Goal: Transaction & Acquisition: Purchase product/service

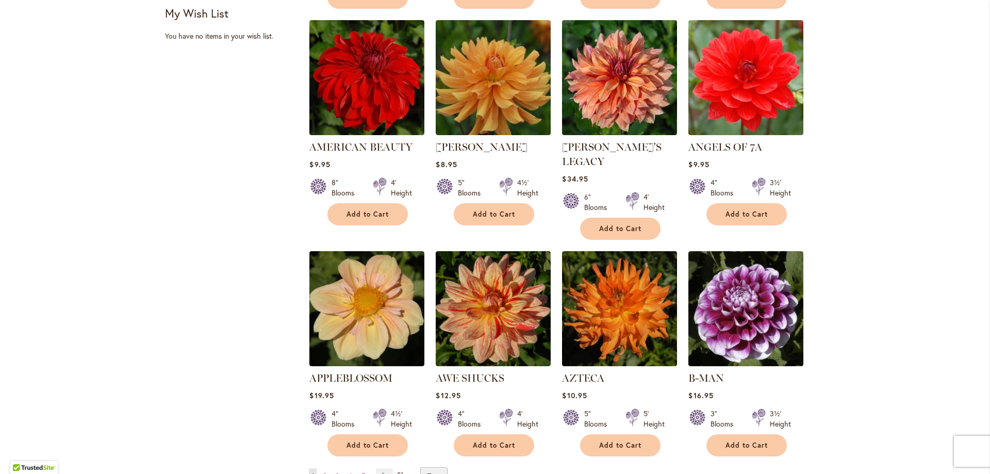
scroll to position [722, 0]
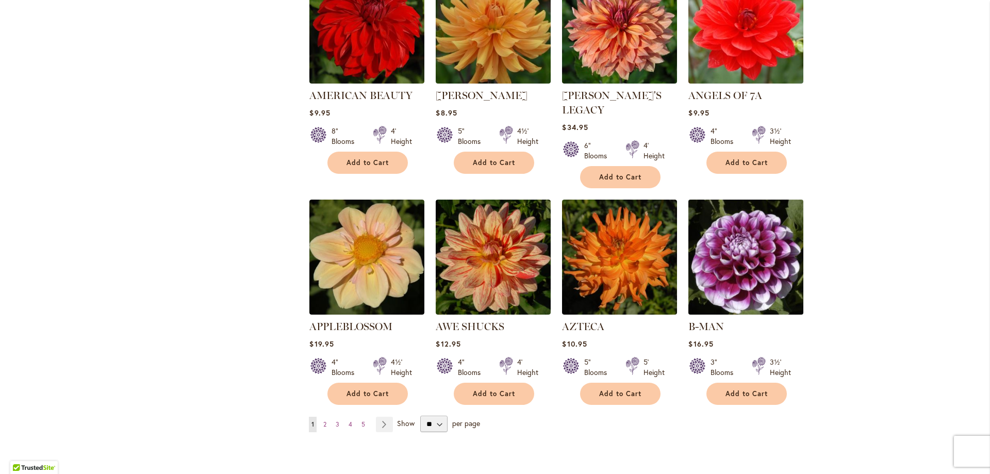
click at [777, 242] on img at bounding box center [746, 257] width 121 height 121
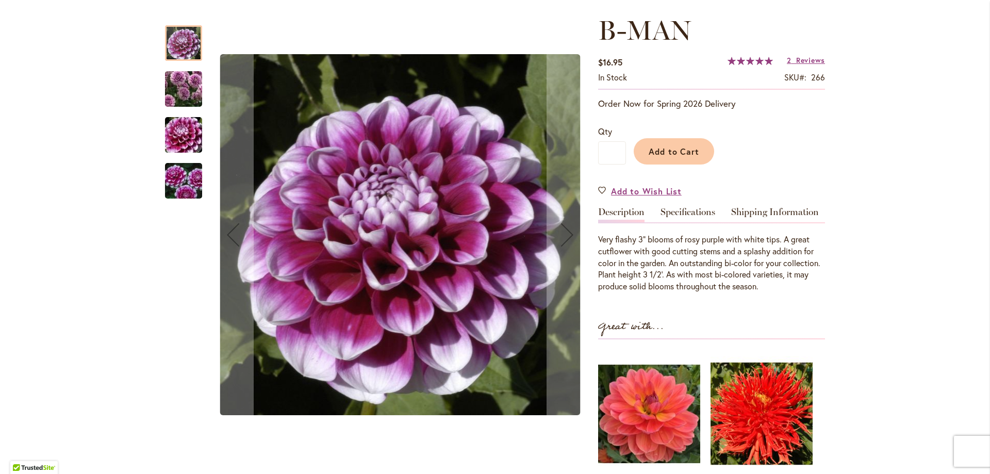
scroll to position [155, 0]
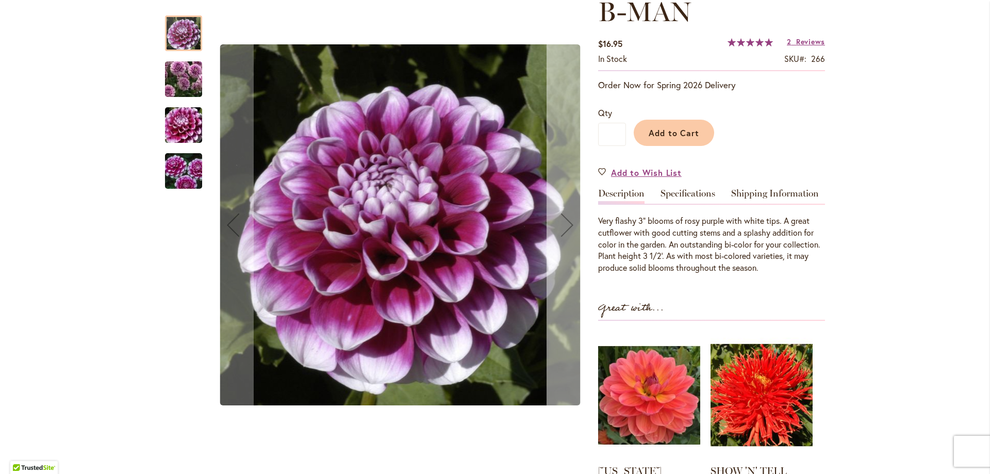
click at [557, 230] on div "Next" at bounding box center [567, 224] width 41 height 41
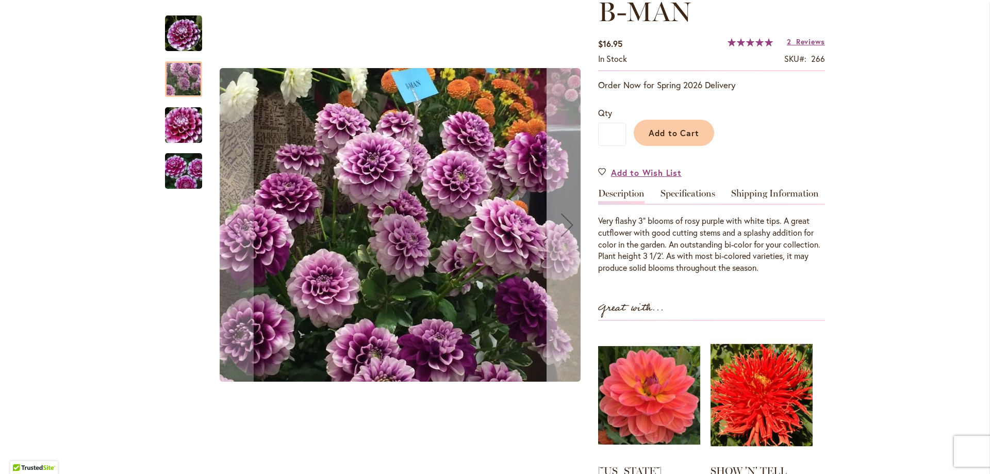
click at [560, 231] on div "Next" at bounding box center [567, 224] width 41 height 41
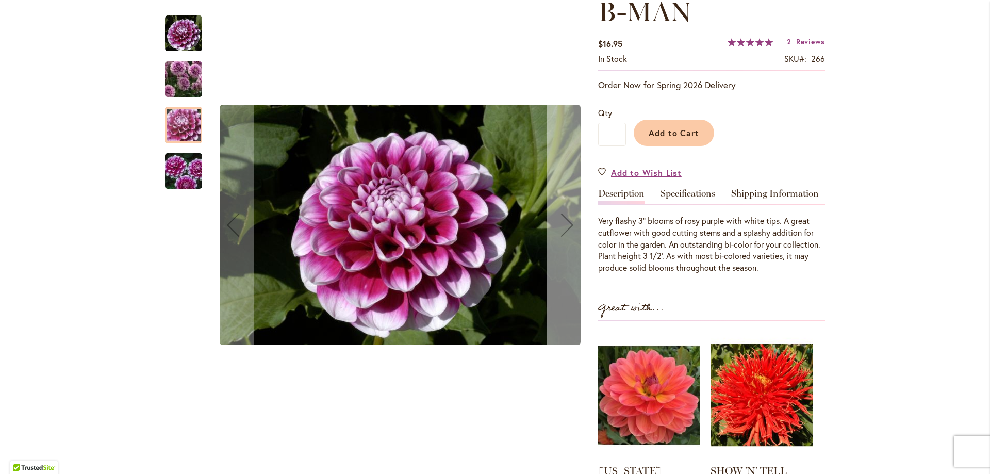
click at [560, 230] on div "Next" at bounding box center [567, 224] width 41 height 41
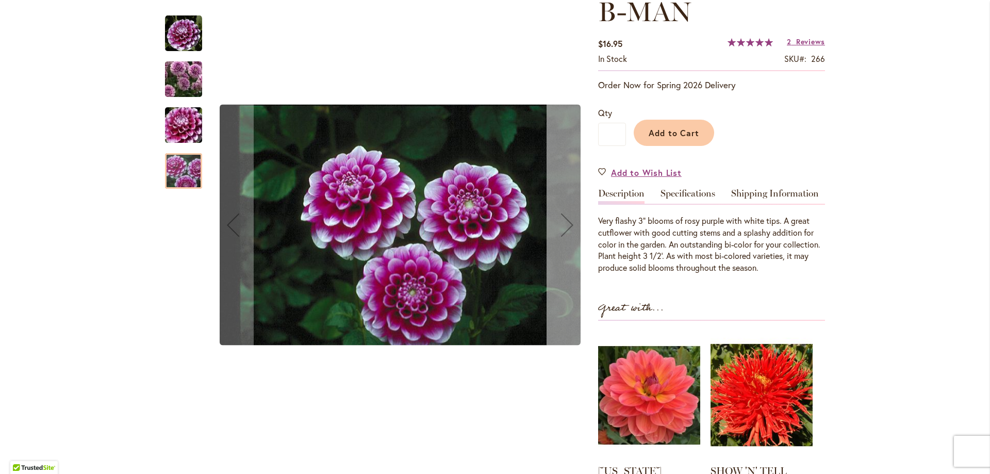
click at [559, 229] on div "Next" at bounding box center [567, 224] width 41 height 41
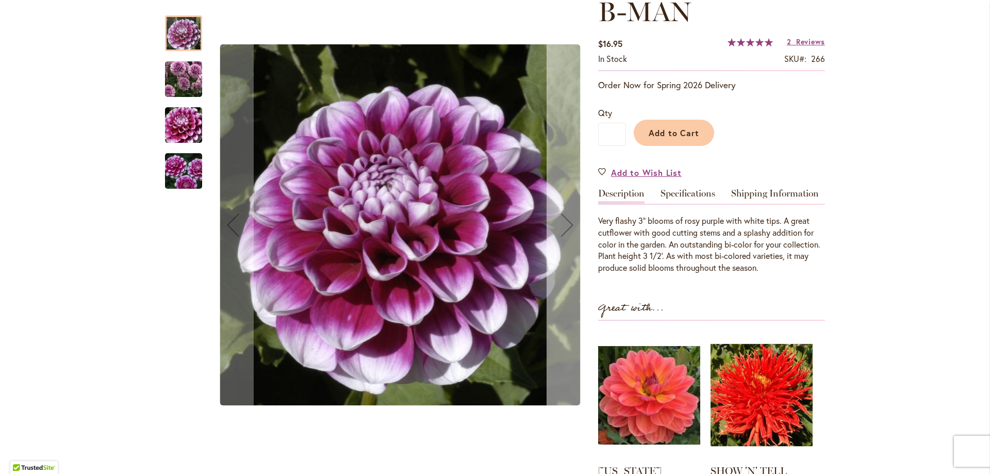
click at [563, 231] on div "Next" at bounding box center [567, 224] width 41 height 41
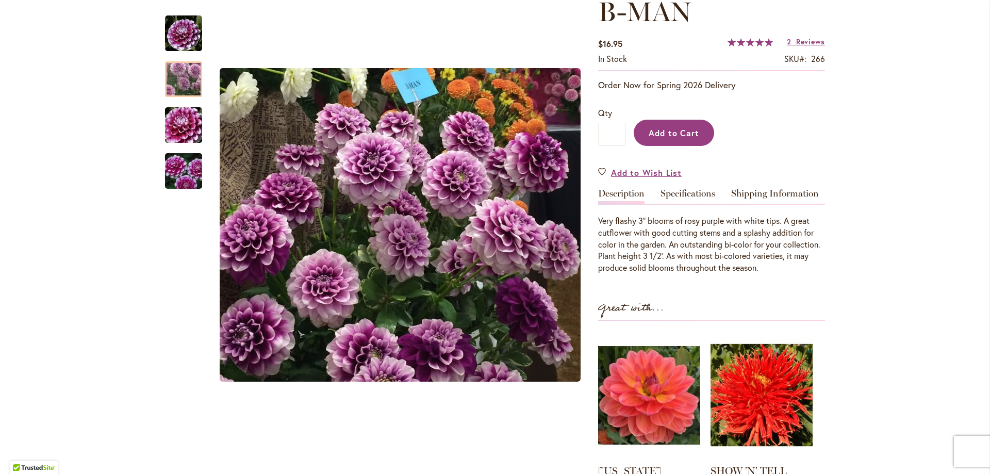
click at [655, 133] on span "Add to Cart" at bounding box center [674, 132] width 51 height 11
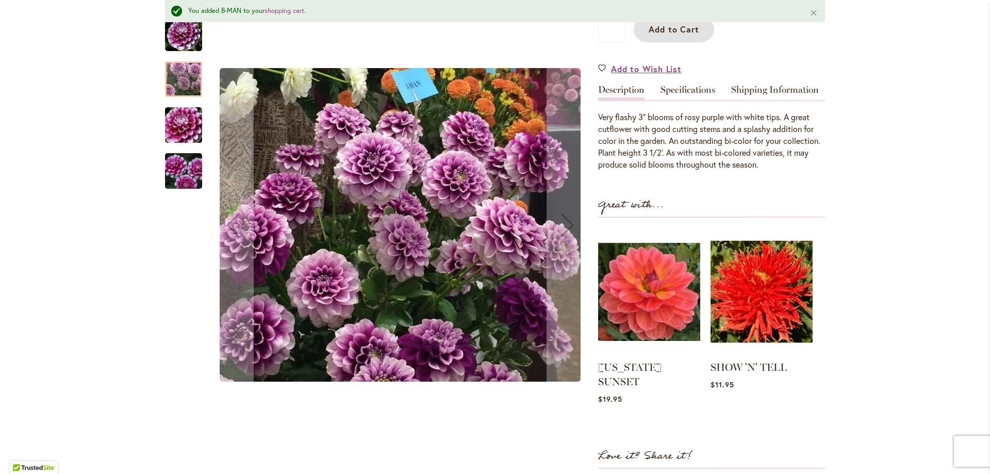
scroll to position [337, 0]
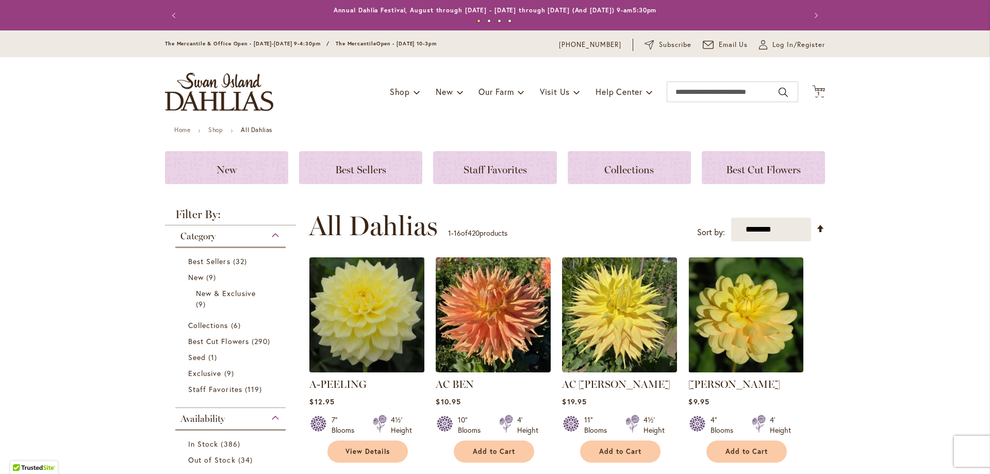
click at [338, 313] on img at bounding box center [367, 315] width 121 height 121
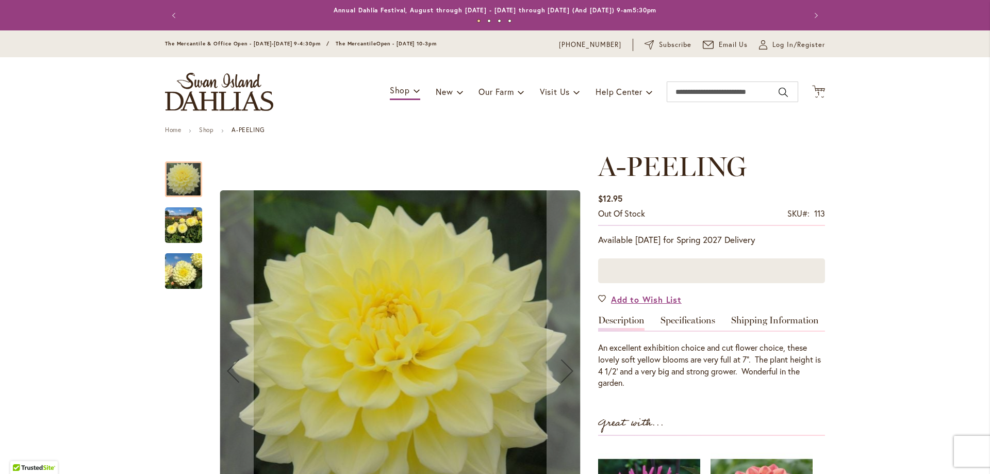
click at [167, 207] on img "A-Peeling" at bounding box center [183, 226] width 37 height 50
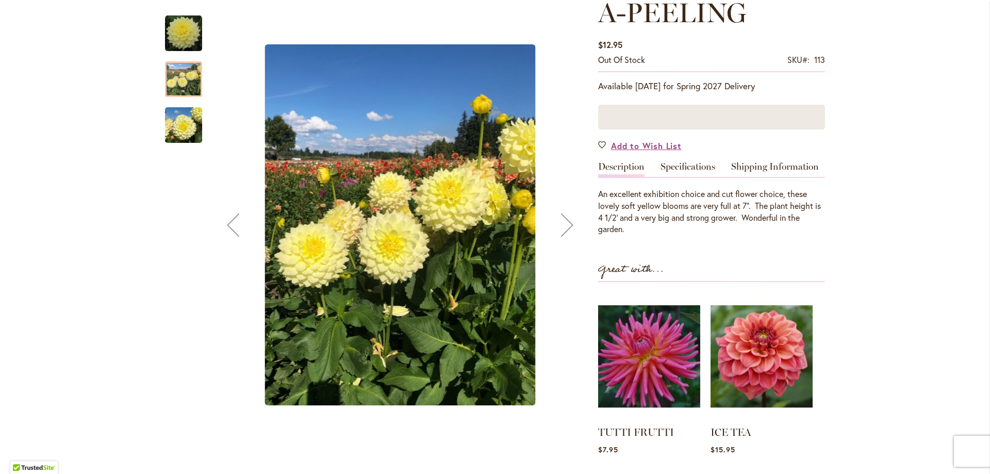
scroll to position [155, 0]
click at [165, 135] on img "A-Peeling" at bounding box center [183, 126] width 37 height 50
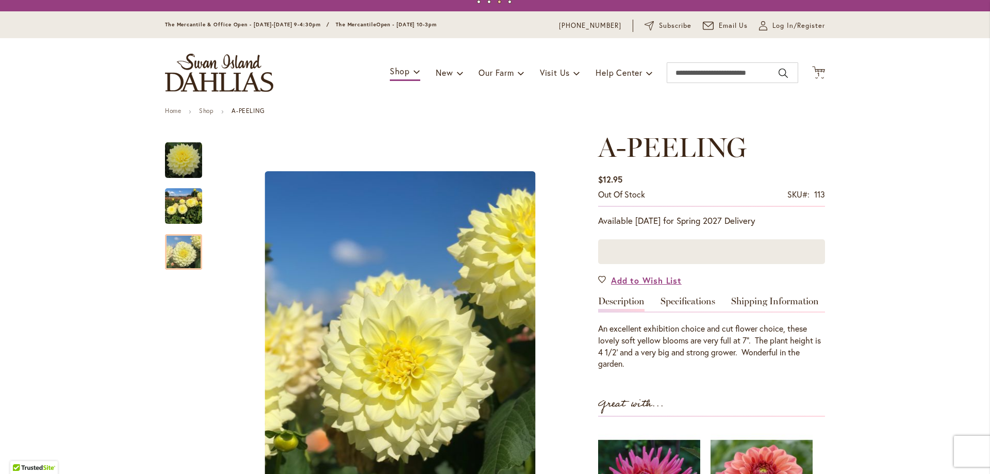
scroll to position [0, 0]
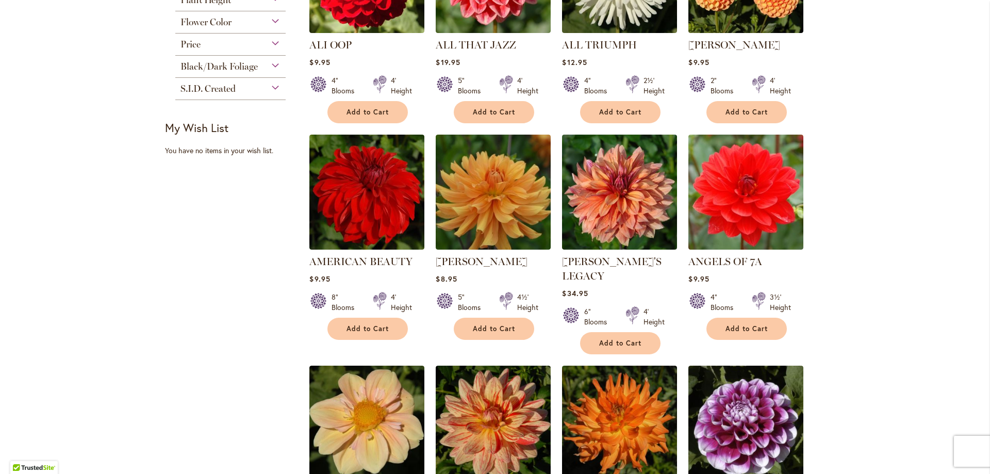
scroll to position [671, 0]
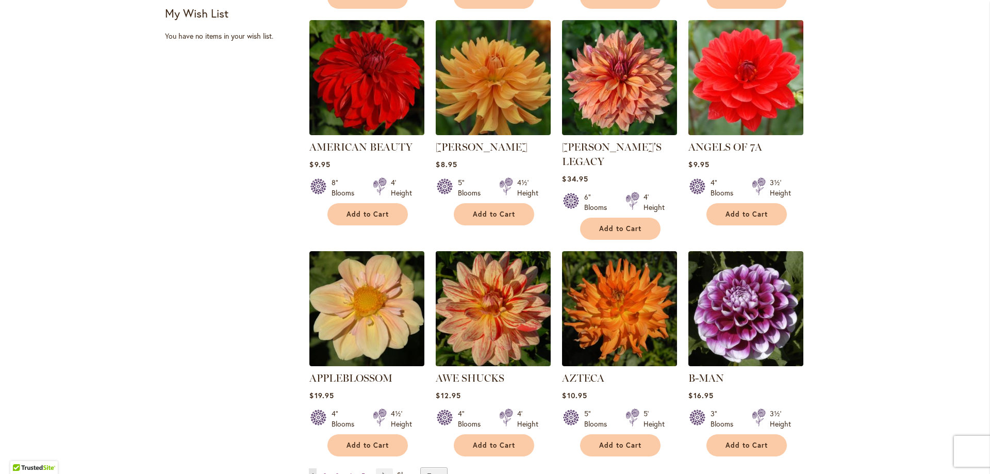
click at [481, 296] on img at bounding box center [493, 309] width 121 height 121
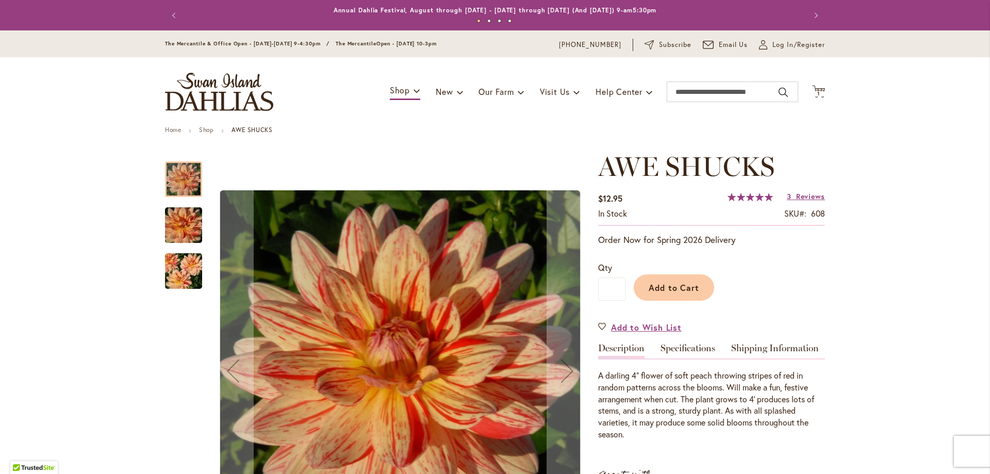
click at [168, 225] on img "AWE SHUCKS" at bounding box center [184, 226] width 74 height 50
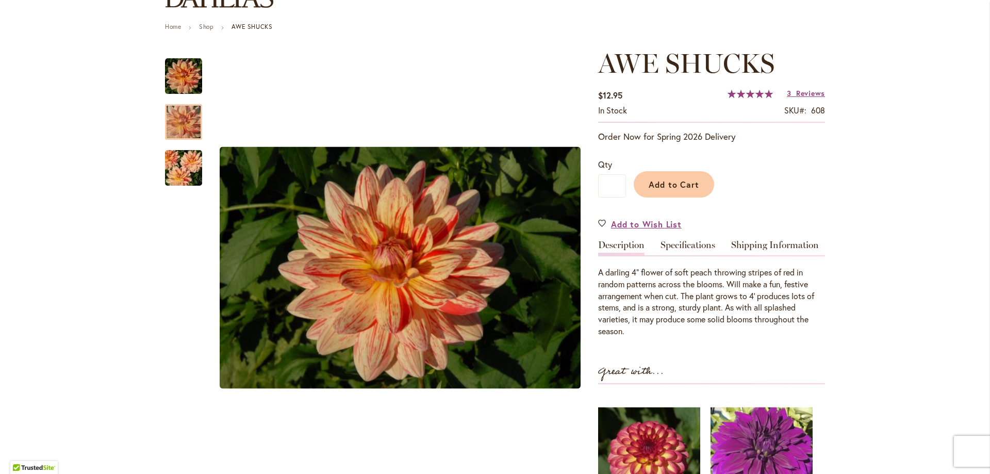
scroll to position [155, 0]
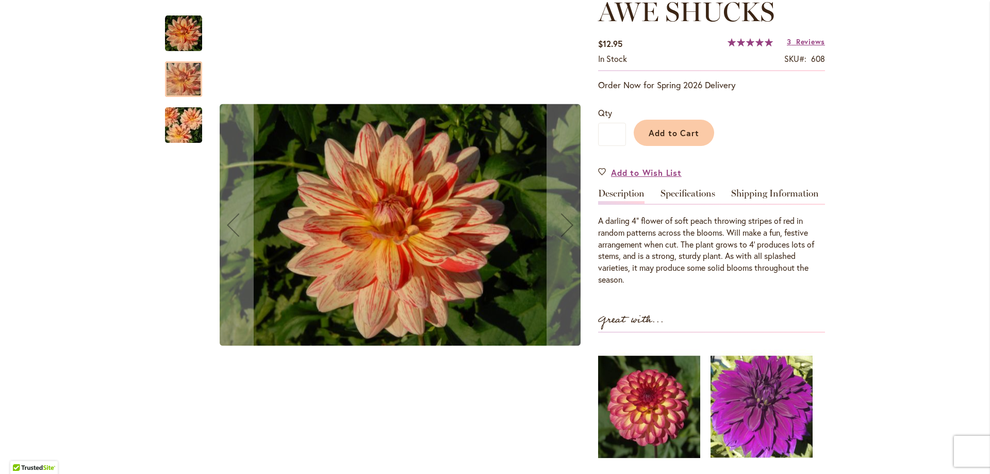
click at [184, 112] on img "AWE SHUCKS" at bounding box center [184, 126] width 74 height 50
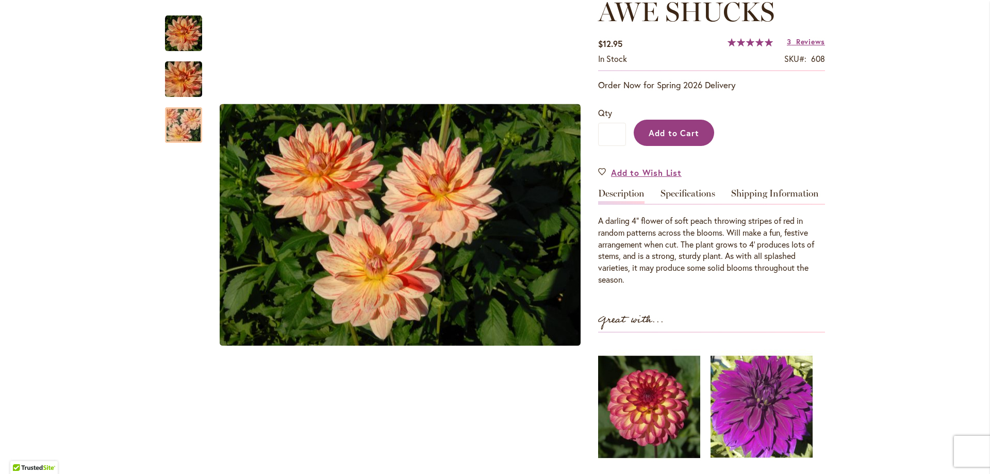
click at [657, 139] on button "Add to Cart" at bounding box center [674, 133] width 80 height 26
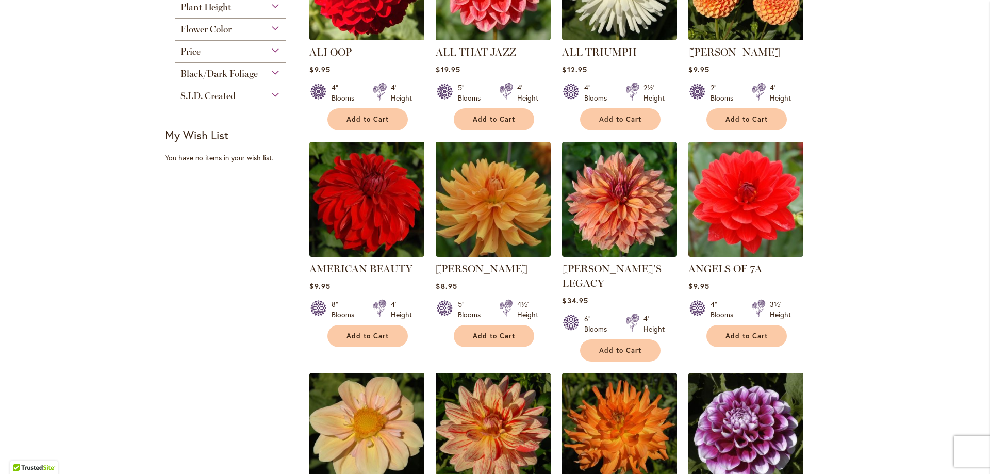
scroll to position [567, 0]
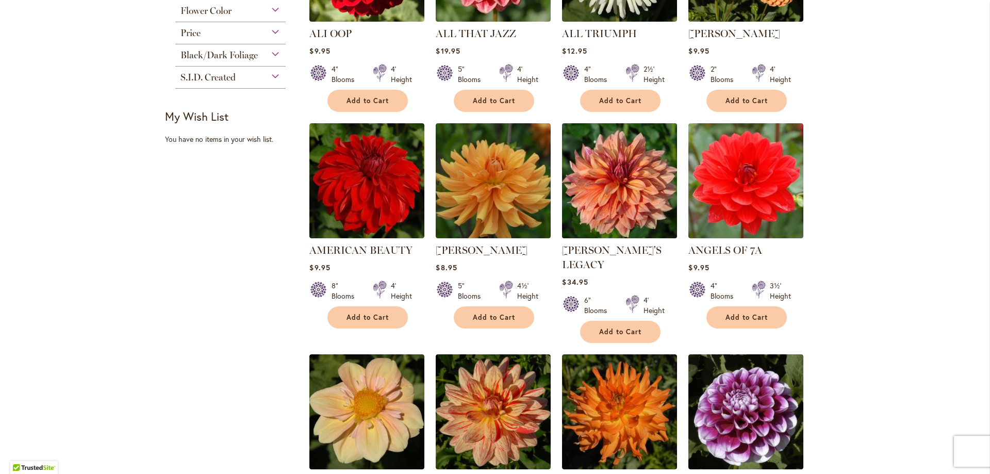
click at [597, 190] on img at bounding box center [620, 181] width 121 height 121
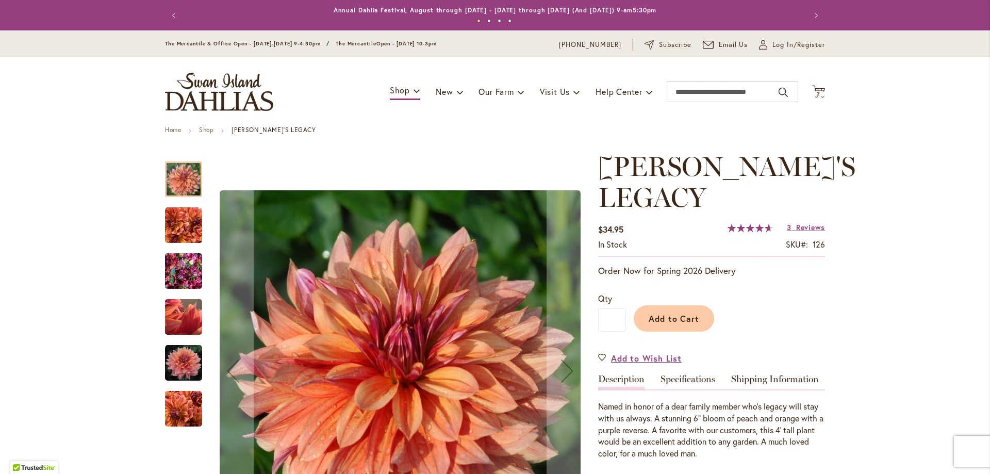
click at [173, 227] on img "Andy's Legacy" at bounding box center [183, 225] width 37 height 37
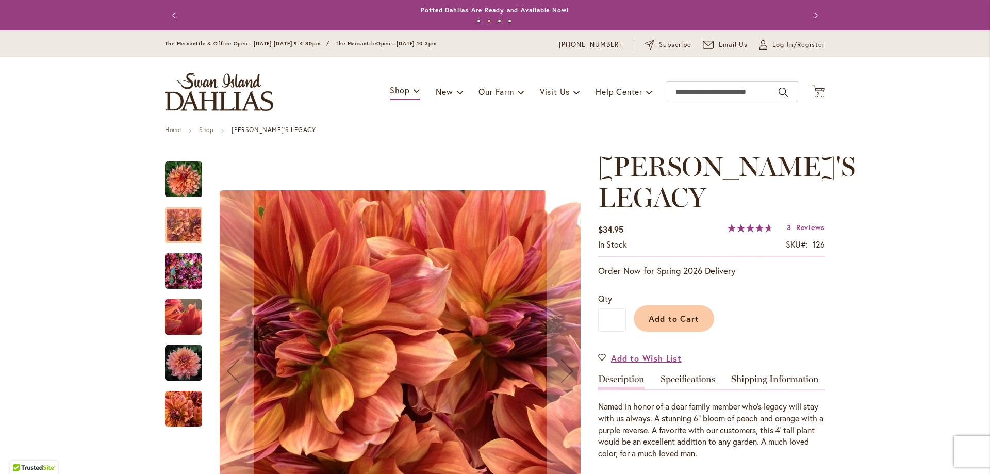
click at [175, 269] on img "Andy's Legacy" at bounding box center [183, 272] width 37 height 50
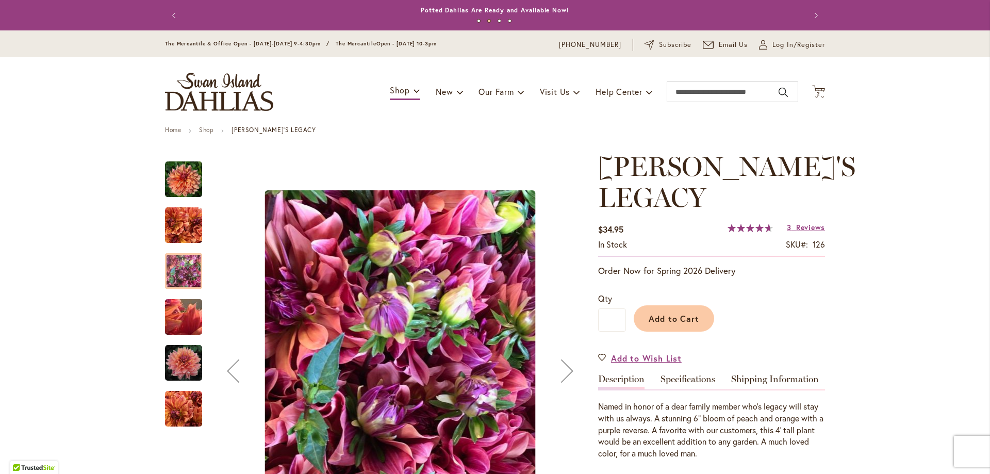
click at [185, 324] on img "Andy's Legacy" at bounding box center [184, 317] width 74 height 56
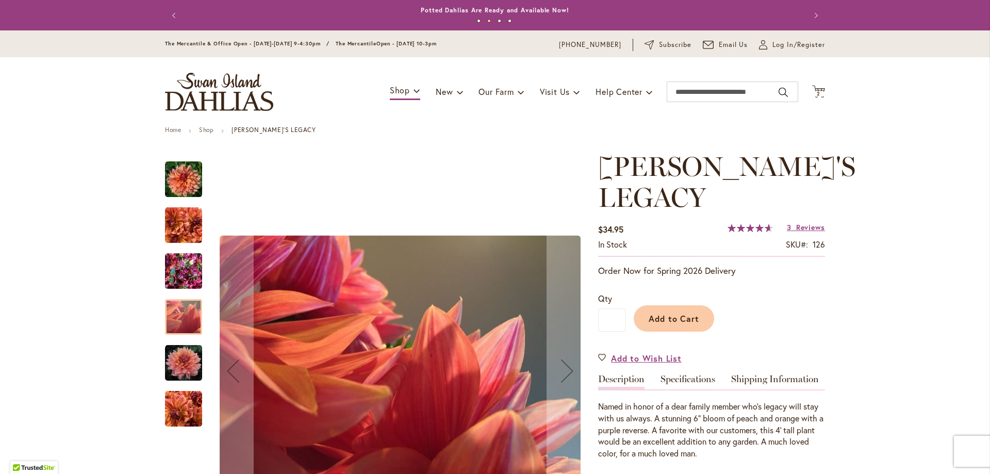
scroll to position [52, 0]
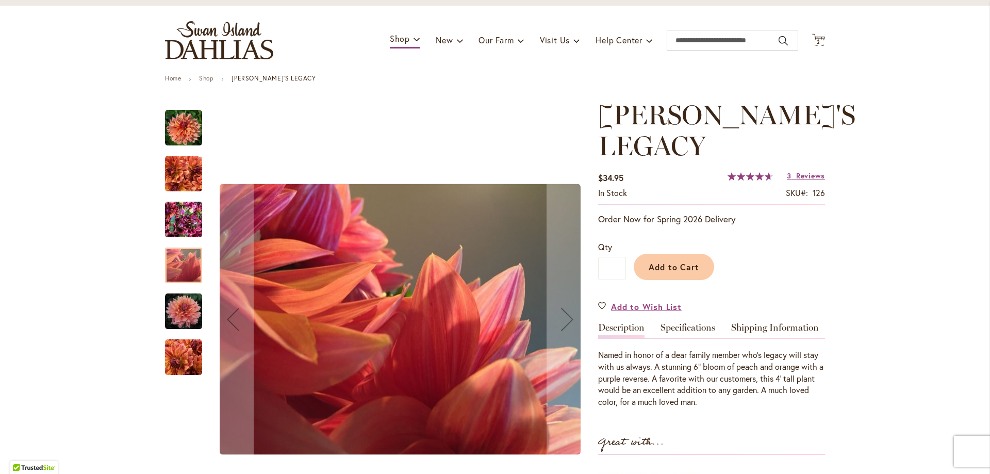
click at [185, 324] on img "Andy's Legacy" at bounding box center [183, 311] width 37 height 37
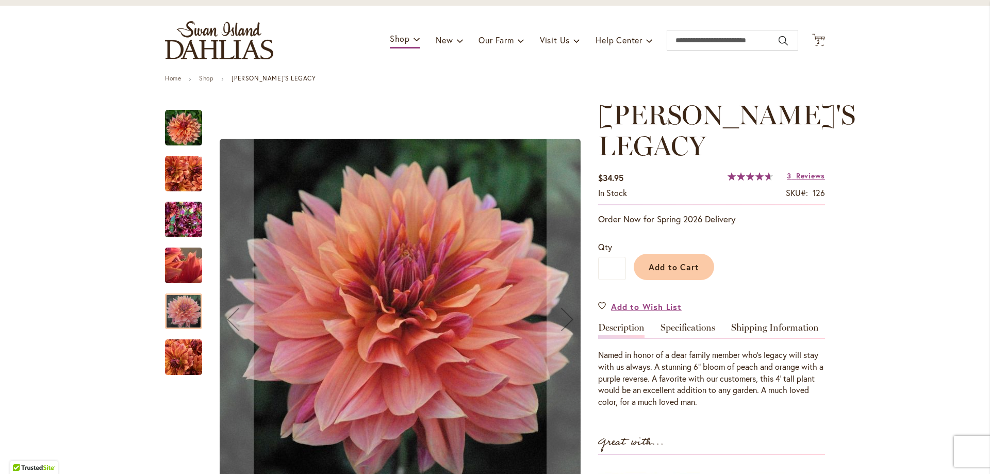
click at [185, 350] on img "Andy's Legacy" at bounding box center [183, 357] width 37 height 37
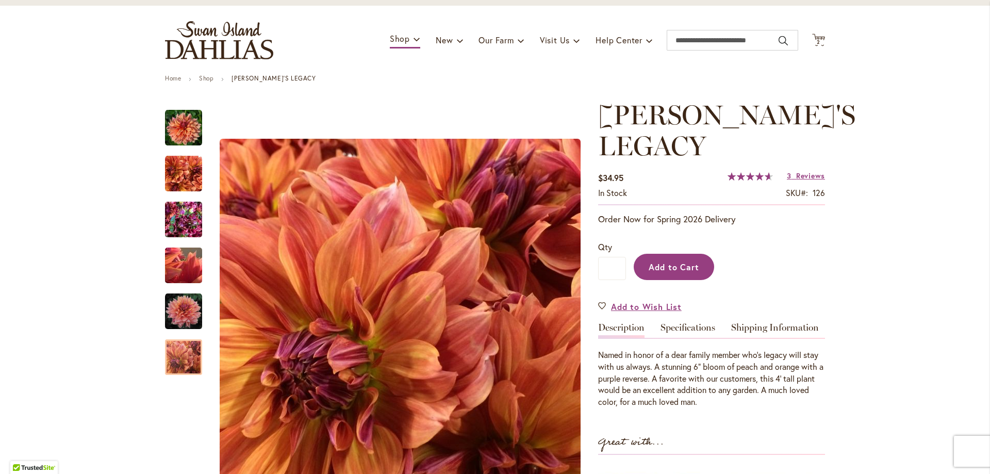
click at [689, 262] on span "Add to Cart" at bounding box center [674, 267] width 51 height 11
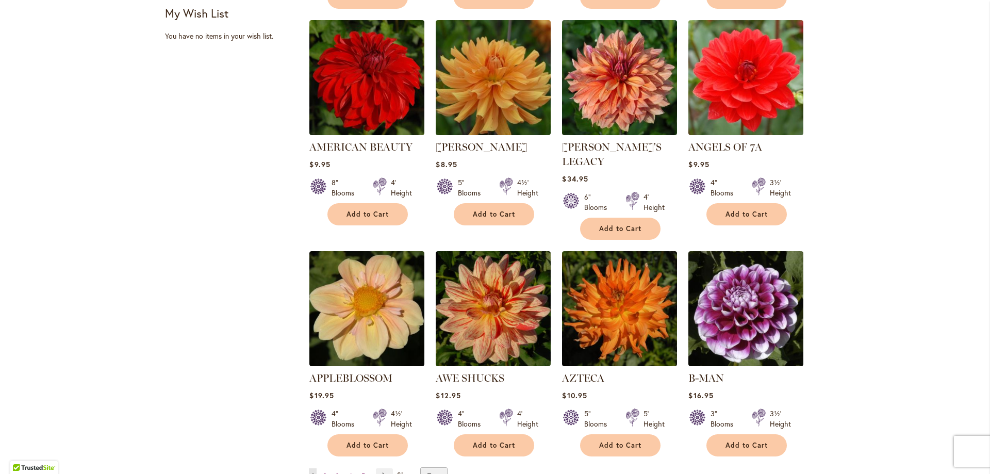
scroll to position [774, 0]
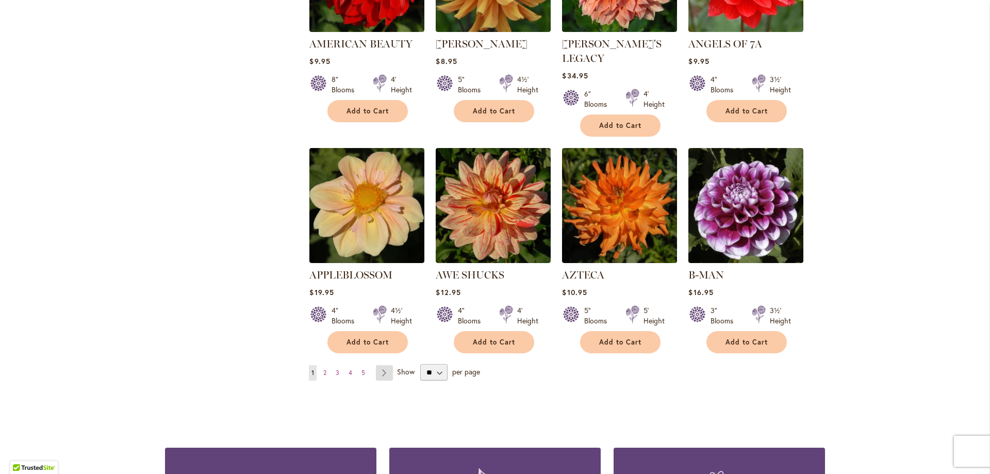
click at [377, 365] on link "Page Next" at bounding box center [384, 372] width 17 height 15
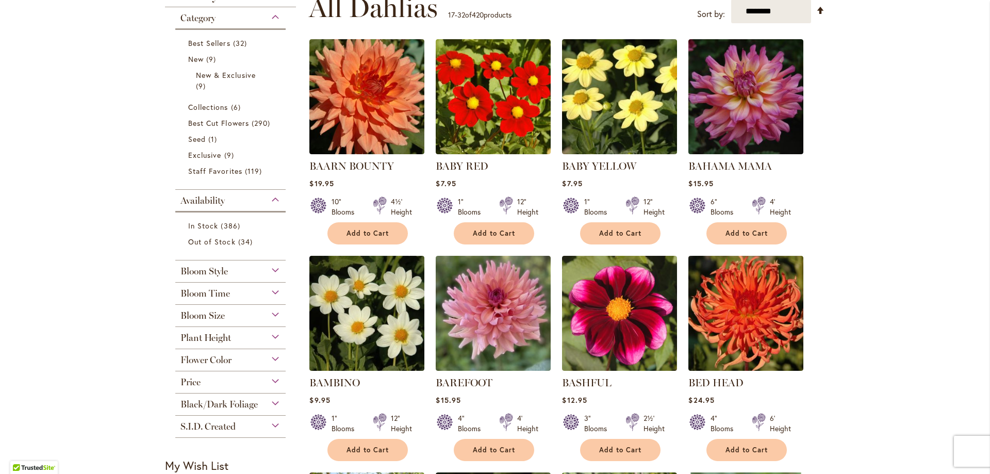
scroll to position [206, 0]
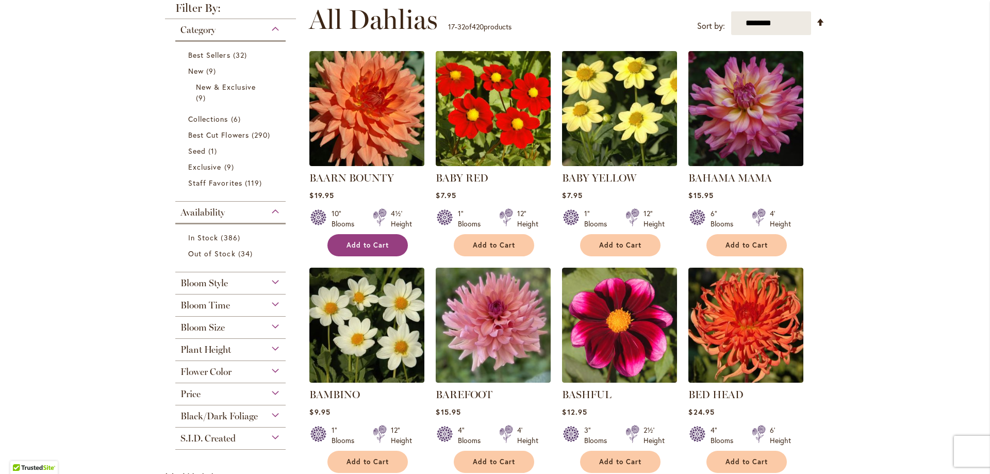
click at [376, 249] on button "Add to Cart" at bounding box center [368, 245] width 80 height 22
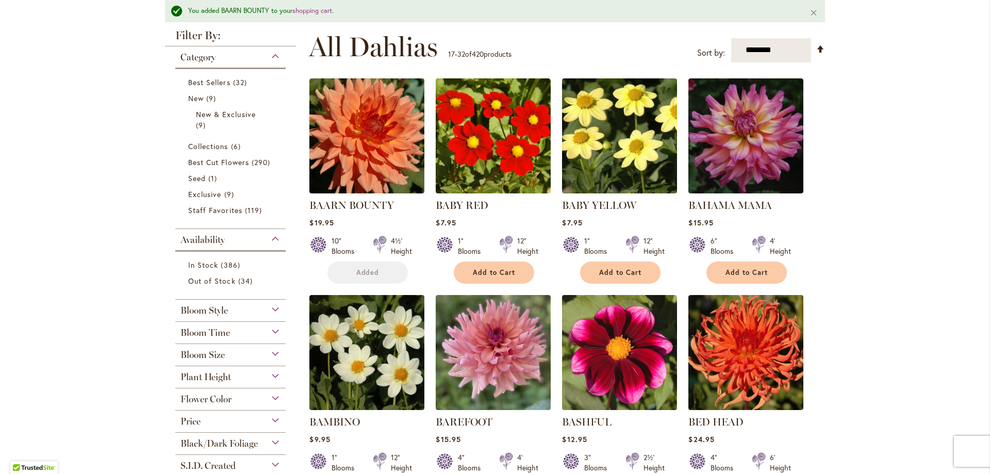
scroll to position [234, 0]
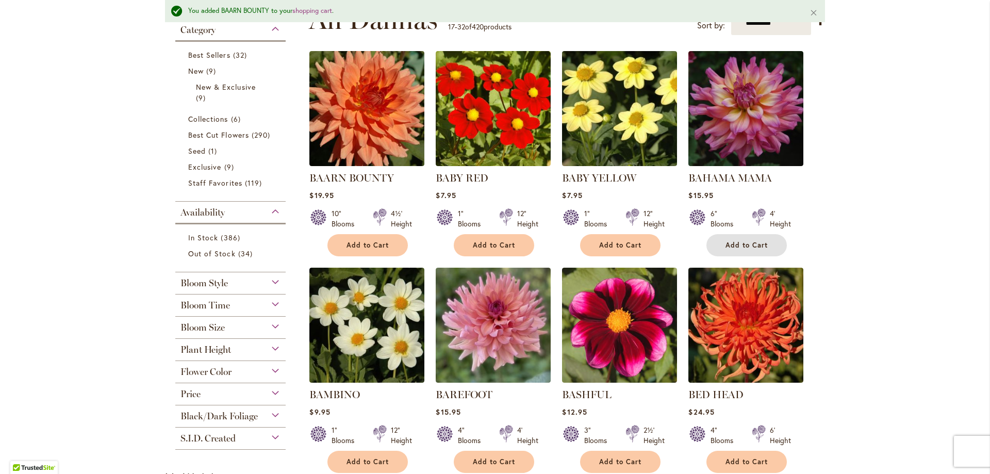
drag, startPoint x: 756, startPoint y: 248, endPoint x: 756, endPoint y: 259, distance: 11.3
click at [756, 248] on span "Add to Cart" at bounding box center [747, 245] width 42 height 9
click at [517, 462] on button "Add to Cart" at bounding box center [494, 462] width 80 height 22
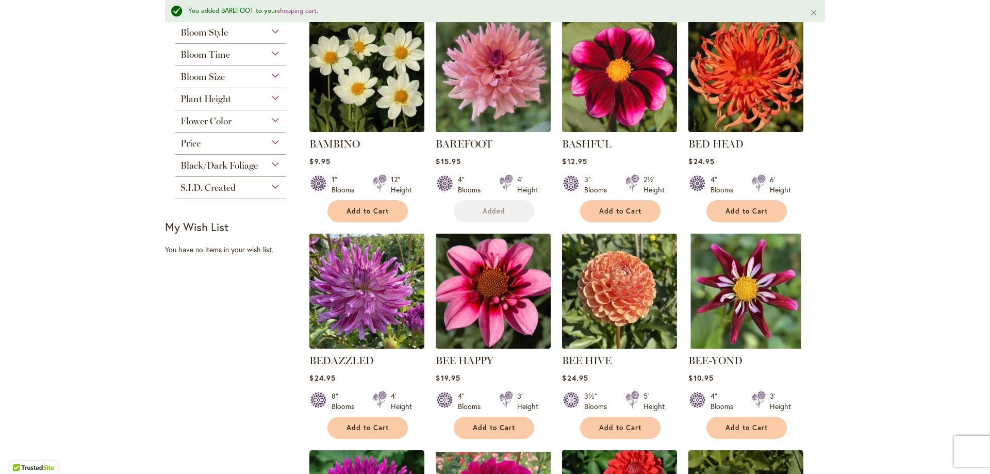
scroll to position [492, 0]
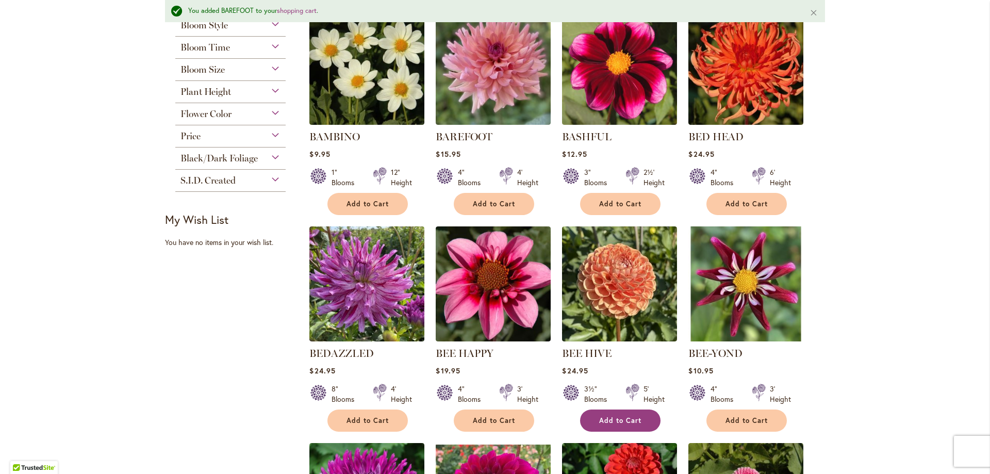
click at [641, 418] on button "Add to Cart" at bounding box center [620, 421] width 80 height 22
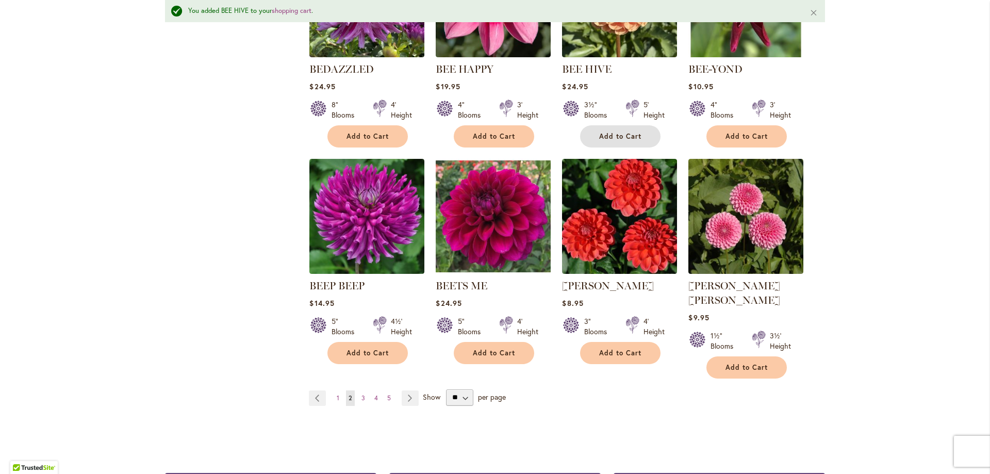
scroll to position [801, 0]
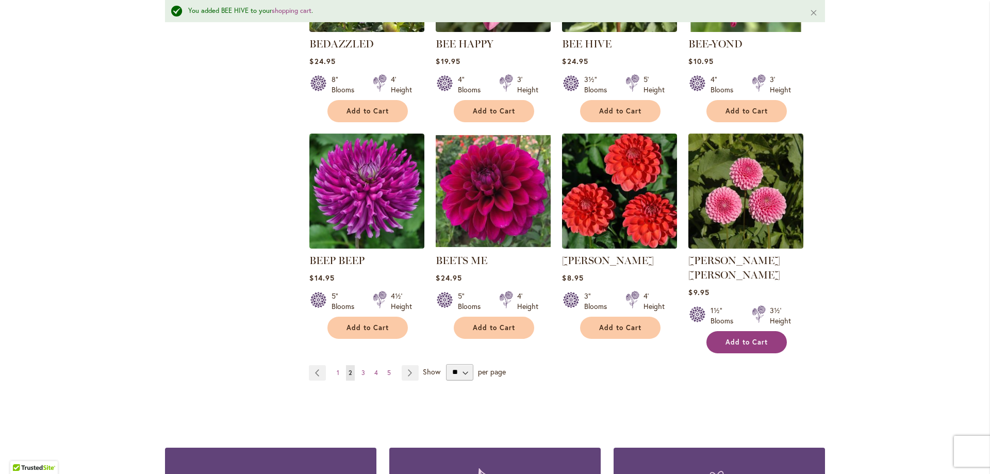
click at [757, 338] on span "Add to Cart" at bounding box center [747, 342] width 42 height 9
click at [409, 365] on link "Page Next" at bounding box center [410, 372] width 17 height 15
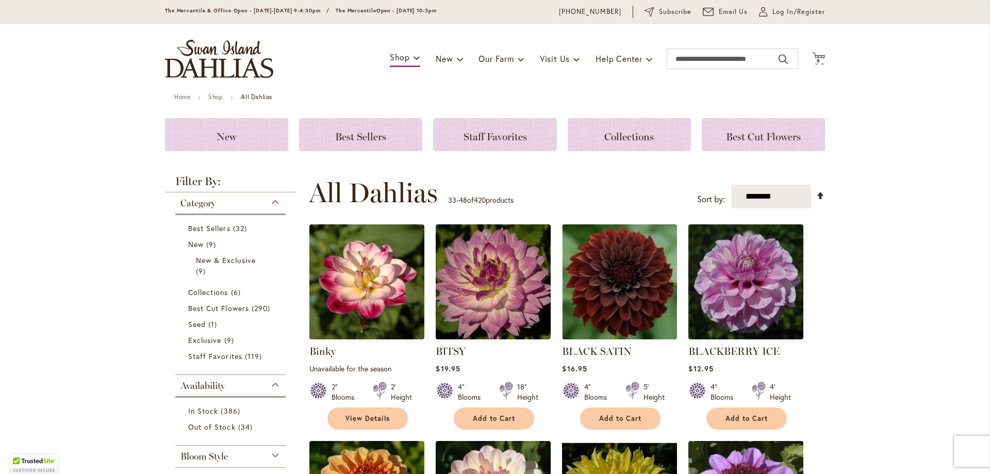
scroll to position [52, 0]
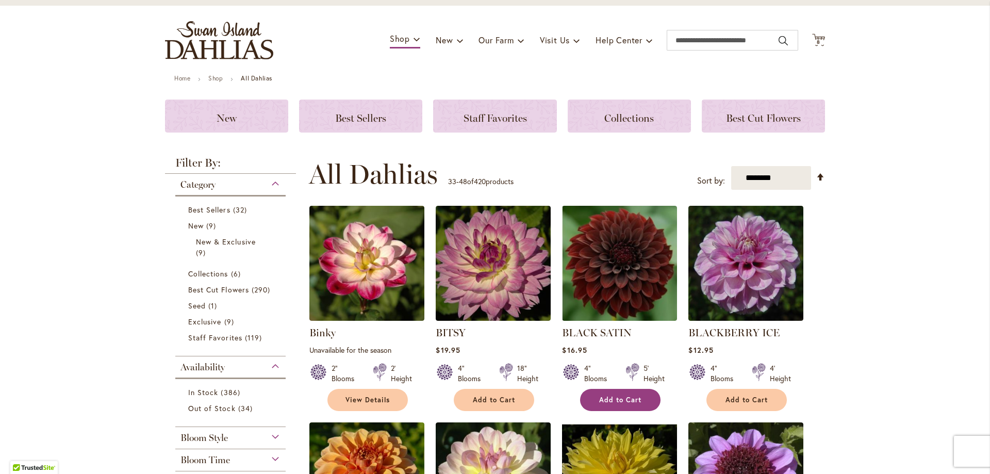
click at [632, 393] on button "Add to Cart" at bounding box center [620, 400] width 80 height 22
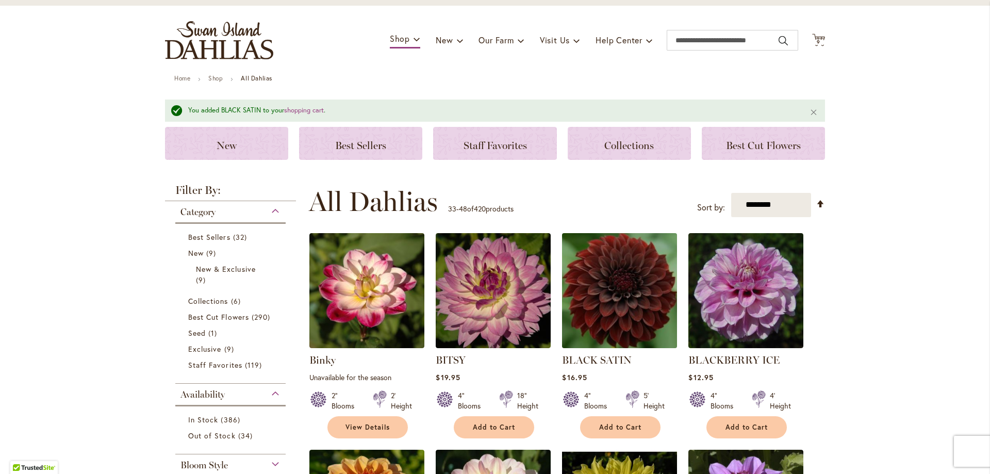
click at [636, 292] on img at bounding box center [620, 290] width 121 height 121
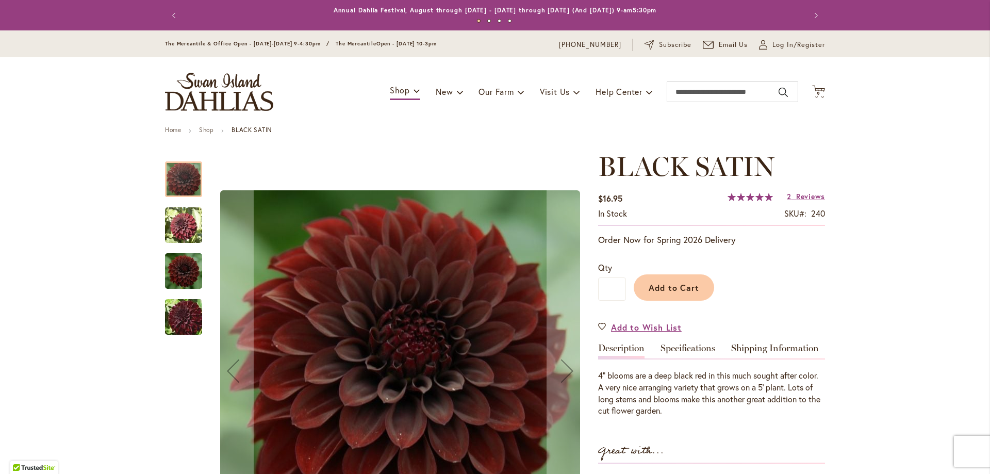
click at [182, 222] on img "BLACK SATIN" at bounding box center [183, 225] width 37 height 37
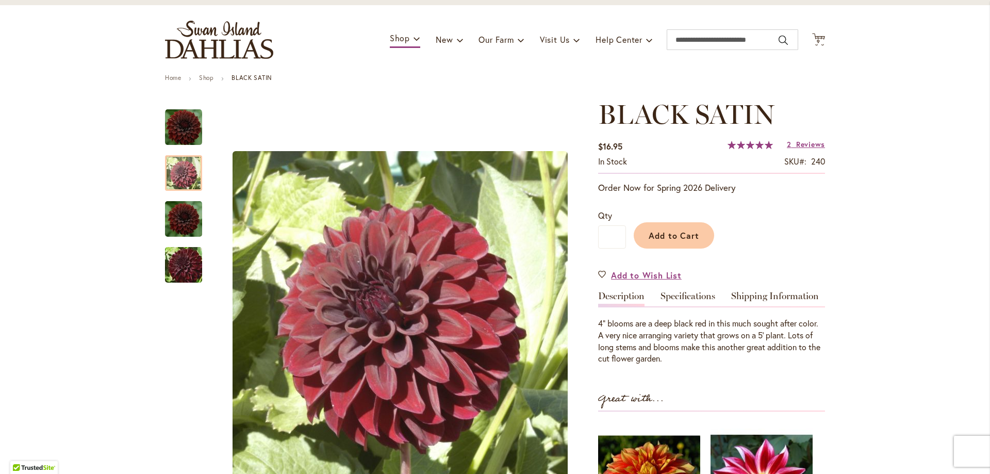
scroll to position [52, 0]
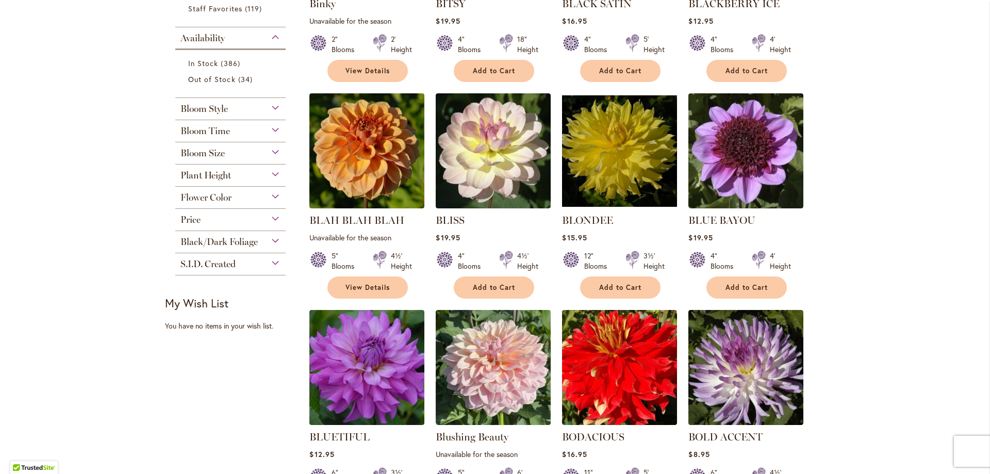
scroll to position [413, 0]
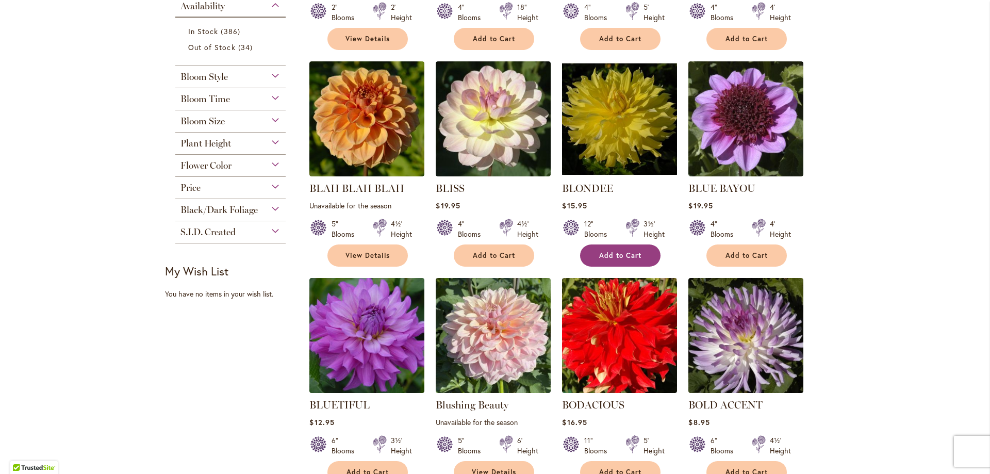
click at [605, 245] on button "Add to Cart" at bounding box center [620, 256] width 80 height 22
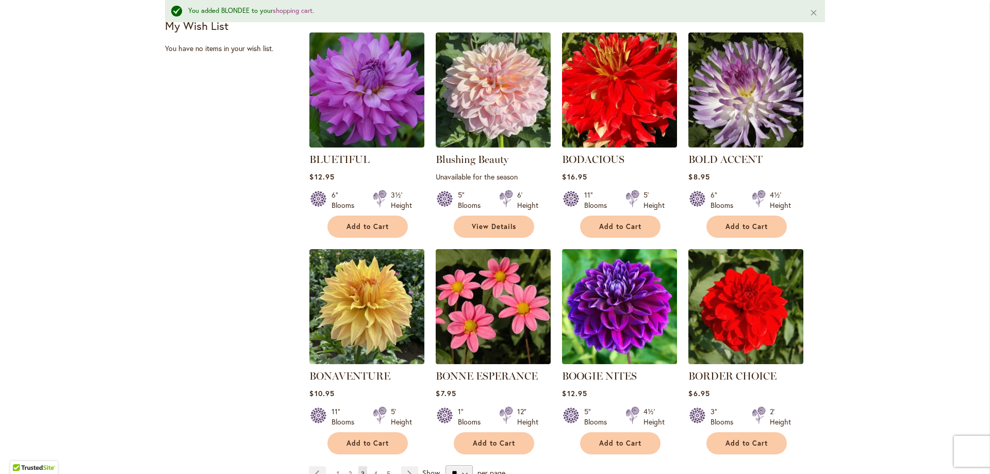
scroll to position [698, 0]
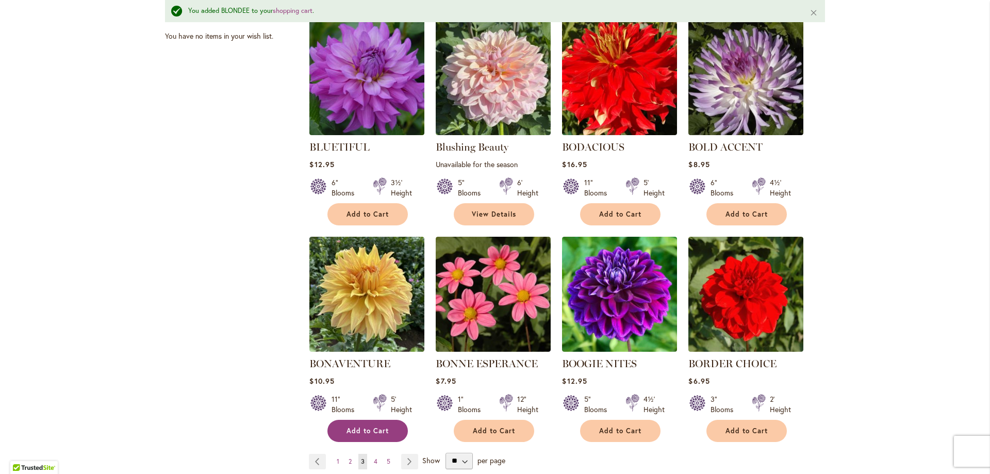
click at [375, 427] on span "Add to Cart" at bounding box center [368, 431] width 42 height 9
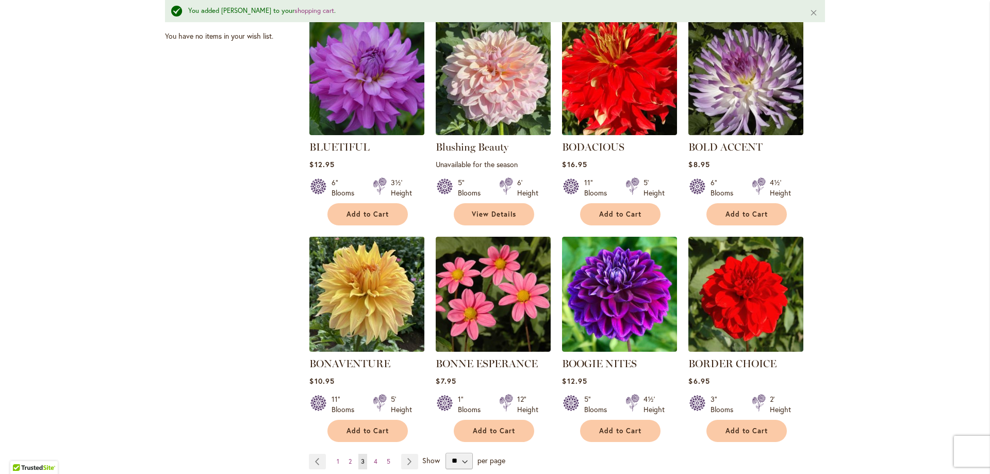
click at [340, 305] on img at bounding box center [367, 294] width 121 height 121
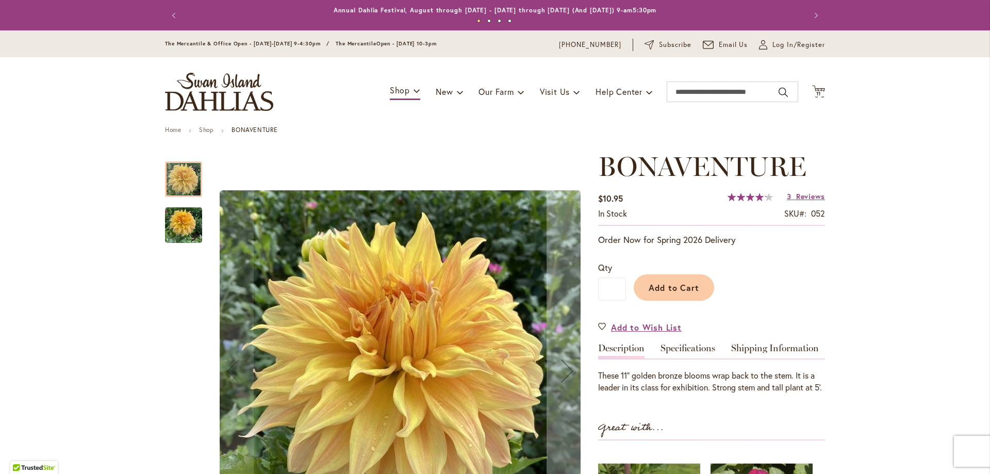
click at [173, 219] on img "Bonaventure" at bounding box center [183, 226] width 37 height 50
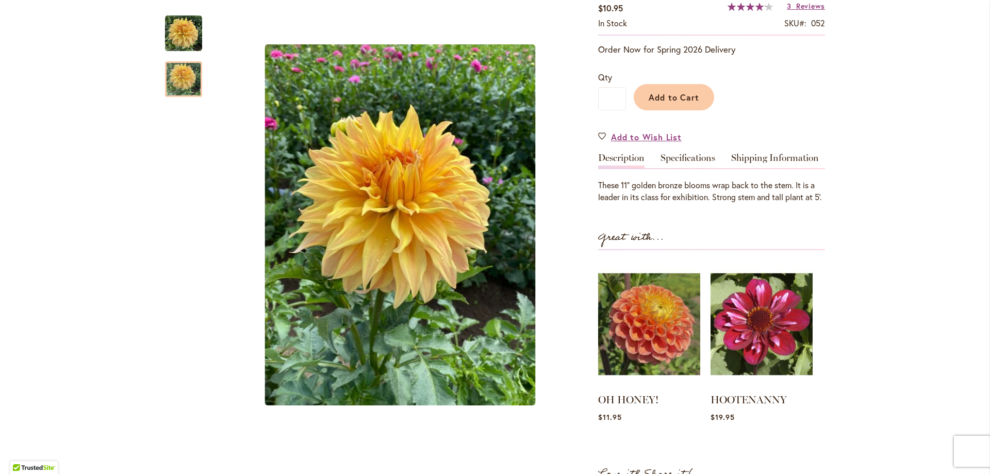
scroll to position [206, 0]
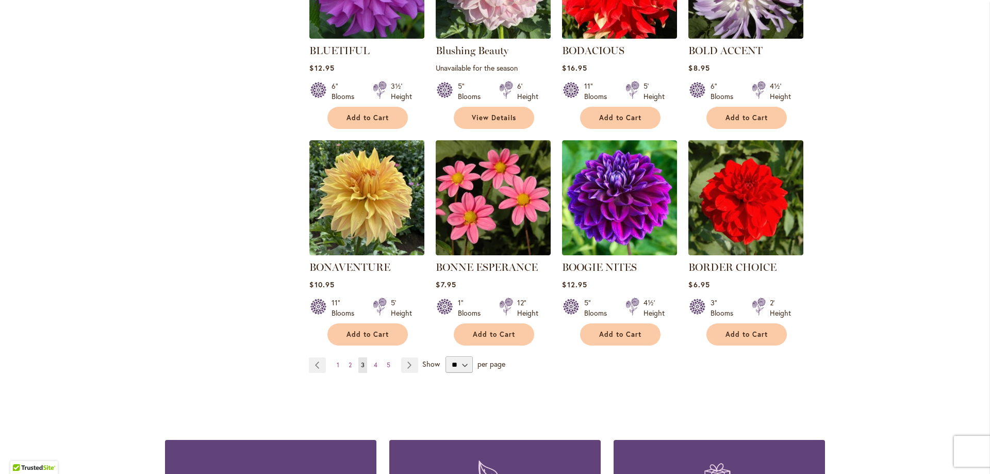
scroll to position [877, 0]
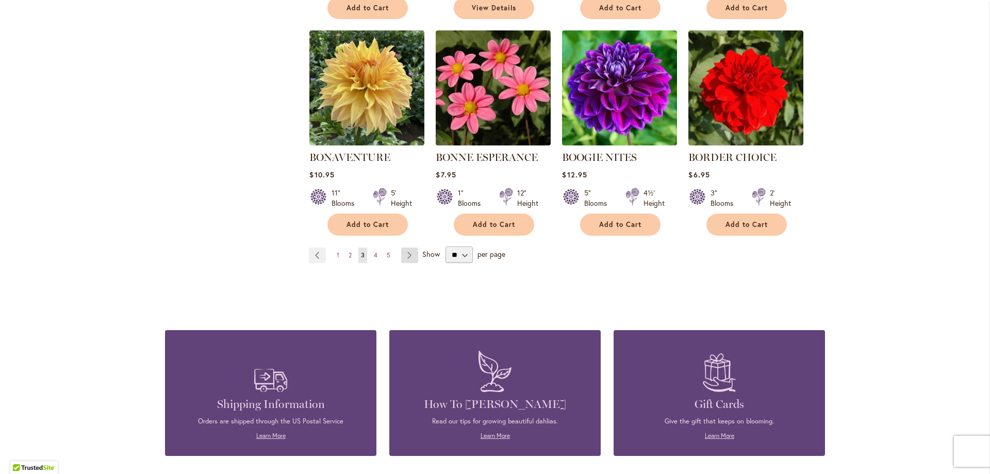
click at [403, 255] on link "Page Next" at bounding box center [409, 255] width 17 height 15
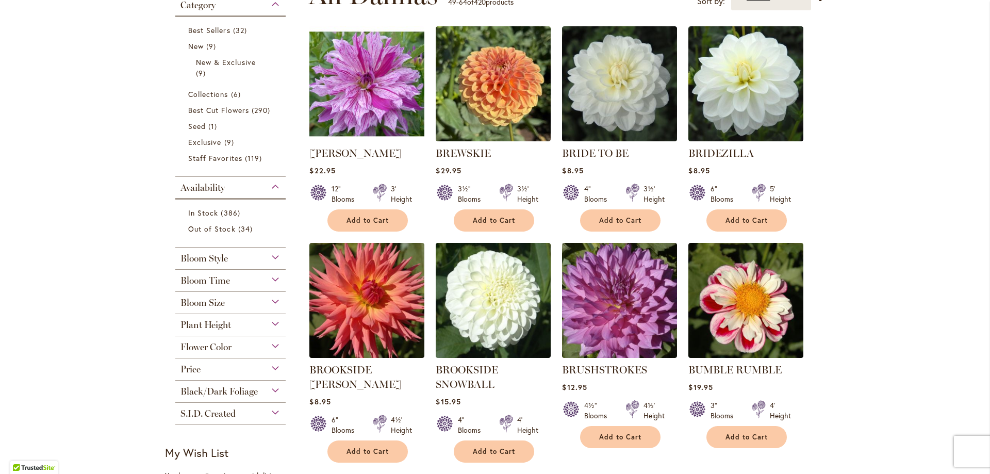
scroll to position [258, 0]
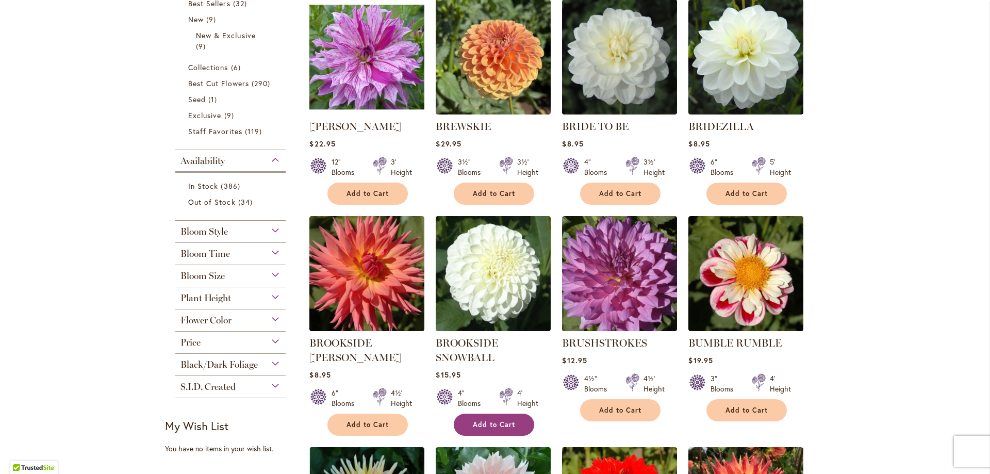
click at [475, 427] on span "Add to Cart" at bounding box center [494, 424] width 42 height 9
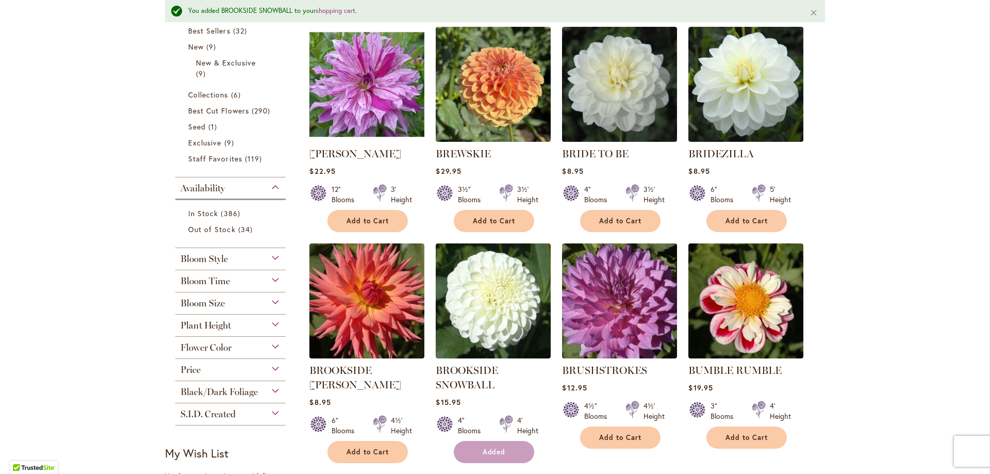
scroll to position [285, 0]
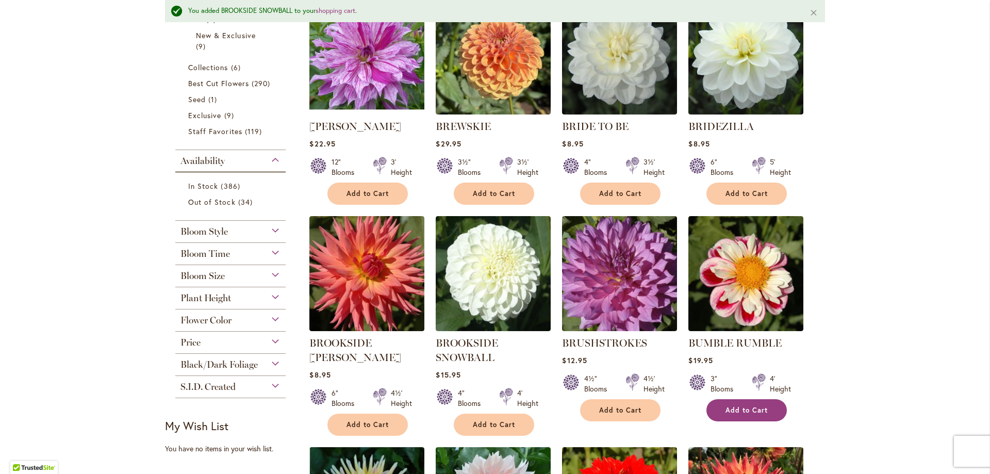
click at [777, 408] on button "Add to Cart" at bounding box center [747, 410] width 80 height 22
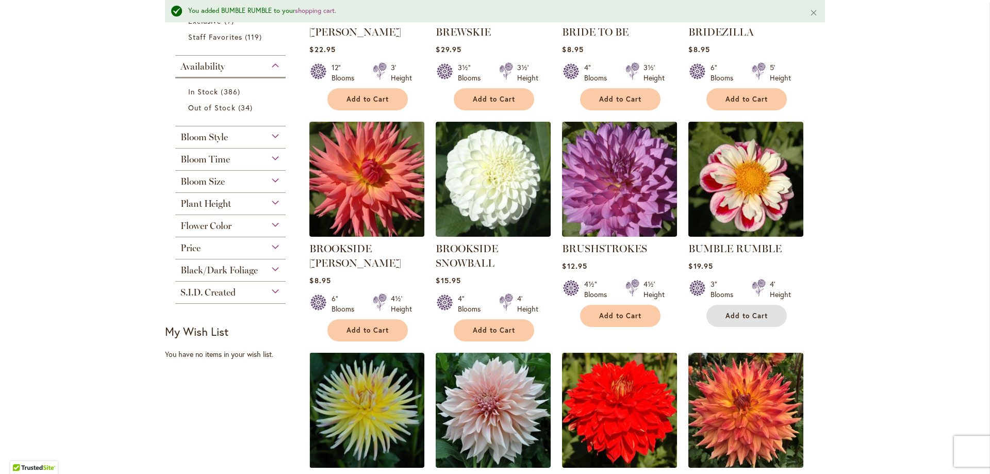
scroll to position [388, 0]
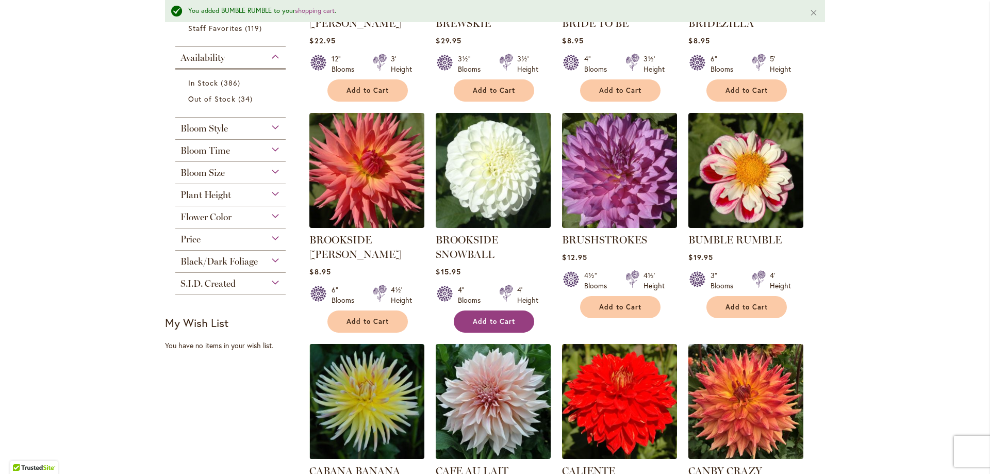
click at [478, 317] on span "Add to Cart" at bounding box center [494, 321] width 42 height 9
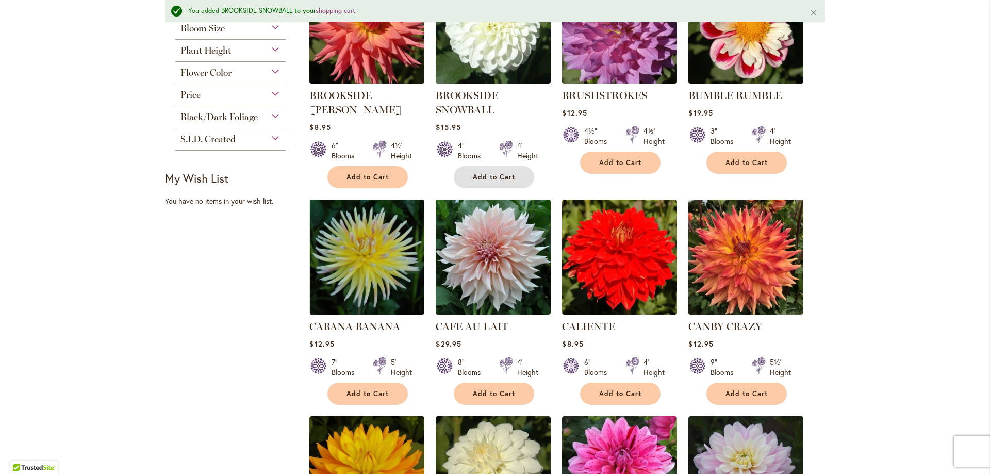
scroll to position [543, 0]
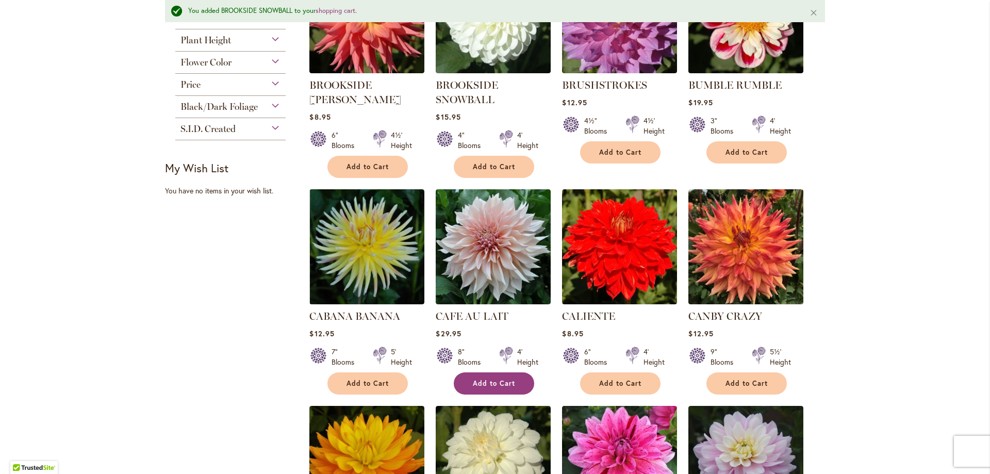
click at [494, 381] on span "Add to Cart" at bounding box center [494, 383] width 42 height 9
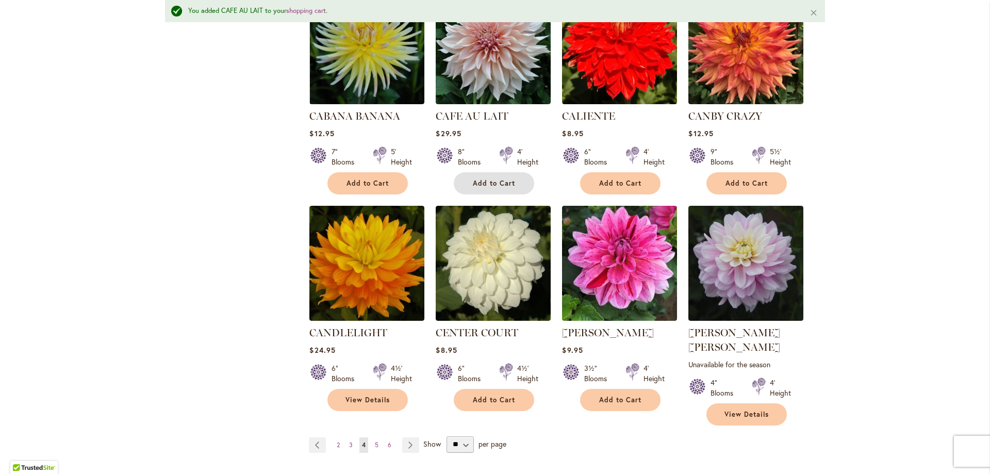
scroll to position [750, 0]
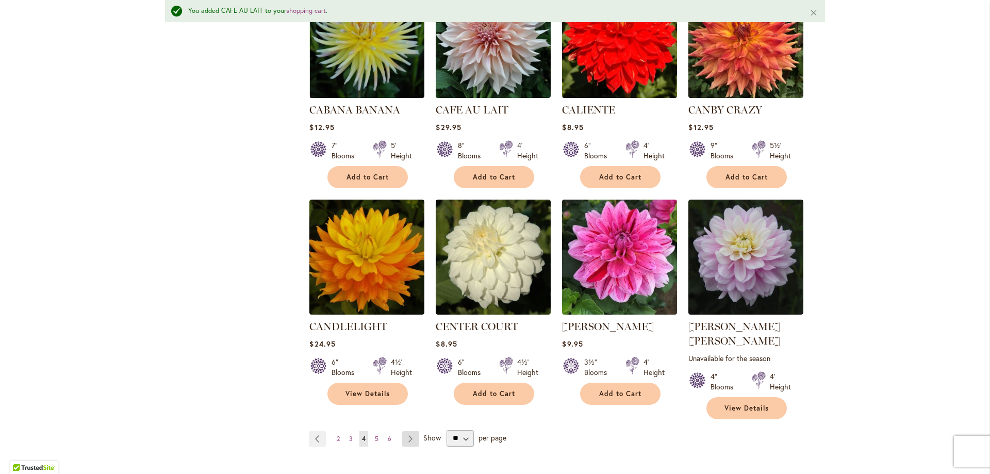
click at [402, 431] on link "Page Next" at bounding box center [410, 438] width 17 height 15
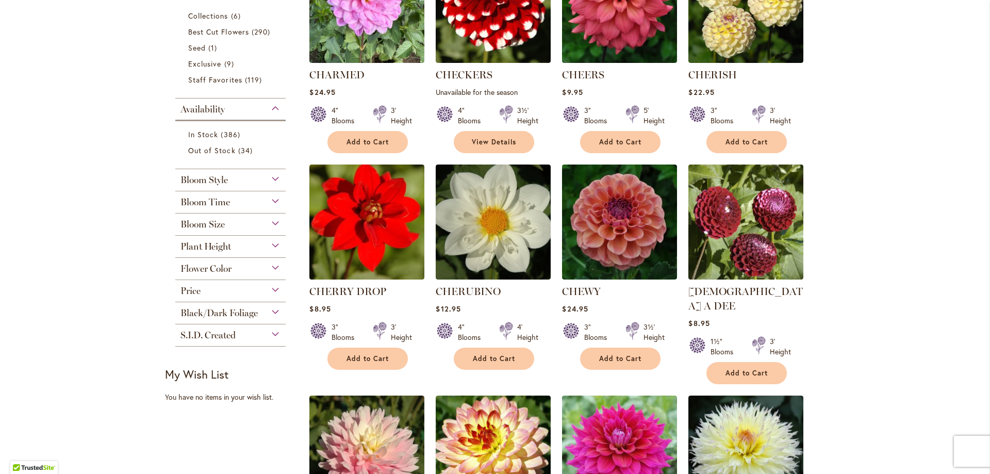
scroll to position [361, 0]
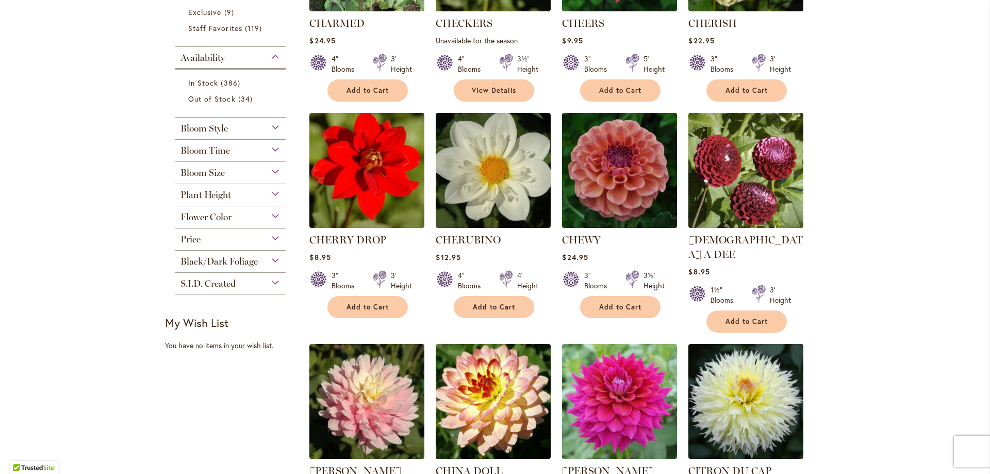
click at [632, 196] on img at bounding box center [620, 170] width 121 height 121
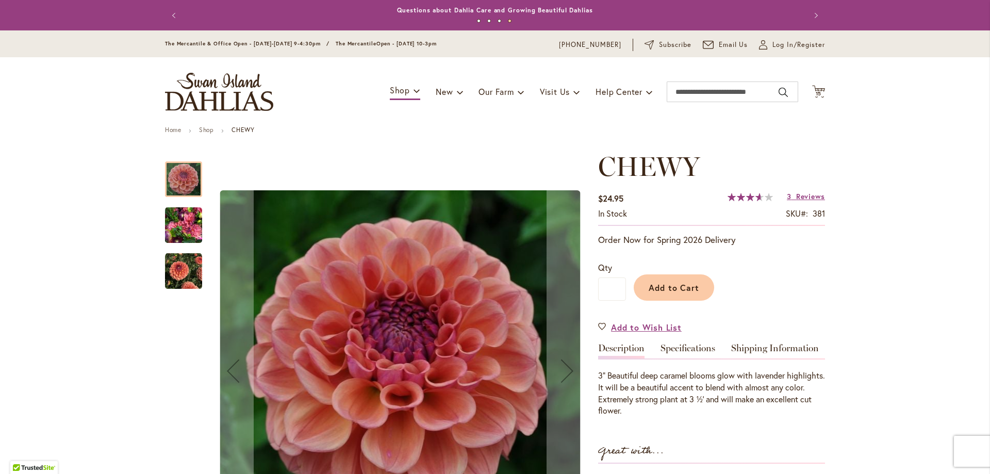
click at [182, 228] on img "CHEWY" at bounding box center [183, 226] width 37 height 50
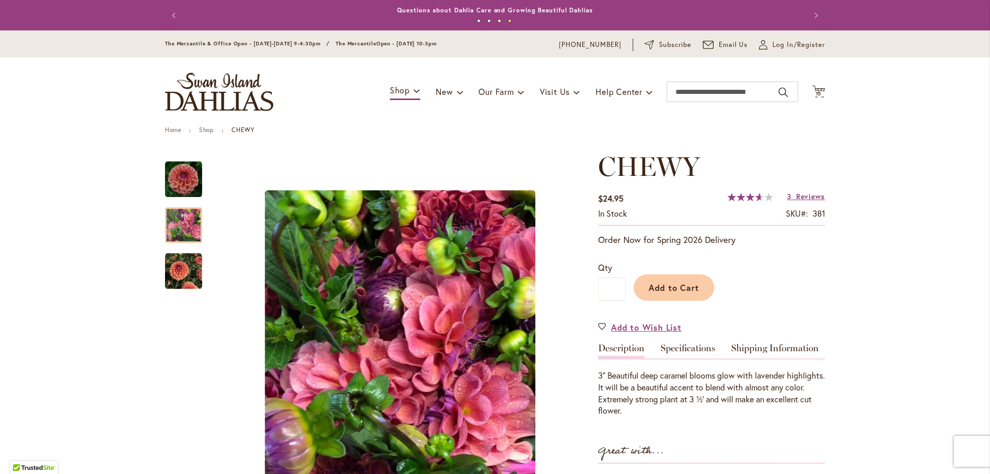
scroll to position [52, 0]
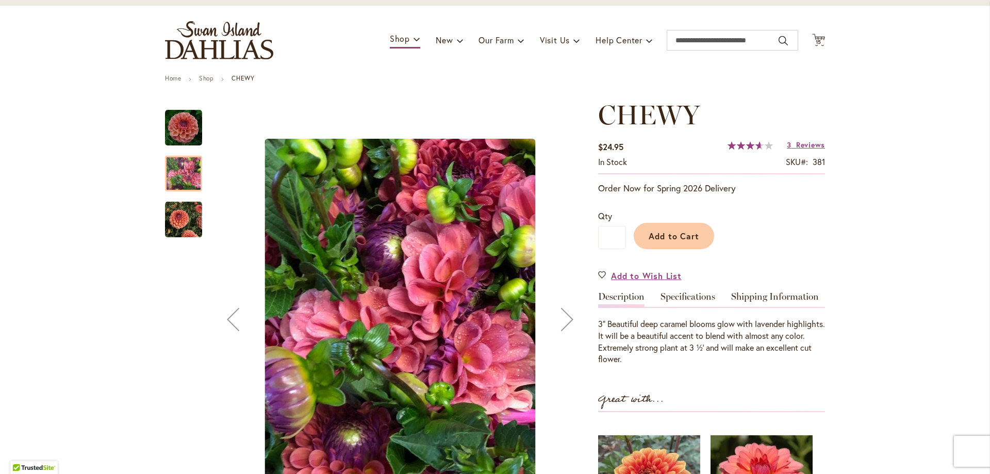
click at [194, 226] on img "CHEWY" at bounding box center [183, 219] width 37 height 37
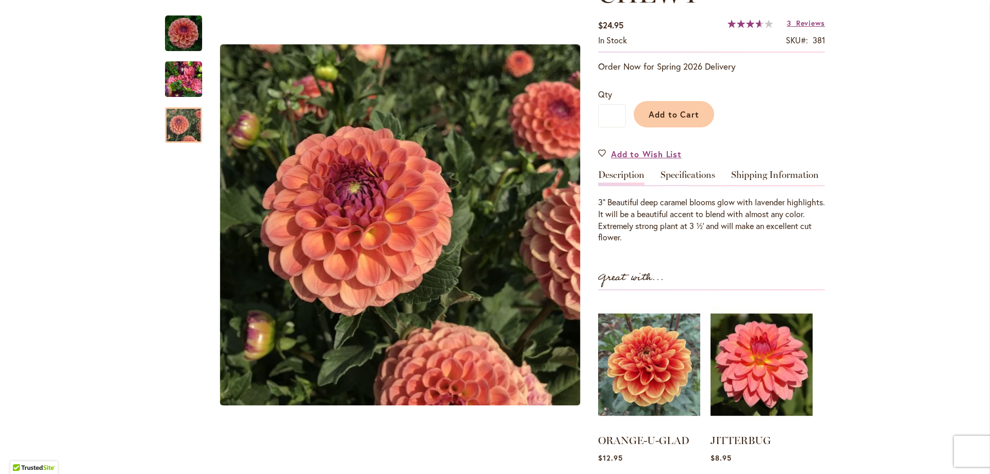
scroll to position [155, 0]
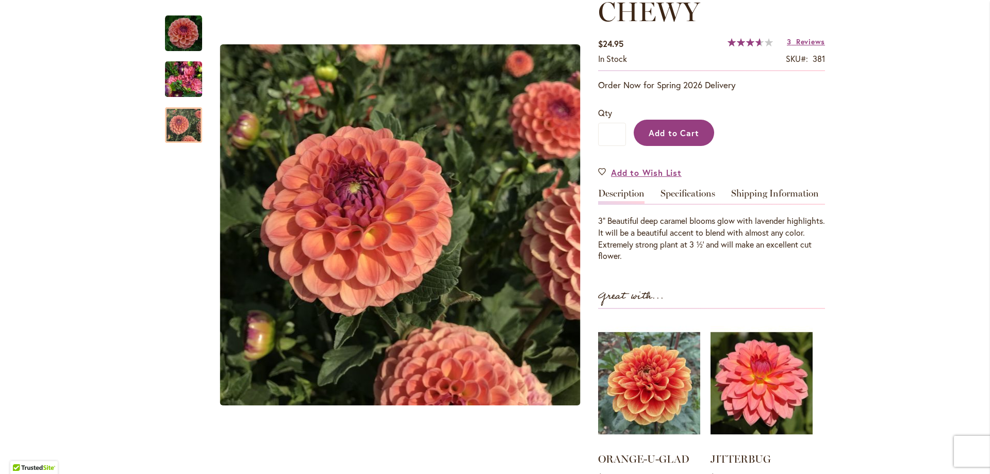
click at [674, 125] on button "Add to Cart" at bounding box center [674, 133] width 80 height 26
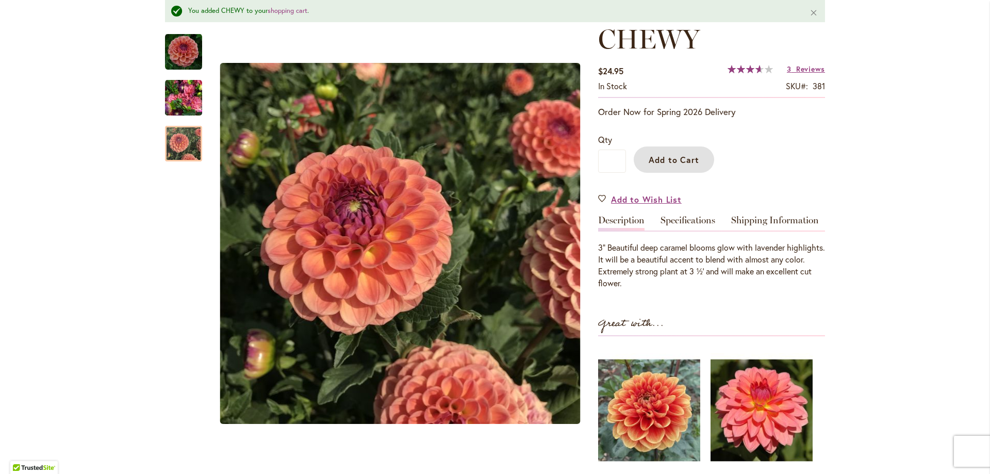
scroll to position [182, 0]
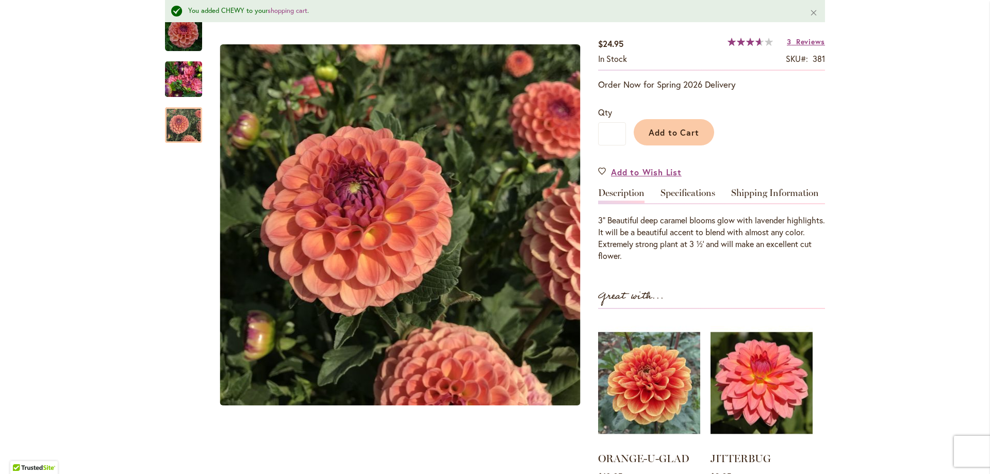
drag, startPoint x: 0, startPoint y: 4, endPoint x: 40, endPoint y: 254, distance: 253.3
click at [802, 39] on span "Reviews" at bounding box center [810, 42] width 29 height 10
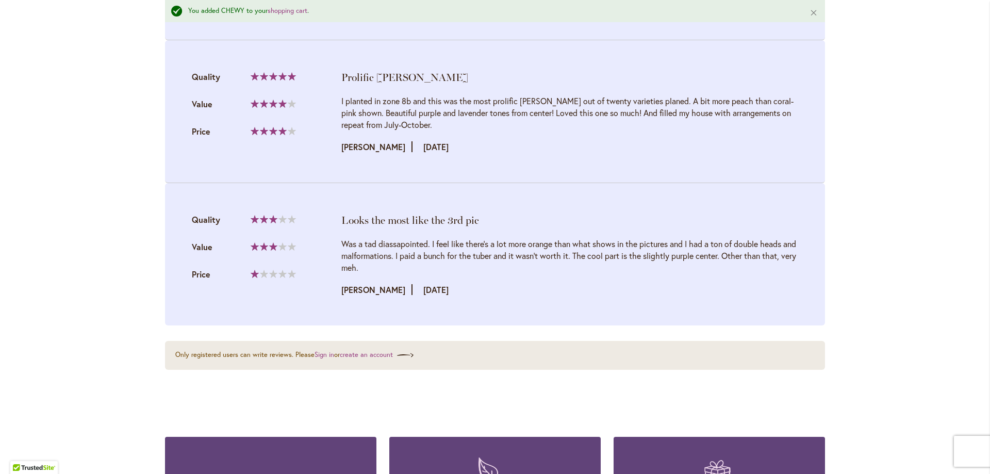
scroll to position [1249, 0]
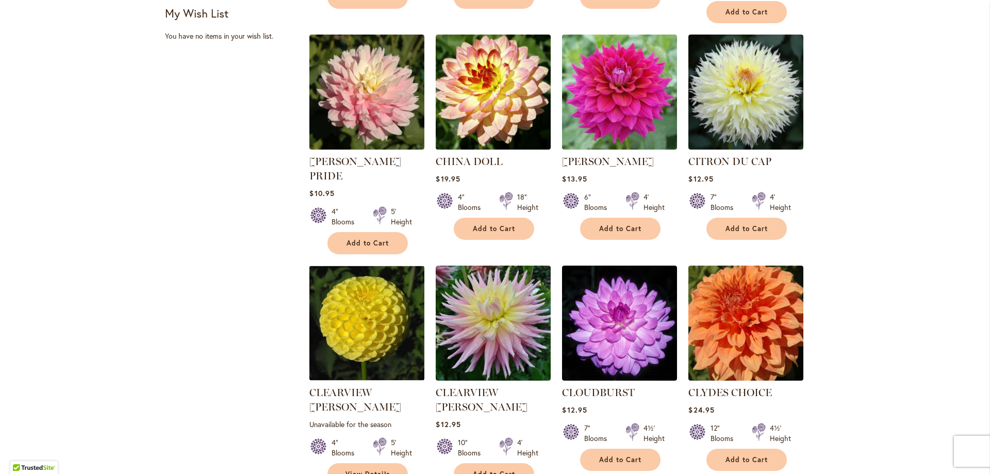
scroll to position [722, 0]
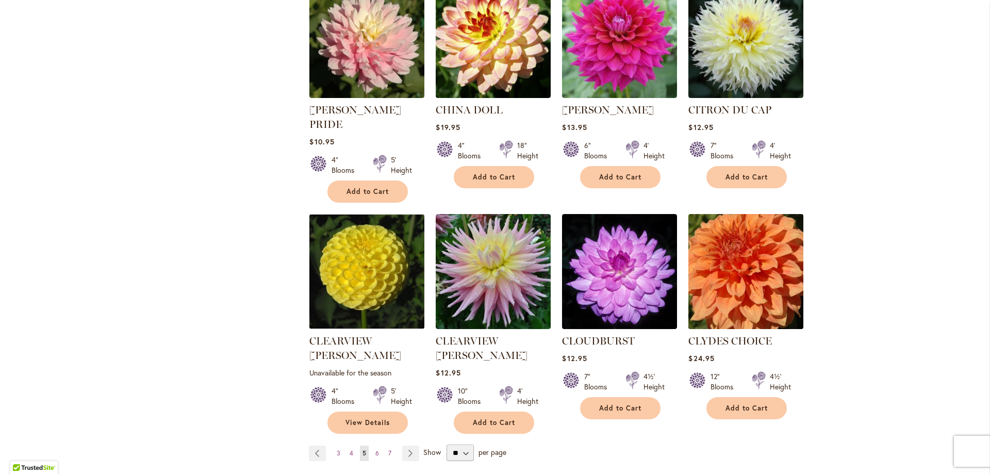
click at [728, 257] on img at bounding box center [746, 271] width 121 height 121
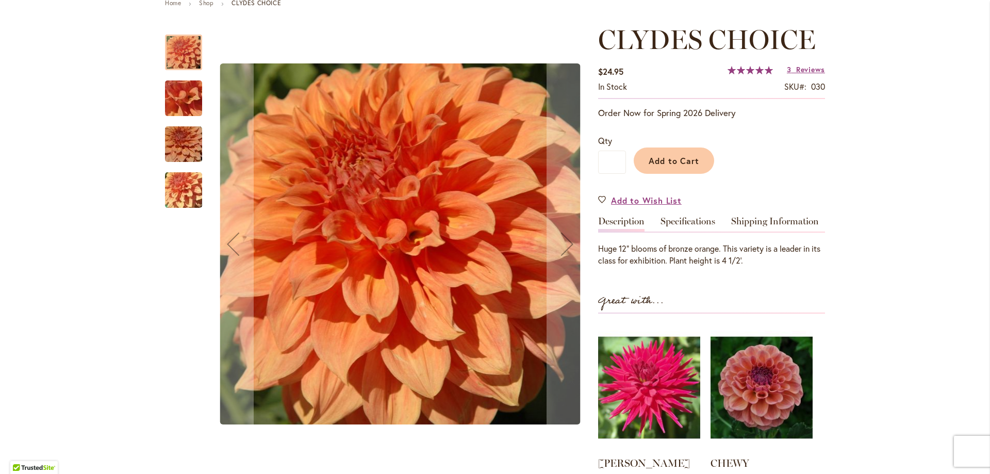
scroll to position [103, 0]
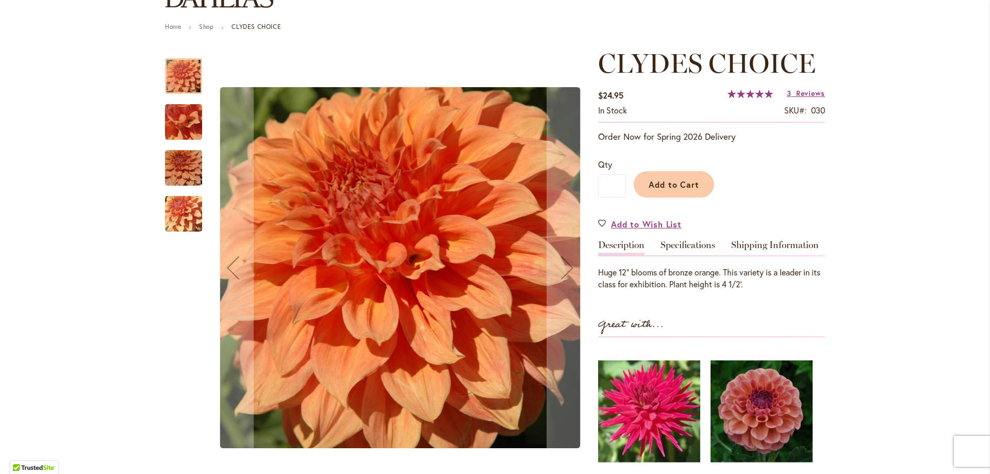
click at [185, 223] on img "Clyde's Choice" at bounding box center [184, 214] width 74 height 56
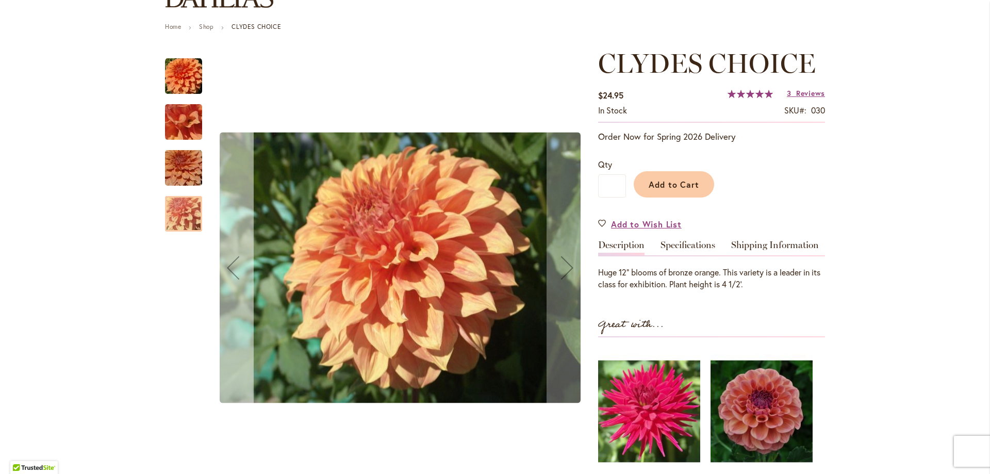
click at [239, 270] on div "Previous" at bounding box center [233, 267] width 41 height 41
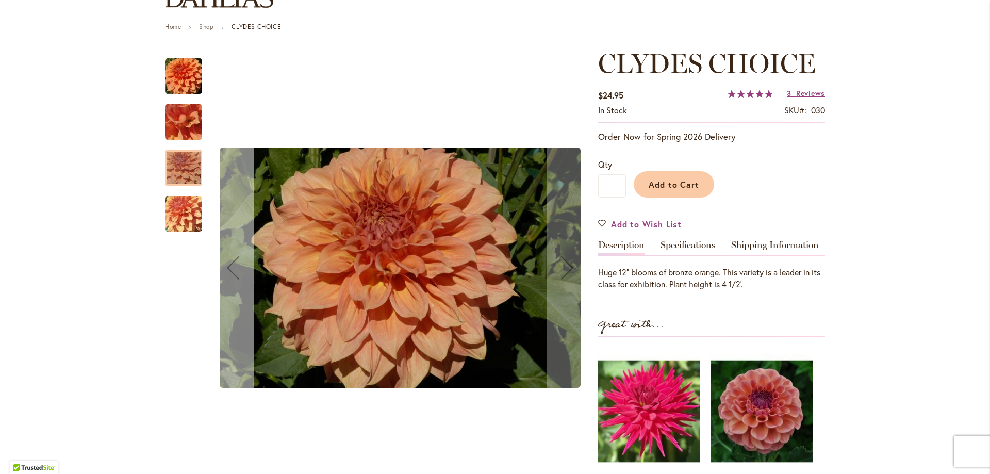
click at [239, 270] on div "Previous" at bounding box center [233, 267] width 41 height 41
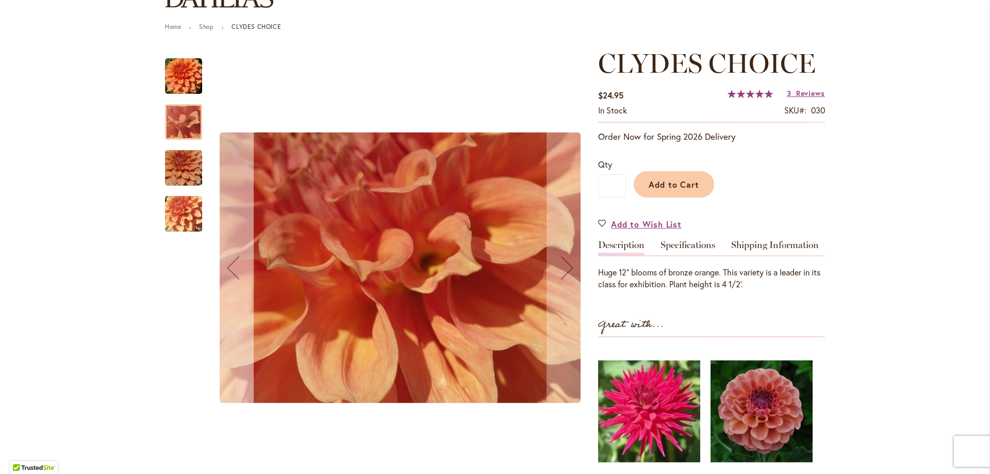
click at [238, 270] on div "Previous" at bounding box center [233, 267] width 41 height 41
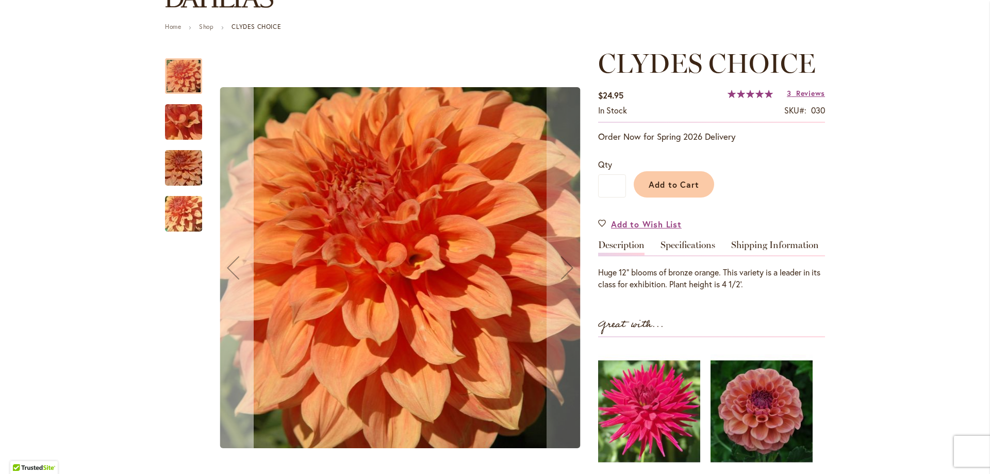
click at [238, 270] on div "Previous" at bounding box center [233, 267] width 41 height 41
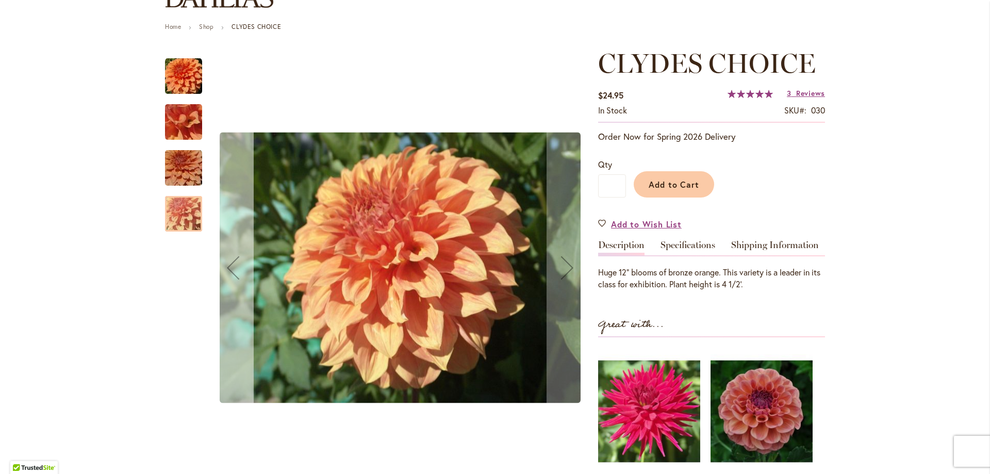
click at [238, 270] on div "Previous" at bounding box center [233, 267] width 41 height 41
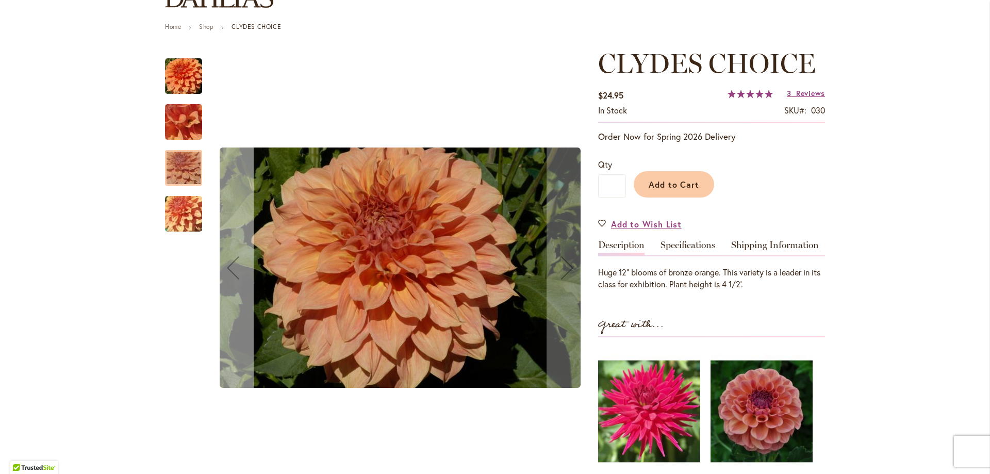
click at [238, 270] on div "Previous" at bounding box center [233, 267] width 41 height 41
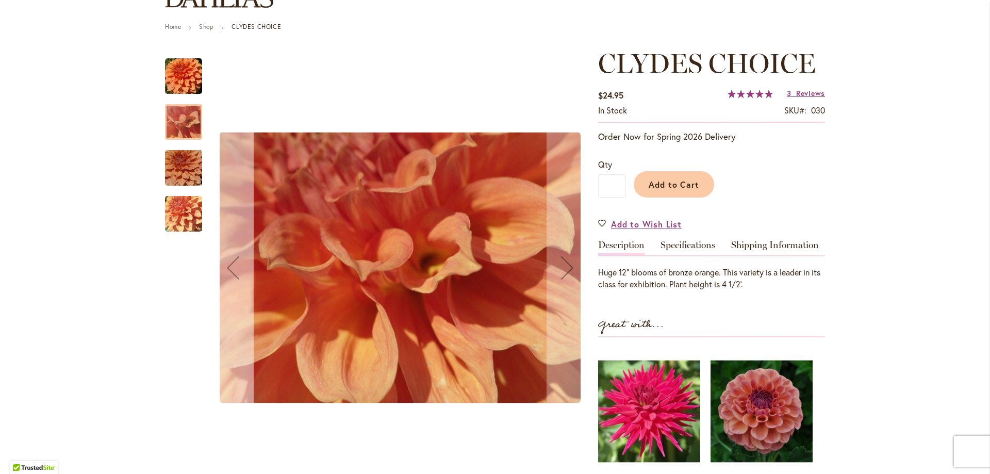
click at [238, 270] on div "Previous" at bounding box center [233, 267] width 41 height 41
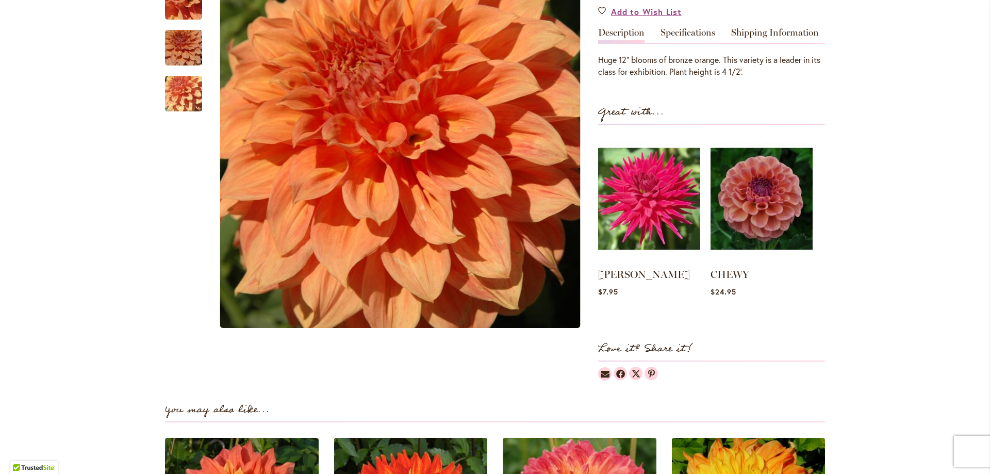
scroll to position [206, 0]
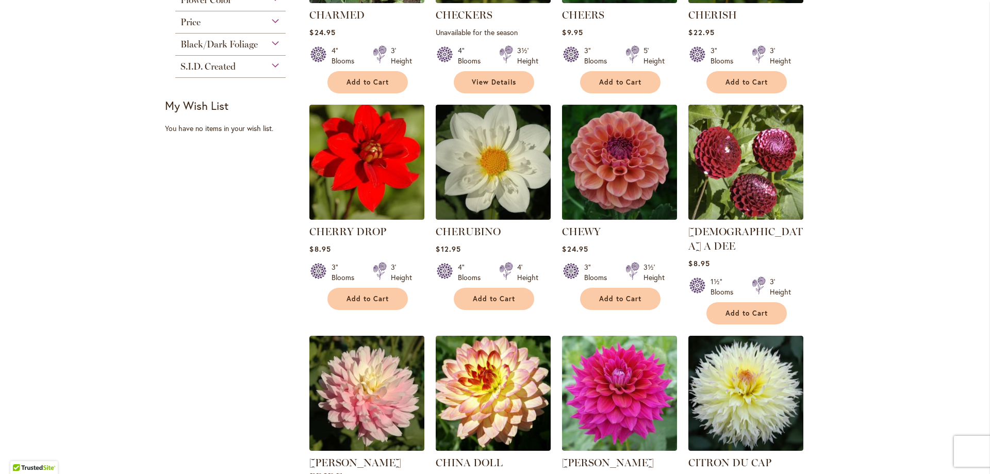
scroll to position [361, 0]
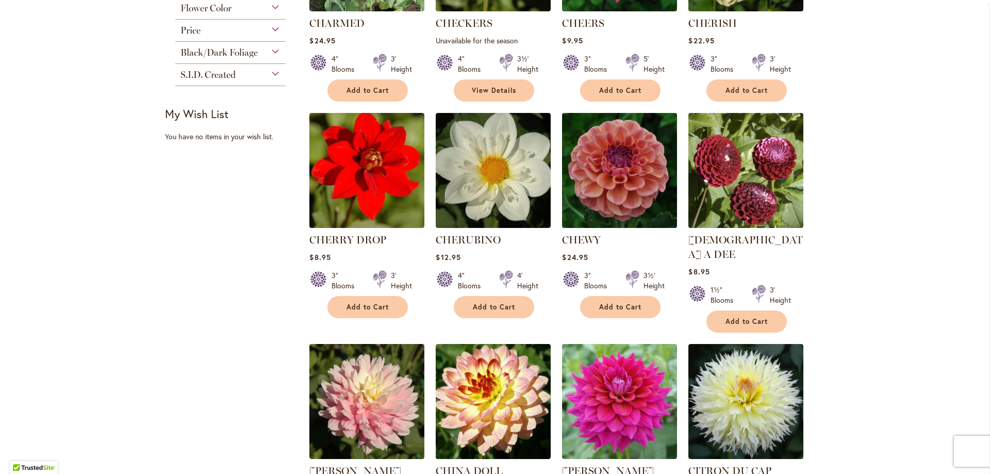
click at [578, 181] on img at bounding box center [620, 170] width 121 height 121
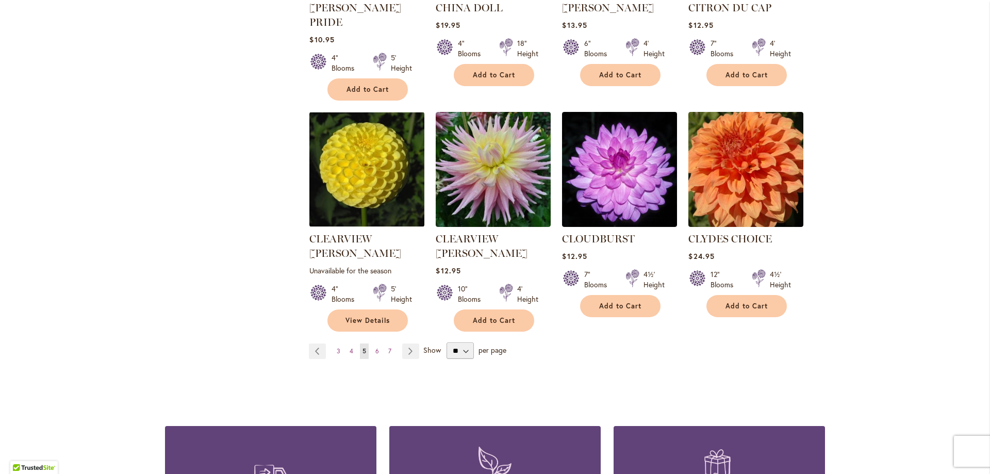
scroll to position [825, 0]
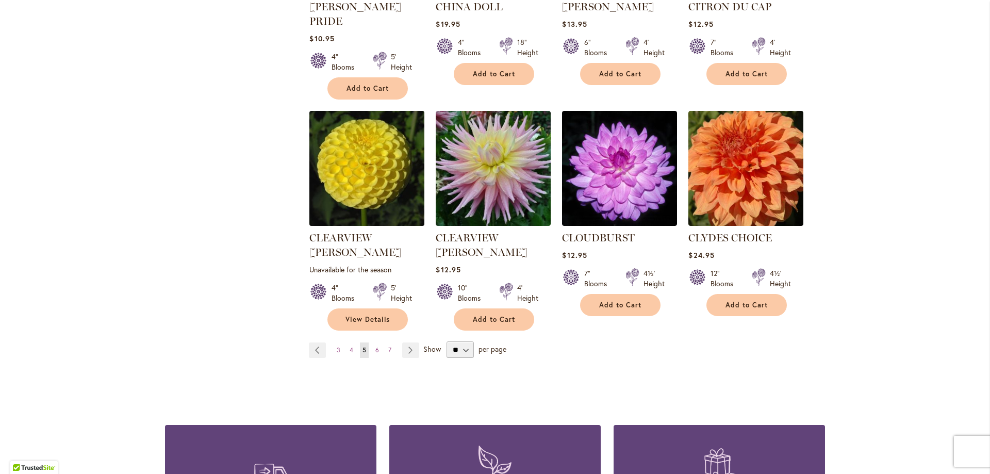
click at [389, 162] on img at bounding box center [367, 168] width 121 height 121
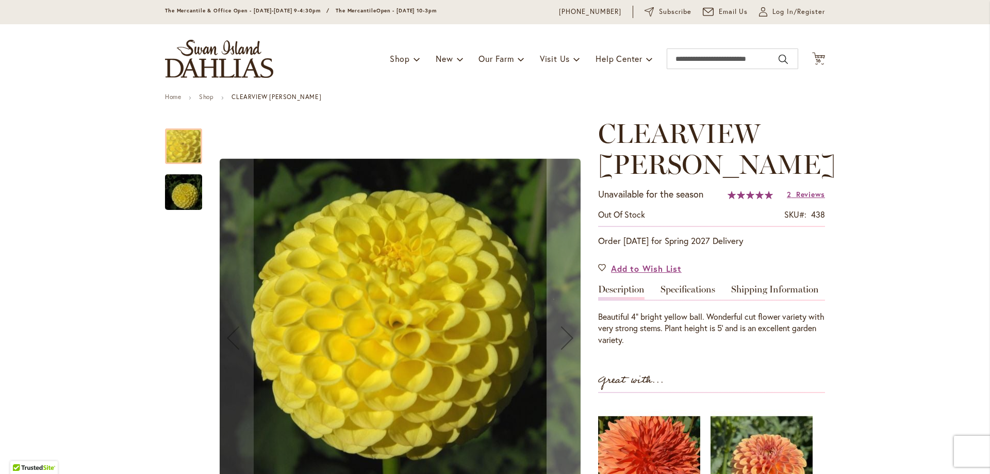
scroll to position [52, 0]
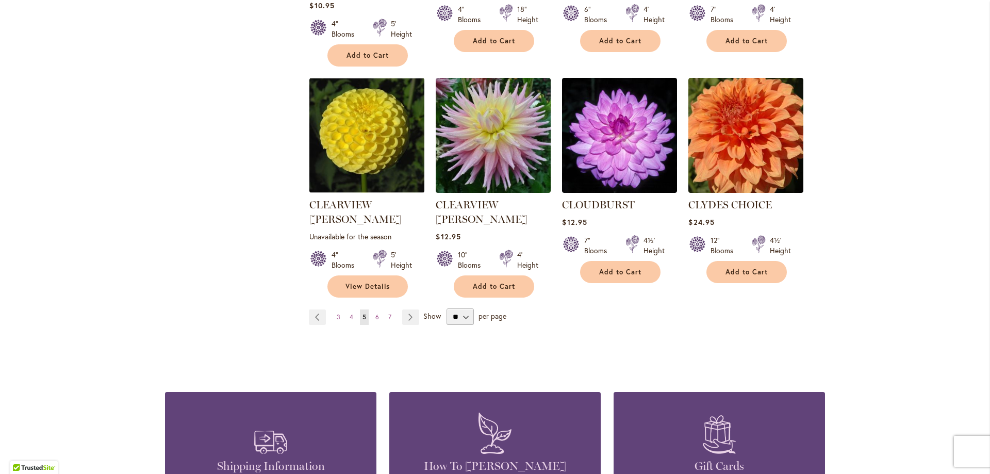
scroll to position [877, 0]
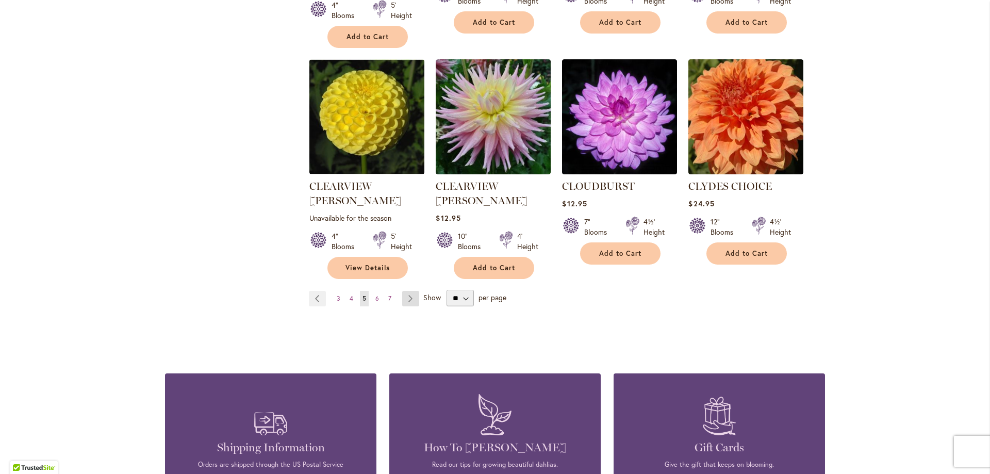
click at [410, 291] on link "Page Next" at bounding box center [410, 298] width 17 height 15
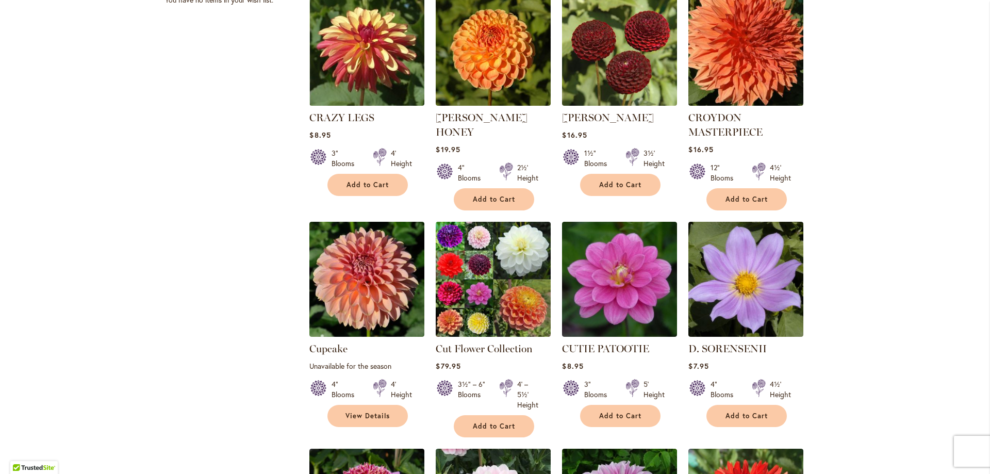
scroll to position [516, 0]
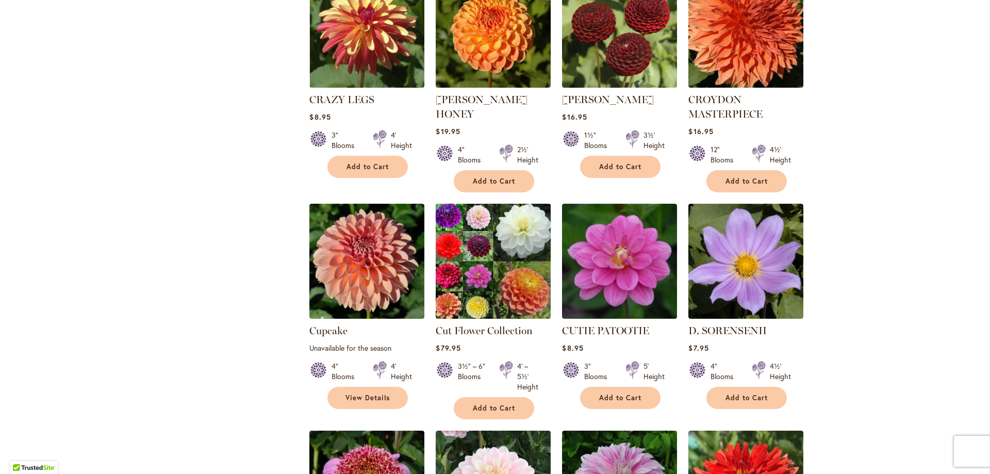
click at [512, 265] on img at bounding box center [493, 261] width 121 height 121
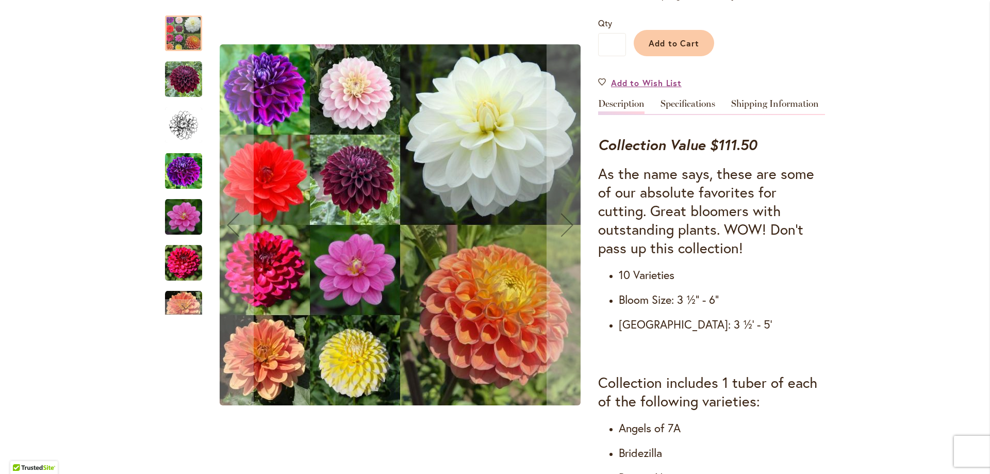
scroll to position [258, 0]
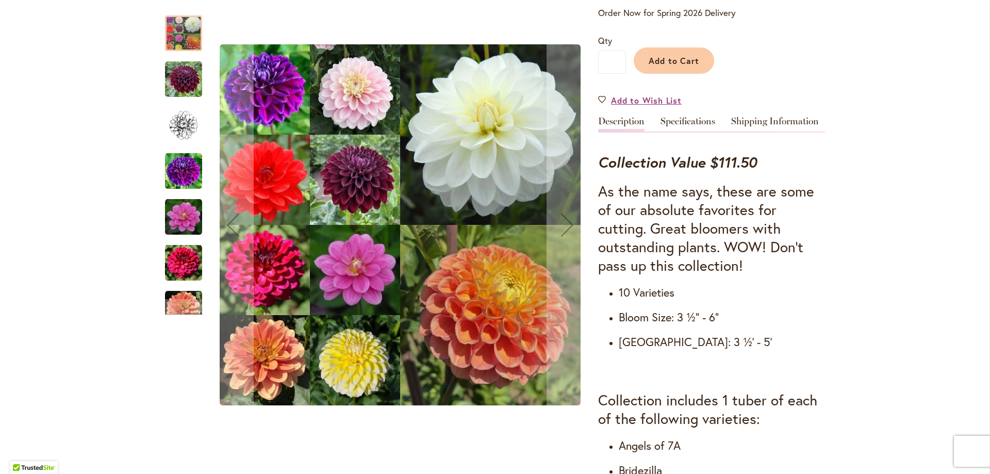
click at [173, 88] on img "Cut Flower Collection" at bounding box center [183, 79] width 37 height 37
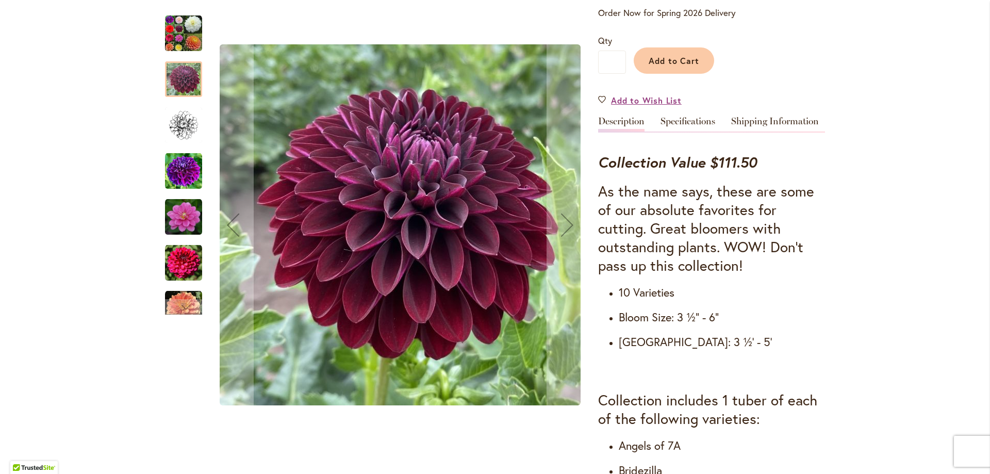
drag, startPoint x: 182, startPoint y: 130, endPoint x: 181, endPoint y: 136, distance: 5.7
click at [181, 131] on img "Cut Flower Collection" at bounding box center [183, 125] width 37 height 37
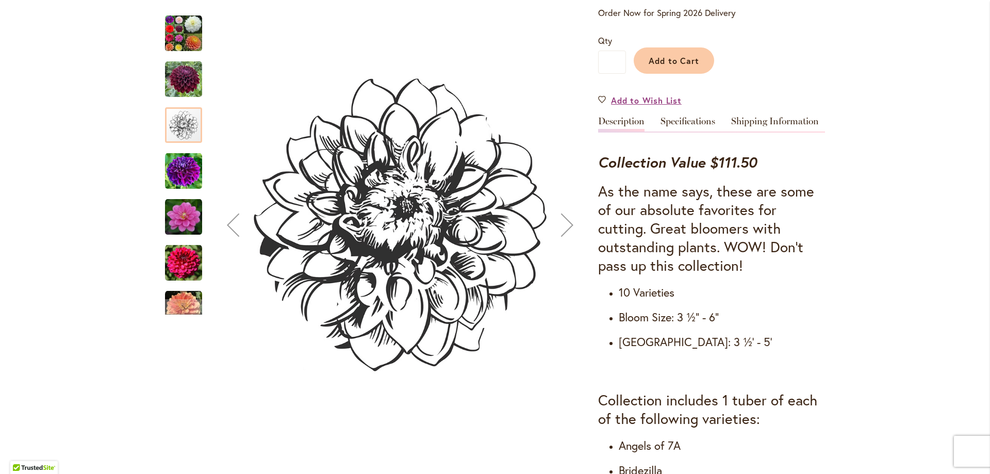
click at [185, 170] on img "Cut Flower Collection" at bounding box center [183, 171] width 37 height 37
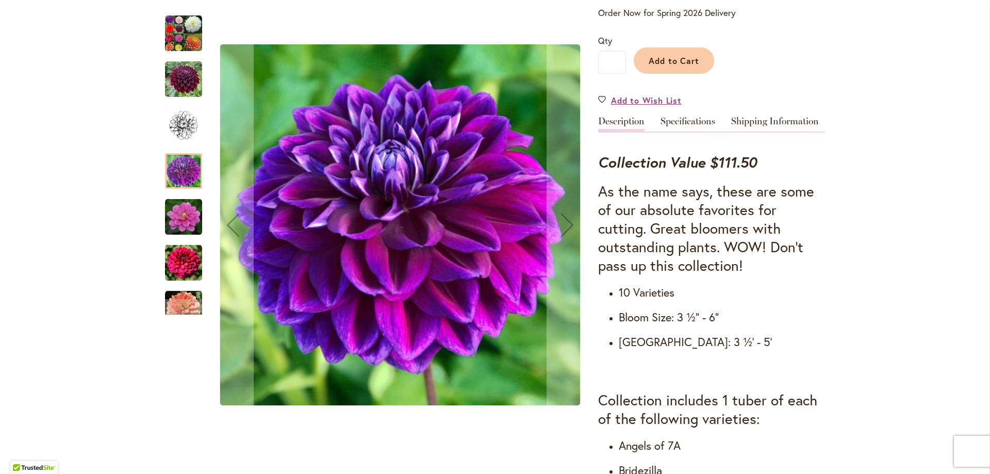
click at [190, 222] on img "Cut Flower Collection" at bounding box center [183, 217] width 37 height 37
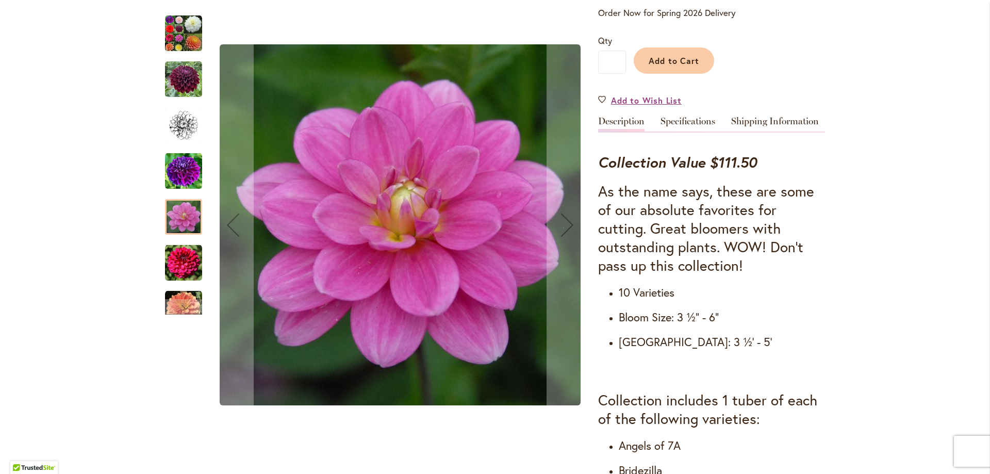
click at [189, 252] on img "Cut Flower Collection" at bounding box center [183, 263] width 37 height 37
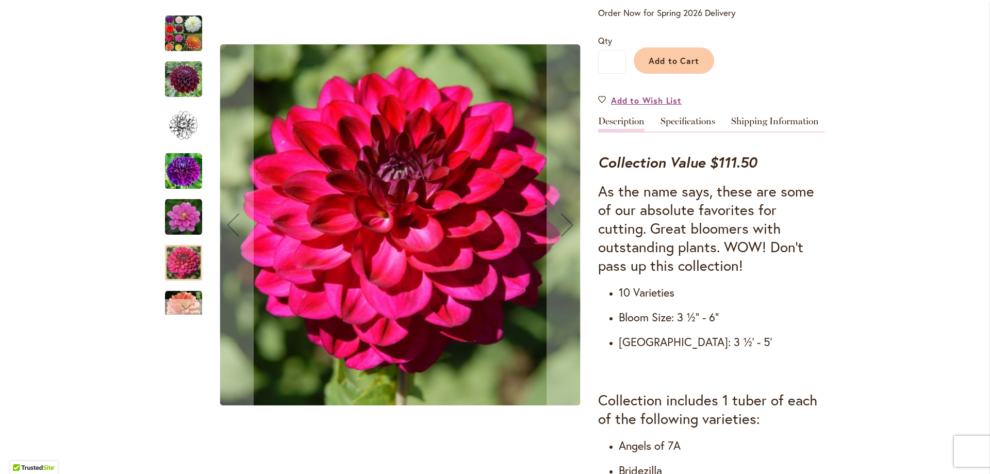
click at [181, 302] on div "Next" at bounding box center [183, 306] width 15 height 15
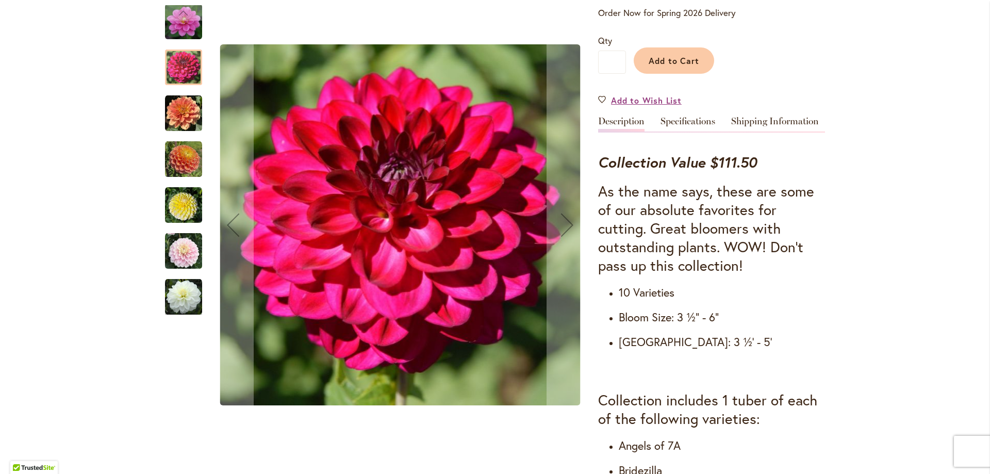
click at [181, 302] on img "Cut Flower Collection" at bounding box center [183, 297] width 37 height 37
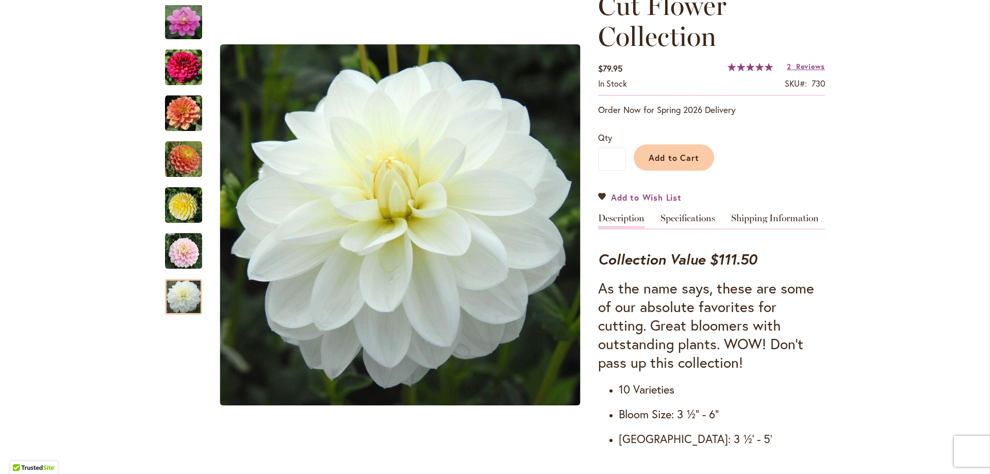
scroll to position [155, 0]
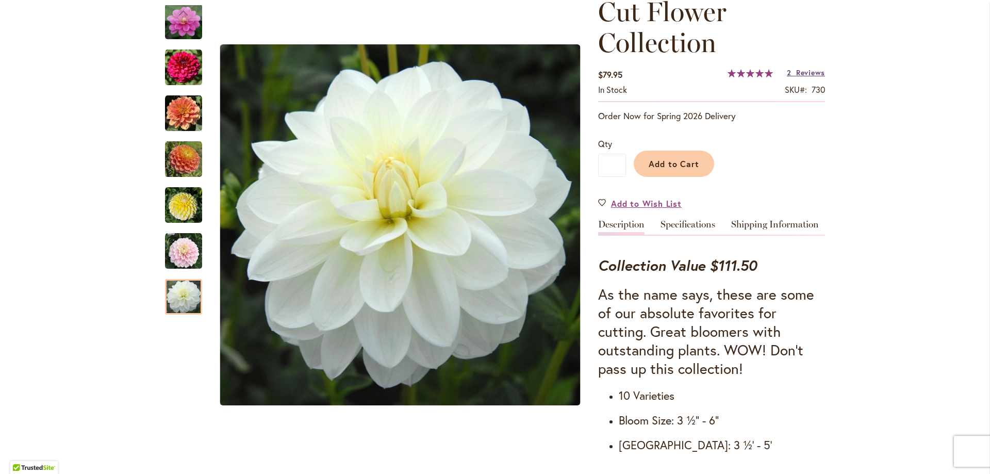
click at [800, 71] on span "Reviews" at bounding box center [810, 73] width 29 height 10
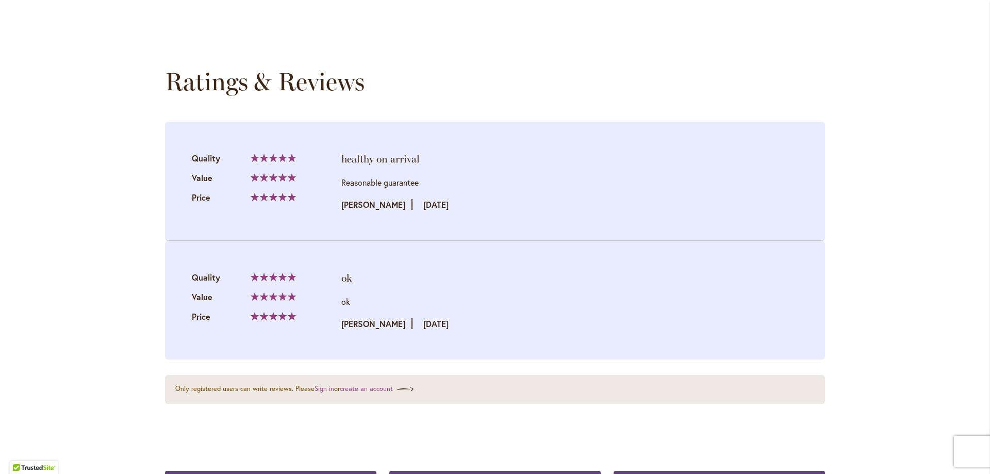
scroll to position [1426, 0]
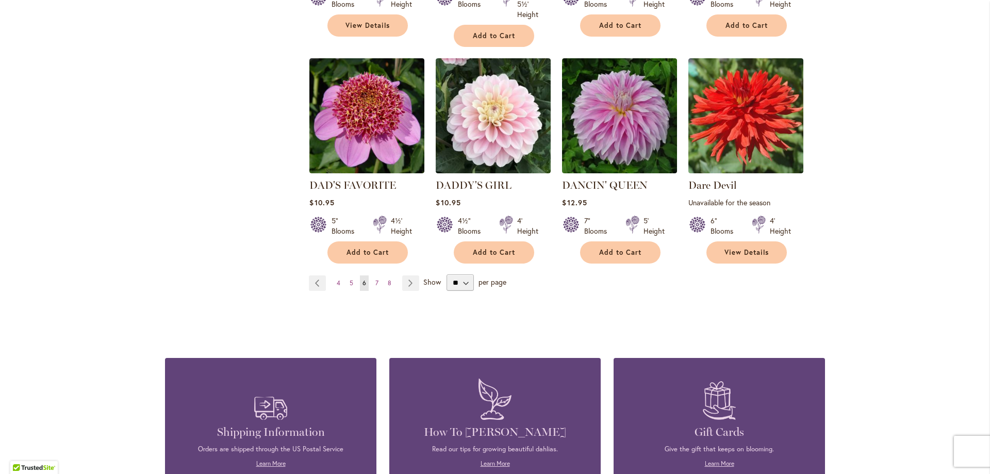
scroll to position [929, 0]
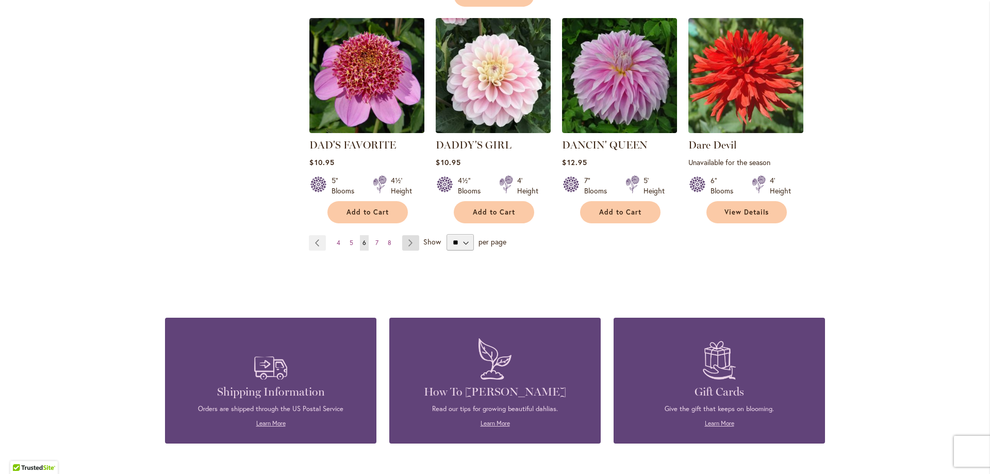
click at [411, 235] on link "Page Next" at bounding box center [410, 242] width 17 height 15
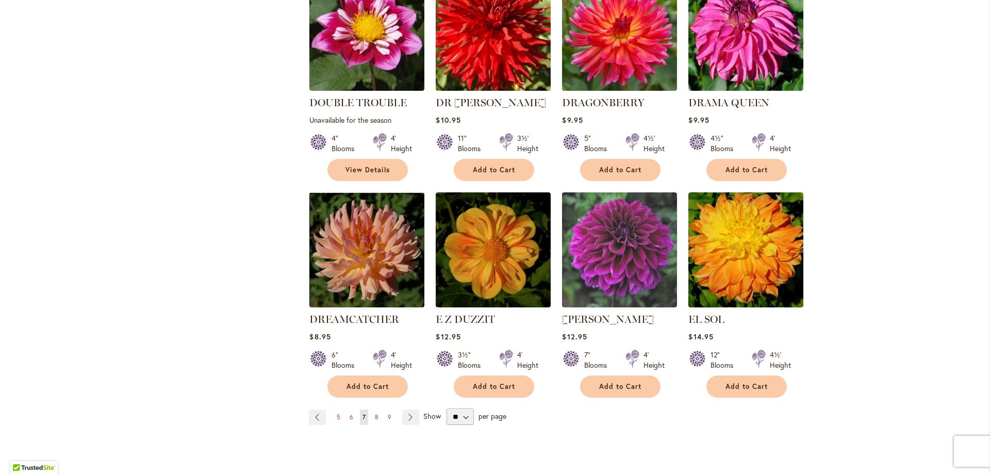
scroll to position [774, 0]
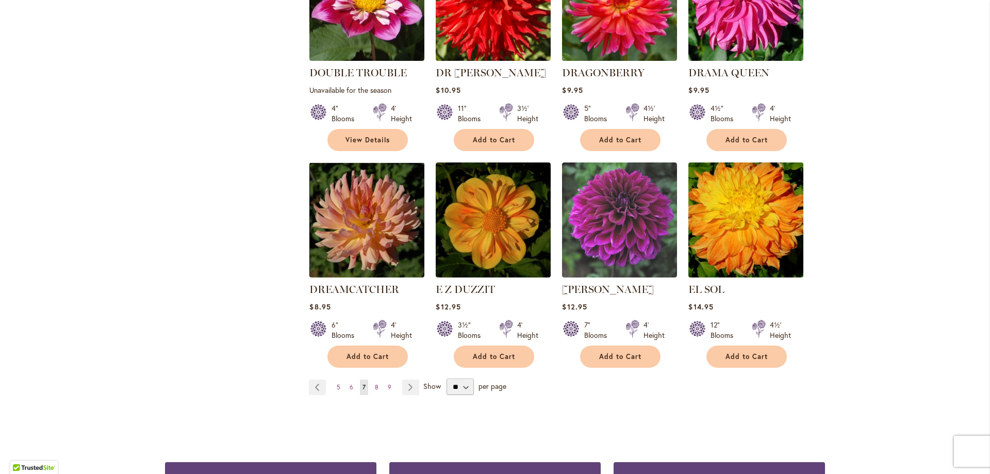
drag, startPoint x: 714, startPoint y: 209, endPoint x: 727, endPoint y: 210, distance: 12.4
click at [716, 209] on img at bounding box center [746, 220] width 121 height 121
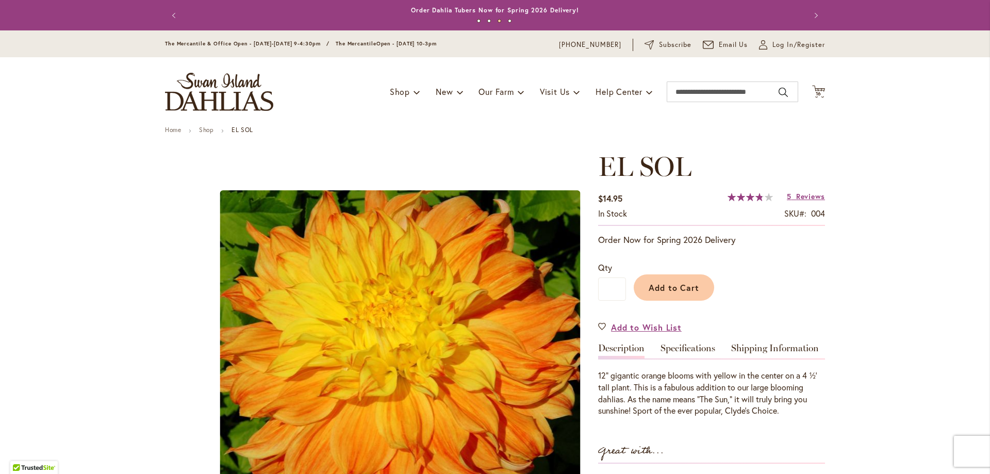
scroll to position [52, 0]
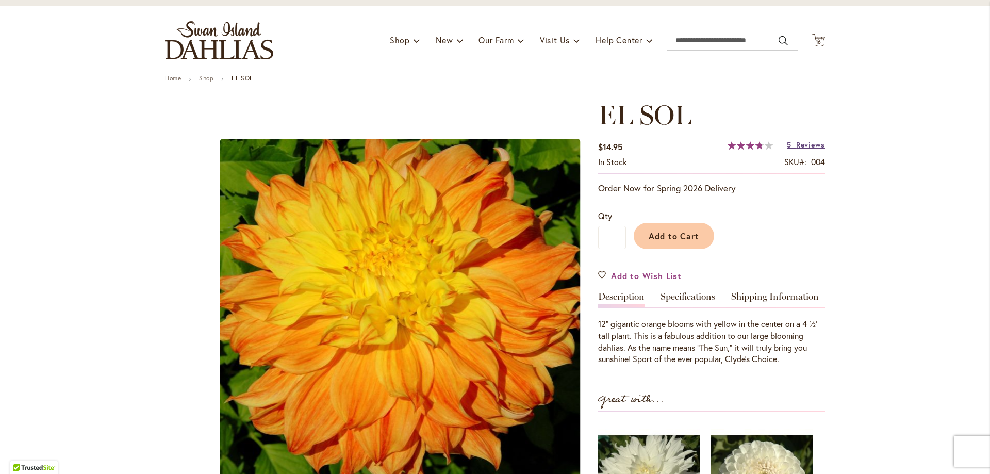
click at [806, 144] on span "Reviews" at bounding box center [810, 145] width 29 height 10
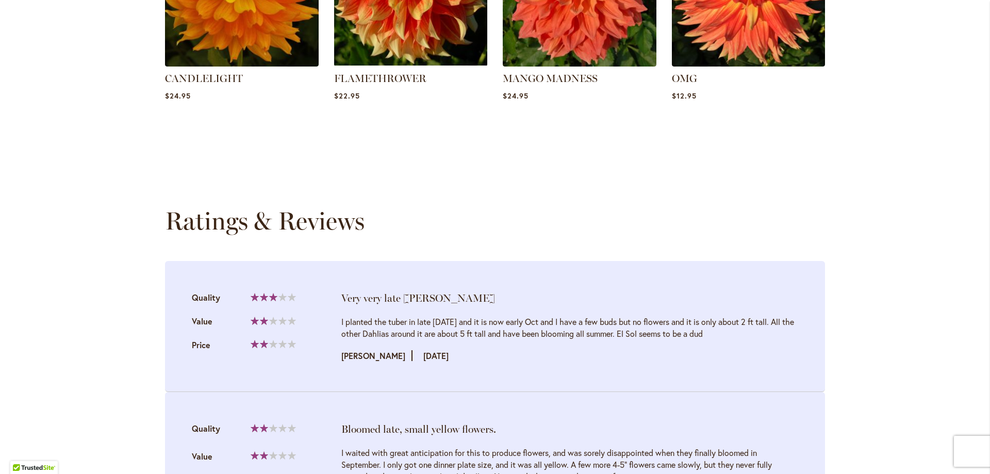
scroll to position [991, 0]
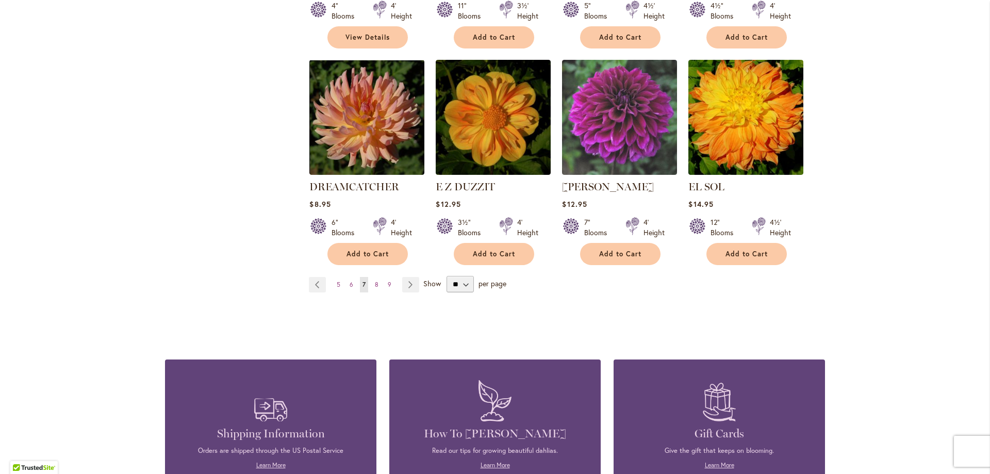
scroll to position [877, 0]
click at [406, 276] on link "Page Next" at bounding box center [410, 283] width 17 height 15
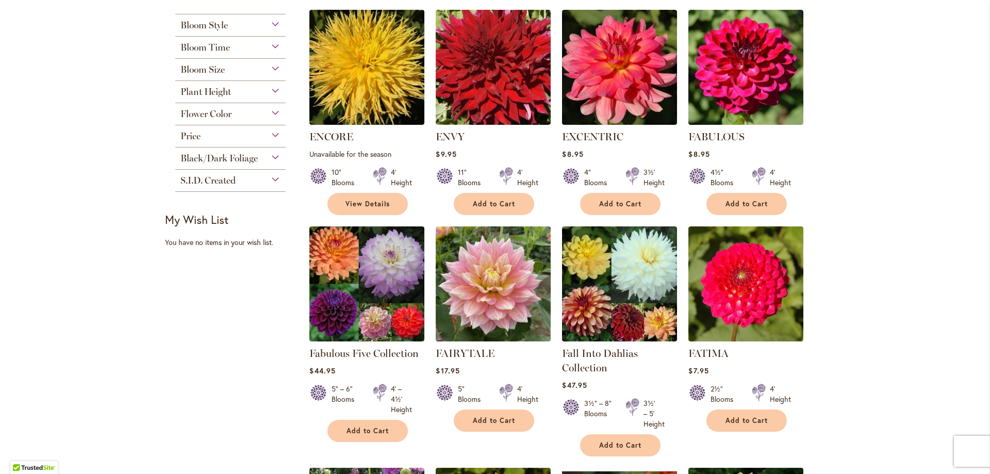
scroll to position [516, 0]
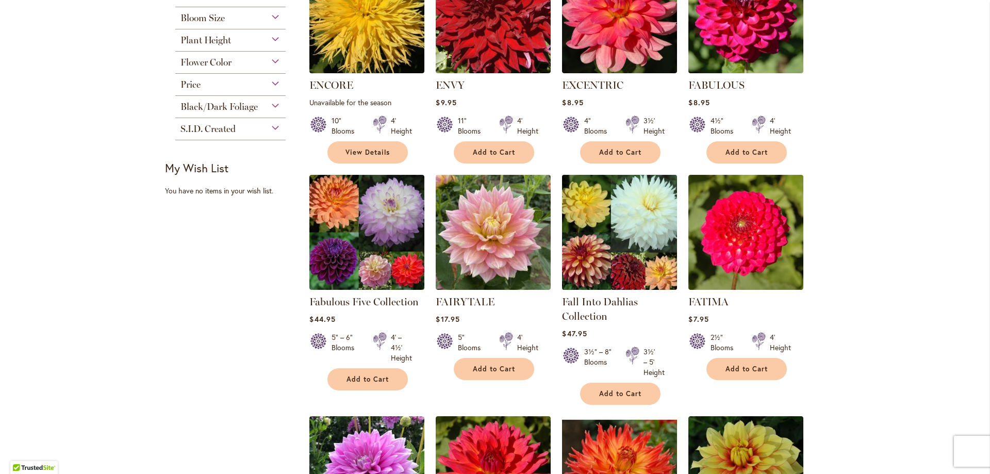
click at [650, 254] on img at bounding box center [620, 232] width 121 height 121
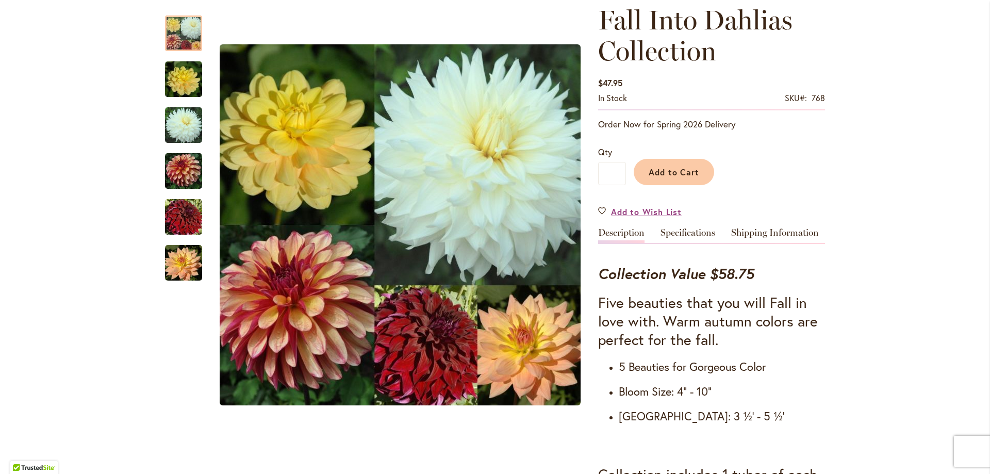
scroll to position [52, 0]
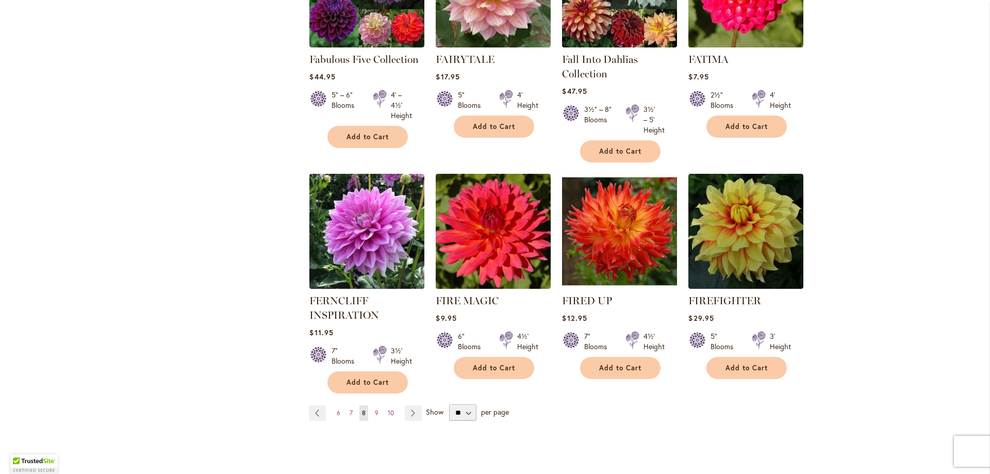
scroll to position [774, 0]
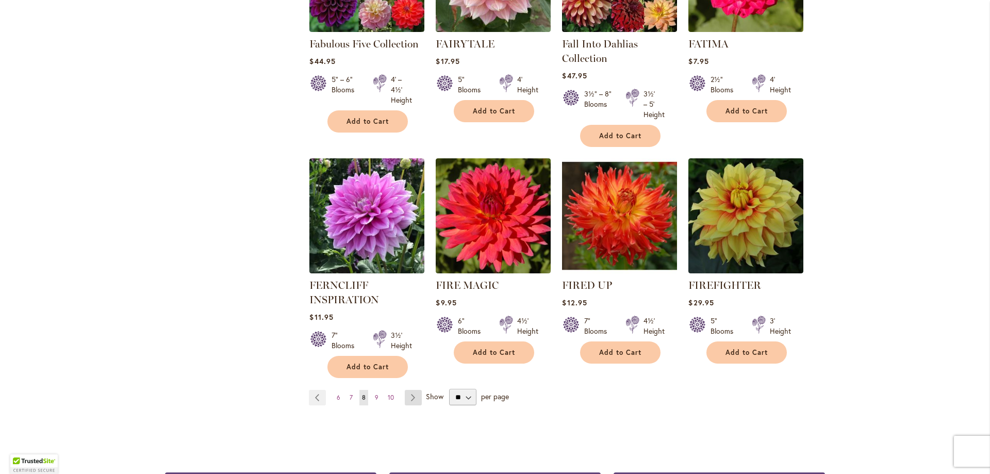
click at [416, 395] on link "Page Next" at bounding box center [413, 397] width 17 height 15
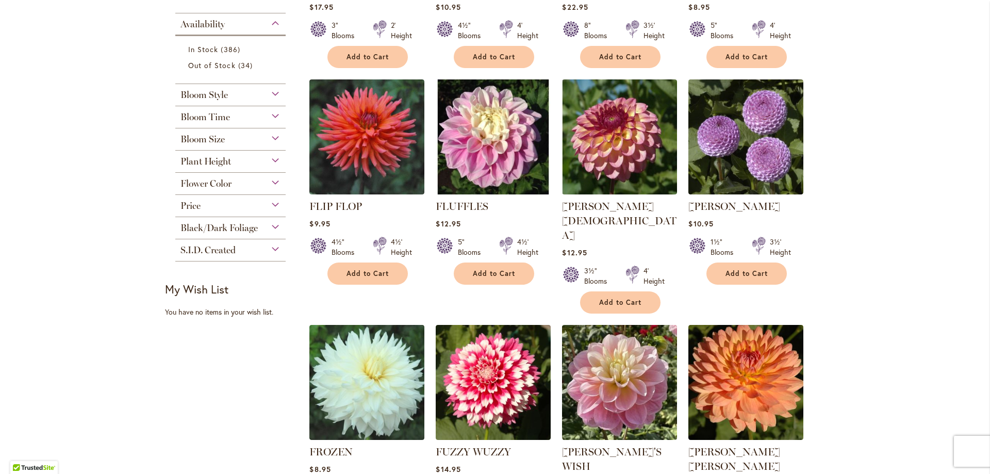
scroll to position [413, 0]
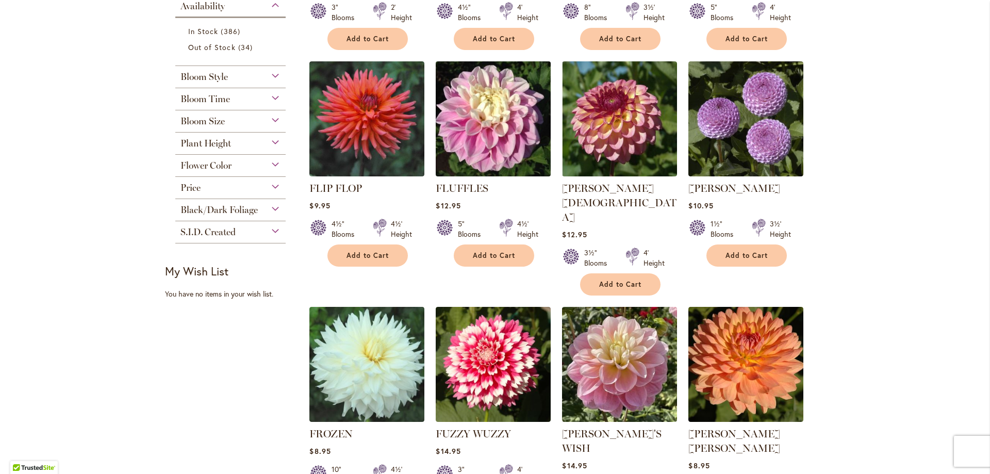
click at [495, 159] on img at bounding box center [493, 119] width 121 height 121
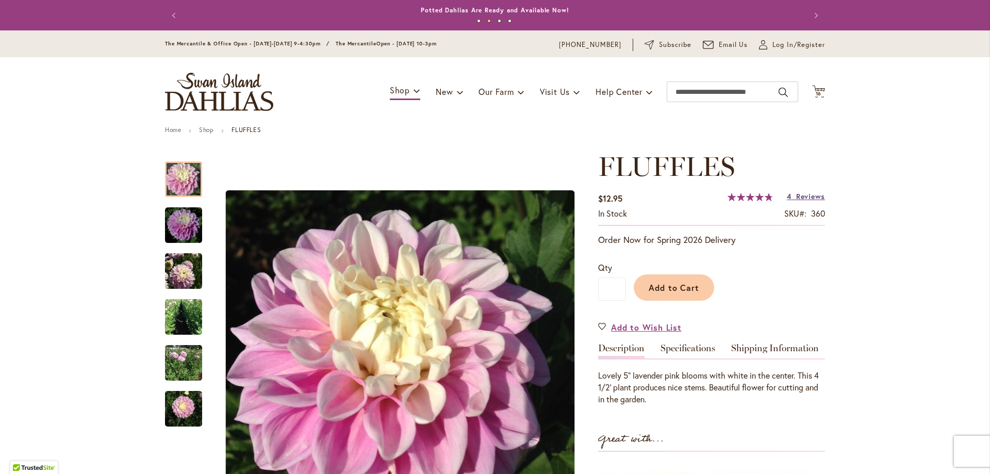
click at [796, 193] on span "Reviews" at bounding box center [810, 196] width 29 height 10
click at [685, 294] on button "Add to Cart" at bounding box center [674, 287] width 80 height 26
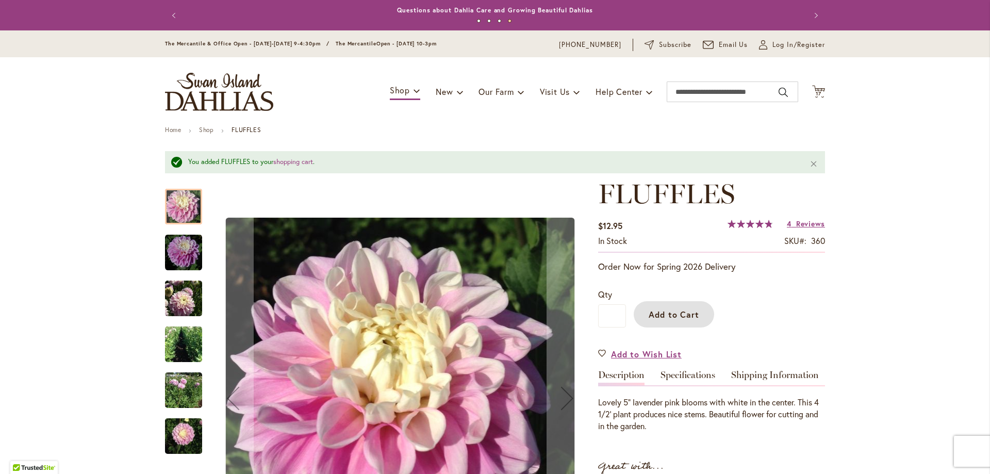
click at [181, 401] on img "FLUFFLES" at bounding box center [183, 389] width 37 height 43
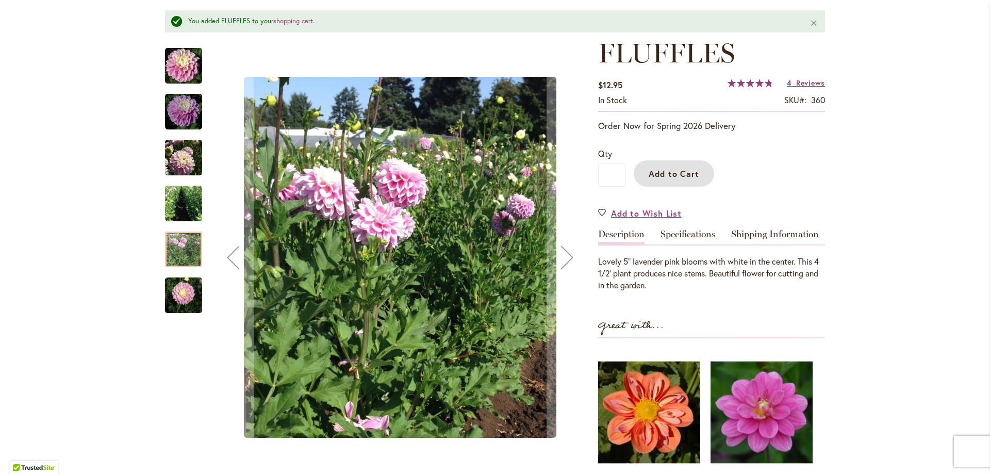
scroll to position [155, 0]
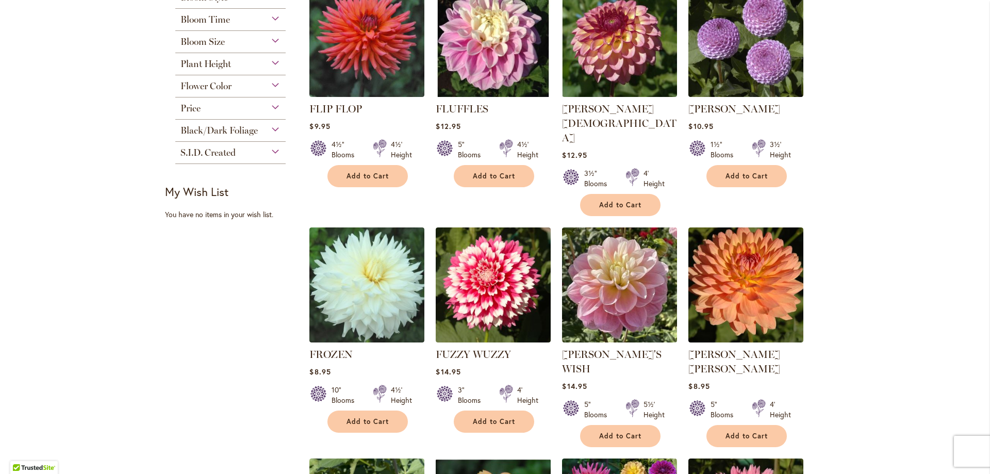
scroll to position [516, 0]
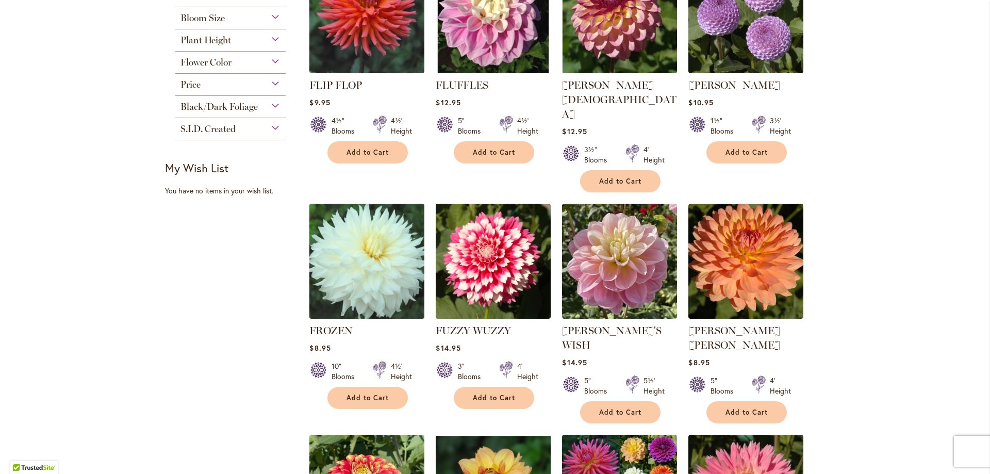
click at [364, 277] on img at bounding box center [367, 261] width 121 height 121
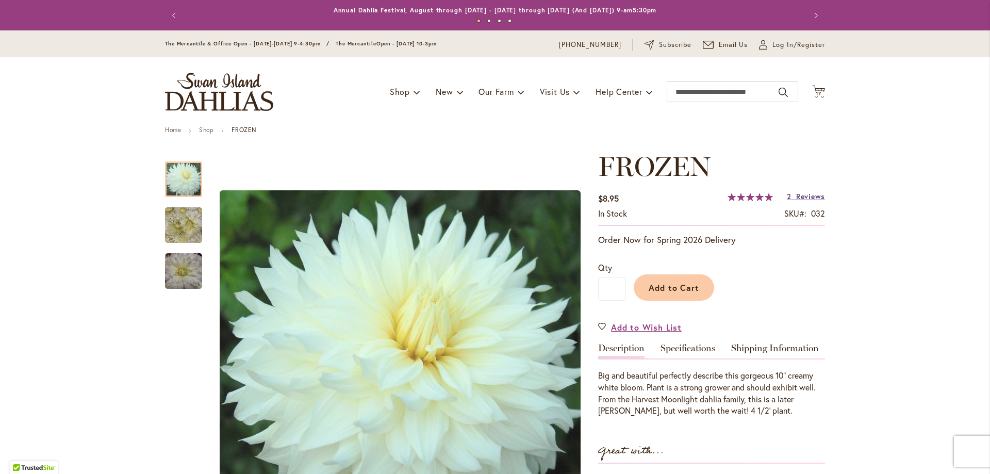
click at [813, 194] on span "Reviews" at bounding box center [810, 196] width 29 height 10
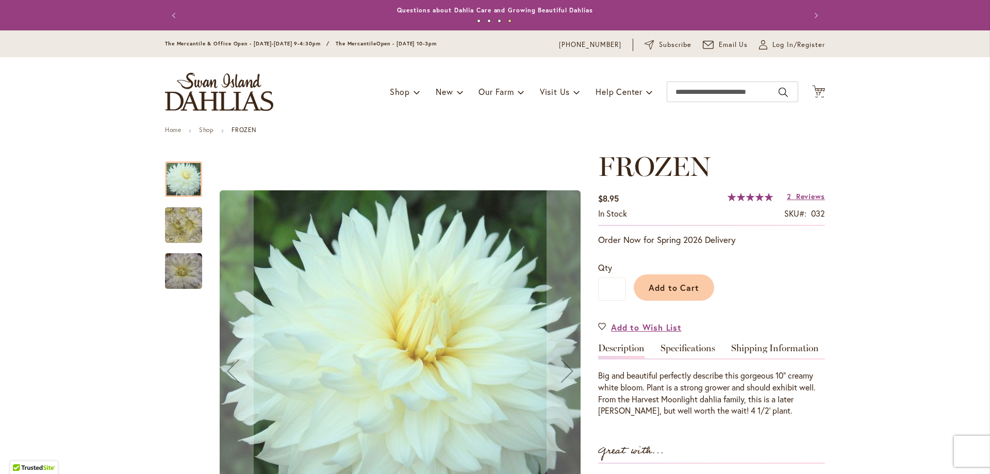
click at [181, 233] on img "Frozen" at bounding box center [183, 225] width 37 height 37
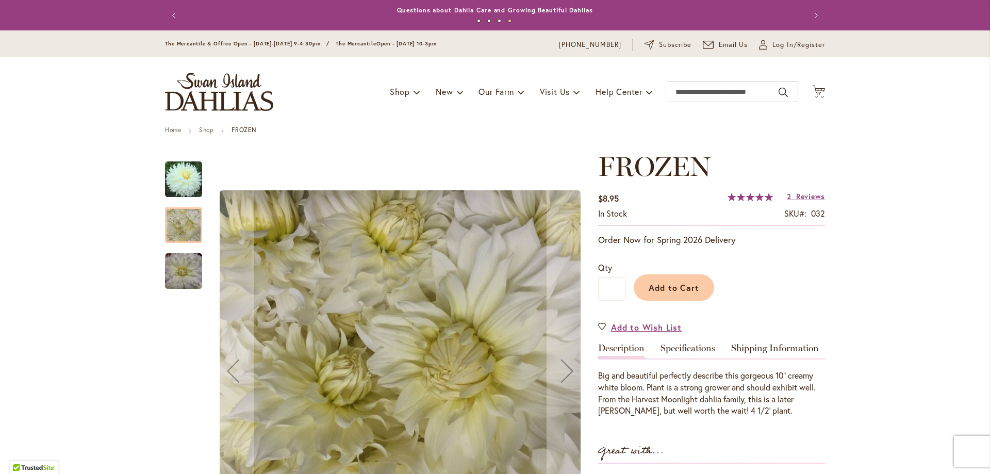
click at [181, 260] on img "Frozen" at bounding box center [183, 271] width 37 height 37
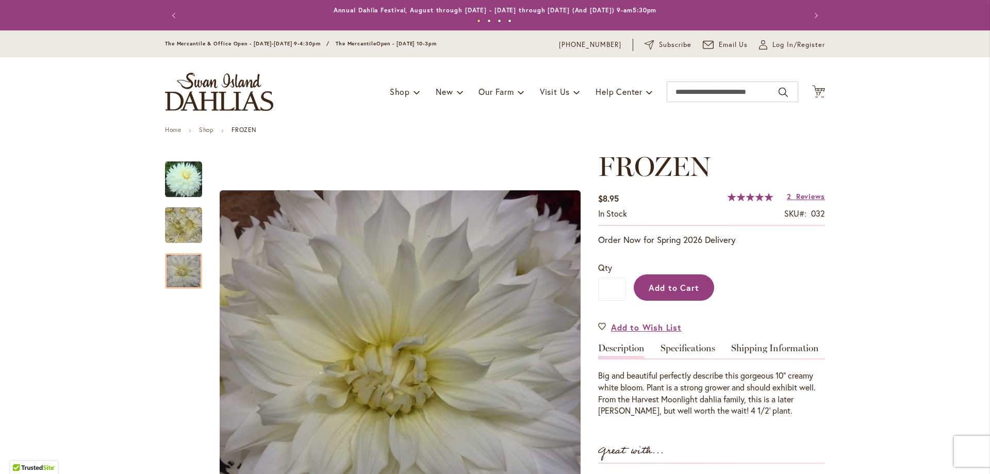
click at [705, 280] on button "Add to Cart" at bounding box center [674, 287] width 80 height 26
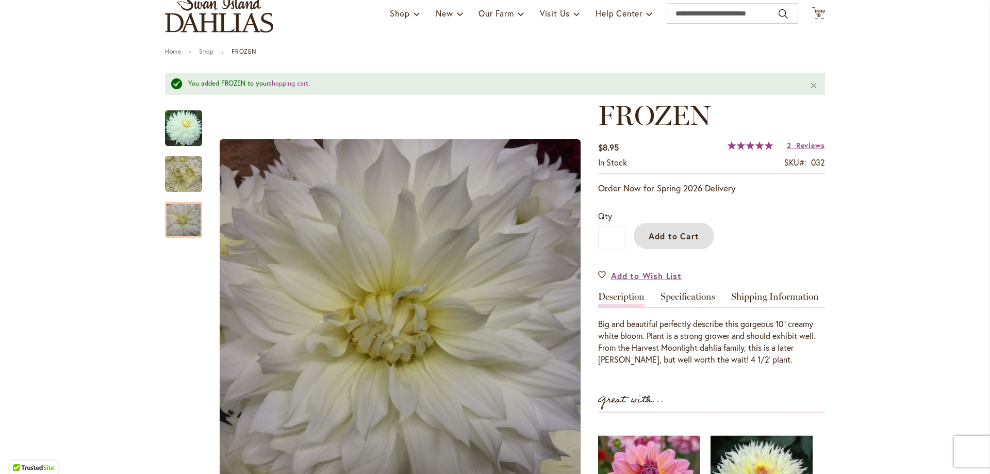
scroll to position [103, 0]
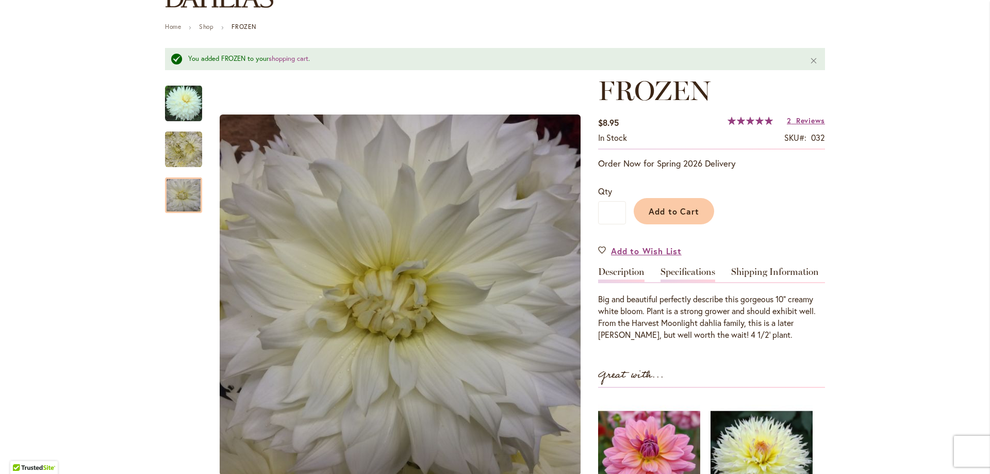
click at [695, 273] on link "Specifications" at bounding box center [688, 274] width 55 height 15
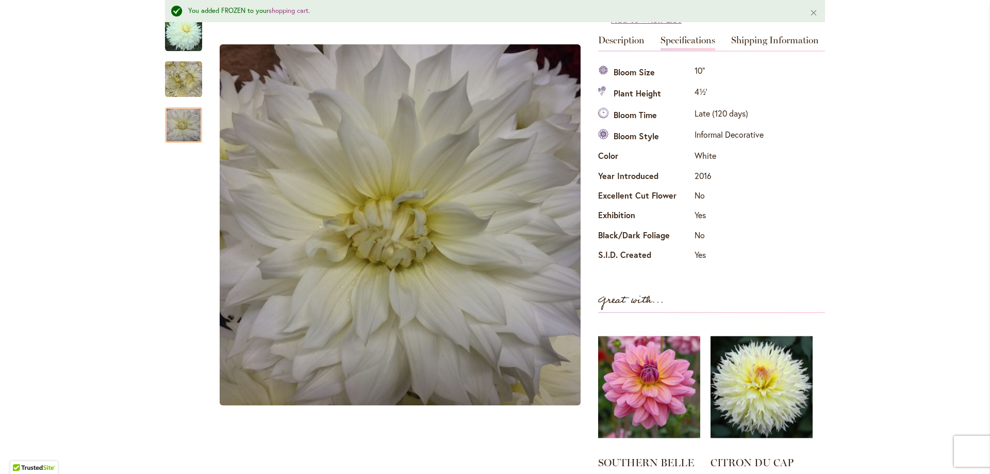
scroll to position [318, 0]
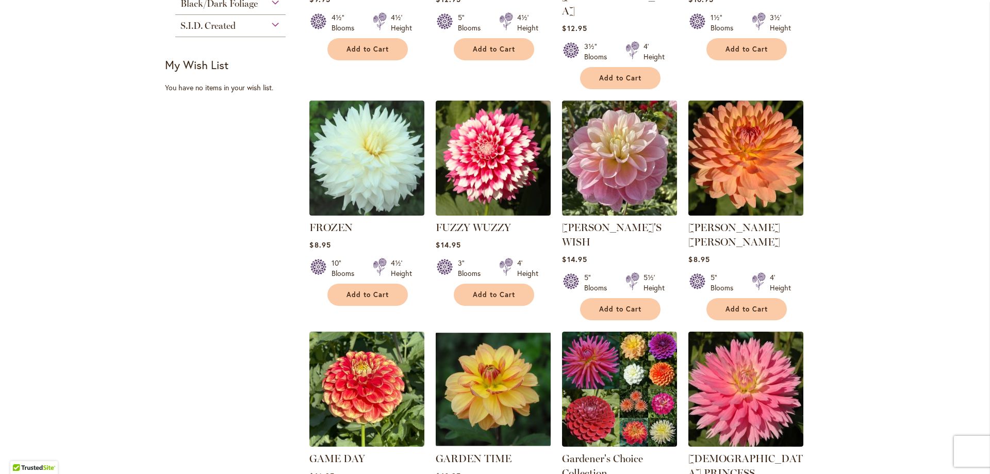
scroll to position [671, 0]
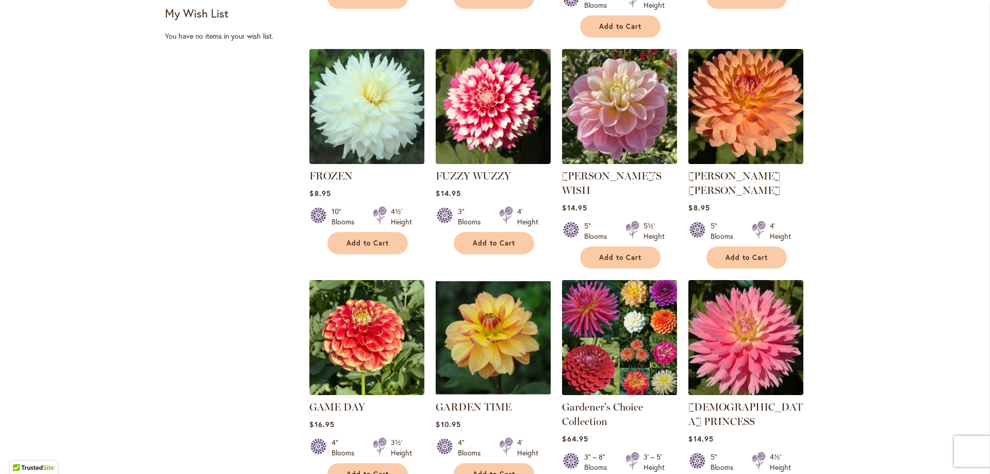
click at [618, 298] on img at bounding box center [620, 338] width 121 height 121
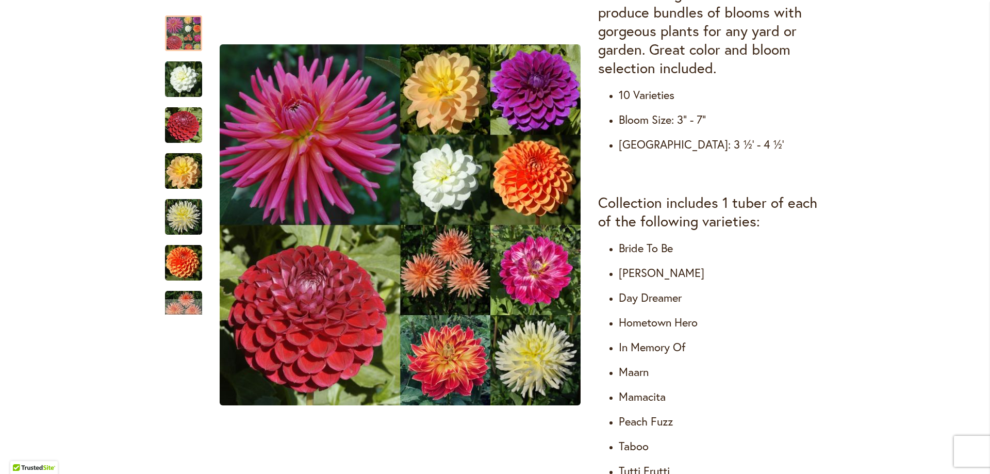
scroll to position [310, 0]
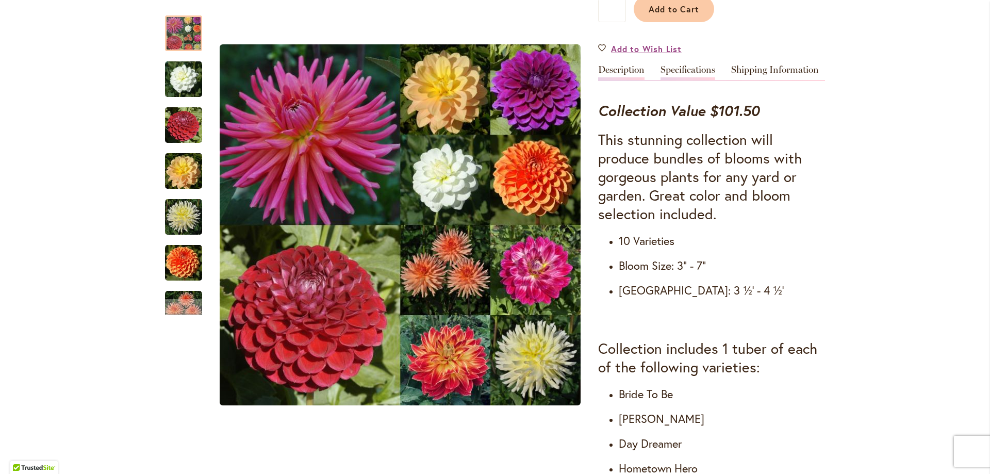
click at [681, 77] on link "Specifications" at bounding box center [688, 72] width 55 height 15
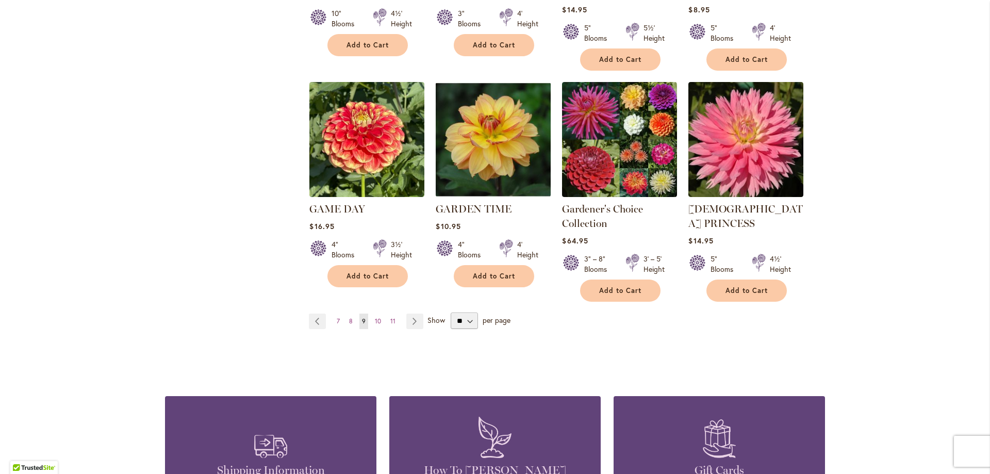
scroll to position [877, 0]
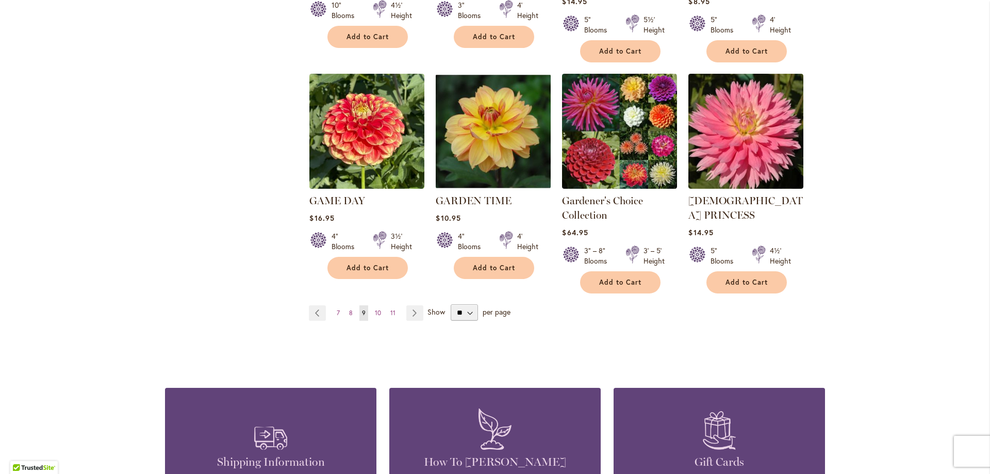
click at [402, 305] on li "Page Next" at bounding box center [412, 312] width 21 height 15
click at [408, 305] on link "Page Next" at bounding box center [414, 312] width 17 height 15
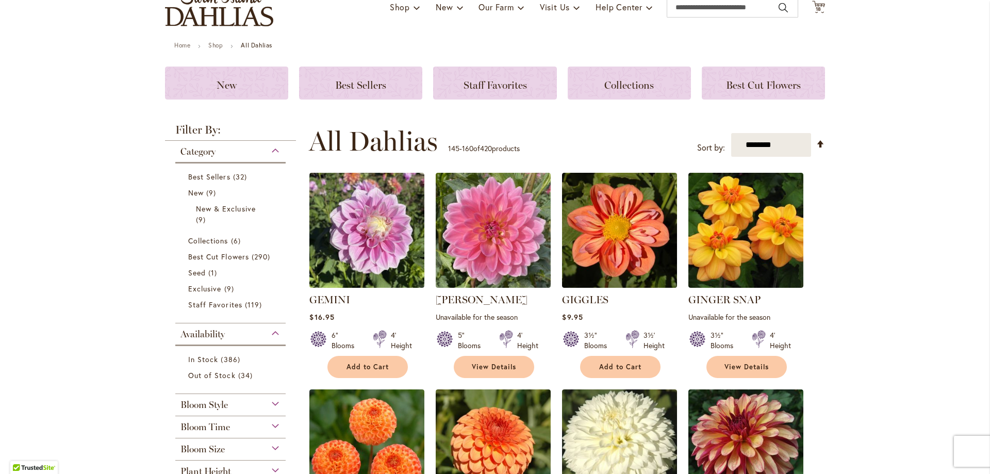
scroll to position [103, 0]
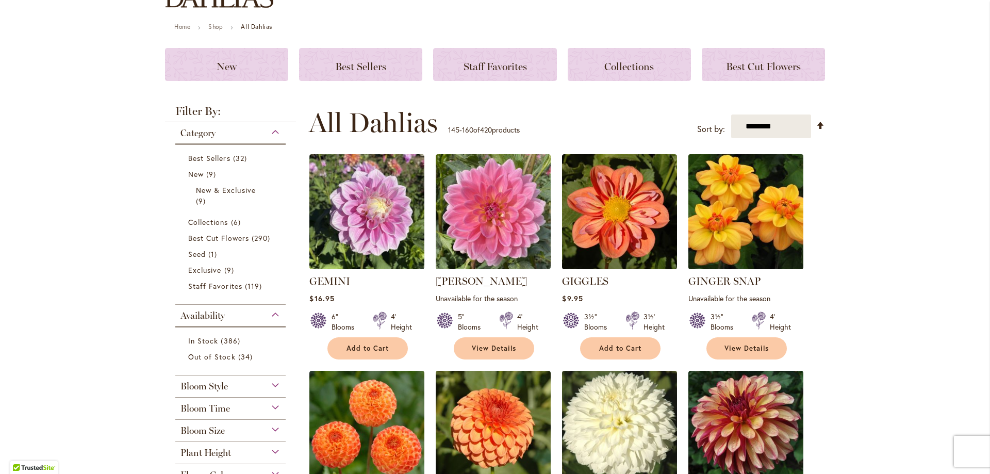
click at [699, 250] on img at bounding box center [746, 212] width 121 height 121
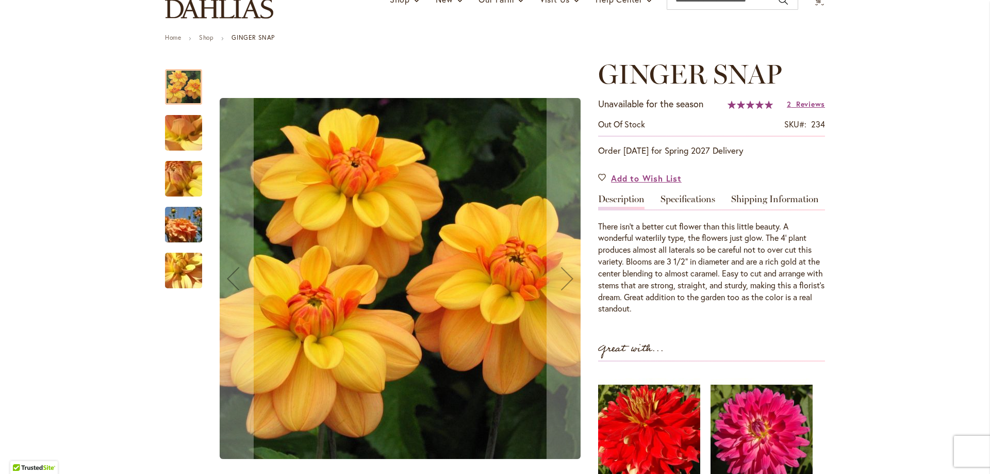
scroll to position [103, 0]
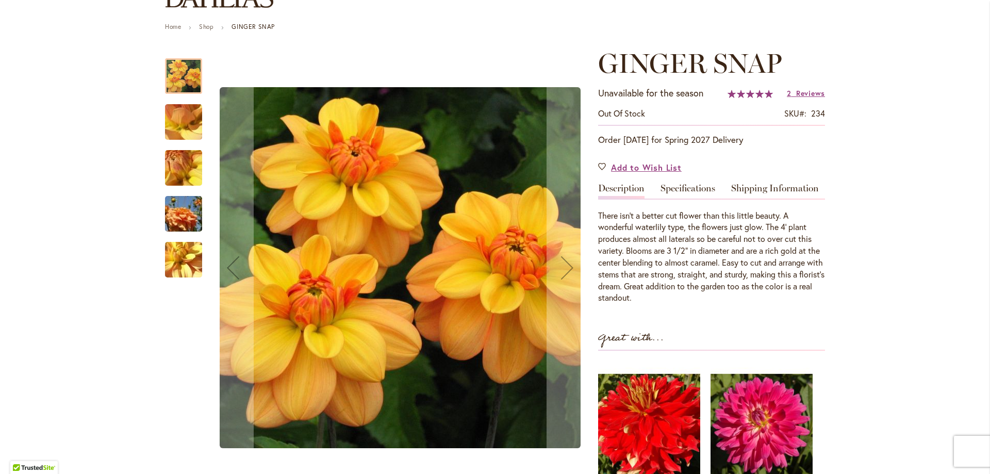
click at [174, 130] on img "GINGER SNAP" at bounding box center [184, 122] width 74 height 56
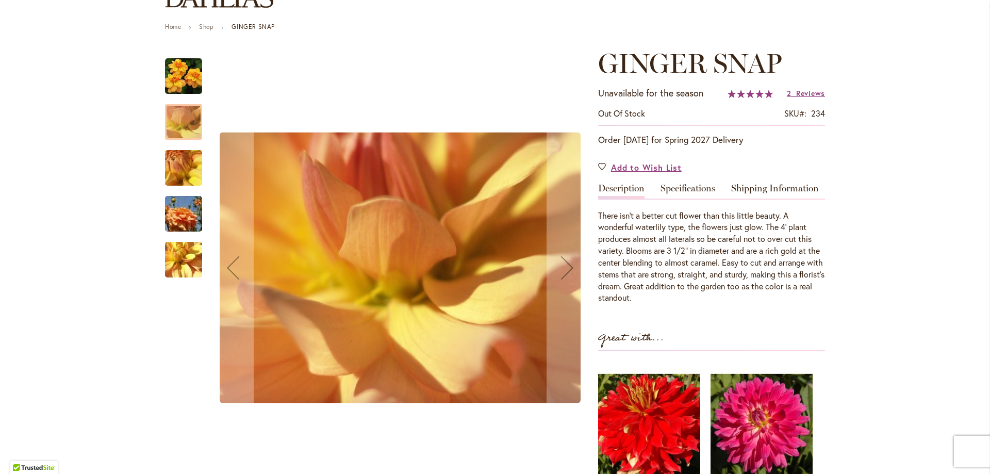
click at [175, 173] on img "GINGER SNAP" at bounding box center [184, 168] width 74 height 56
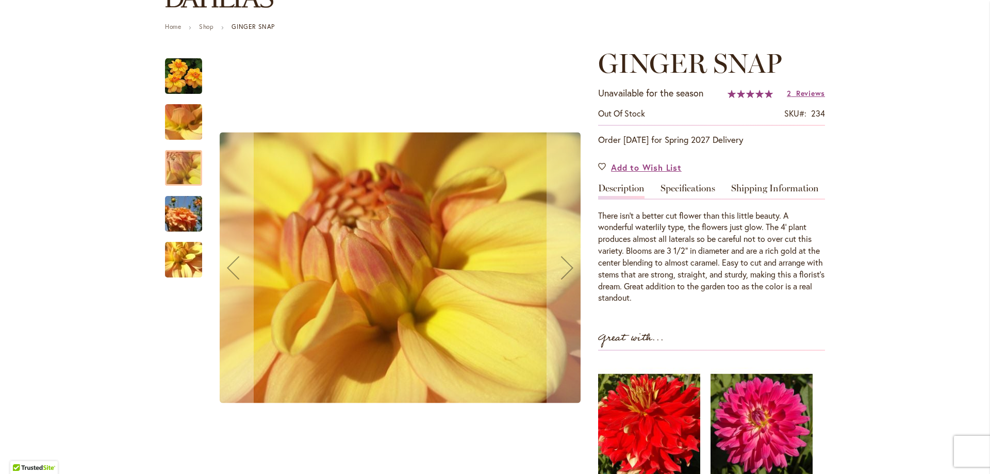
click at [181, 213] on img "GINGER SNAP" at bounding box center [184, 214] width 74 height 50
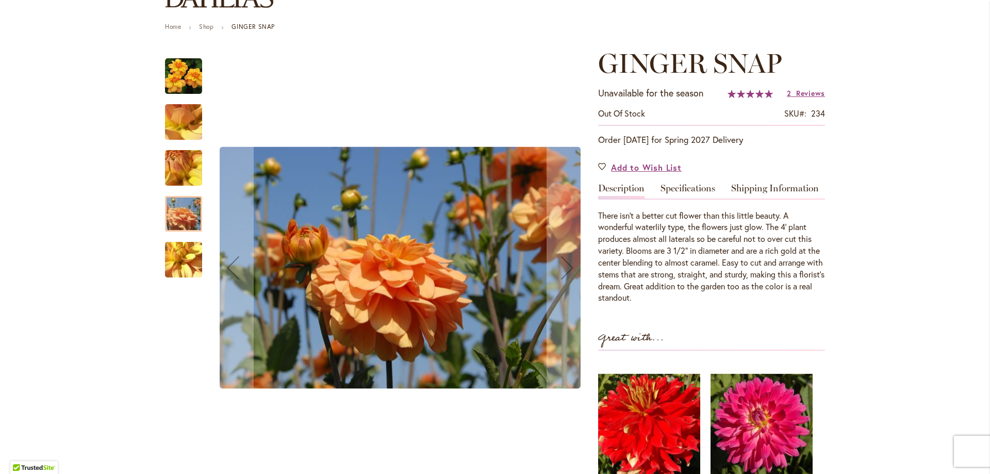
click at [179, 264] on img "GINGER SNAP" at bounding box center [184, 260] width 74 height 56
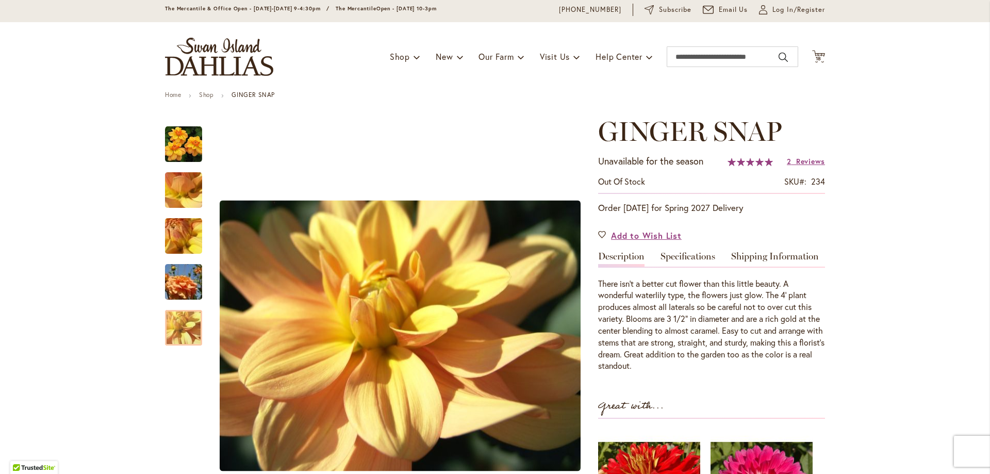
scroll to position [0, 0]
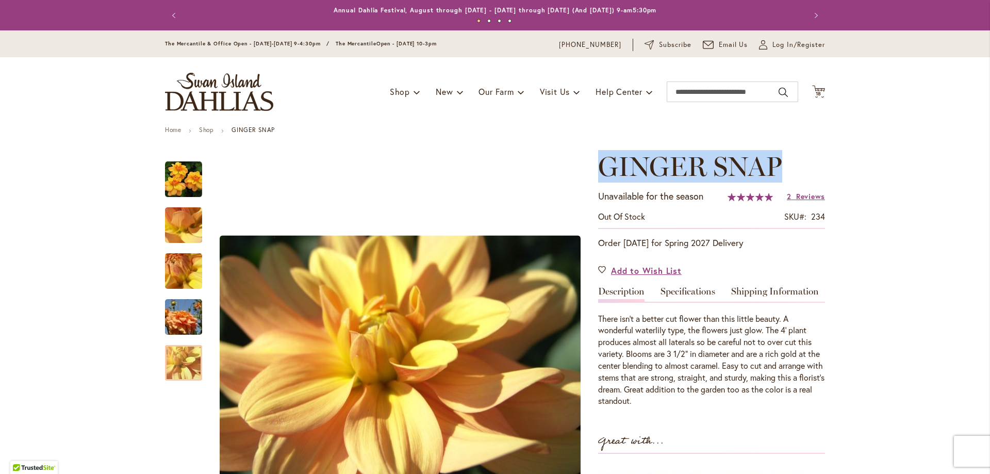
drag, startPoint x: 782, startPoint y: 168, endPoint x: 591, endPoint y: 167, distance: 190.9
copy span "GINGER SNAP"
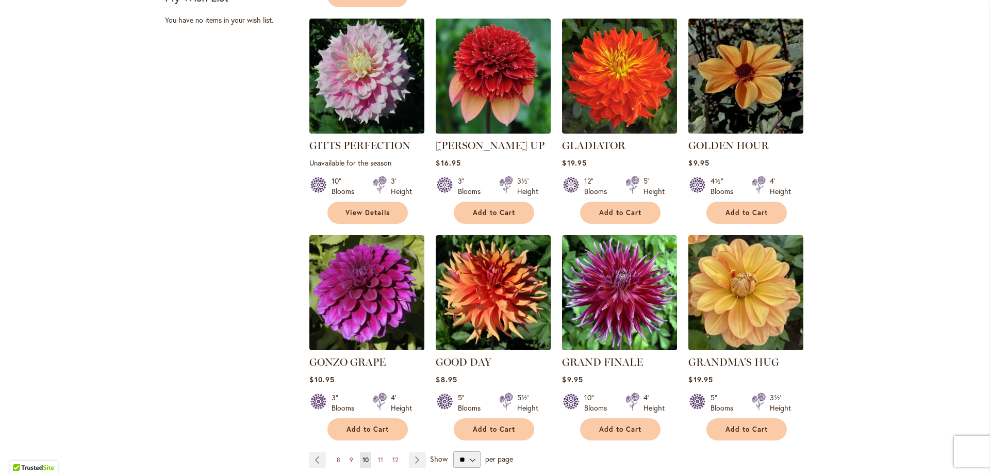
scroll to position [774, 0]
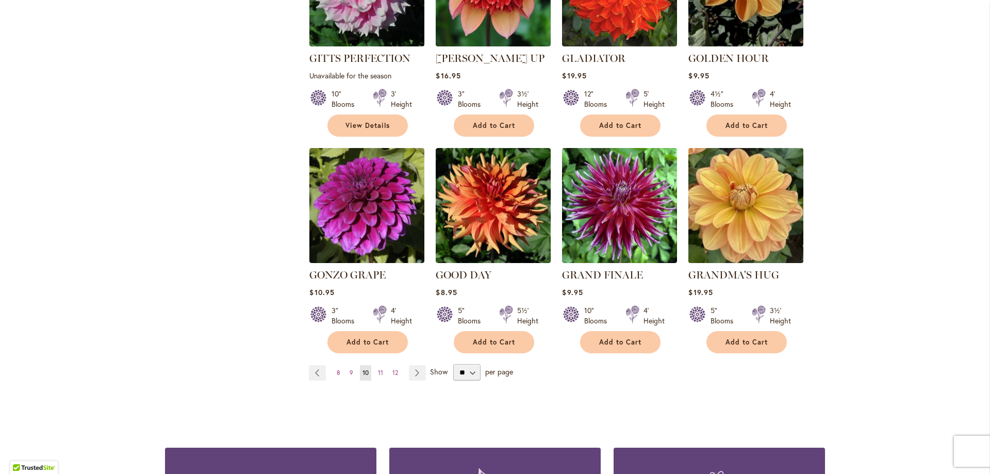
click at [709, 225] on img at bounding box center [746, 205] width 121 height 121
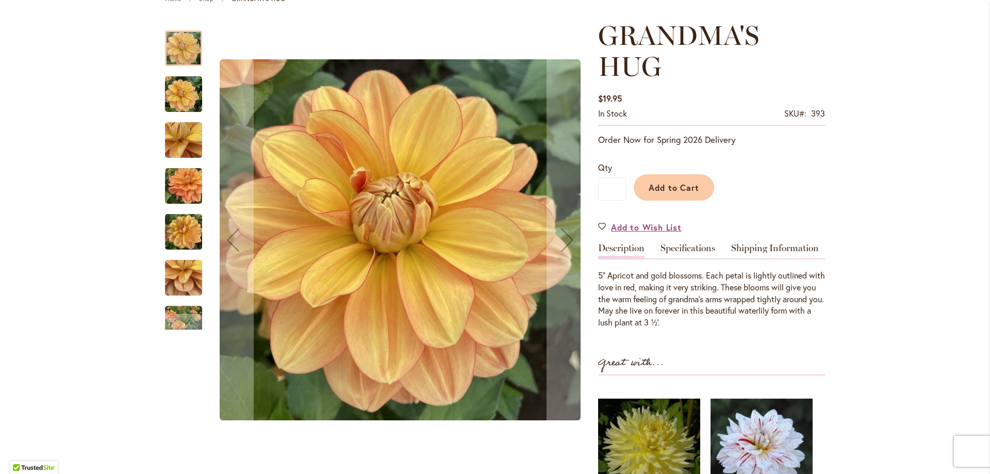
scroll to position [155, 0]
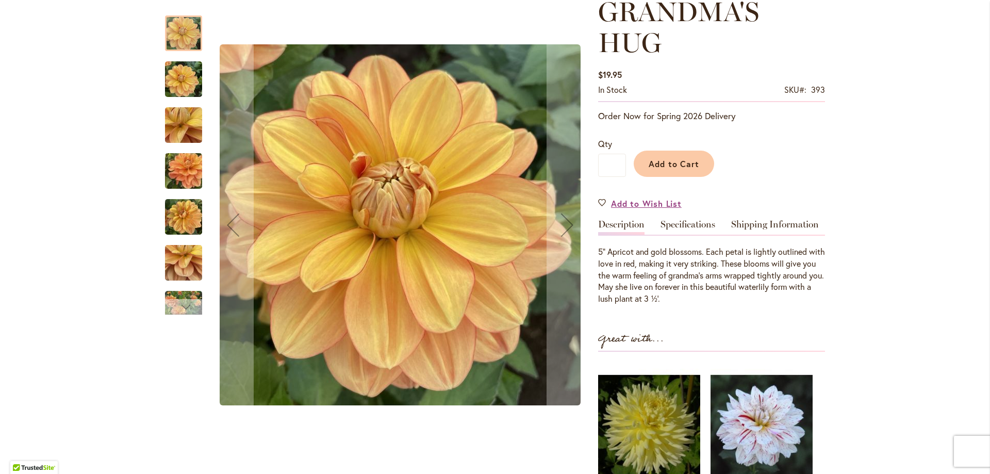
click at [185, 303] on div "Next" at bounding box center [183, 306] width 15 height 15
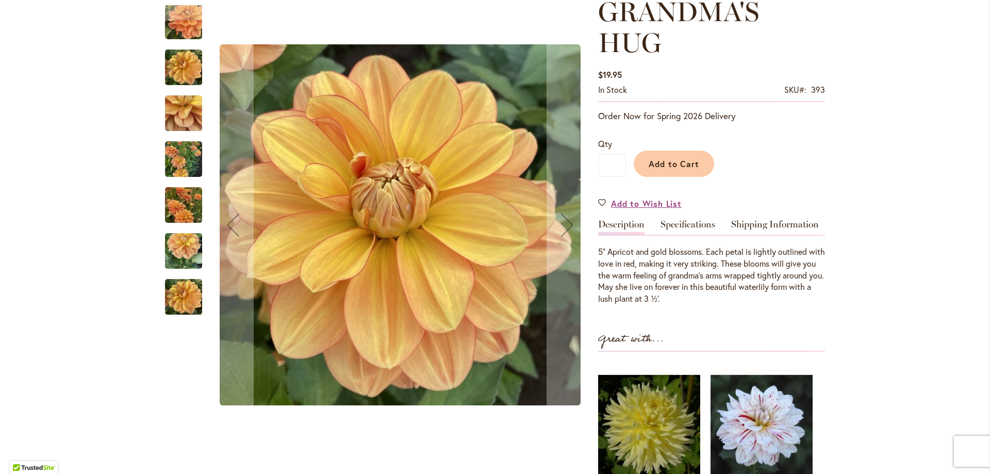
click at [168, 170] on img "GRANDMA'S HUG" at bounding box center [183, 160] width 37 height 50
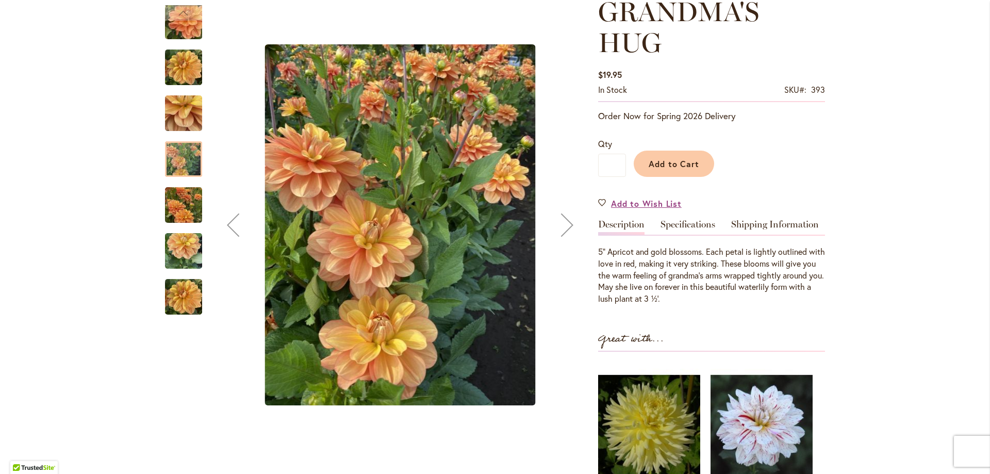
drag, startPoint x: 178, startPoint y: 209, endPoint x: 181, endPoint y: 234, distance: 24.9
click at [178, 209] on img "GRANDMA'S HUG" at bounding box center [183, 206] width 37 height 50
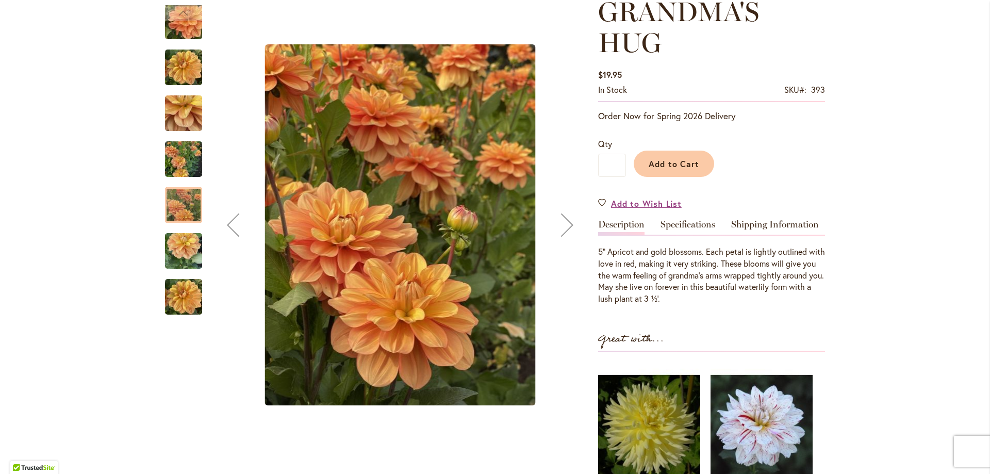
click at [183, 265] on img "GRANDMA'S HUG" at bounding box center [183, 251] width 37 height 50
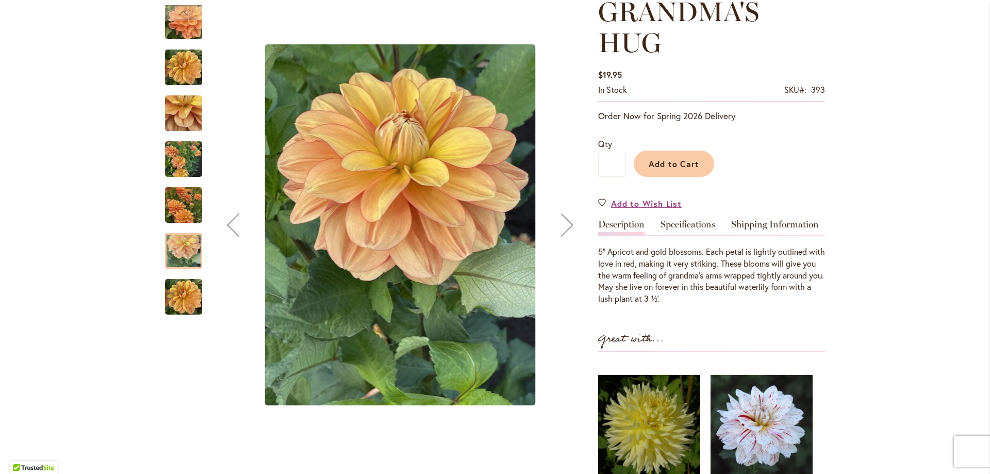
click at [188, 310] on img "GRANDMA'S HUG" at bounding box center [183, 297] width 37 height 50
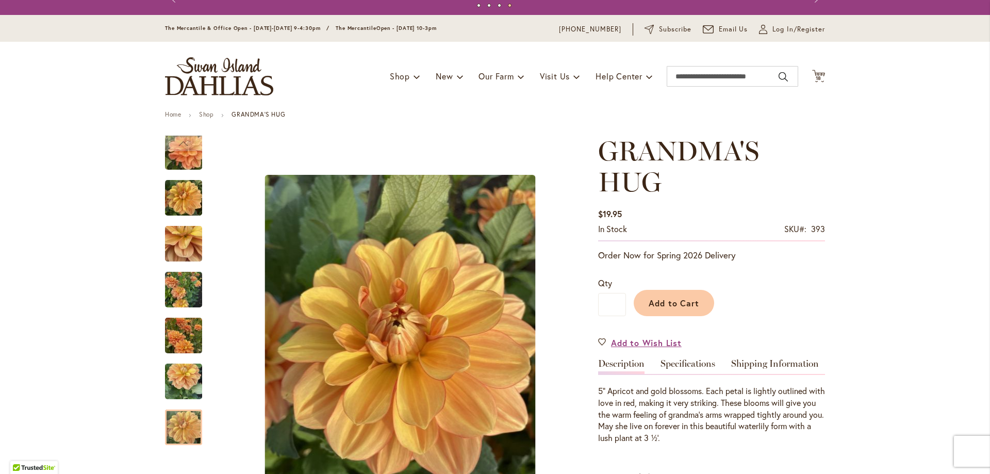
scroll to position [0, 0]
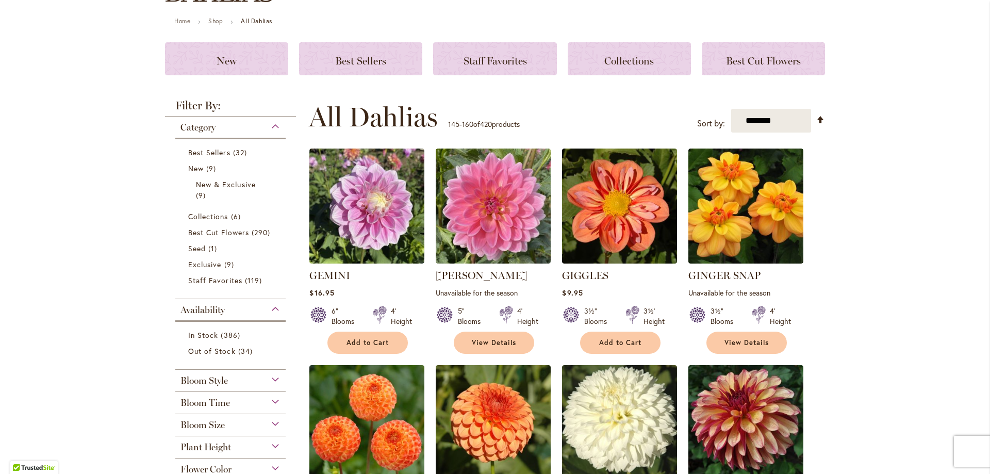
scroll to position [258, 0]
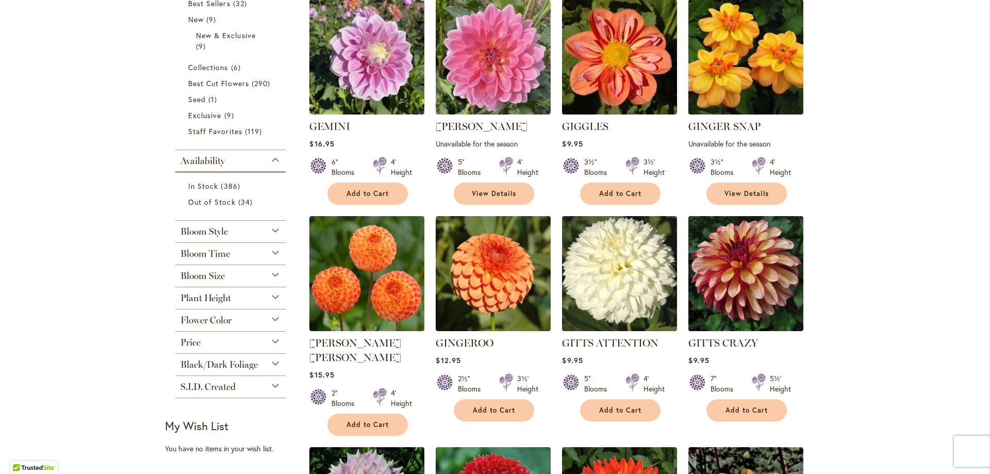
click at [614, 66] on img at bounding box center [620, 57] width 121 height 121
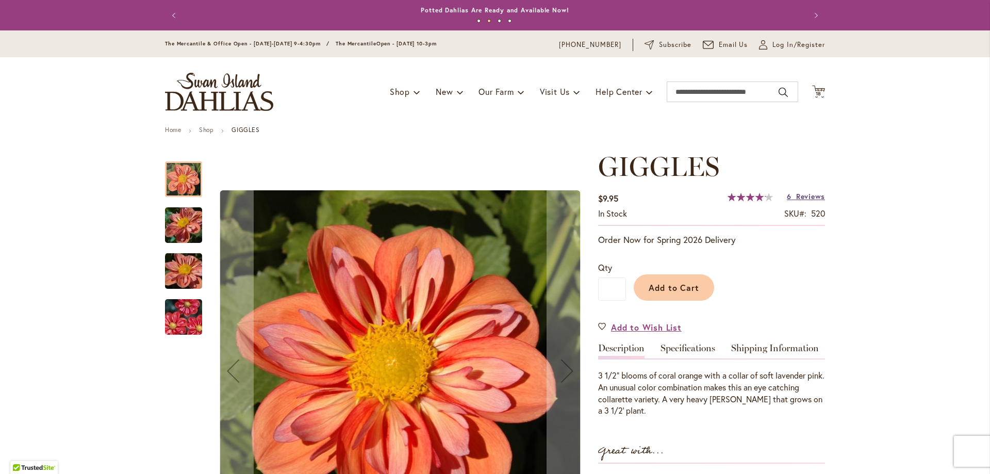
click at [820, 196] on span "Reviews" at bounding box center [810, 196] width 29 height 10
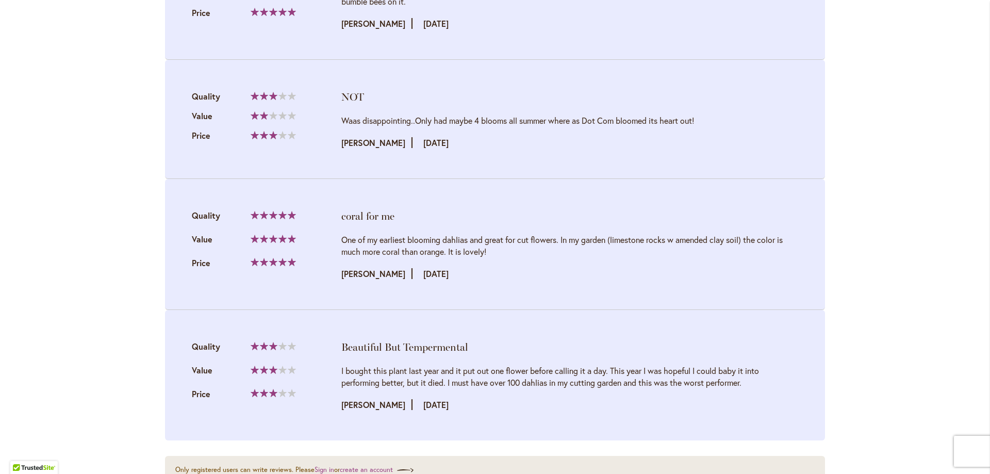
scroll to position [1456, 0]
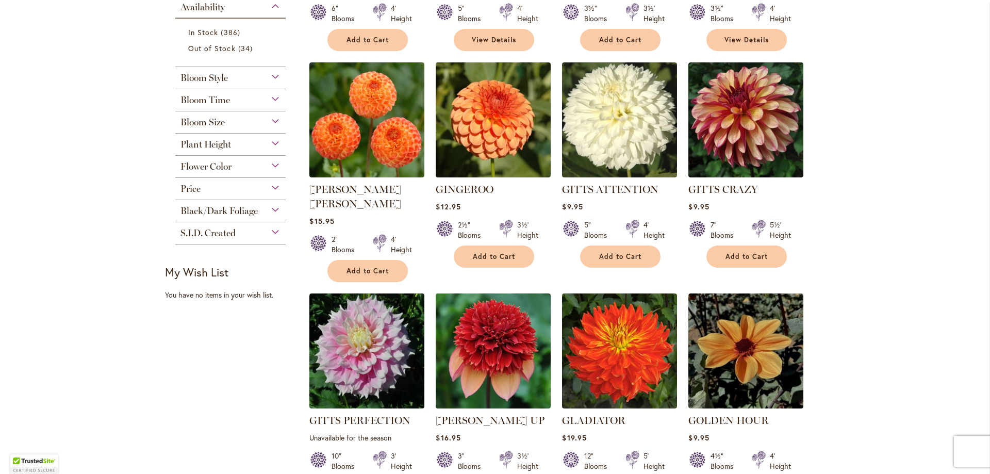
scroll to position [413, 0]
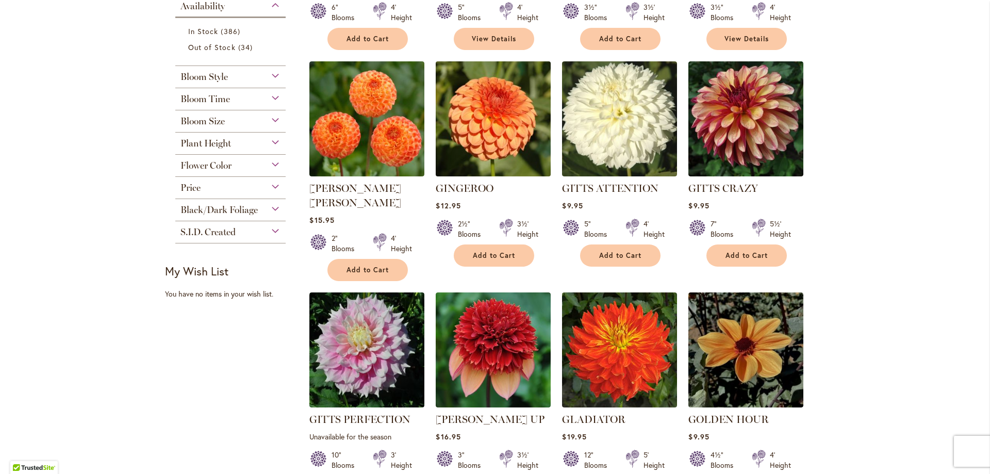
click at [505, 129] on img at bounding box center [493, 119] width 121 height 121
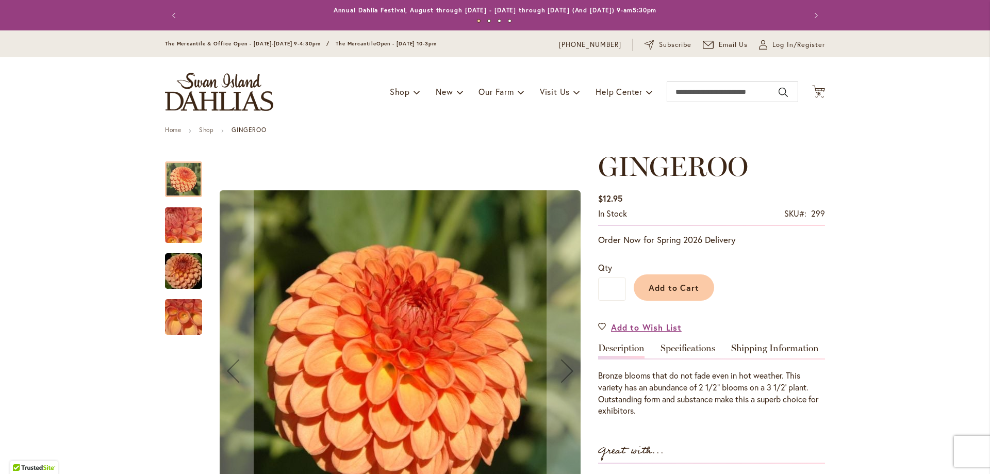
scroll to position [52, 0]
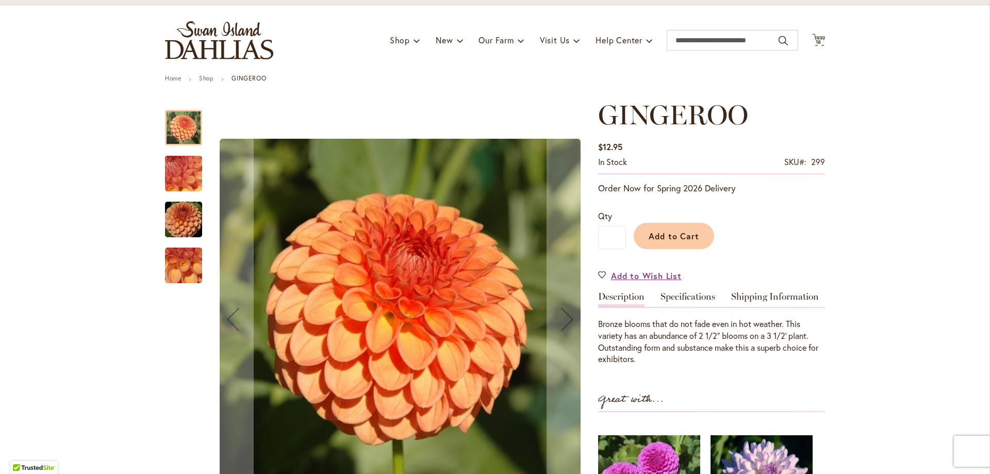
click at [188, 183] on img "GINGEROO" at bounding box center [184, 174] width 74 height 56
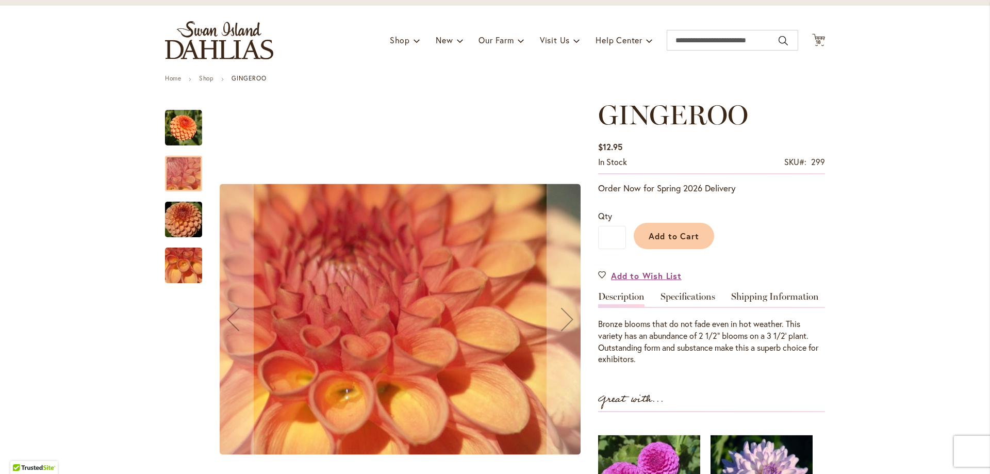
click at [188, 214] on img "GINGEROO" at bounding box center [184, 220] width 74 height 50
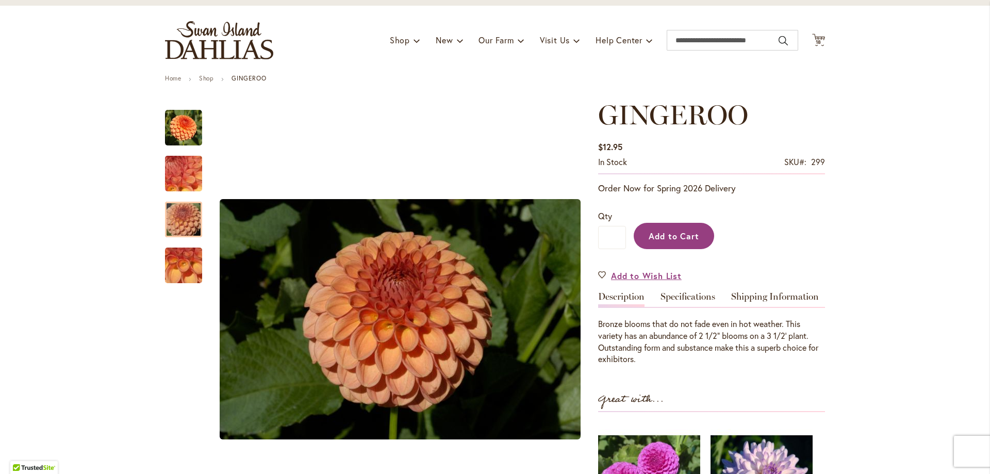
click at [686, 243] on button "Add to Cart" at bounding box center [674, 236] width 80 height 26
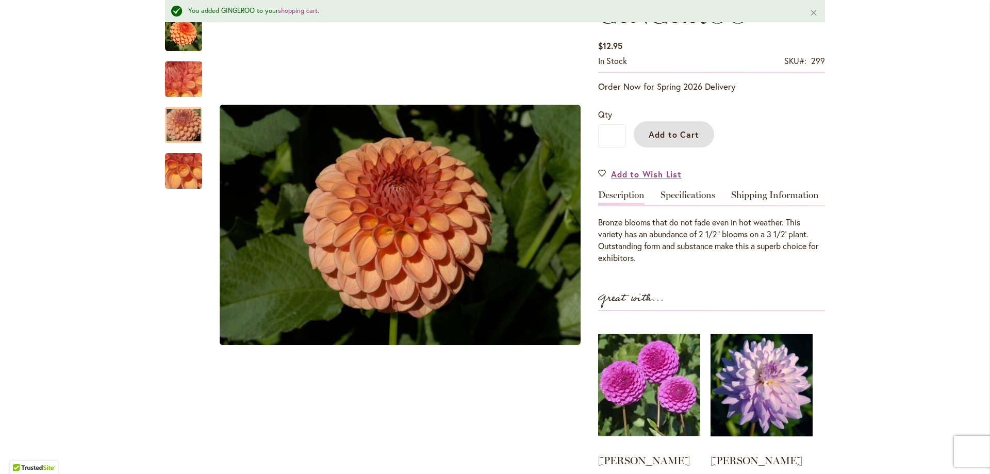
scroll to position [103, 0]
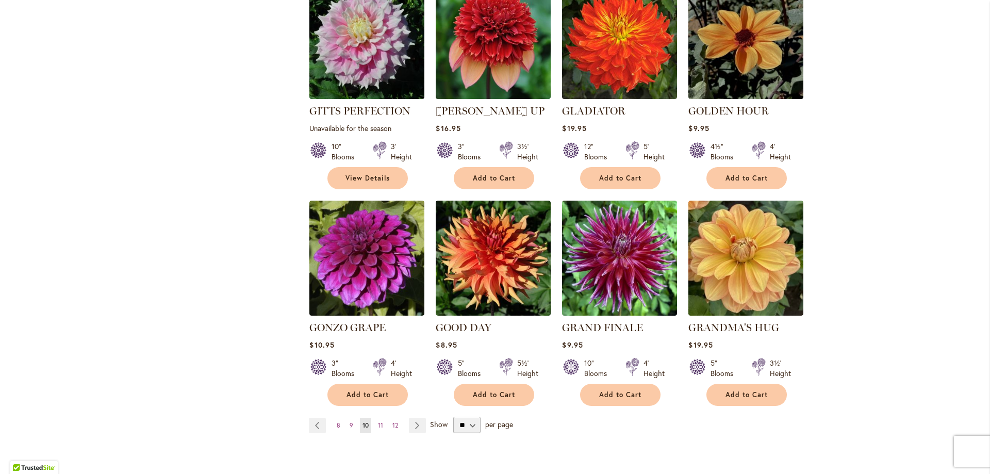
scroll to position [722, 0]
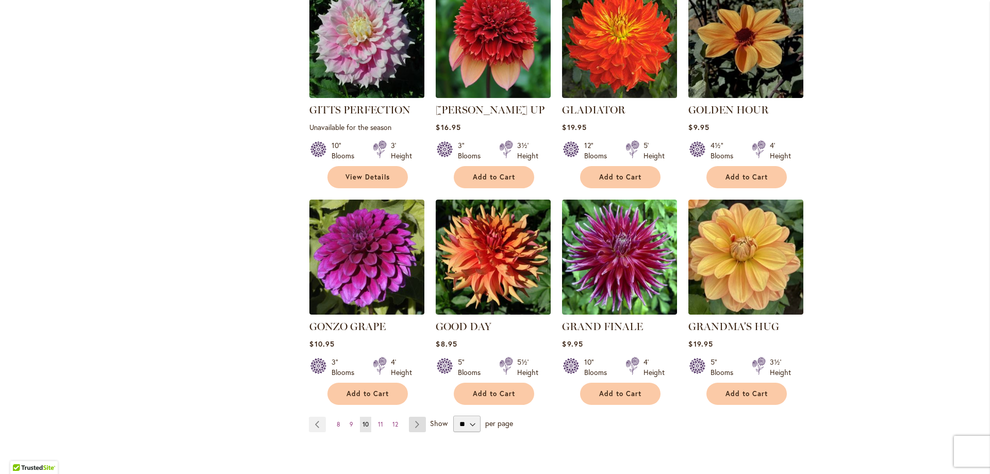
click at [411, 417] on link "Page Next" at bounding box center [417, 424] width 17 height 15
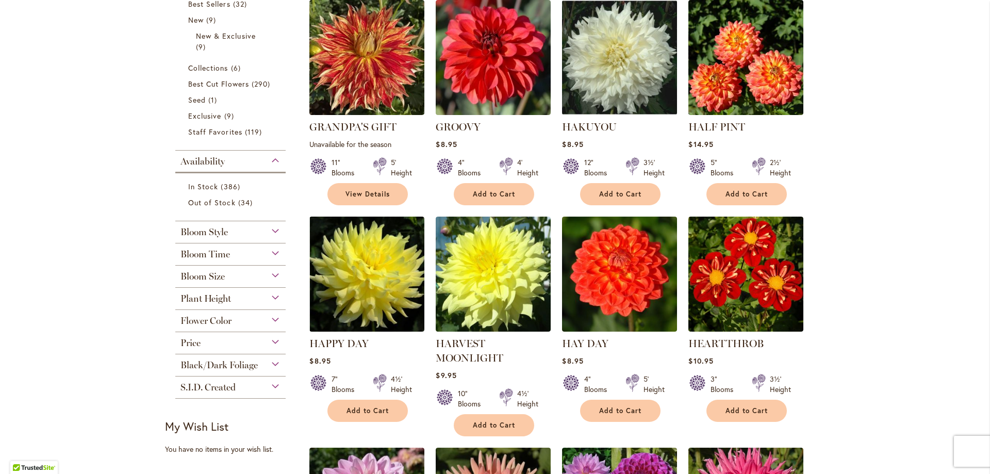
scroll to position [258, 0]
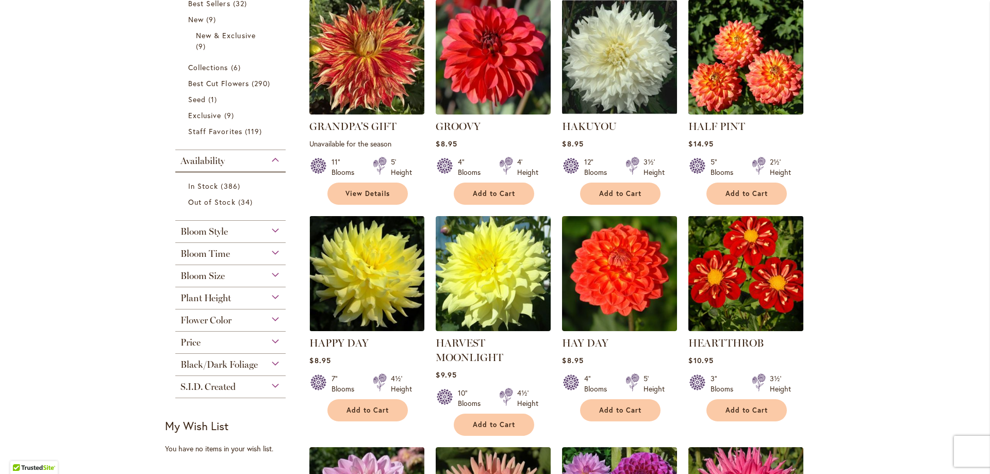
click at [777, 286] on img at bounding box center [746, 274] width 121 height 121
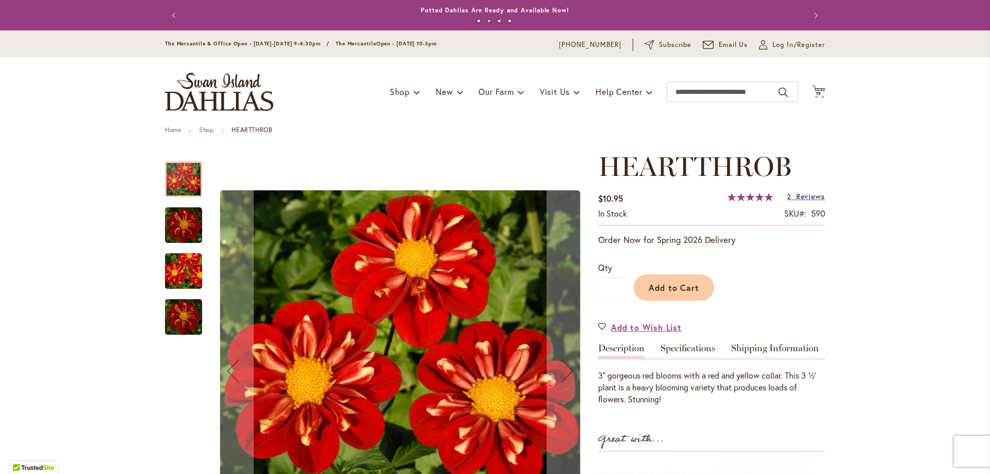
click at [816, 196] on span "Reviews" at bounding box center [810, 196] width 29 height 10
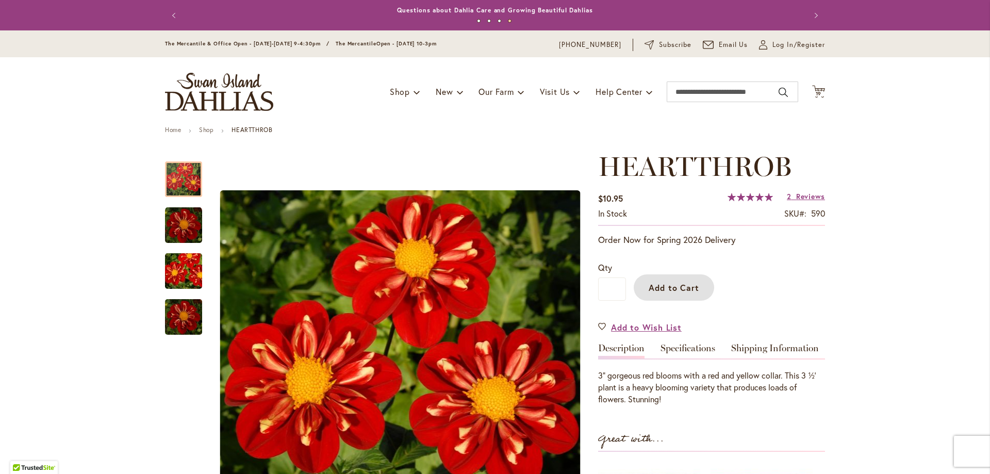
click at [679, 278] on button "Add to Cart" at bounding box center [674, 287] width 80 height 26
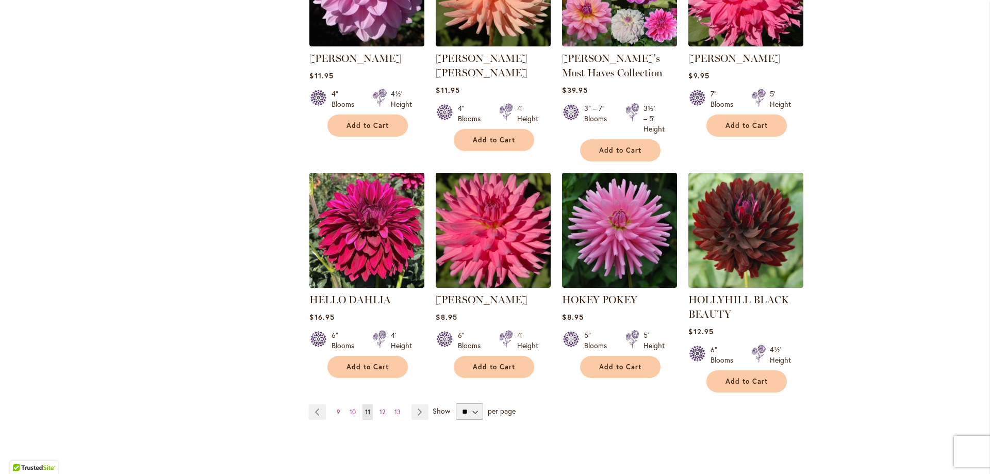
scroll to position [825, 0]
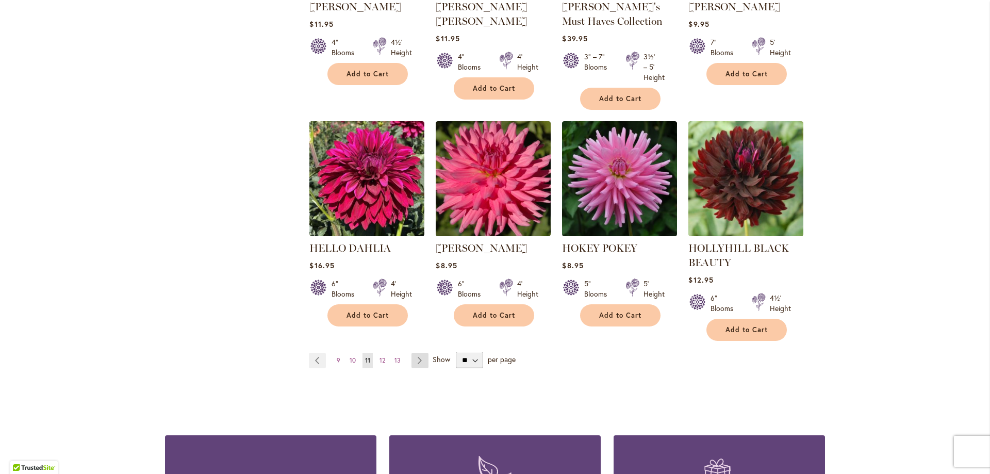
click at [421, 361] on link "Page Next" at bounding box center [420, 360] width 17 height 15
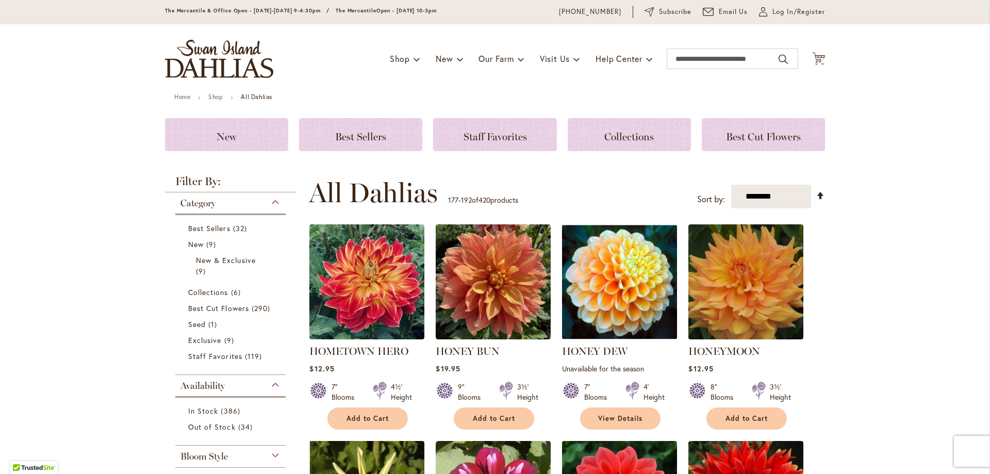
scroll to position [52, 0]
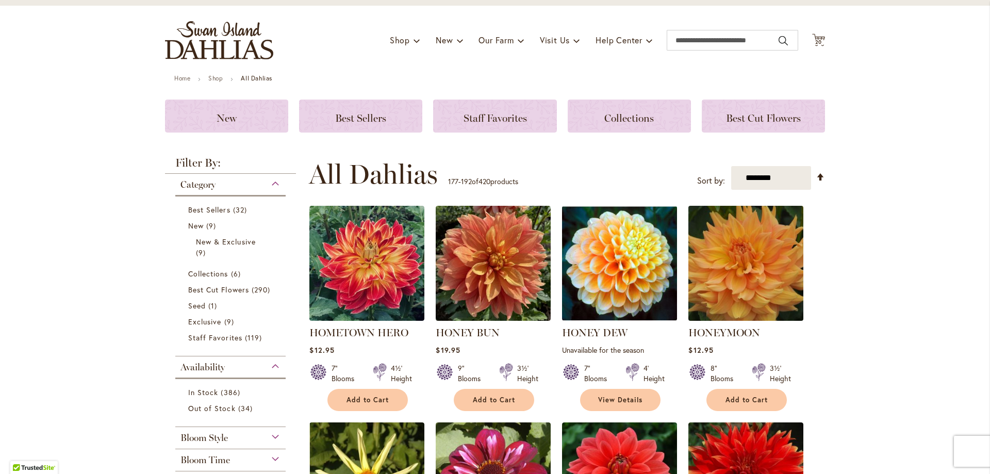
click at [778, 300] on img at bounding box center [746, 263] width 121 height 121
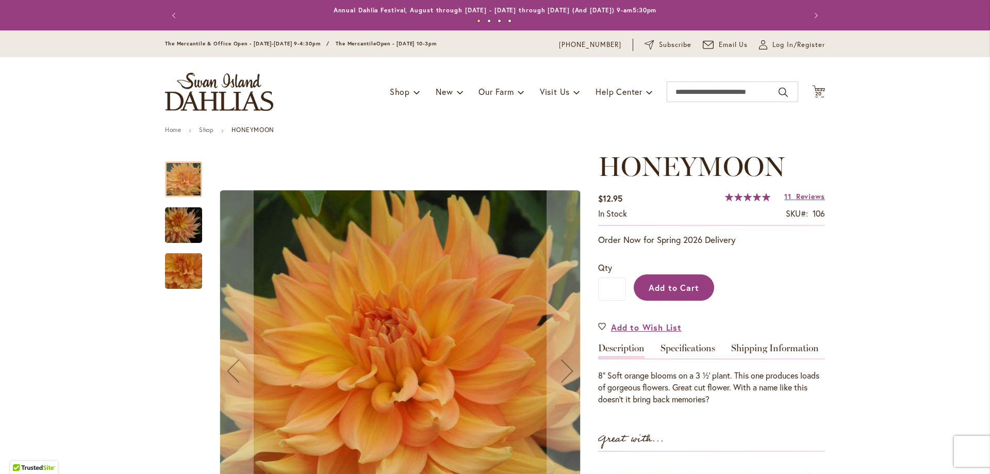
click at [675, 298] on button "Add to Cart" at bounding box center [674, 287] width 80 height 26
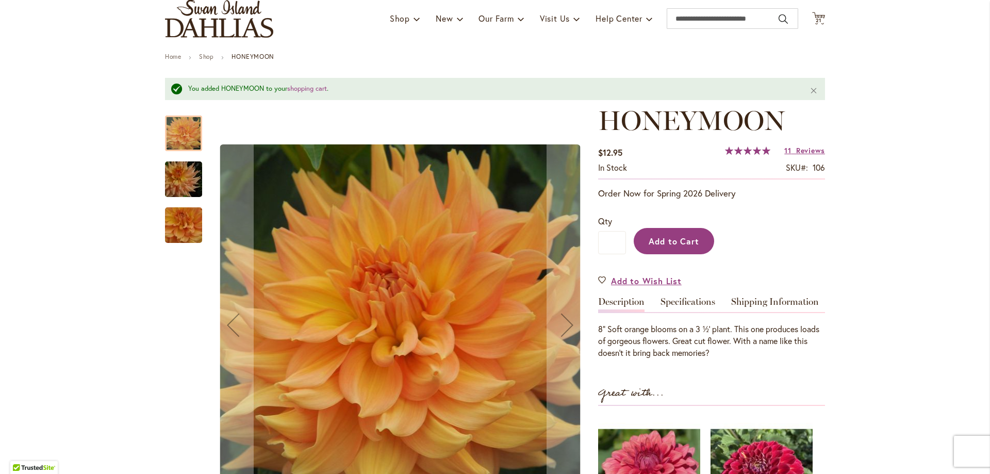
scroll to position [103, 0]
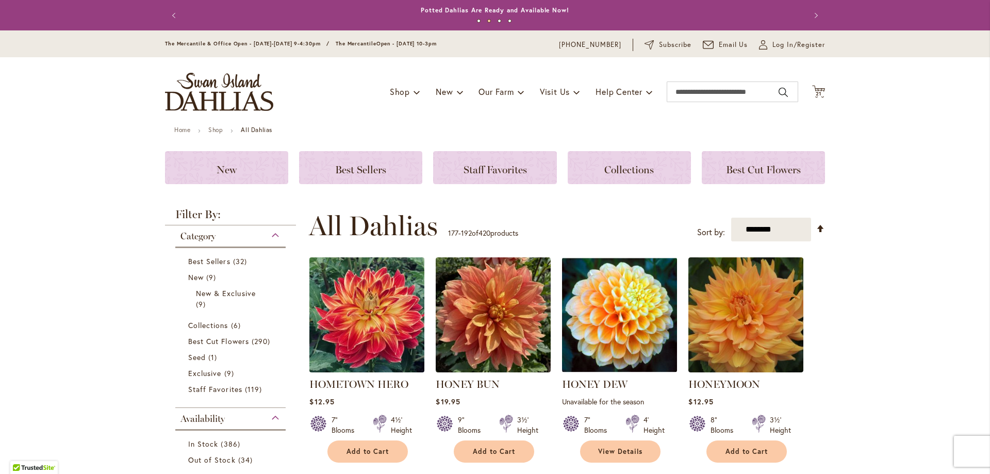
click at [376, 350] on img at bounding box center [367, 315] width 121 height 121
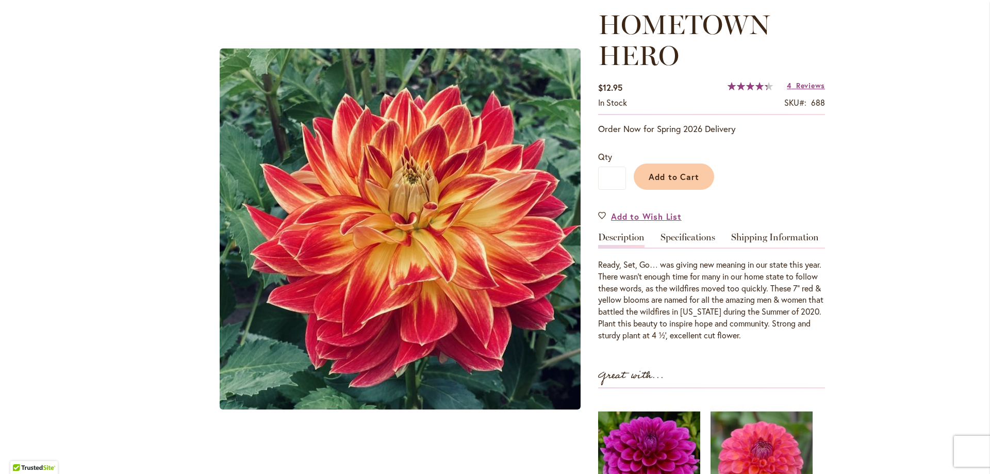
scroll to position [155, 0]
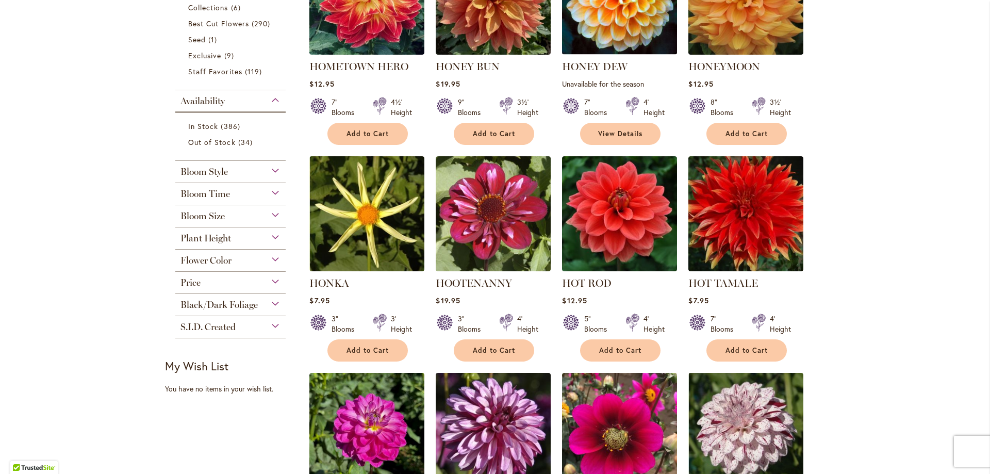
scroll to position [310, 0]
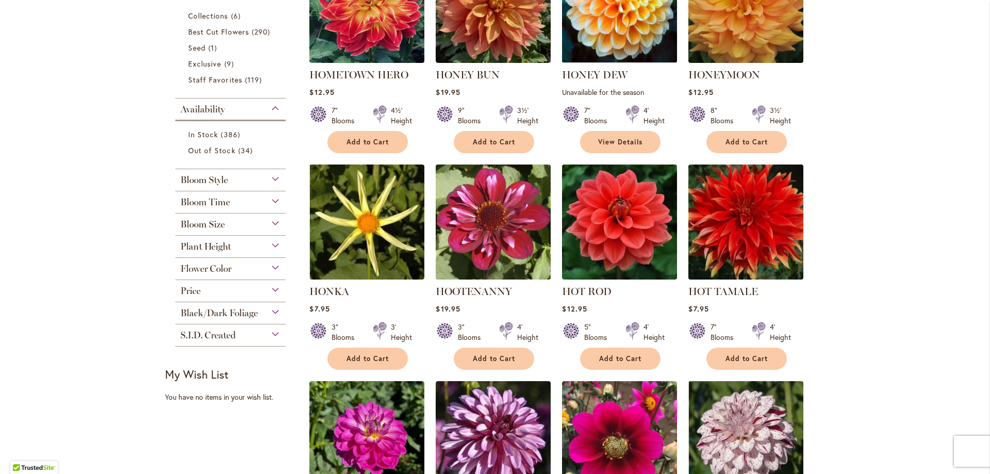
click at [465, 271] on img at bounding box center [493, 222] width 121 height 121
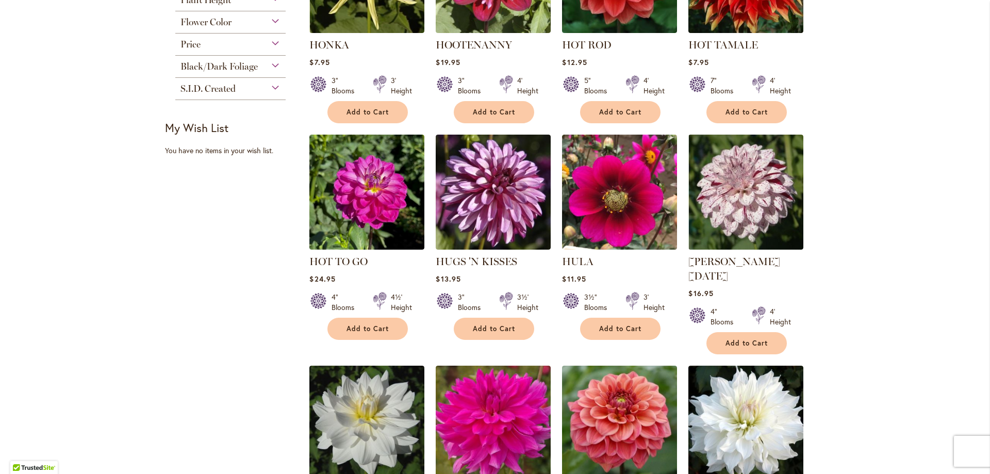
scroll to position [567, 0]
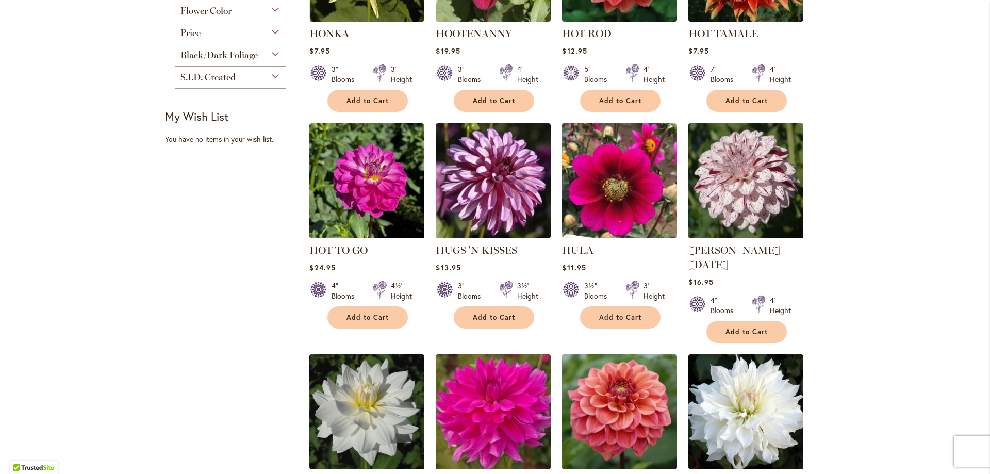
click at [788, 179] on img at bounding box center [746, 181] width 121 height 121
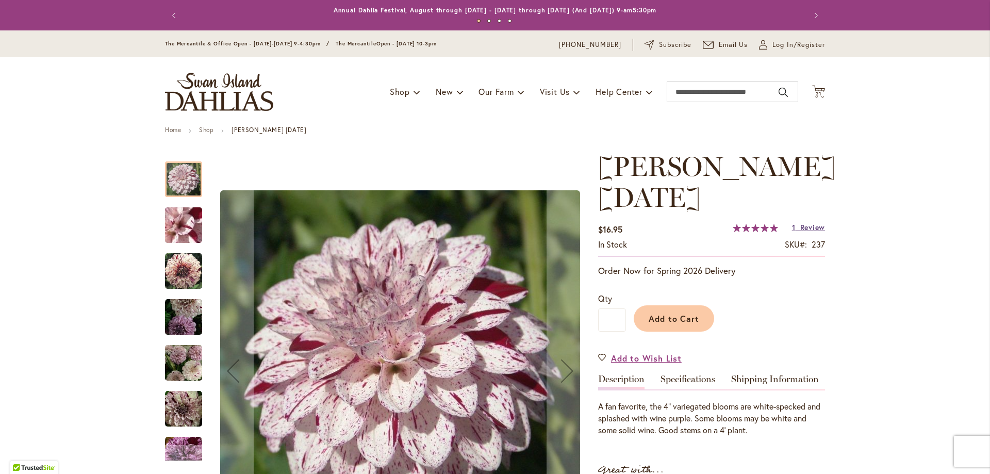
click at [794, 231] on link "1 Review" at bounding box center [808, 227] width 33 height 10
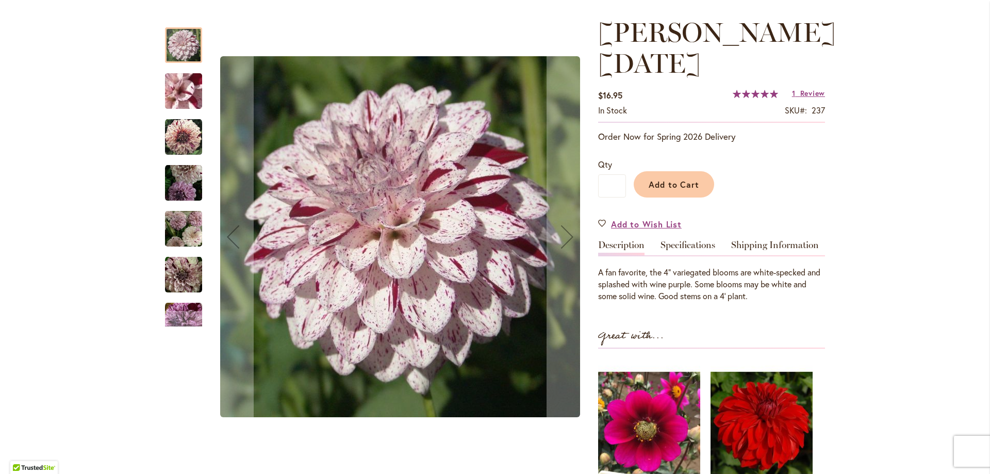
scroll to position [134, 0]
click at [176, 97] on img "HULIN'S CARNIVAL" at bounding box center [184, 92] width 74 height 56
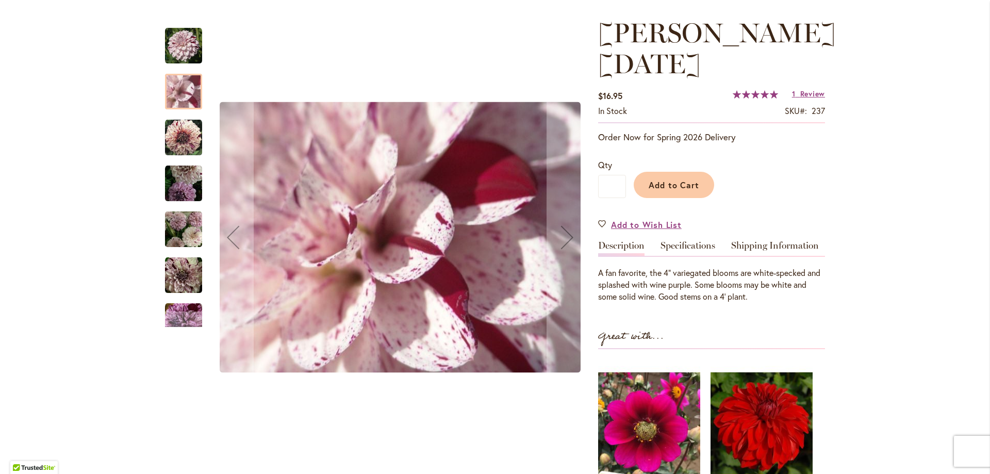
click at [177, 132] on img "HULIN'S CARNIVAL" at bounding box center [183, 137] width 37 height 37
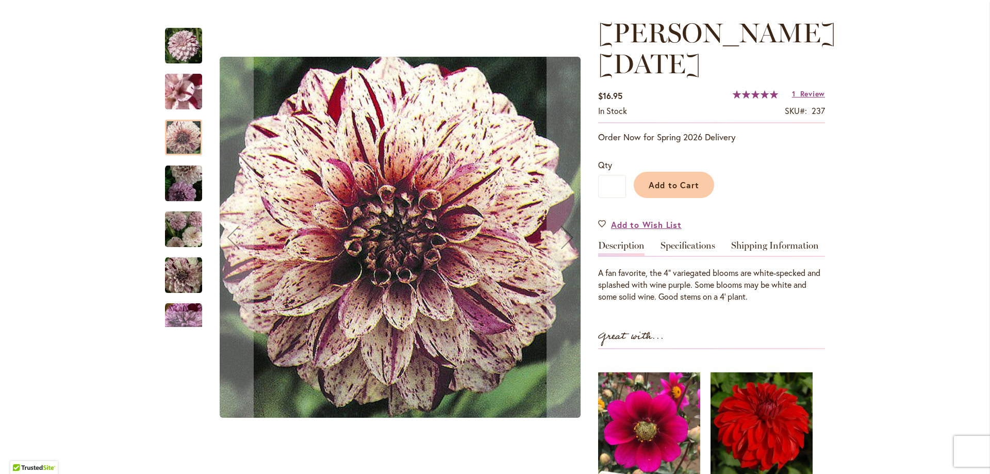
click at [172, 182] on img "HULIN'S CARNIVAL" at bounding box center [183, 183] width 37 height 37
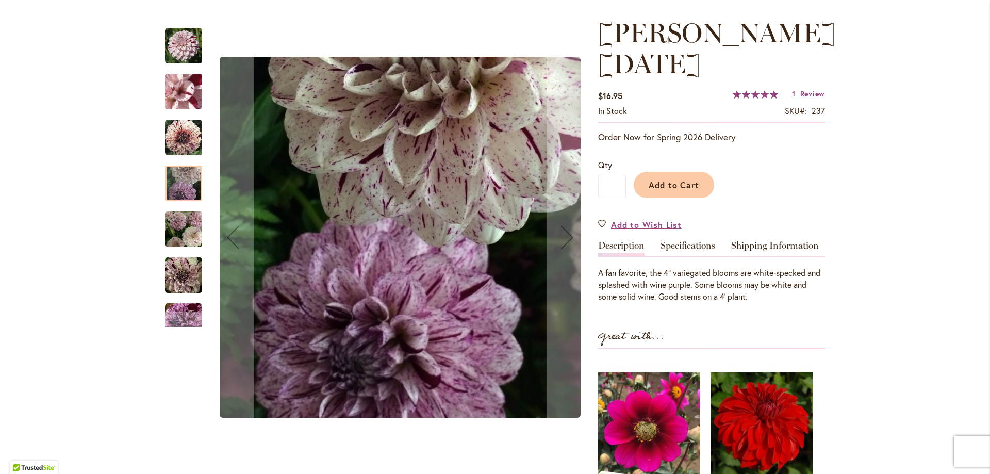
click at [170, 231] on img "HULIN'S CARNIVAL" at bounding box center [183, 229] width 37 height 40
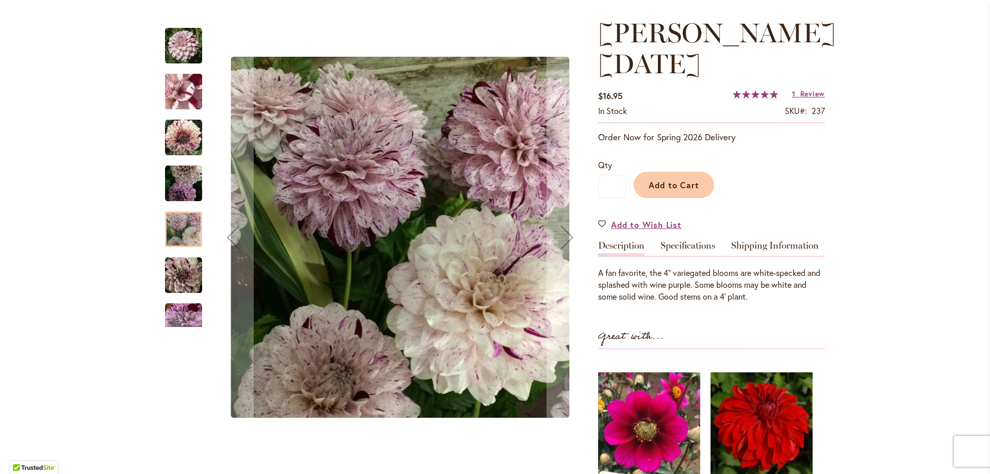
click at [183, 282] on img "HULIN'S CARNIVAL" at bounding box center [183, 275] width 37 height 37
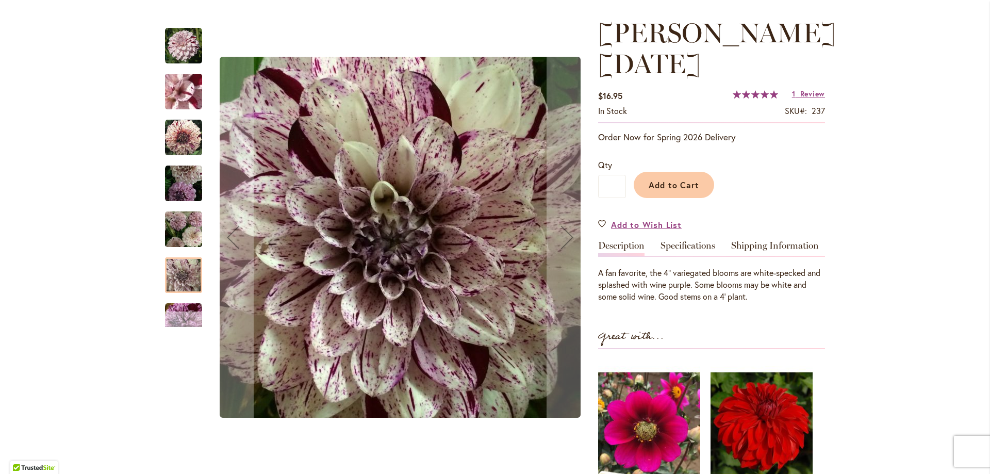
click at [176, 325] on div "Next" at bounding box center [183, 319] width 15 height 15
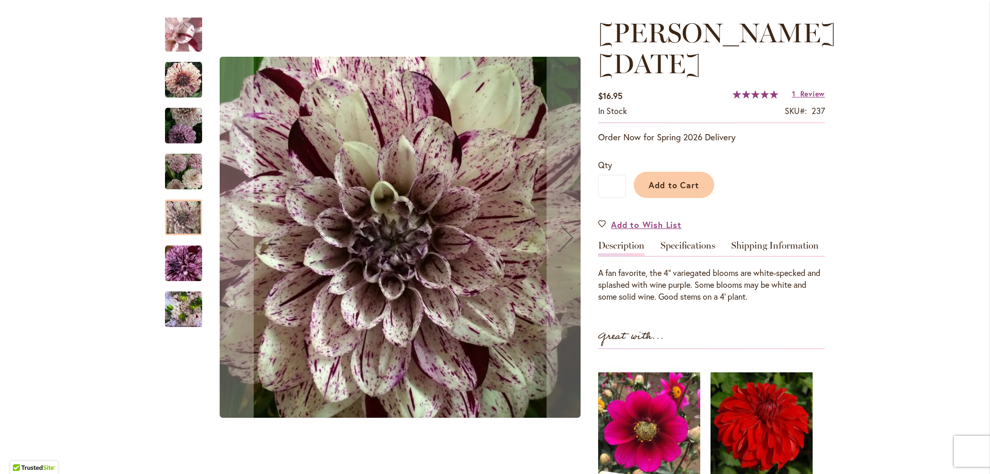
click at [174, 266] on img "HULIN'S CARNIVAL" at bounding box center [183, 263] width 37 height 37
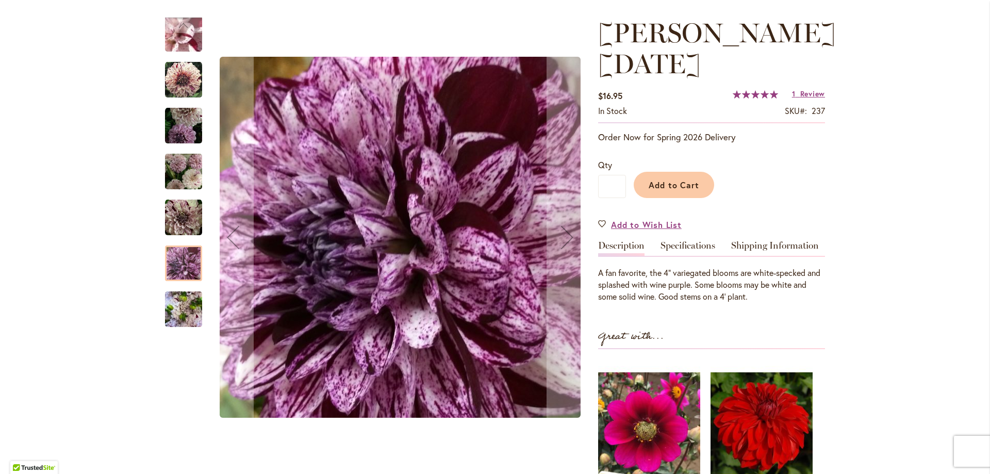
click at [181, 313] on img "HULIN'S CARNIVAL" at bounding box center [183, 310] width 37 height 50
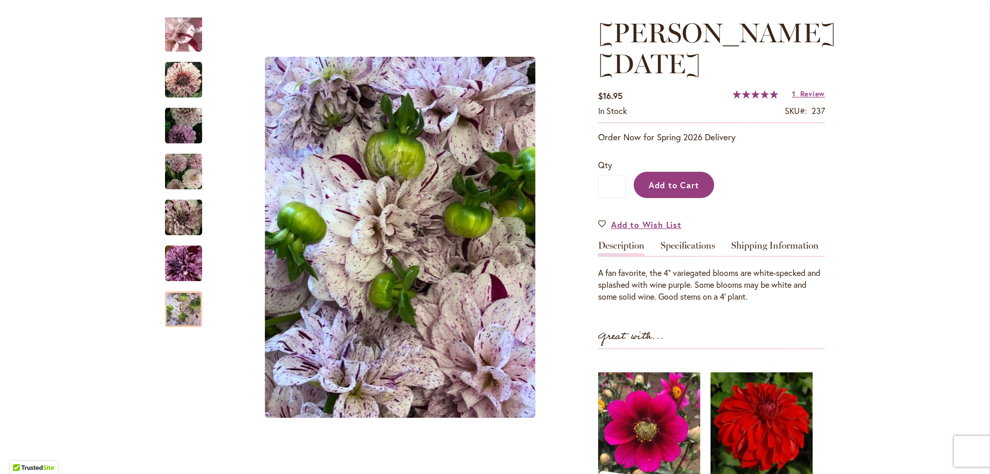
click at [696, 185] on button "Add to Cart" at bounding box center [674, 185] width 80 height 26
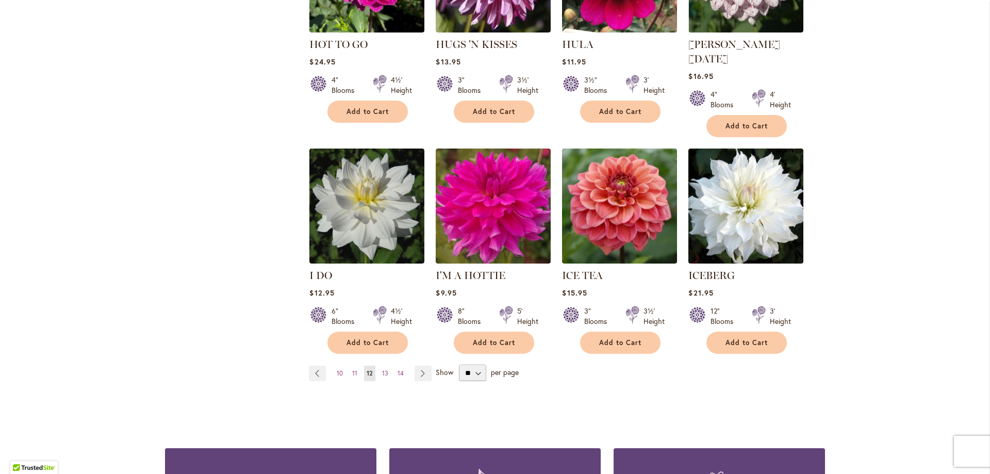
scroll to position [774, 0]
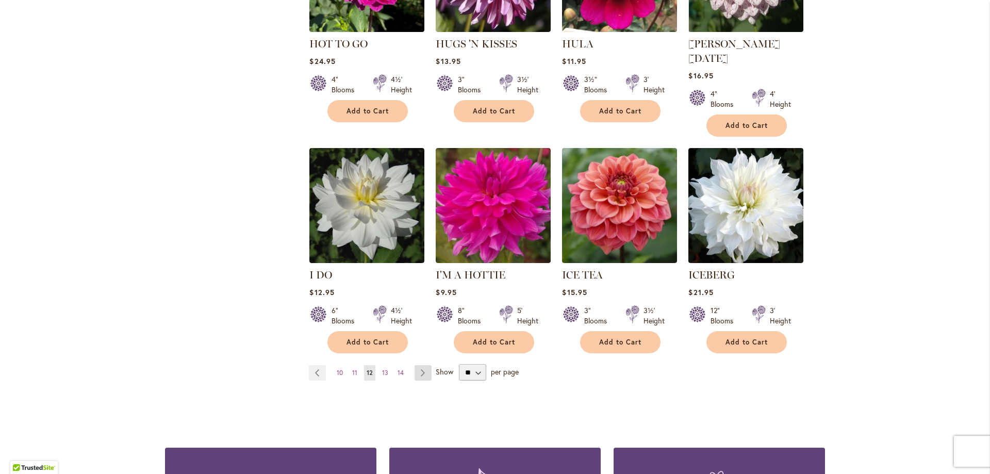
click at [417, 365] on link "Page Next" at bounding box center [423, 372] width 17 height 15
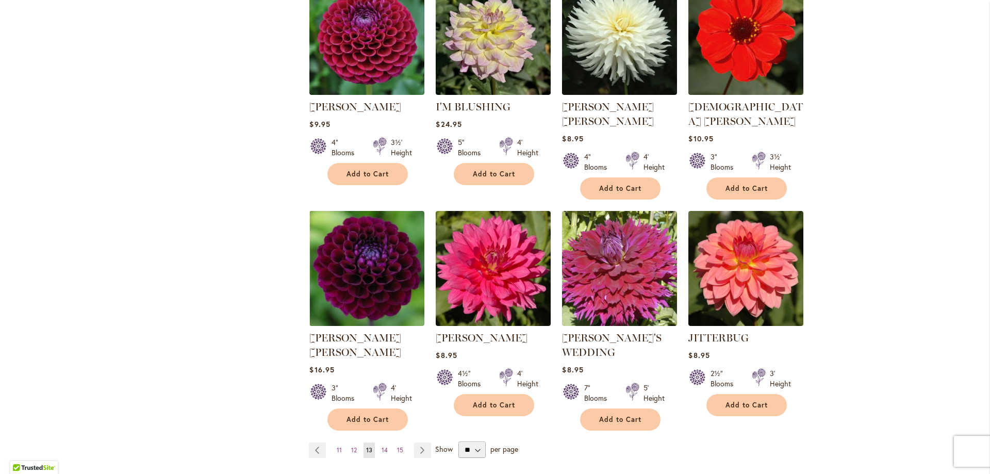
scroll to position [722, 0]
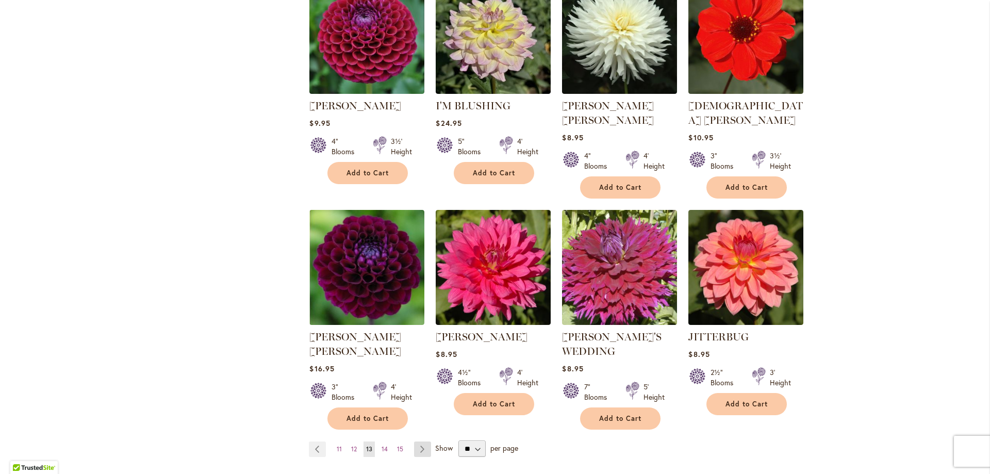
click at [418, 442] on link "Page Next" at bounding box center [422, 449] width 17 height 15
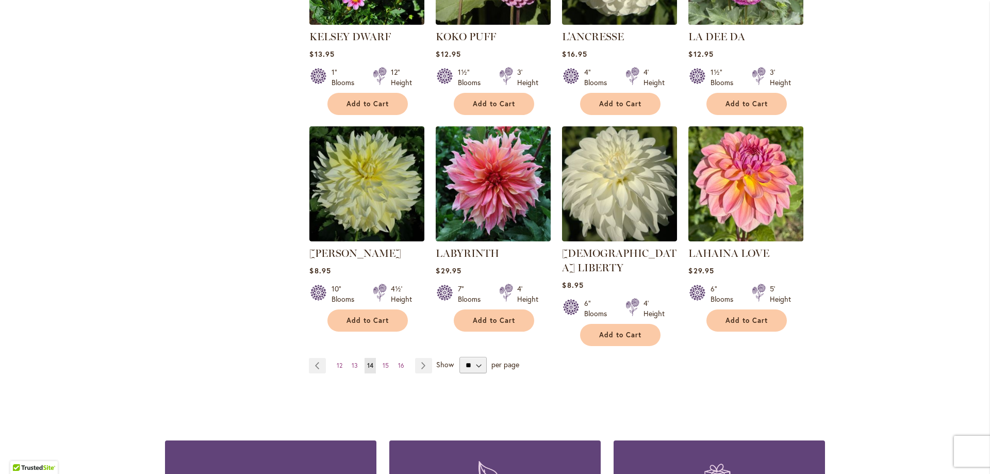
scroll to position [825, 0]
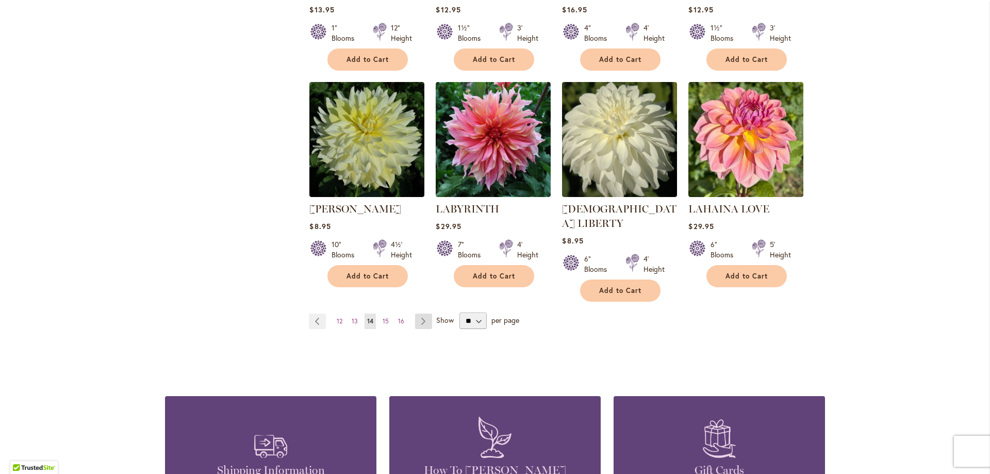
click at [418, 314] on link "Page Next" at bounding box center [423, 321] width 17 height 15
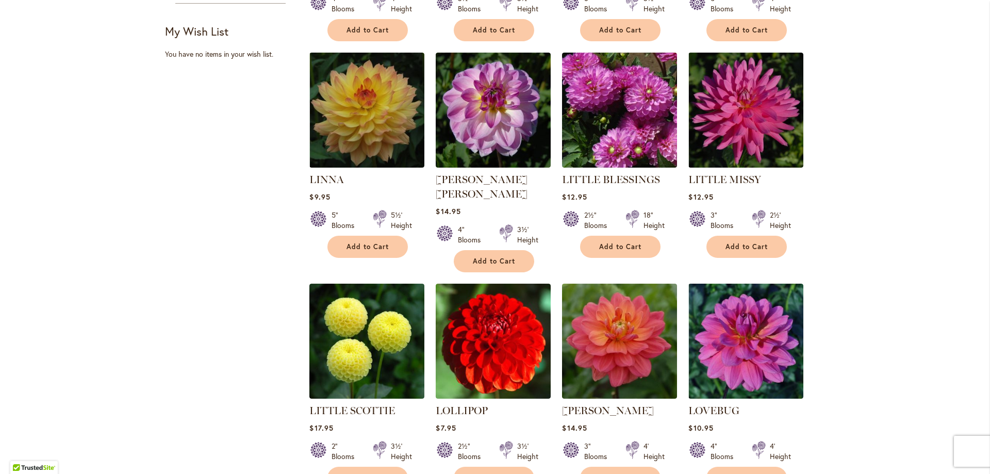
scroll to position [671, 0]
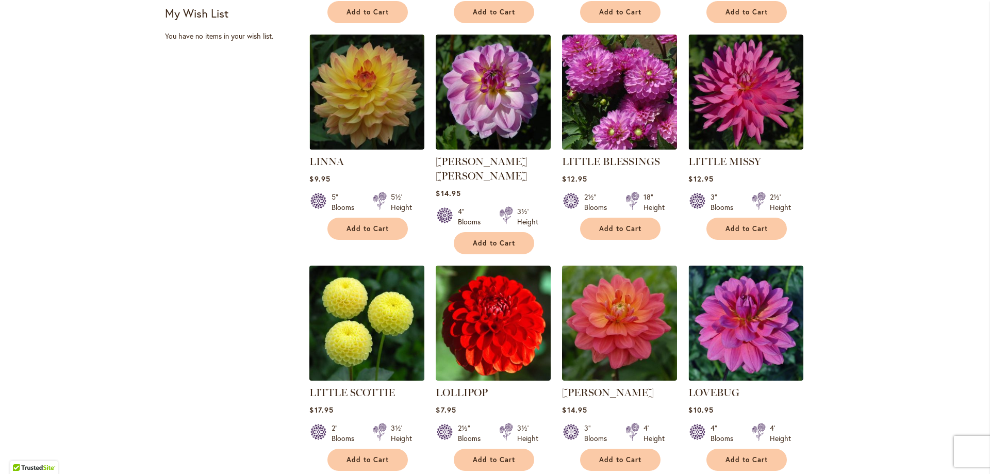
click at [373, 308] on img at bounding box center [367, 323] width 121 height 121
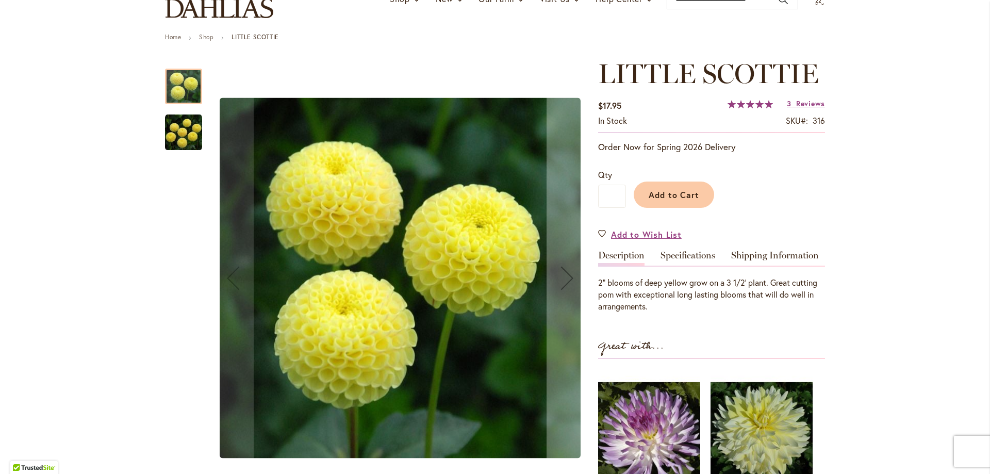
scroll to position [103, 0]
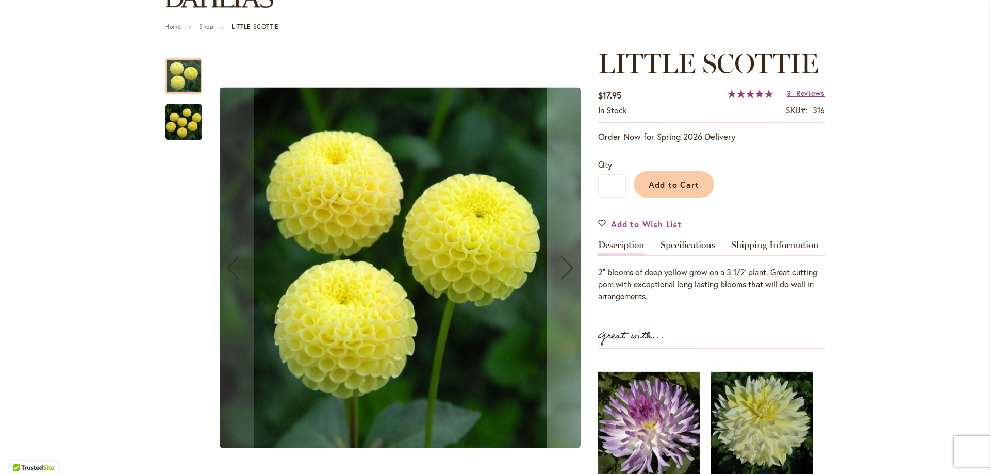
click at [181, 131] on img "LITTLE SCOTTIE" at bounding box center [183, 122] width 37 height 37
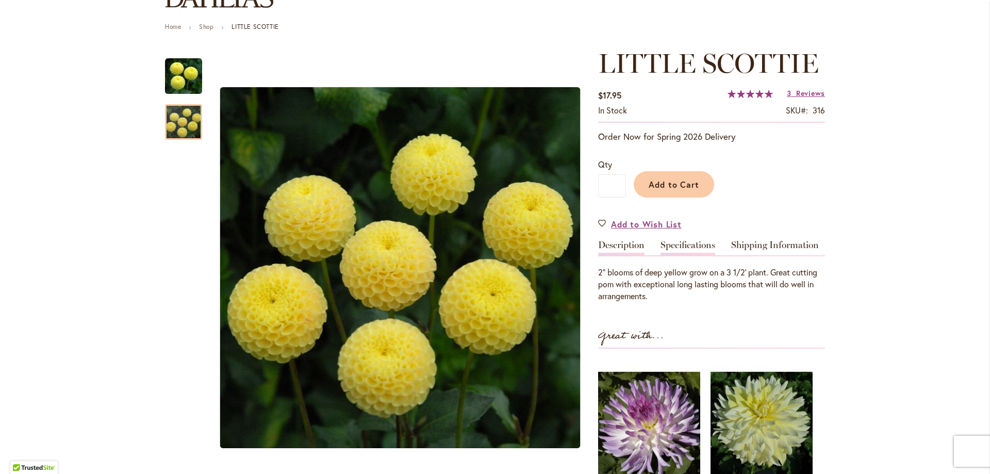
click at [689, 251] on link "Specifications" at bounding box center [688, 247] width 55 height 15
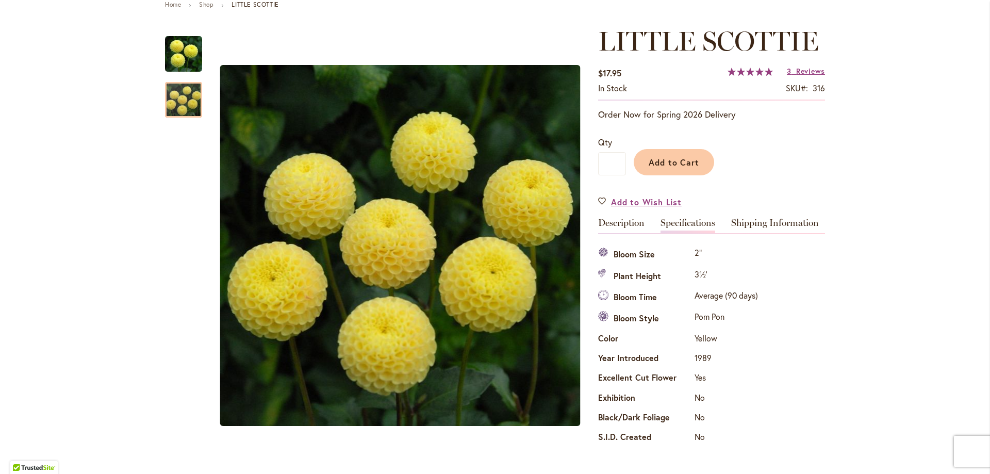
scroll to position [0, 0]
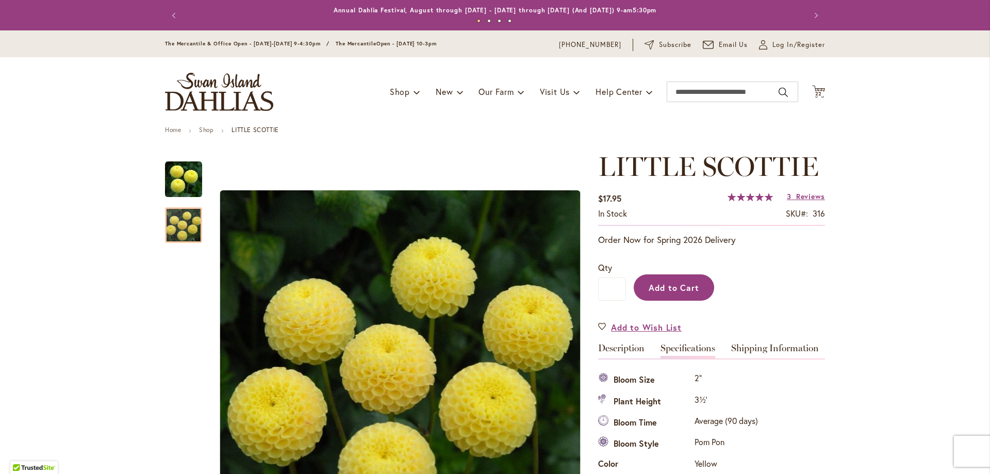
click at [704, 290] on button "Add to Cart" at bounding box center [674, 287] width 80 height 26
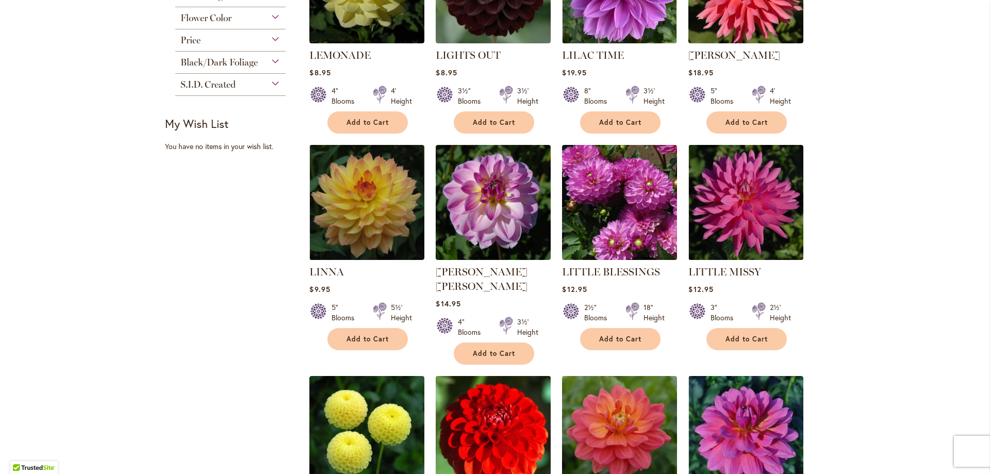
scroll to position [567, 0]
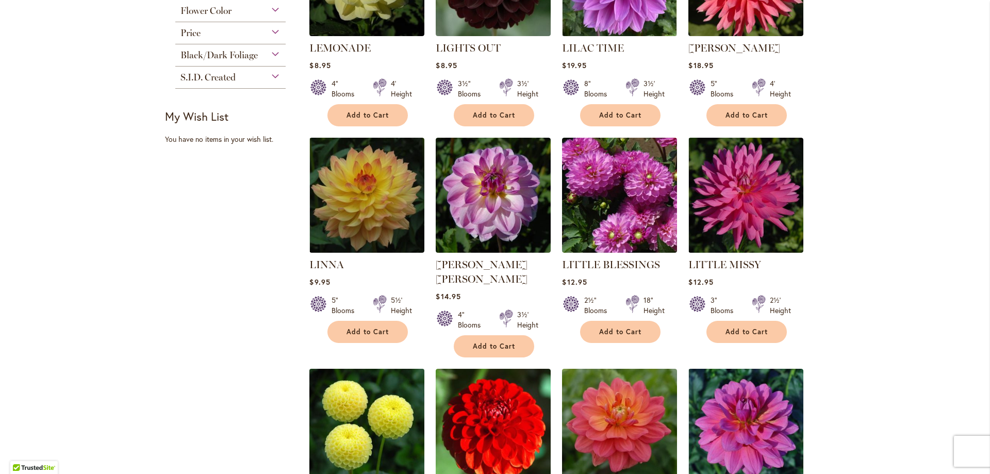
click at [379, 384] on img at bounding box center [367, 426] width 121 height 121
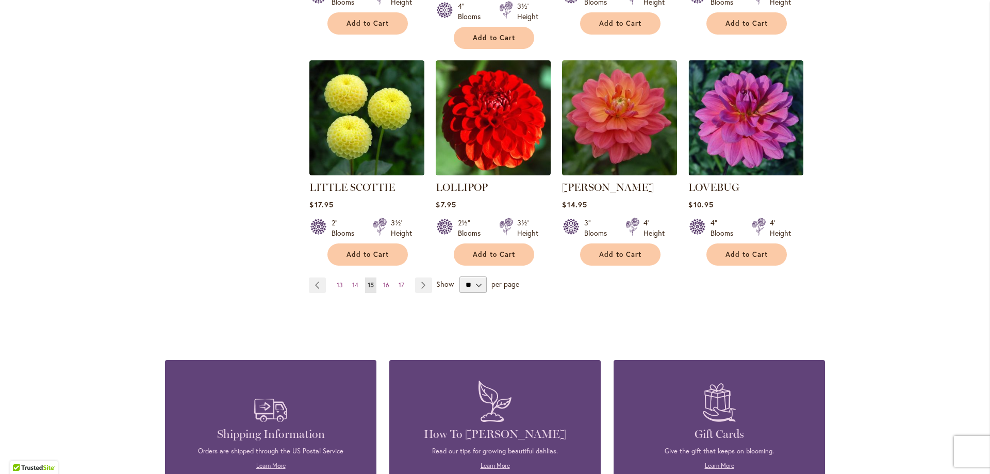
scroll to position [877, 0]
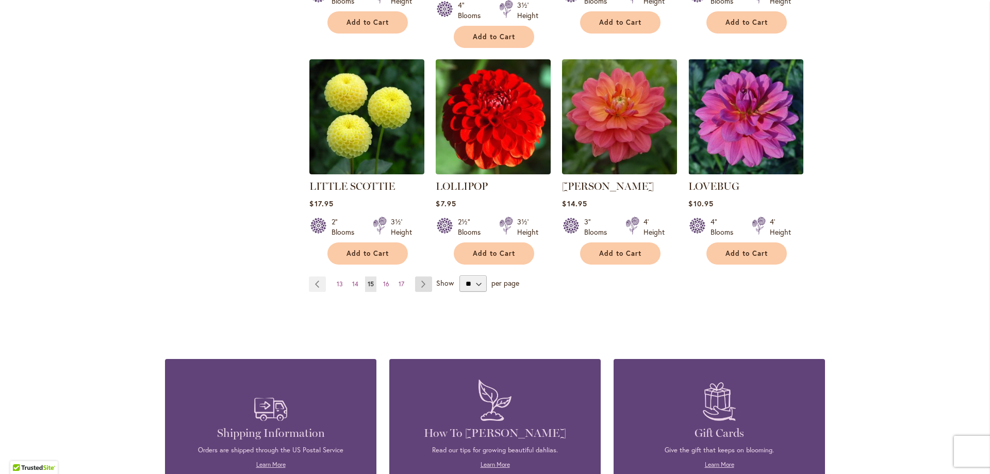
click at [417, 276] on link "Page Next" at bounding box center [423, 283] width 17 height 15
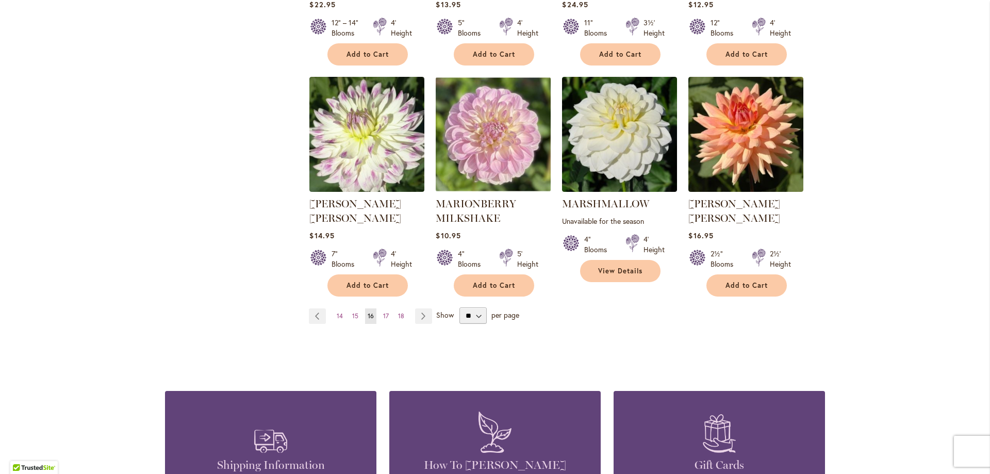
scroll to position [877, 0]
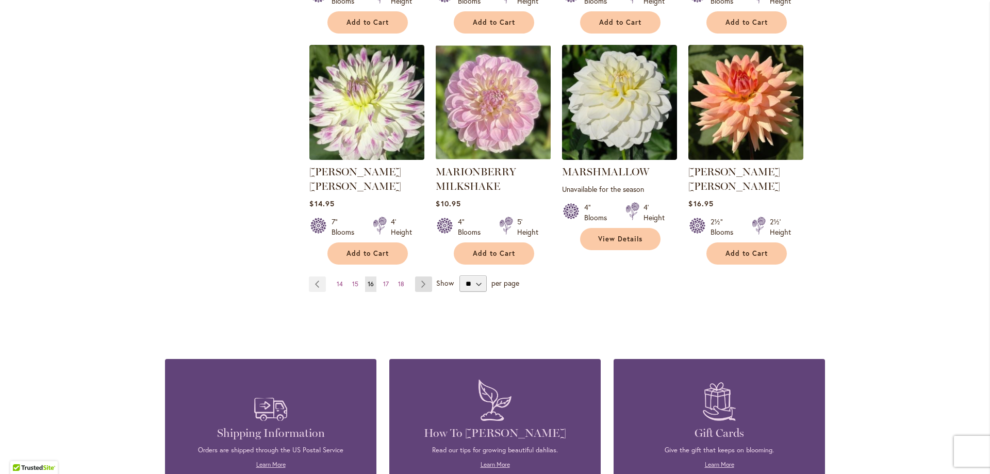
click at [419, 276] on link "Page Next" at bounding box center [423, 283] width 17 height 15
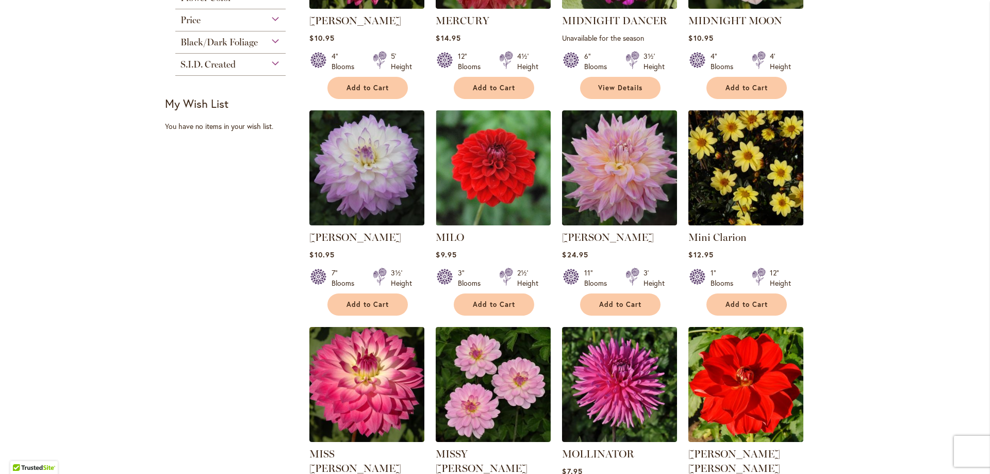
scroll to position [619, 0]
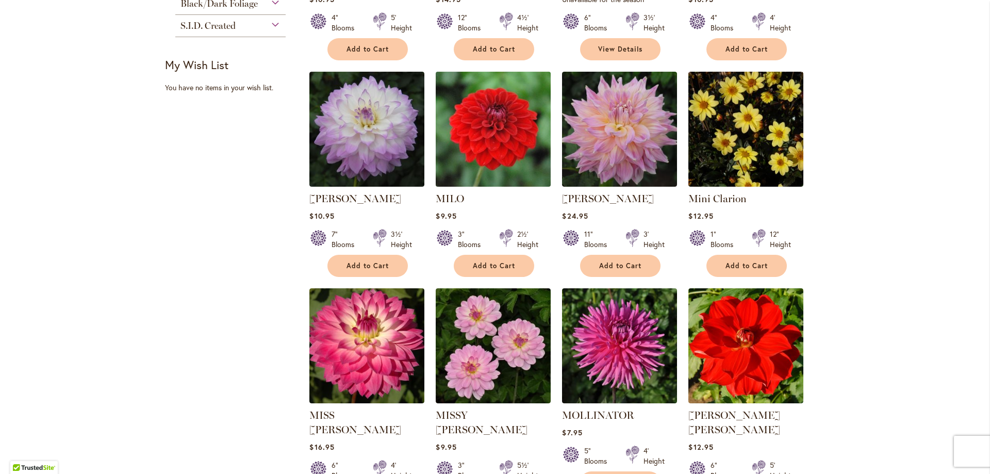
click at [486, 173] on img at bounding box center [493, 129] width 121 height 121
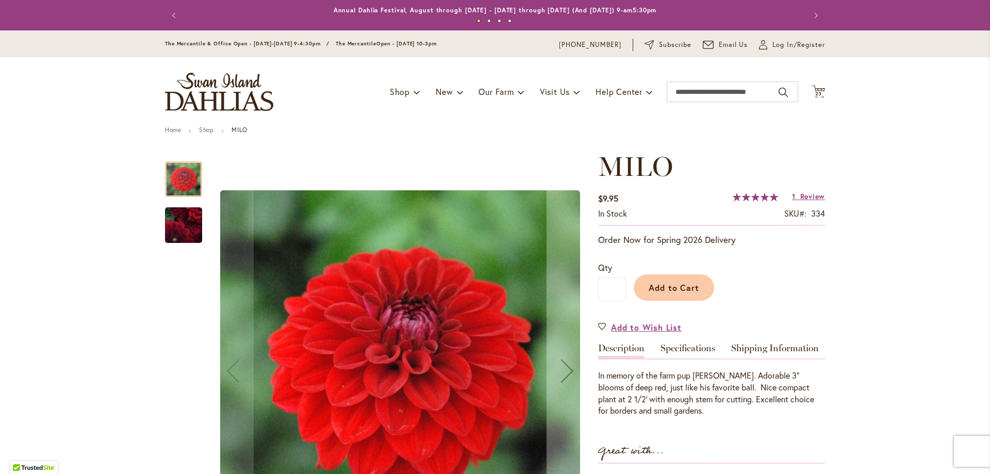
click at [194, 230] on img "MILO" at bounding box center [184, 225] width 74 height 62
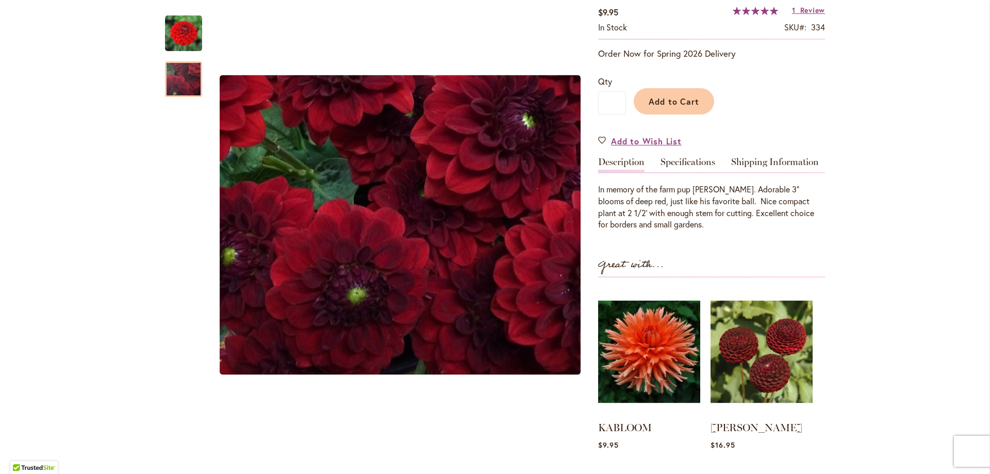
scroll to position [206, 0]
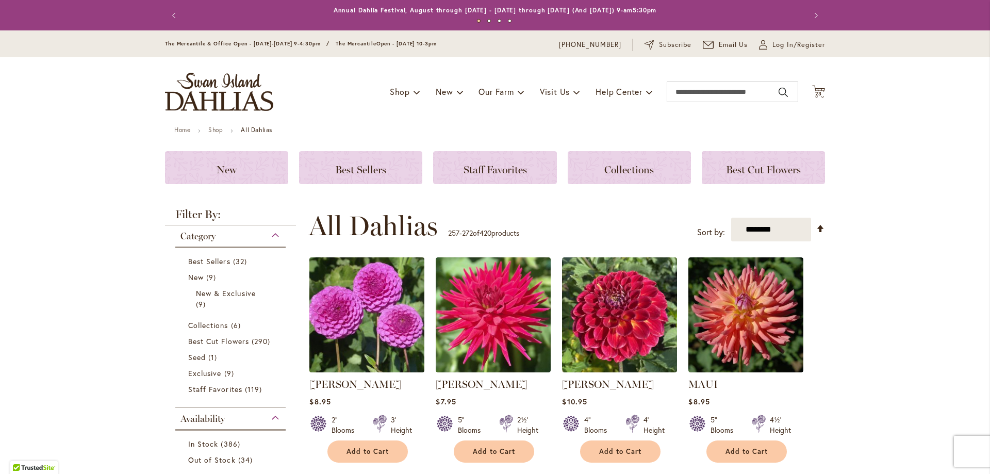
click at [366, 313] on img at bounding box center [367, 315] width 121 height 121
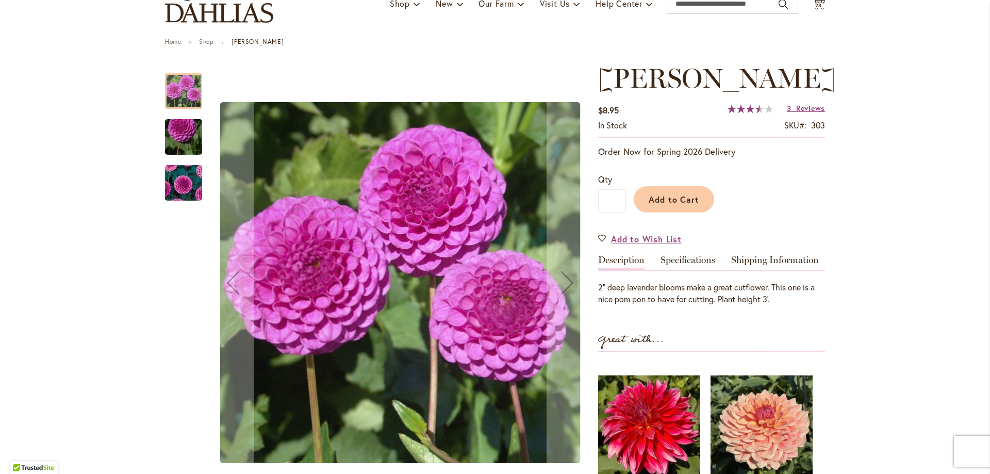
scroll to position [52, 0]
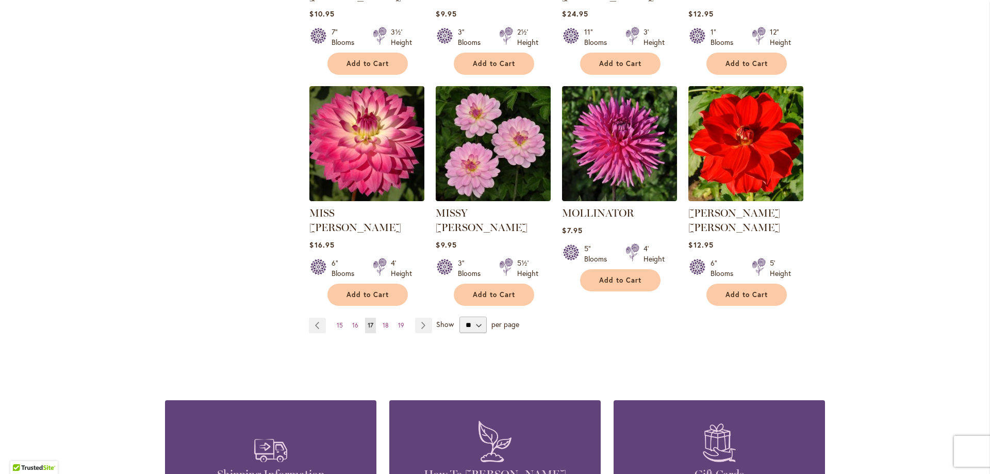
scroll to position [825, 0]
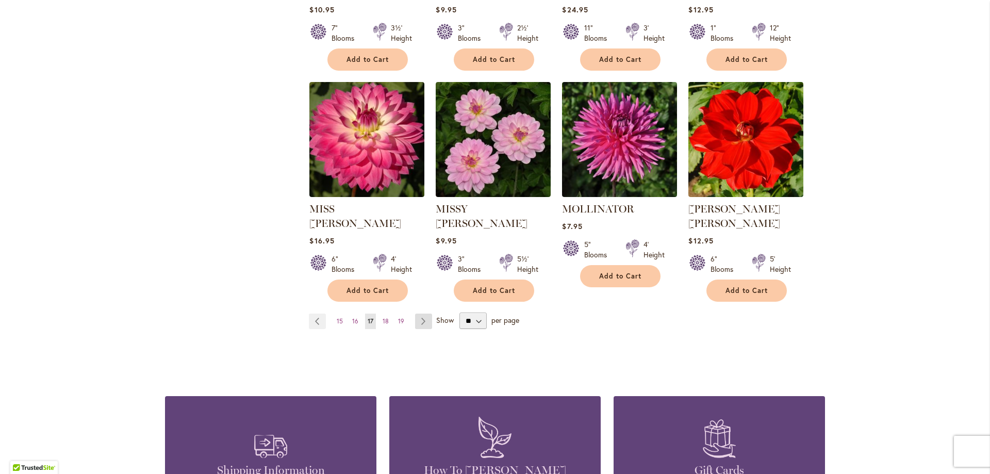
click at [415, 314] on link "Page Next" at bounding box center [423, 321] width 17 height 15
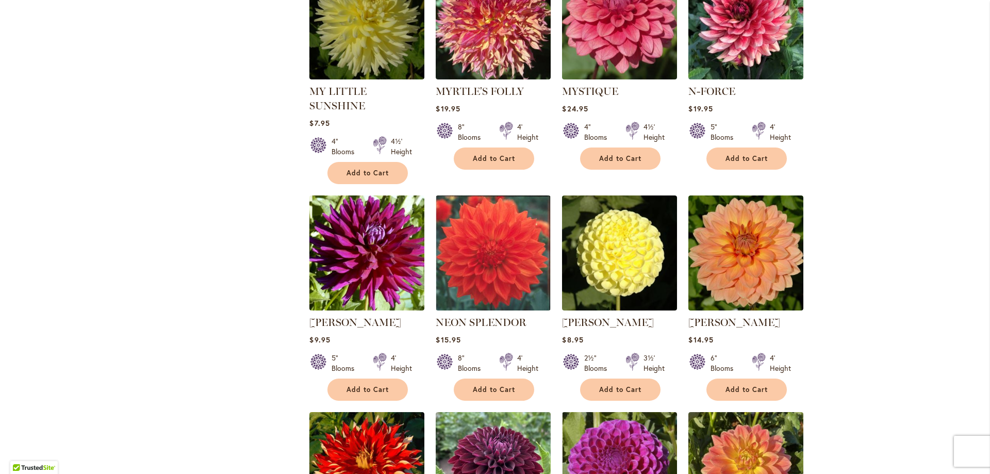
scroll to position [516, 0]
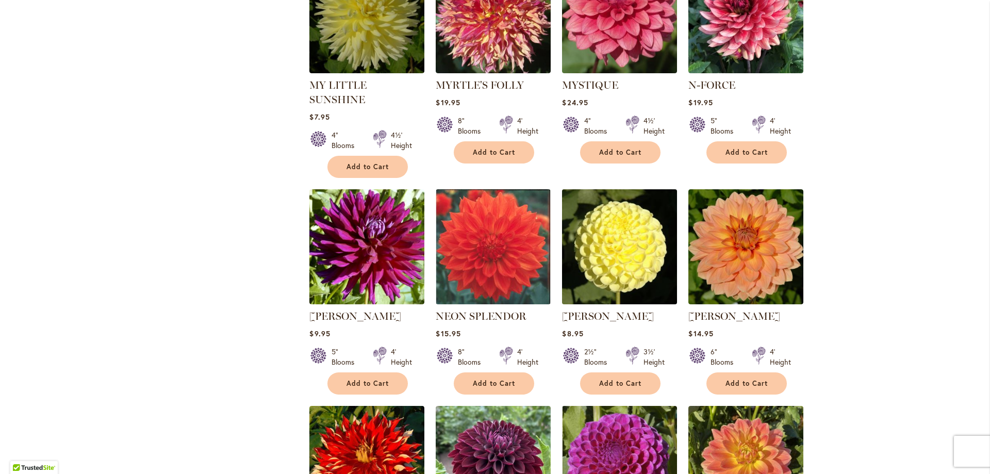
click at [596, 232] on img at bounding box center [620, 247] width 121 height 121
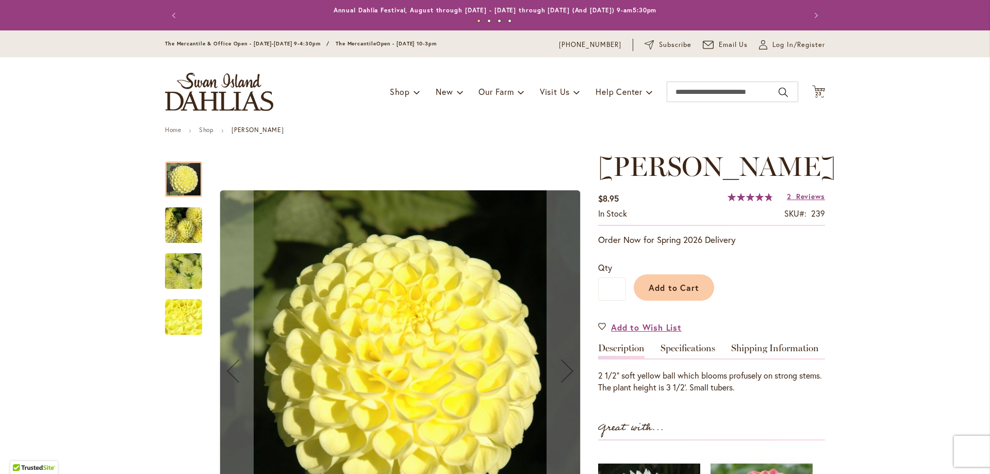
click at [188, 322] on img "NETTIE" at bounding box center [184, 317] width 74 height 56
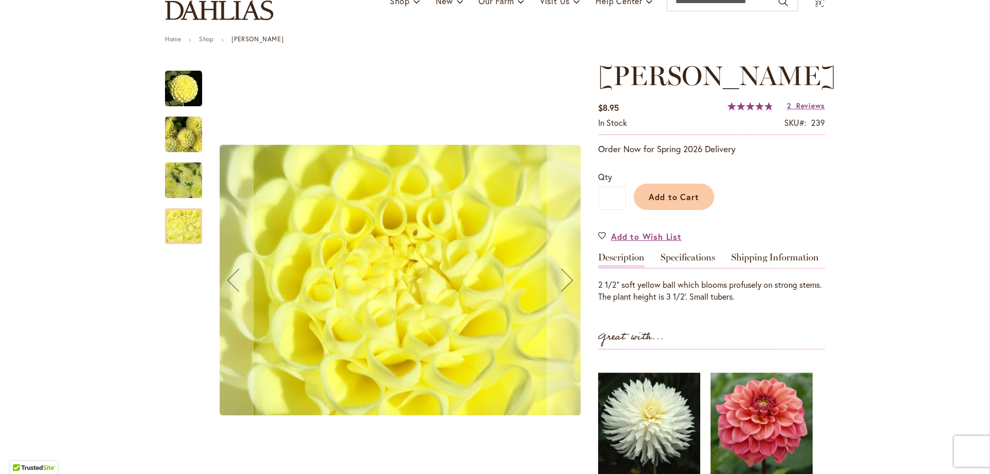
scroll to position [103, 0]
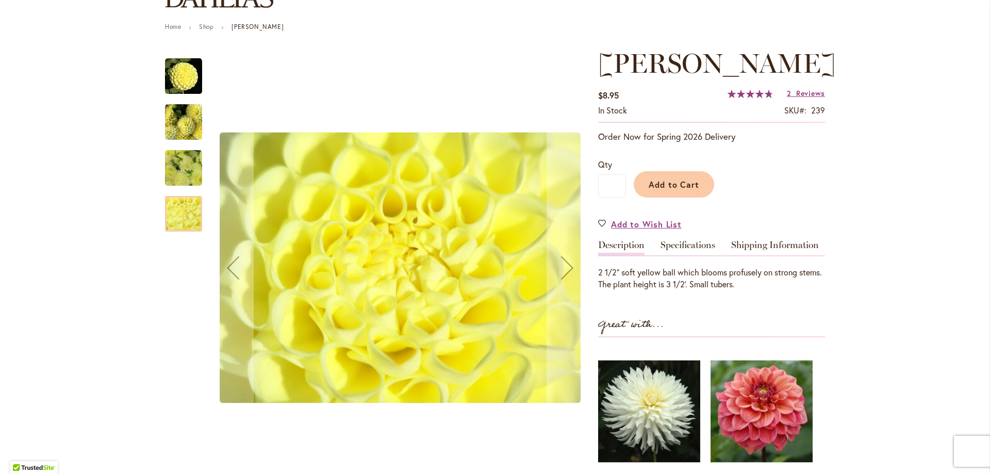
click at [170, 71] on img "NETTIE" at bounding box center [183, 76] width 37 height 37
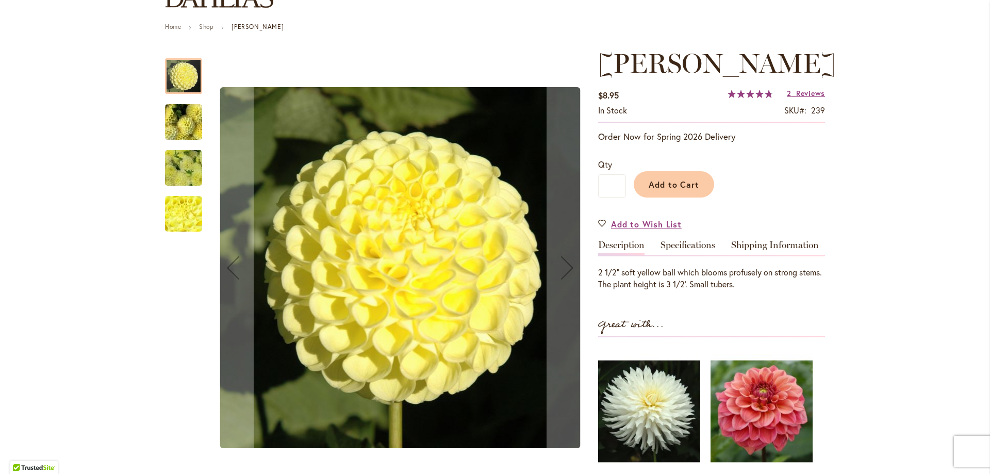
click at [170, 130] on img "NETTIE" at bounding box center [184, 122] width 74 height 56
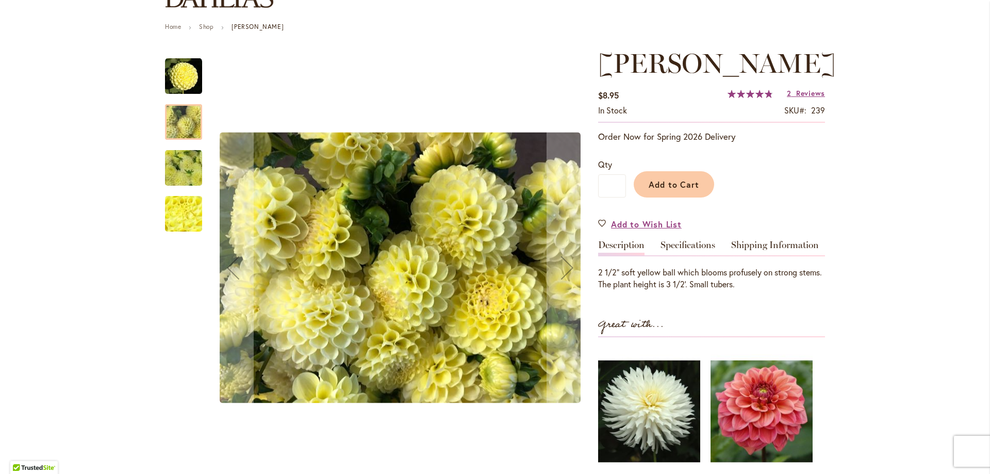
click at [174, 147] on div "NETTIE" at bounding box center [188, 163] width 47 height 46
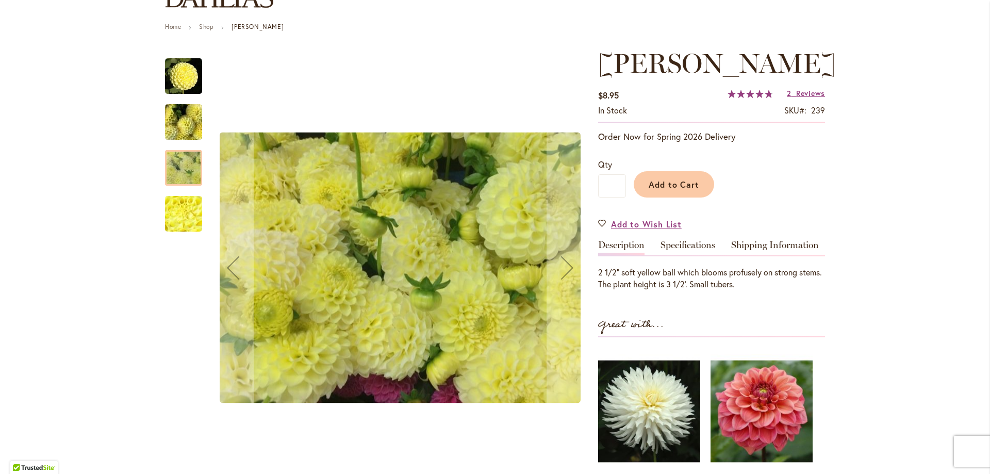
click at [177, 221] on img "NETTIE" at bounding box center [184, 214] width 74 height 56
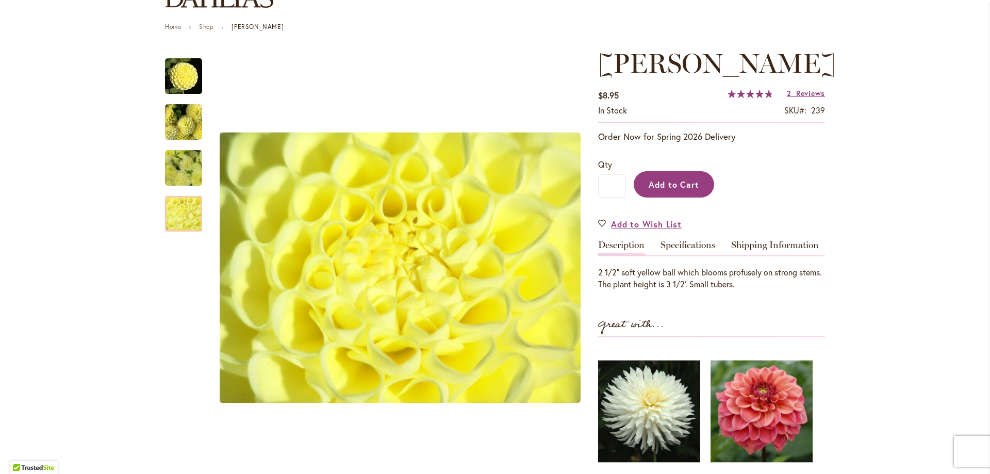
click at [688, 188] on span "Add to Cart" at bounding box center [674, 184] width 51 height 11
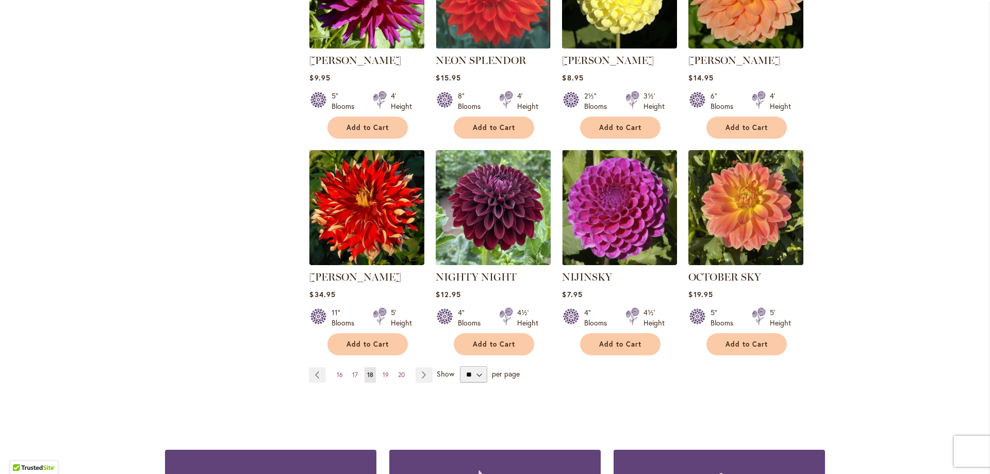
scroll to position [774, 0]
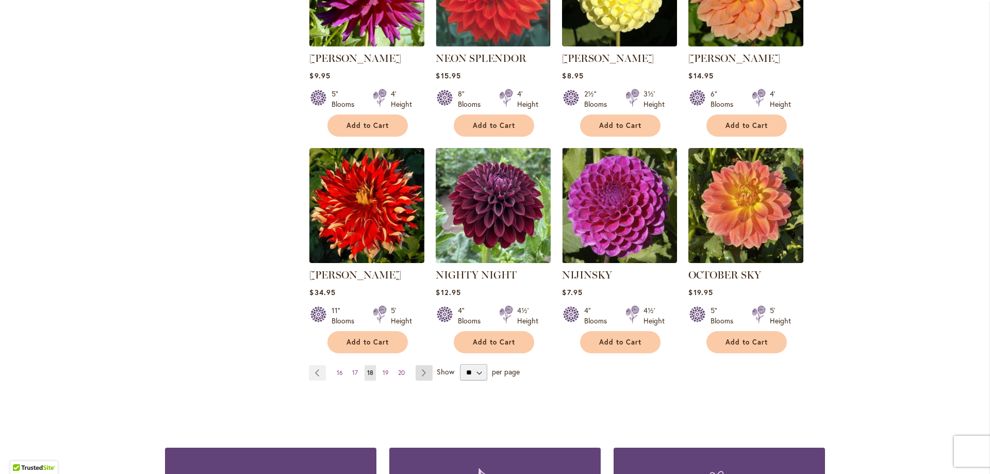
click at [425, 365] on link "Page Next" at bounding box center [424, 372] width 17 height 15
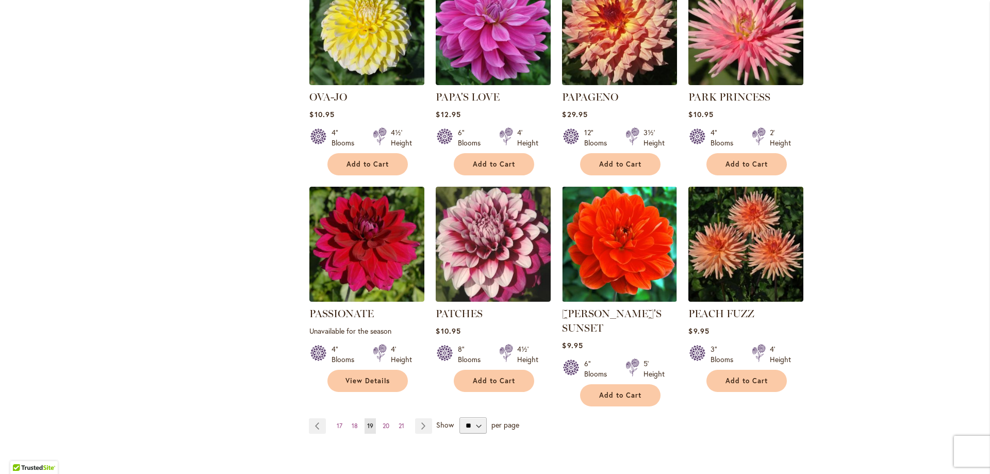
scroll to position [825, 0]
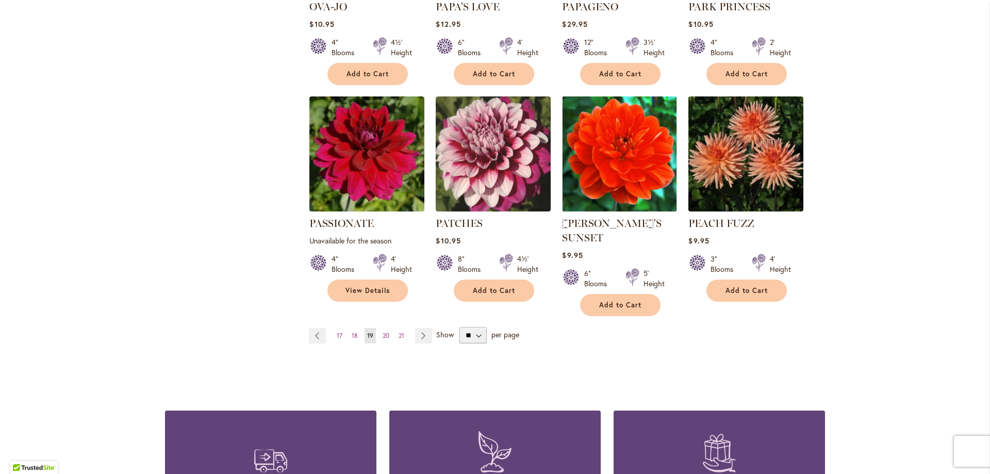
click at [436, 330] on span "Show" at bounding box center [445, 335] width 18 height 10
click at [460, 327] on select "** ** ** **" at bounding box center [473, 335] width 27 height 17
click at [421, 328] on link "Page Next" at bounding box center [423, 335] width 17 height 15
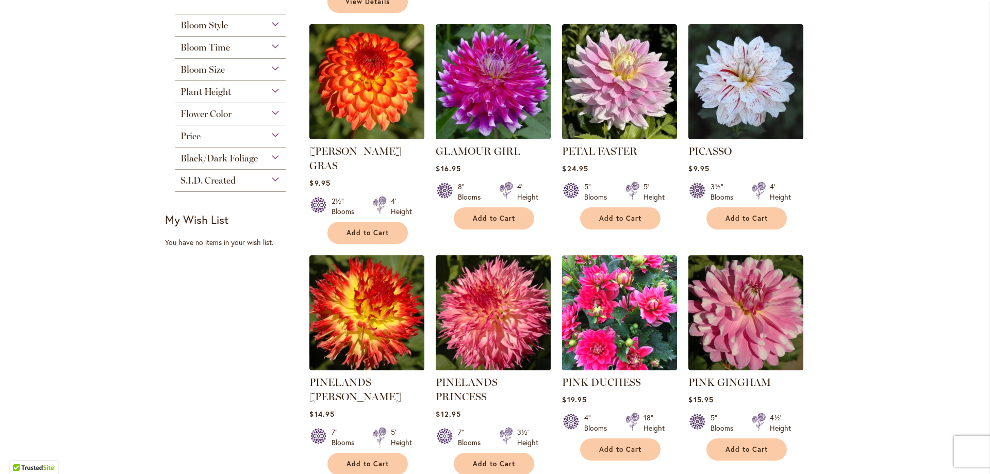
scroll to position [516, 0]
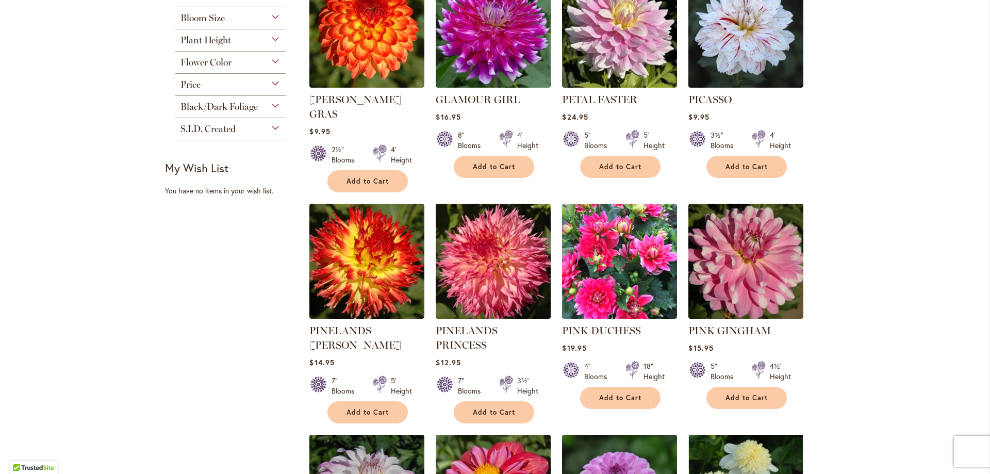
click at [463, 294] on img at bounding box center [493, 261] width 121 height 121
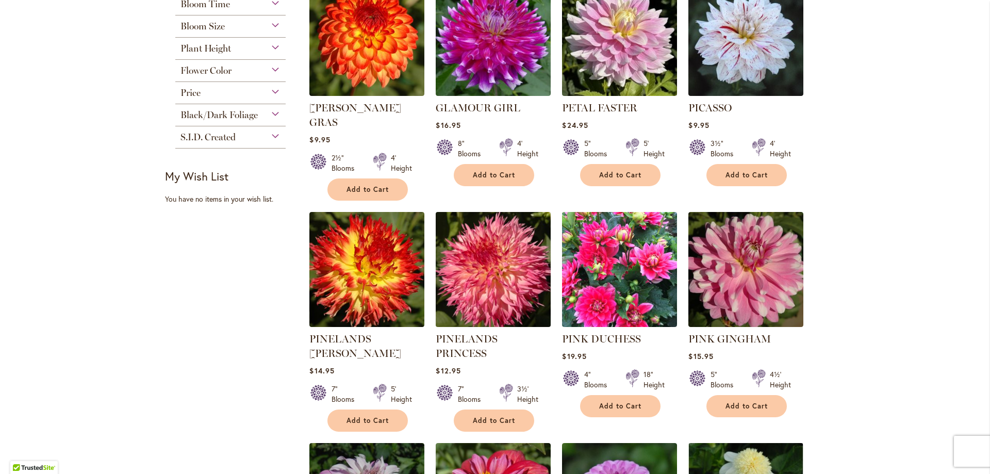
scroll to position [567, 0]
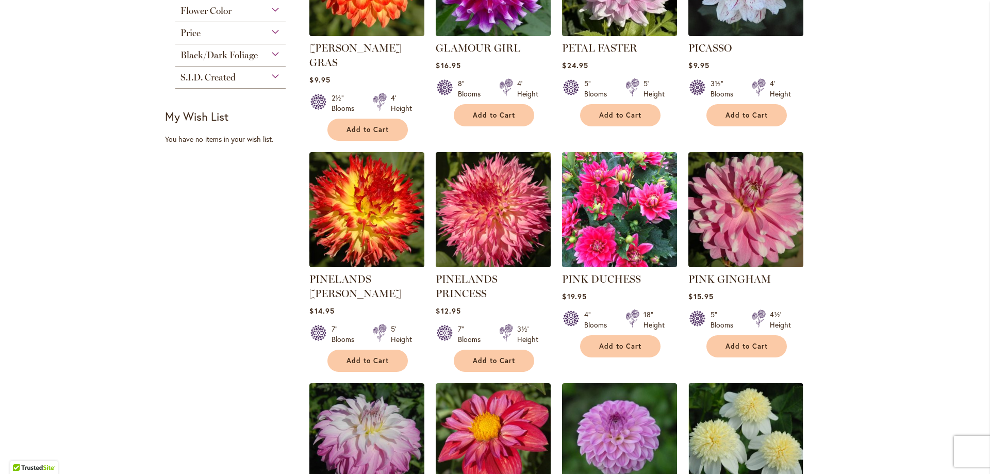
click at [476, 212] on img at bounding box center [493, 210] width 121 height 121
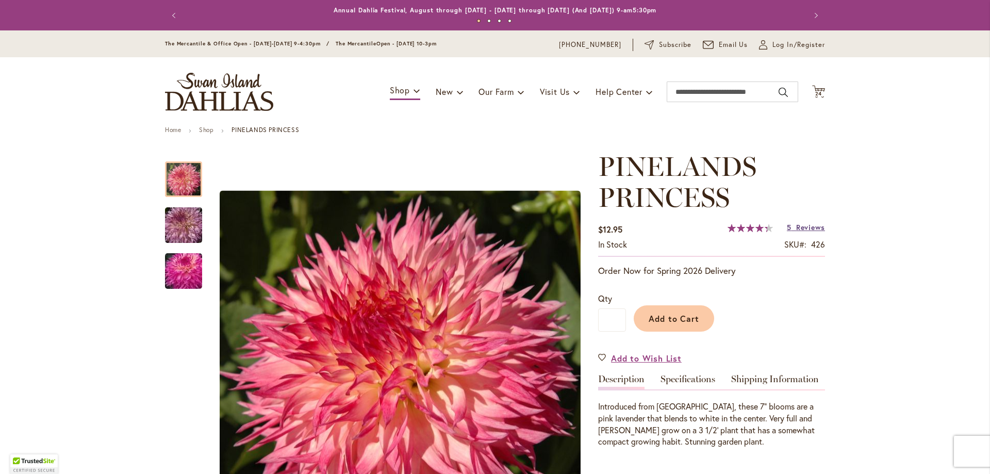
click at [814, 225] on span "Reviews" at bounding box center [810, 227] width 29 height 10
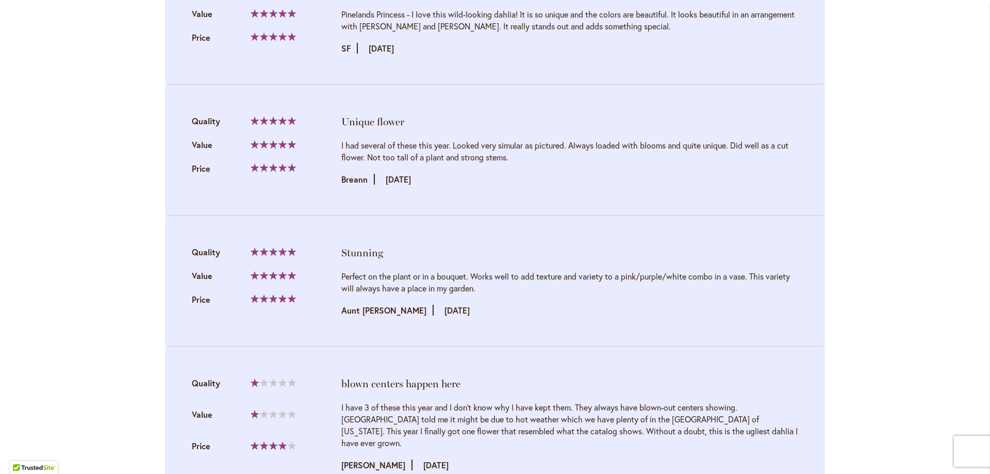
scroll to position [1487, 0]
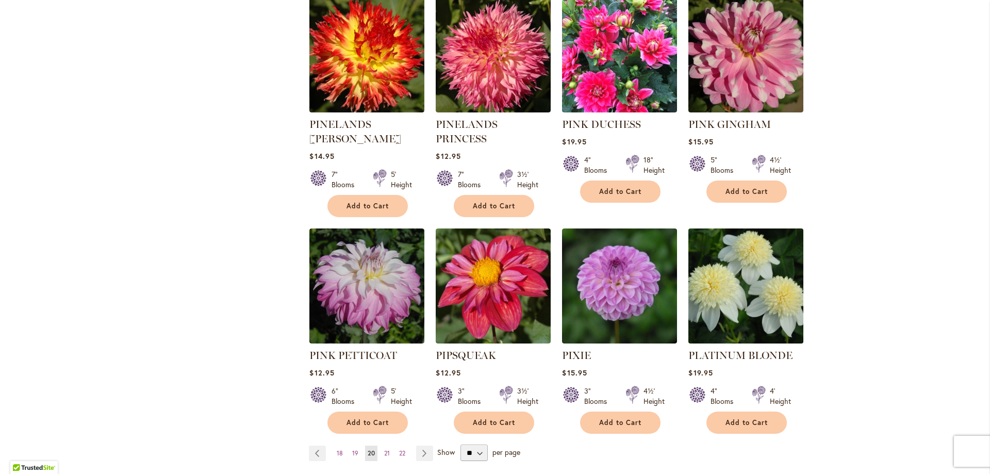
scroll to position [774, 0]
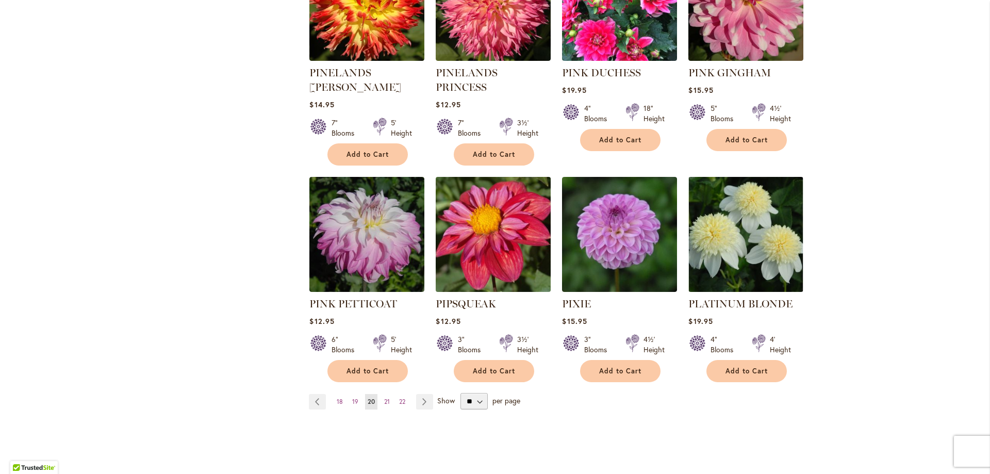
click at [480, 217] on img at bounding box center [493, 234] width 121 height 121
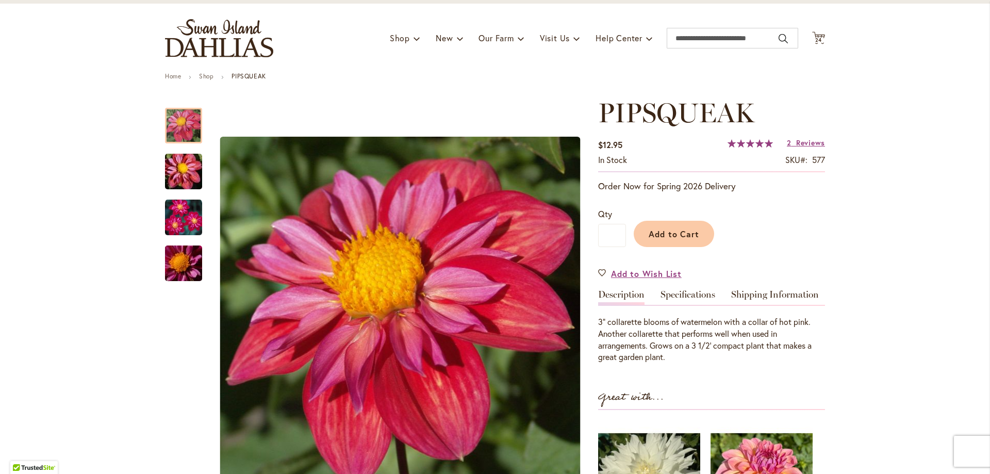
scroll to position [52, 0]
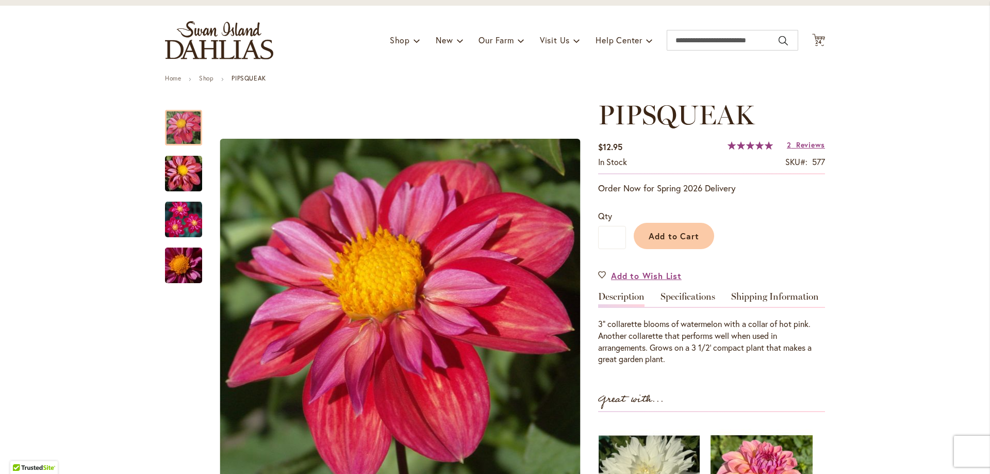
click at [694, 301] on link "Specifications" at bounding box center [688, 299] width 55 height 15
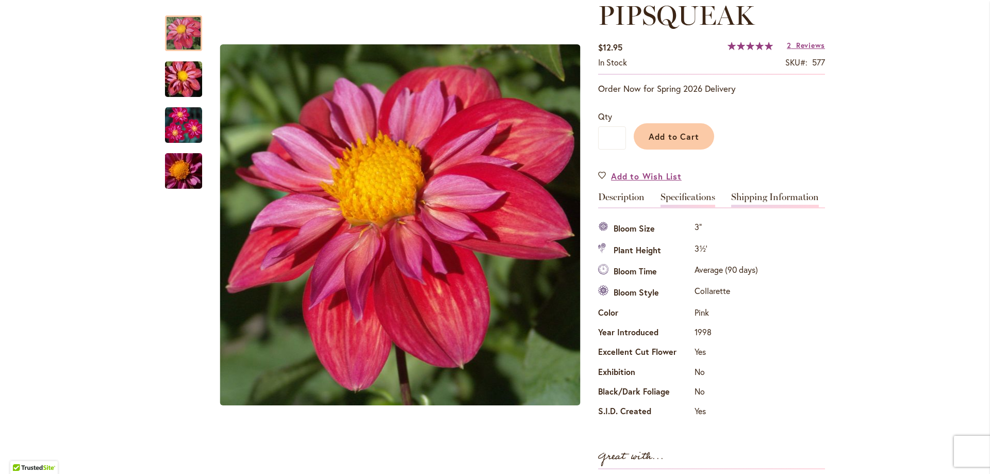
scroll to position [137, 0]
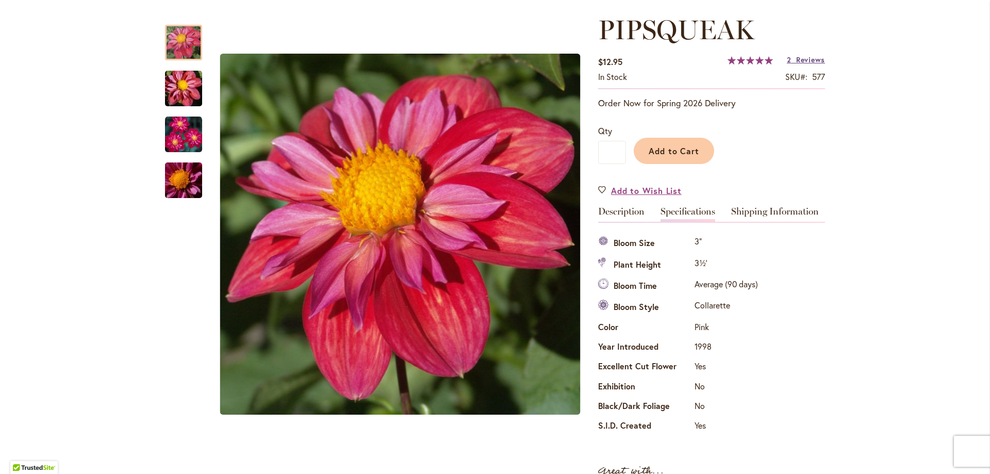
click at [800, 61] on span "Reviews" at bounding box center [810, 60] width 29 height 10
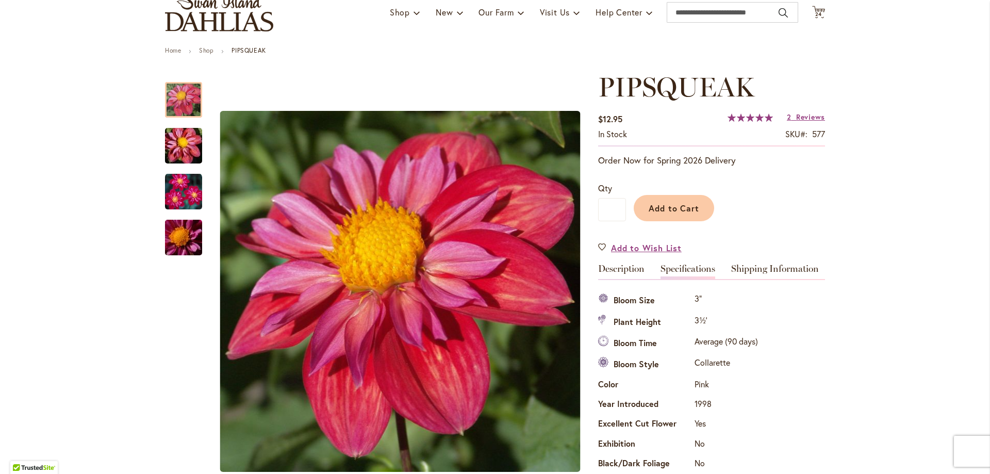
scroll to position [0, 0]
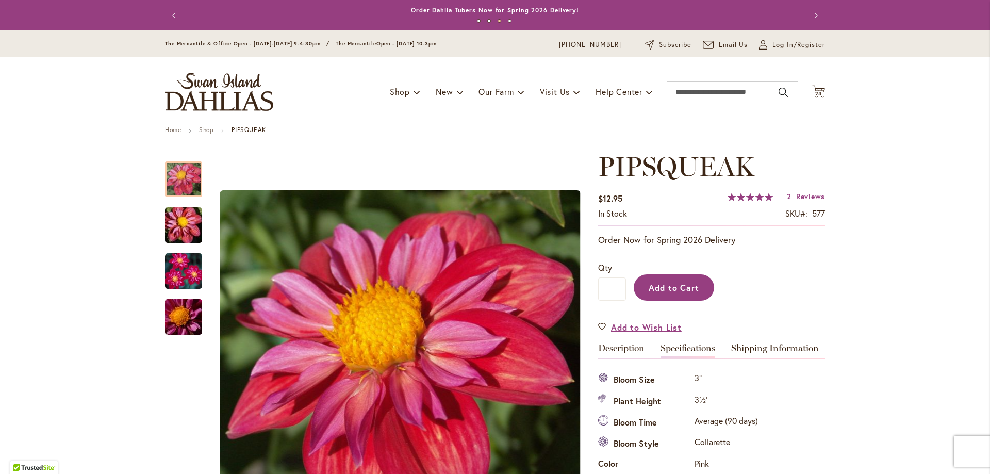
click at [652, 291] on span "Add to Cart" at bounding box center [674, 287] width 51 height 11
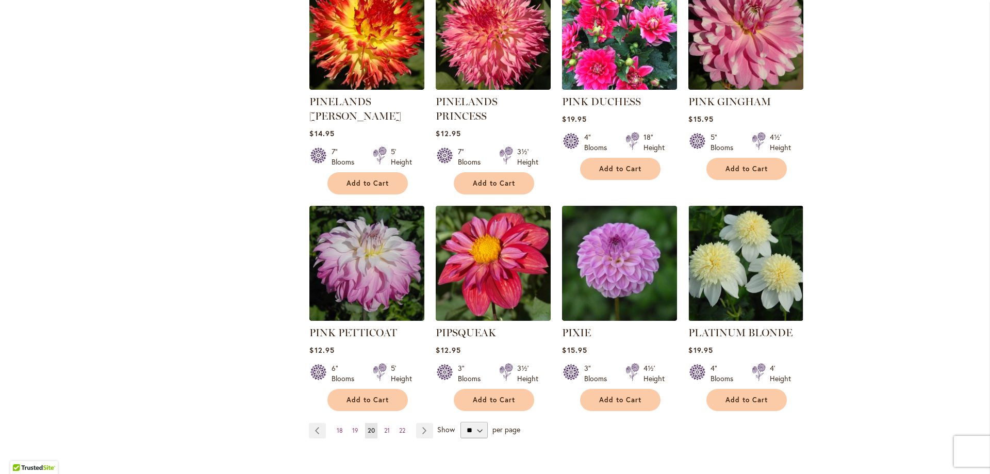
scroll to position [774, 0]
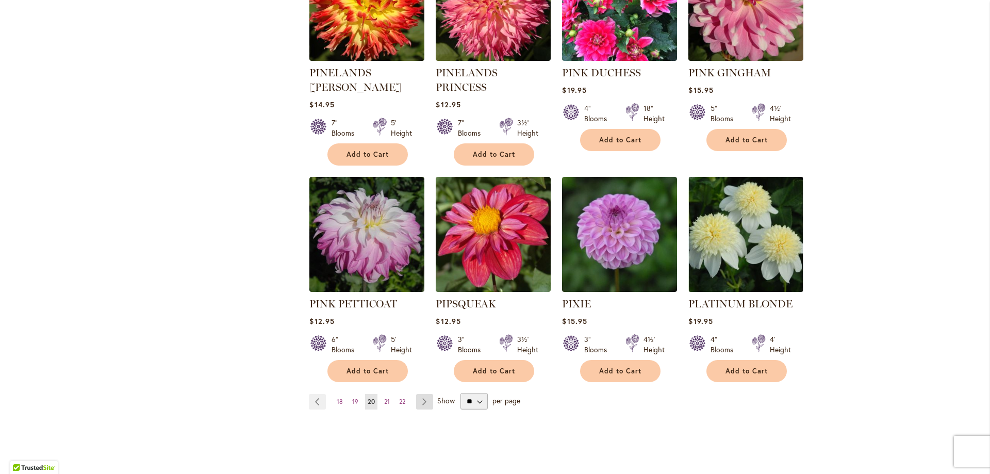
click at [419, 394] on link "Page Next" at bounding box center [424, 401] width 17 height 15
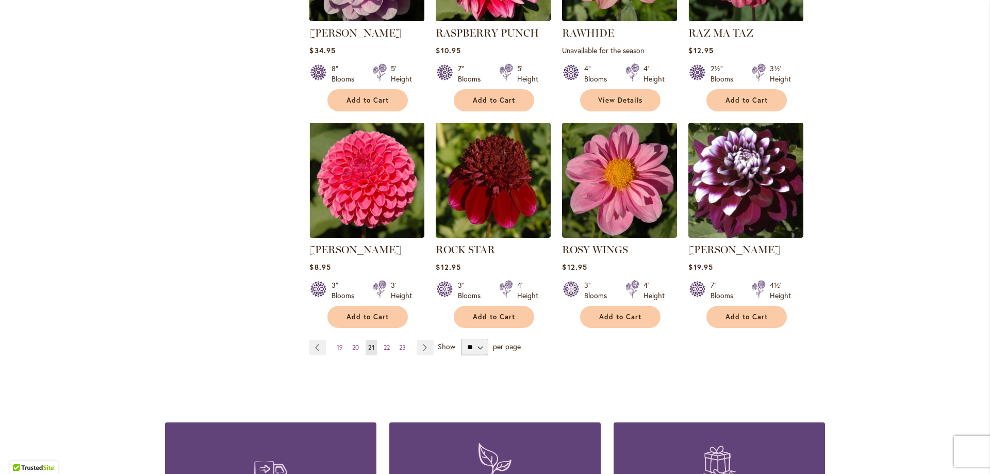
scroll to position [877, 0]
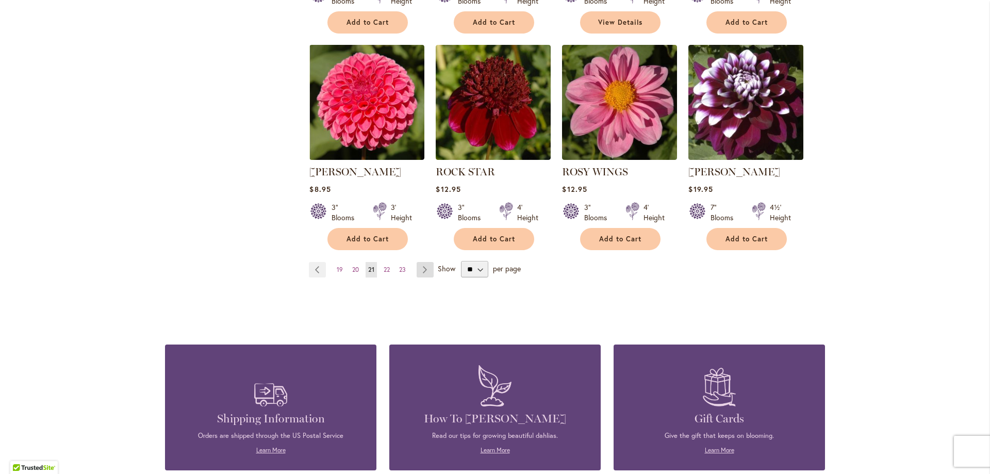
click at [426, 269] on link "Page Next" at bounding box center [425, 269] width 17 height 15
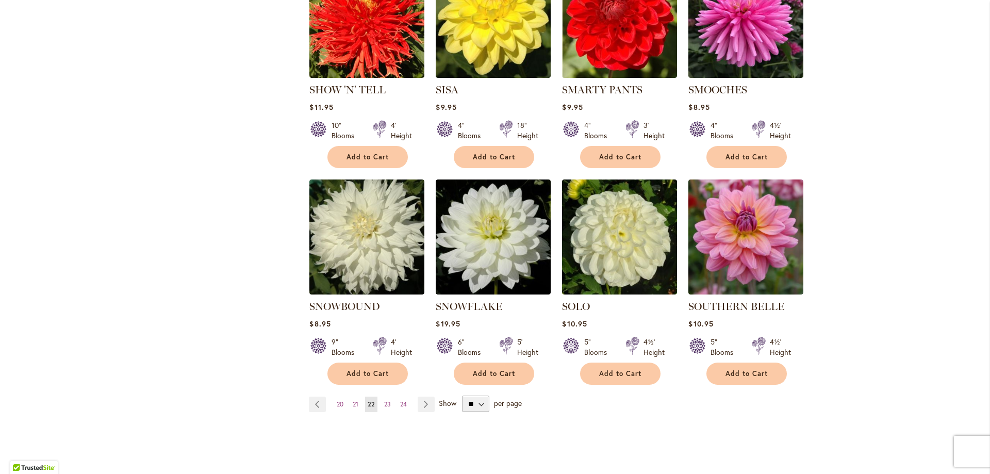
scroll to position [774, 0]
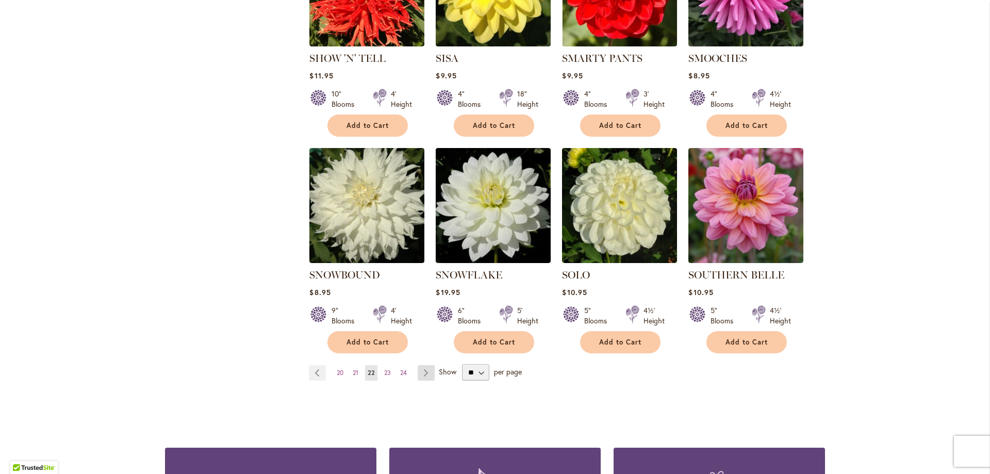
click at [423, 365] on link "Page Next" at bounding box center [426, 372] width 17 height 15
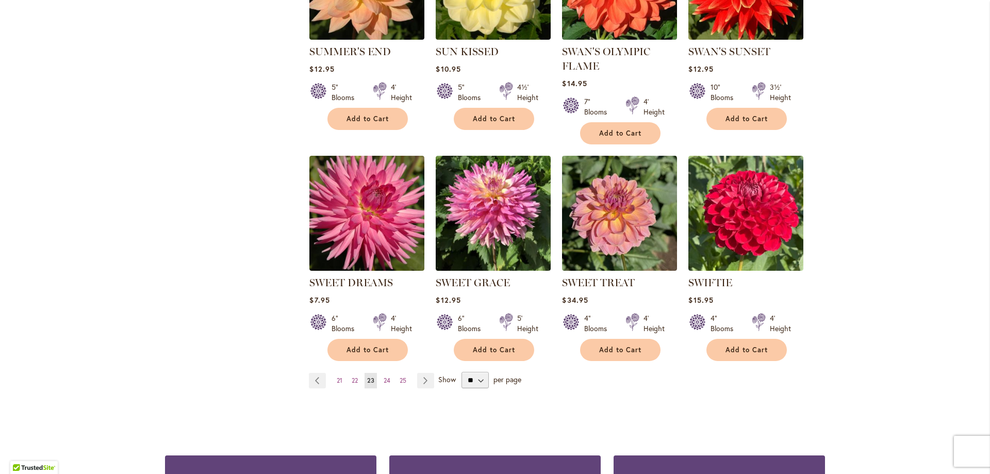
scroll to position [774, 0]
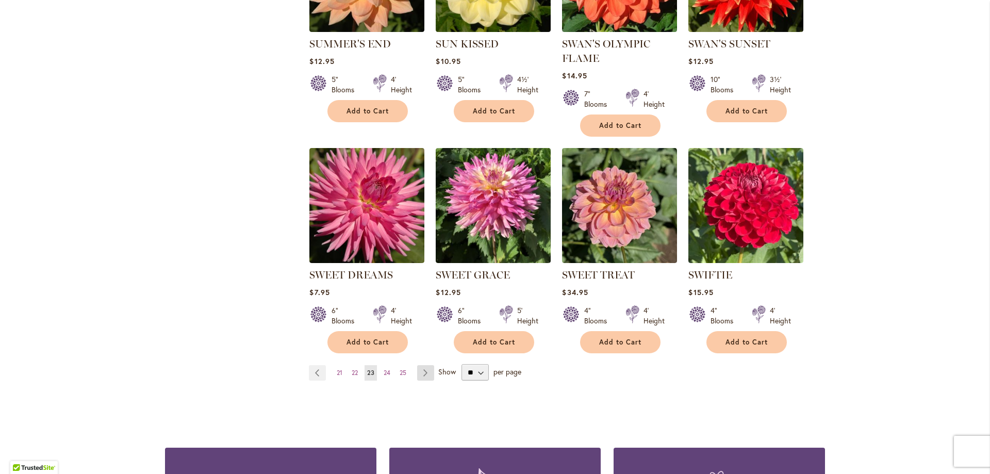
click at [423, 374] on link "Page Next" at bounding box center [425, 372] width 17 height 15
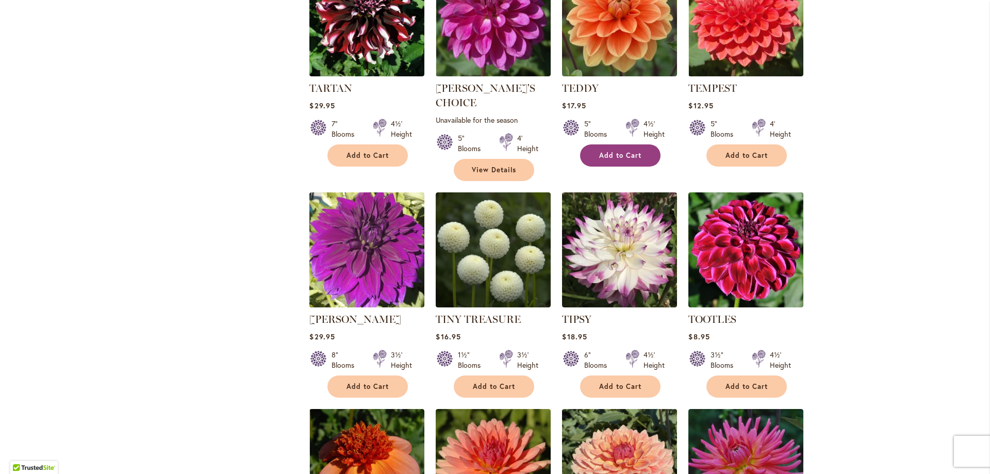
scroll to position [516, 0]
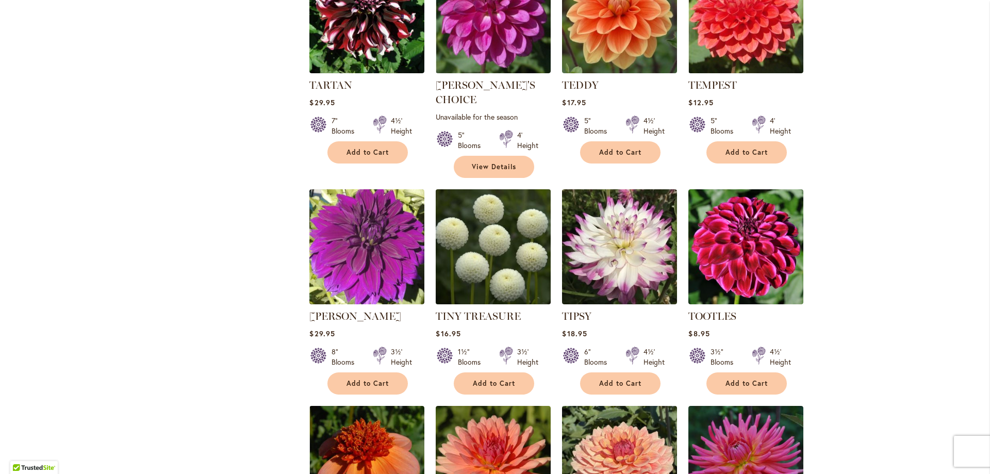
click at [468, 257] on img at bounding box center [493, 247] width 121 height 121
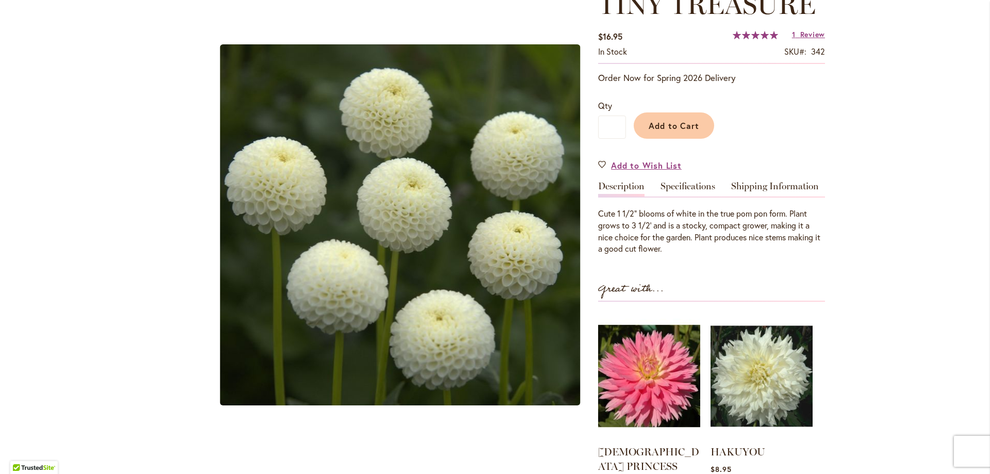
scroll to position [206, 0]
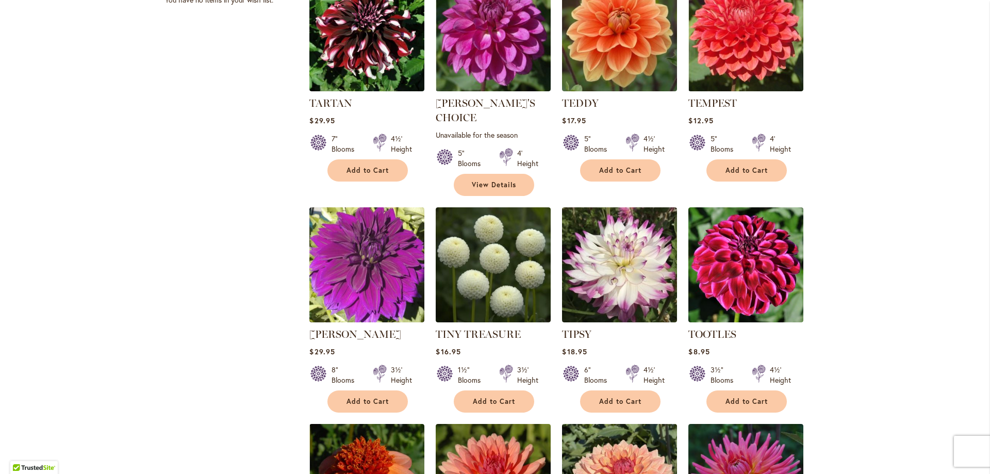
scroll to position [516, 0]
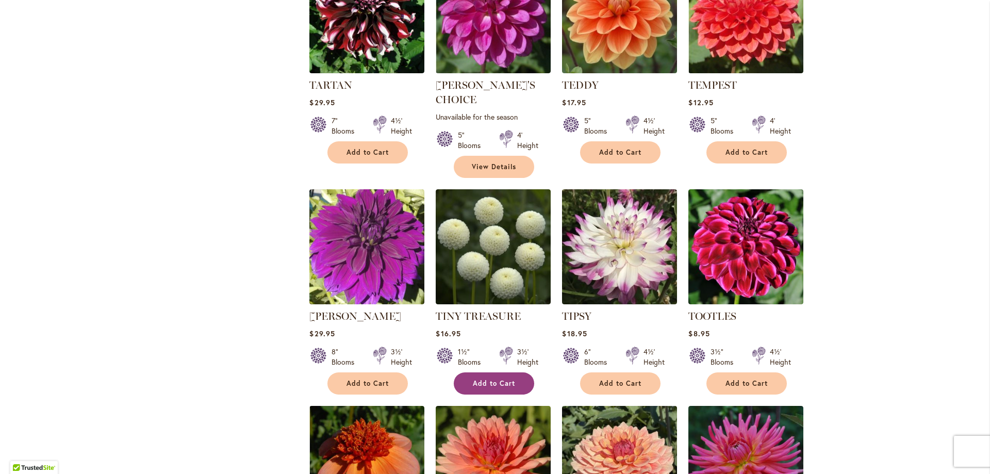
click at [502, 379] on span "Add to Cart" at bounding box center [494, 383] width 42 height 9
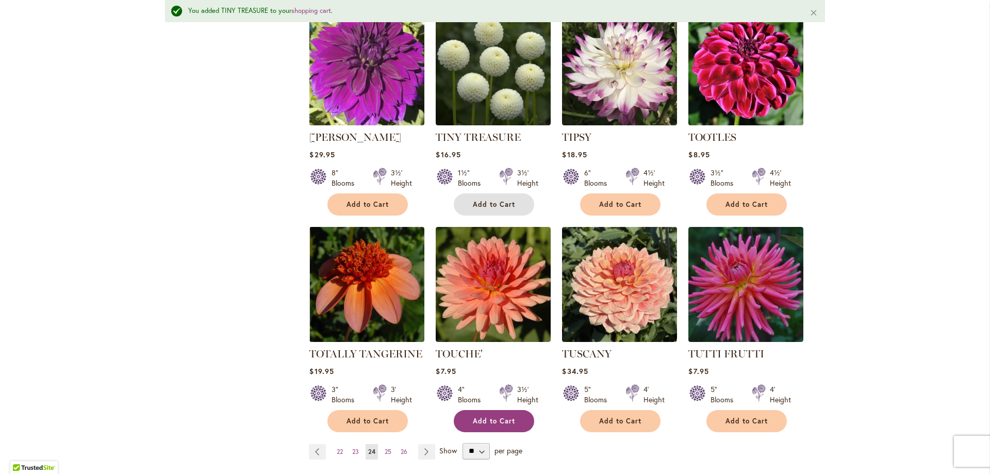
scroll to position [750, 0]
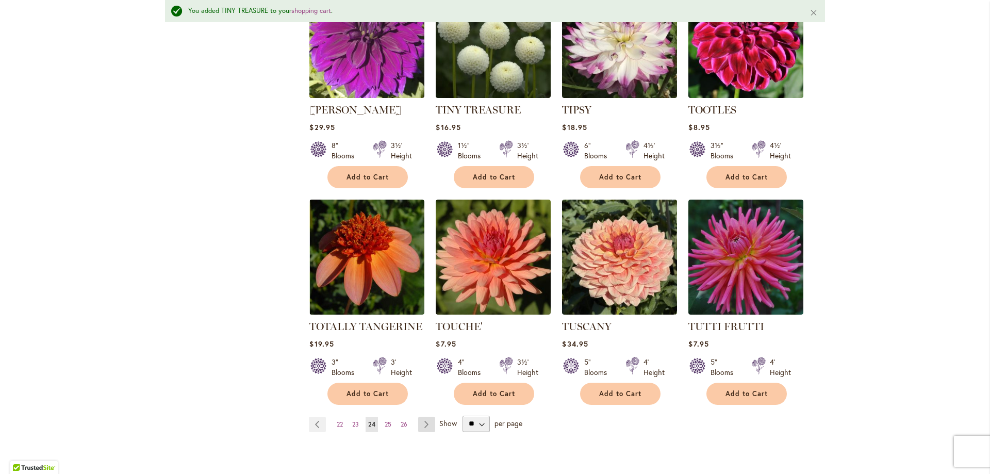
click at [425, 417] on link "Page Next" at bounding box center [426, 424] width 17 height 15
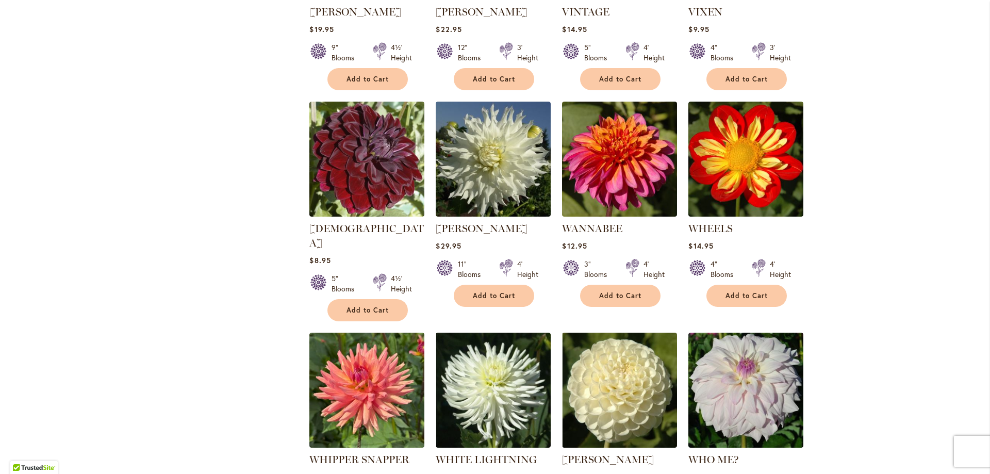
scroll to position [619, 0]
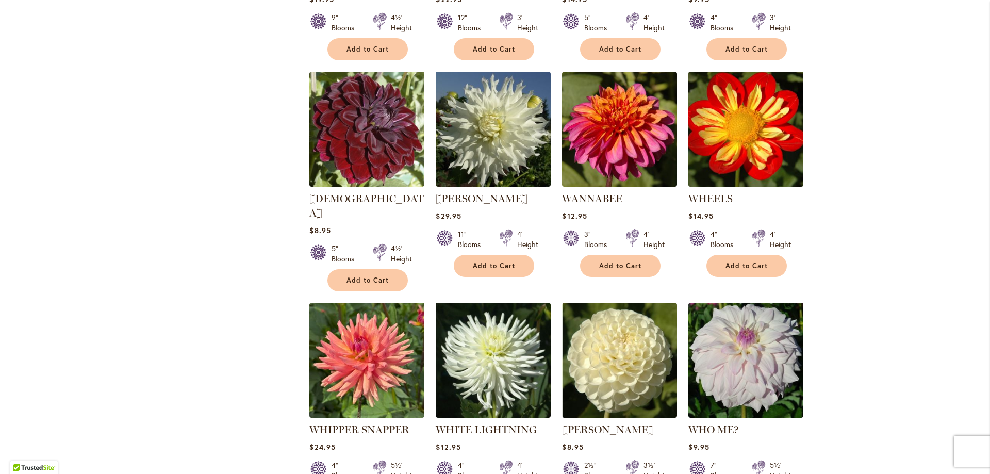
click at [767, 169] on img at bounding box center [746, 129] width 121 height 121
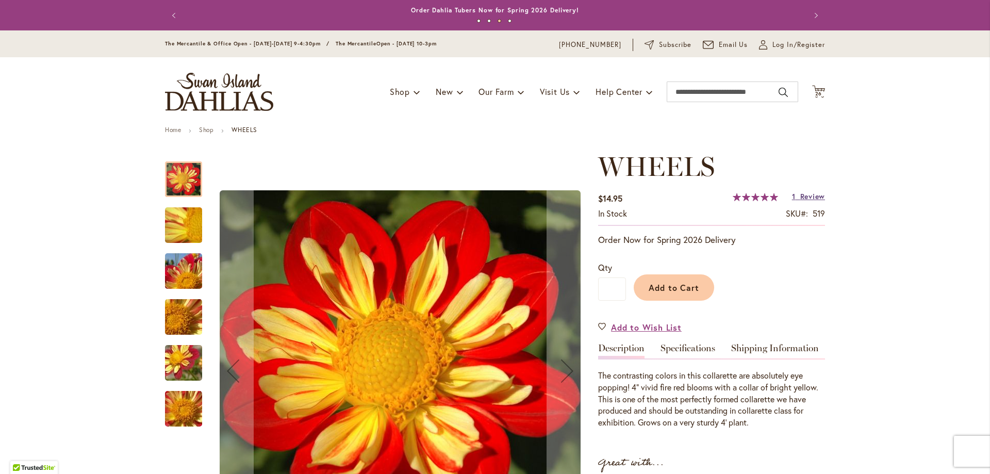
click at [810, 194] on span "Review" at bounding box center [813, 196] width 25 height 10
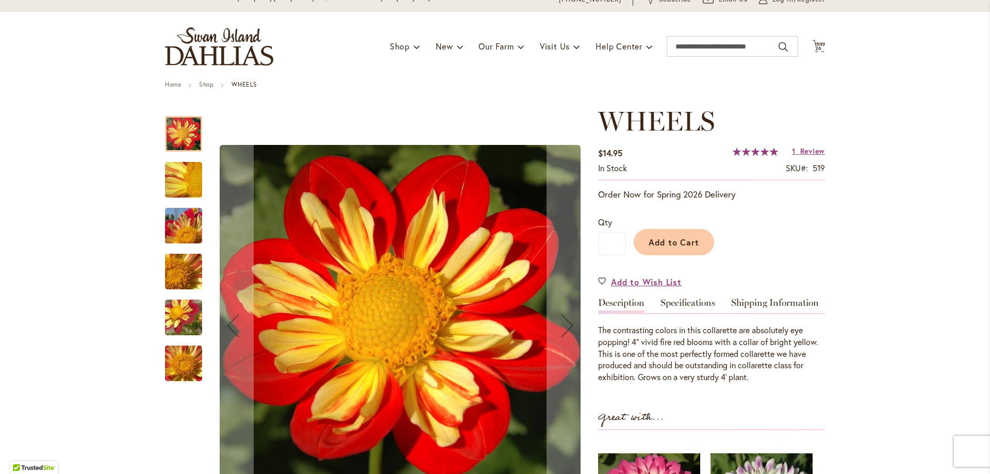
scroll to position [23, 0]
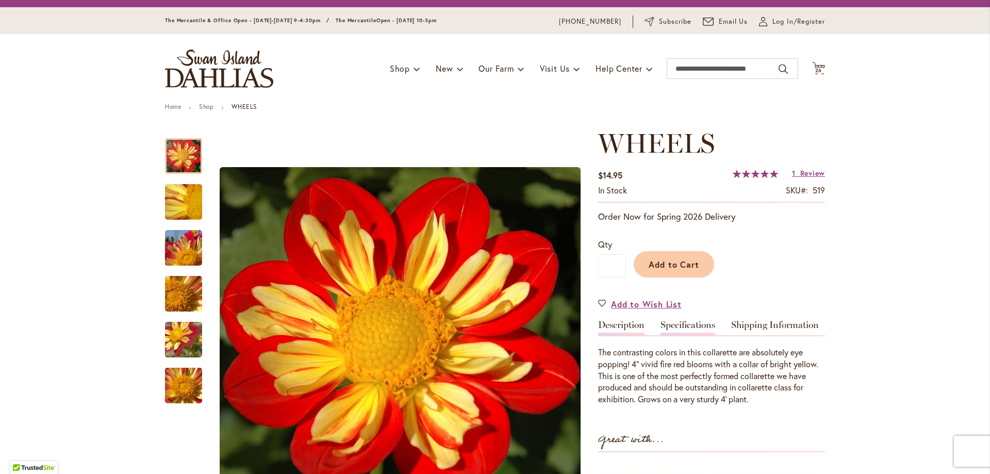
click at [701, 324] on link "Specifications" at bounding box center [688, 327] width 55 height 15
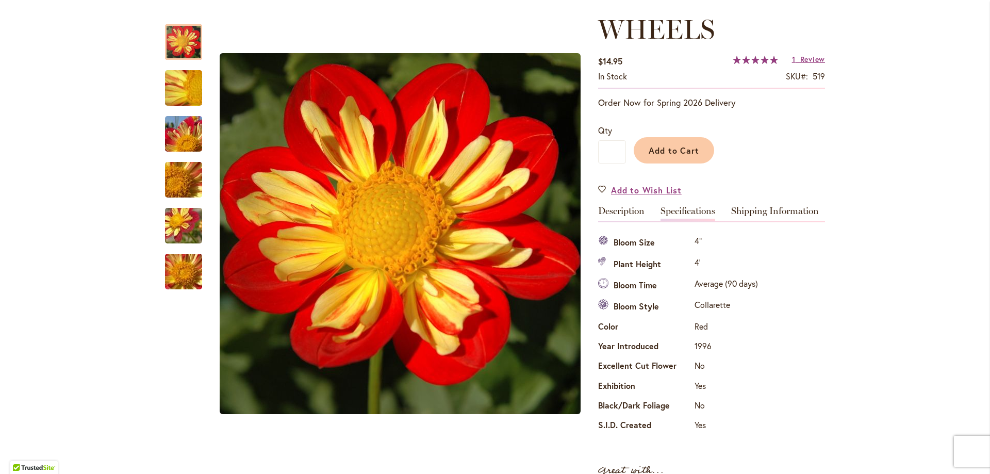
scroll to position [137, 0]
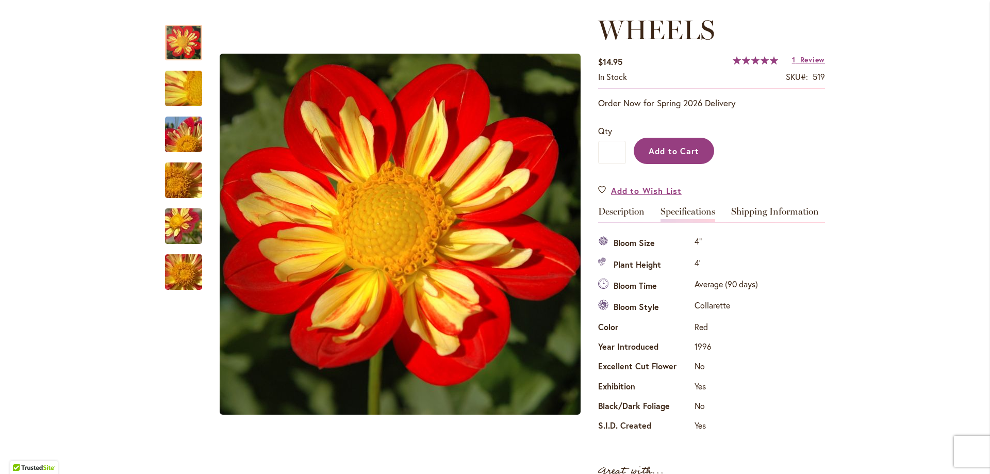
click at [669, 160] on button "Add to Cart" at bounding box center [674, 151] width 80 height 26
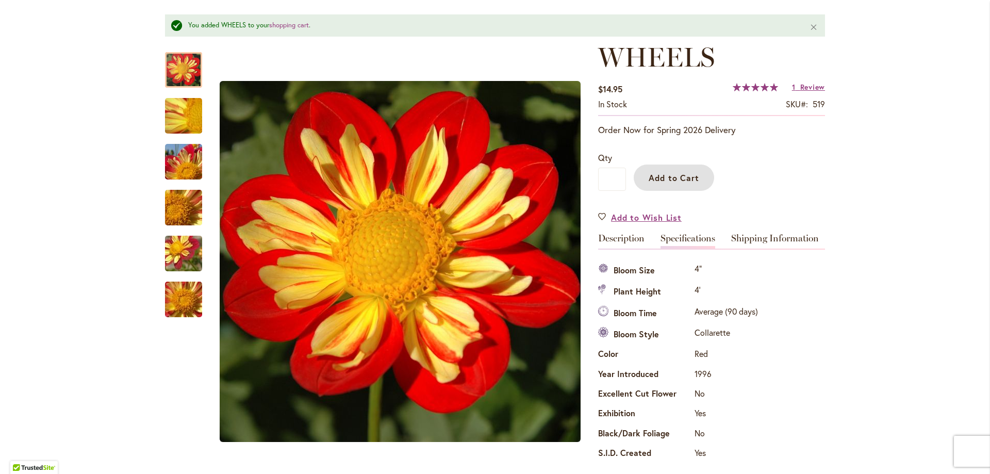
scroll to position [164, 0]
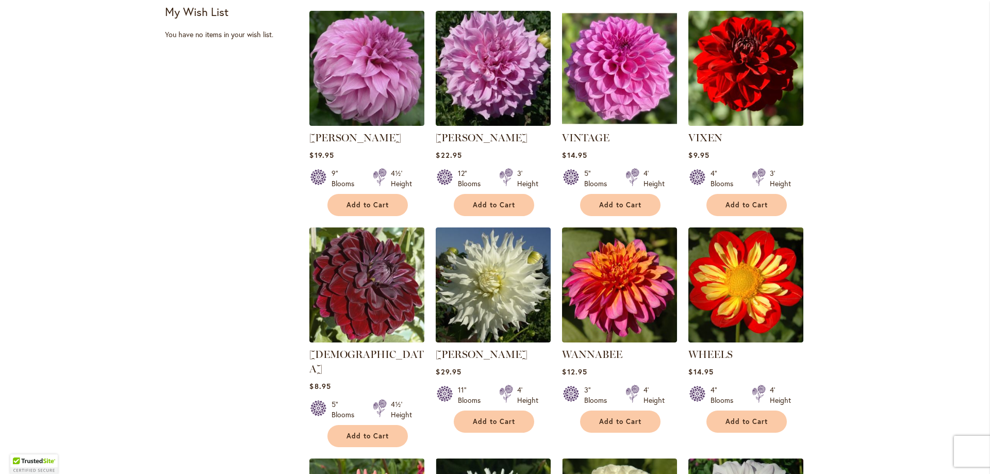
scroll to position [464, 0]
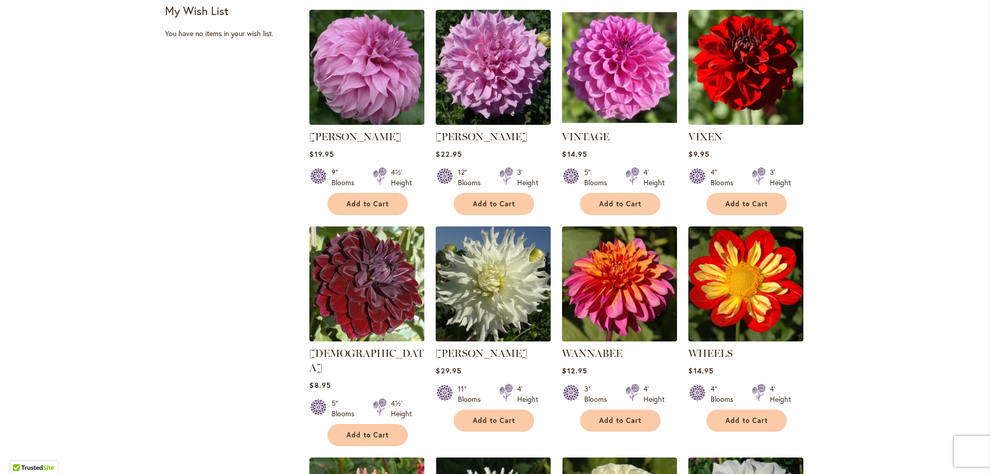
click at [466, 296] on img at bounding box center [493, 284] width 121 height 121
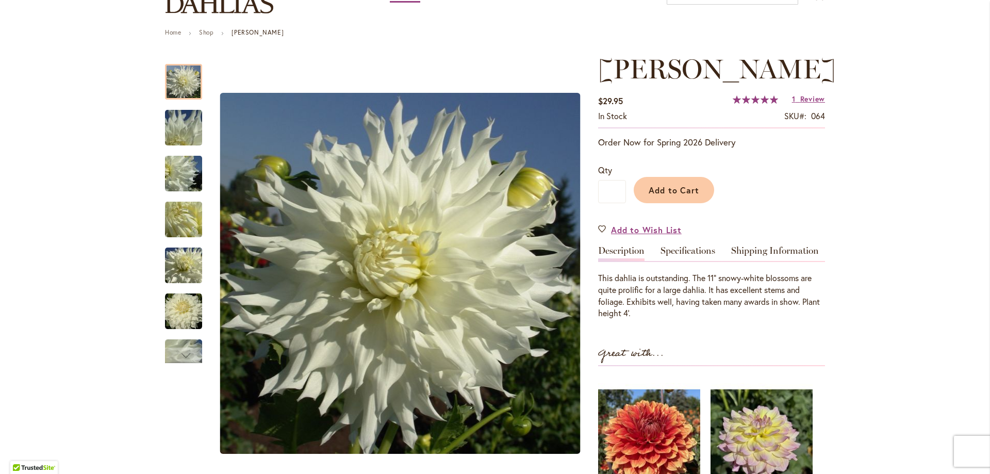
scroll to position [155, 0]
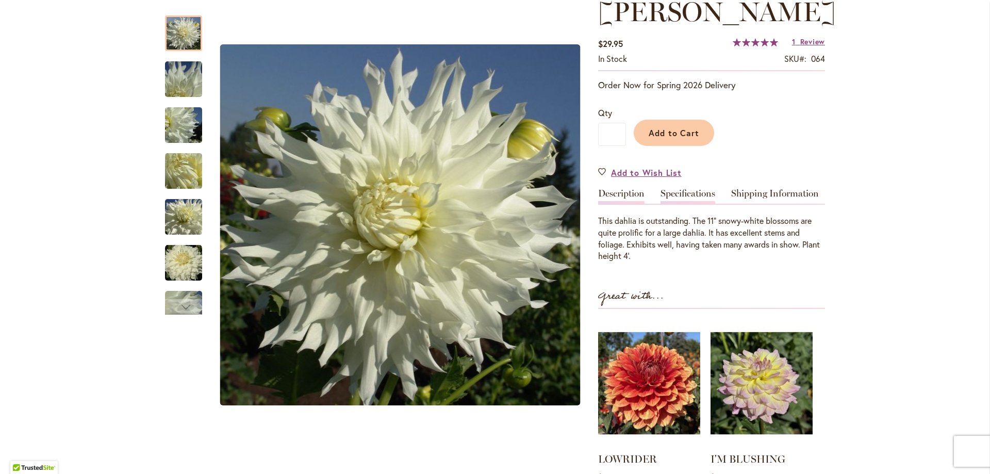
click at [695, 204] on link "Specifications" at bounding box center [688, 196] width 55 height 15
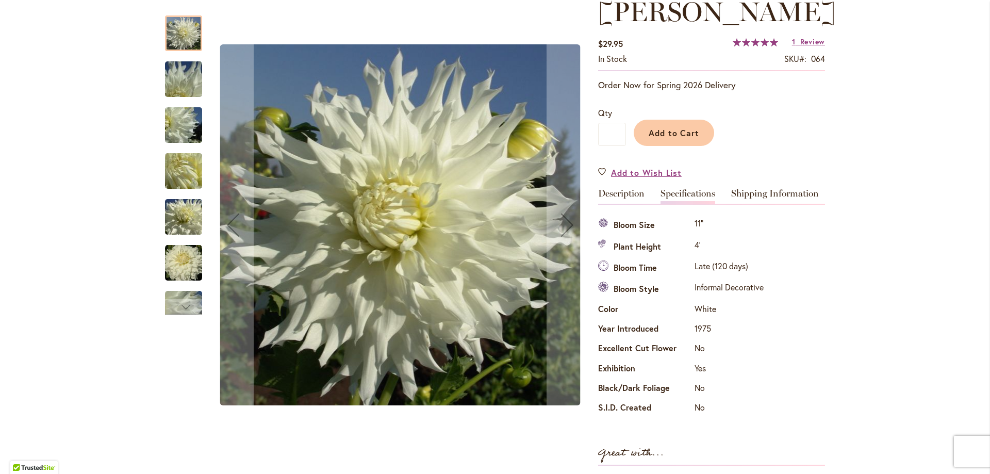
click at [182, 92] on img "Walter Hardisty" at bounding box center [184, 80] width 74 height 56
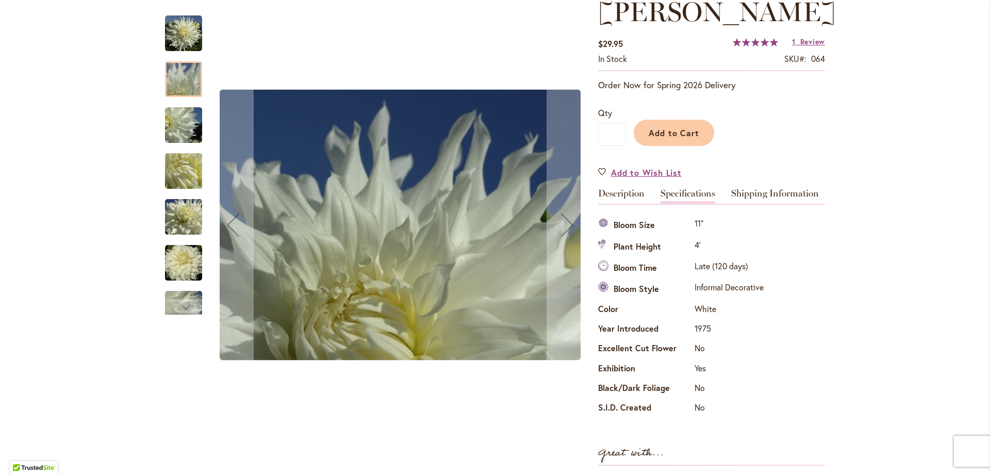
click at [189, 134] on img "Walter Hardisty" at bounding box center [184, 125] width 74 height 56
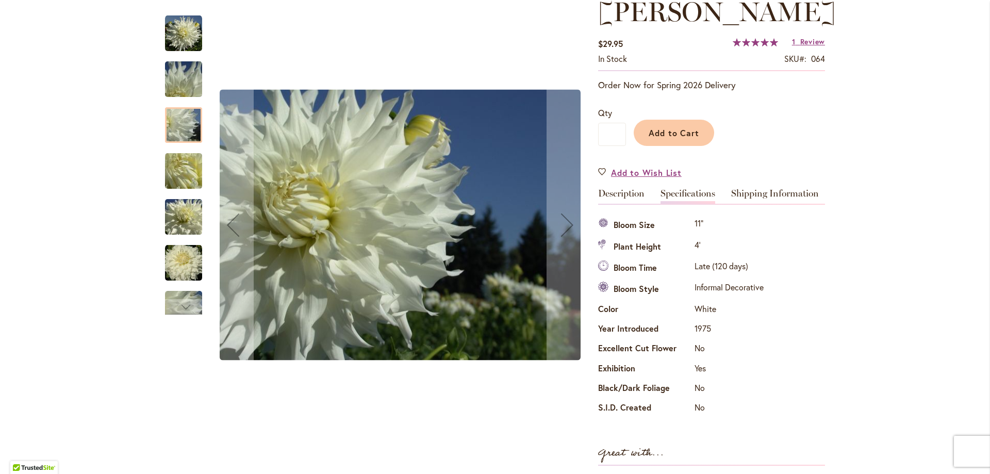
click at [188, 166] on img "Walter Hardisty" at bounding box center [184, 171] width 74 height 56
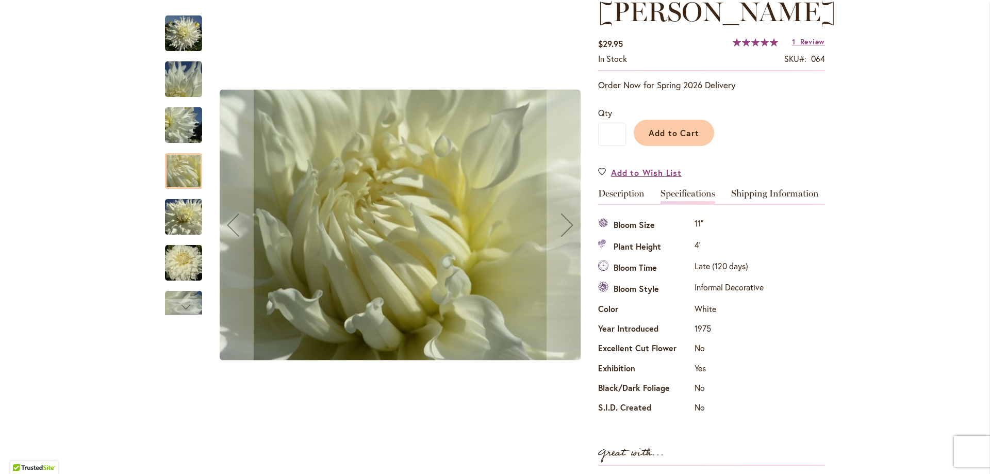
click at [180, 226] on img "Walter Hardisty" at bounding box center [184, 217] width 74 height 56
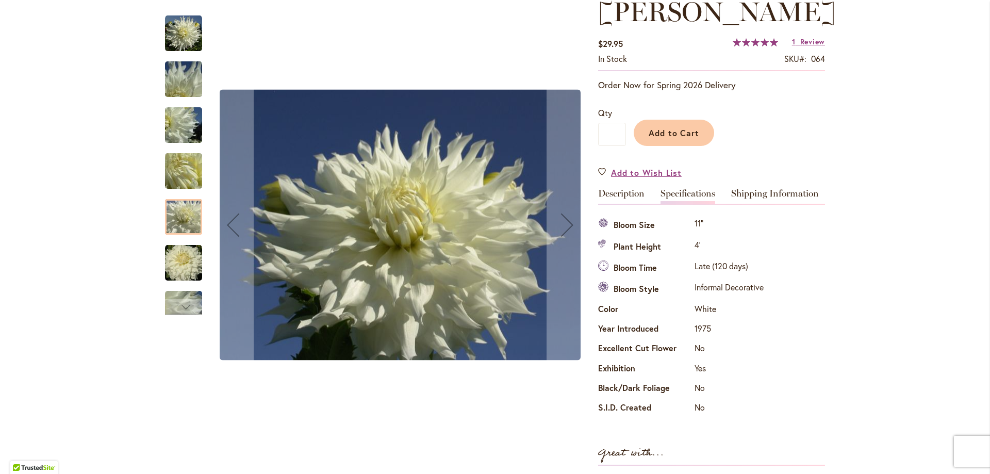
click at [185, 259] on img "Walter Hardisty" at bounding box center [183, 263] width 37 height 37
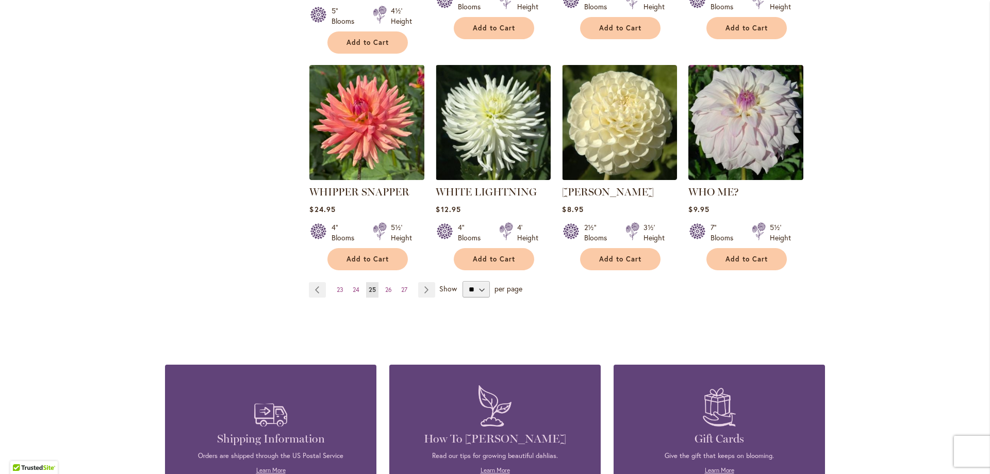
scroll to position [877, 0]
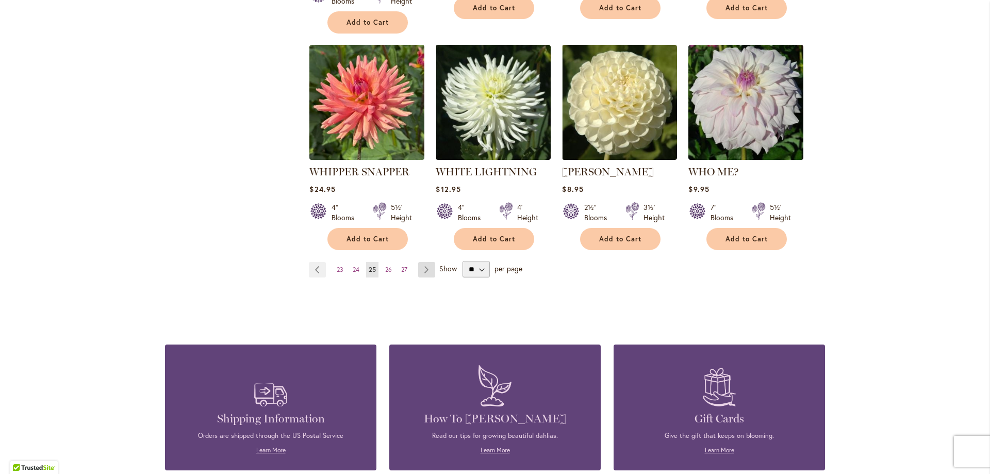
click at [421, 262] on link "Page Next" at bounding box center [426, 269] width 17 height 15
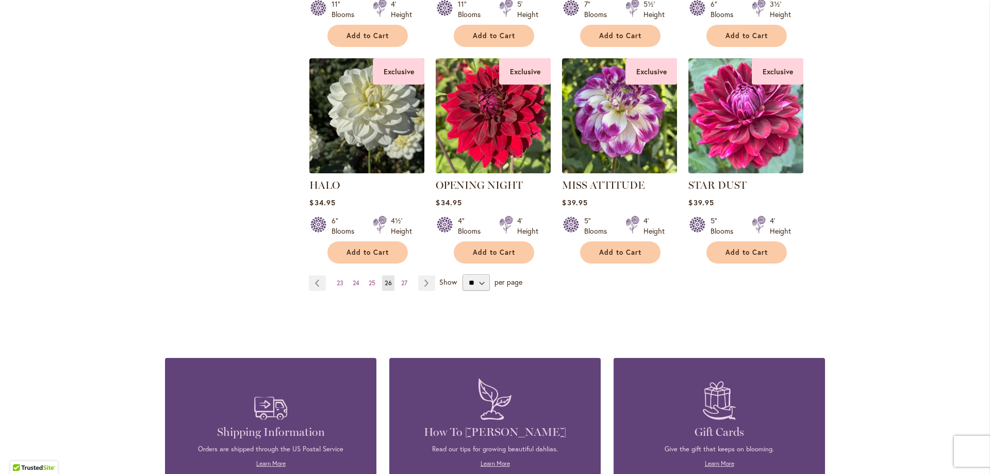
scroll to position [825, 0]
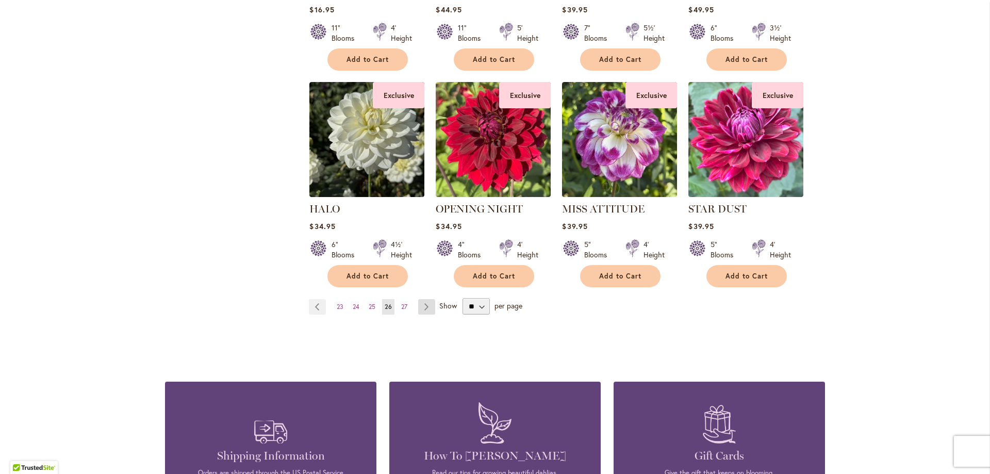
click at [425, 303] on link "Page Next" at bounding box center [426, 306] width 17 height 15
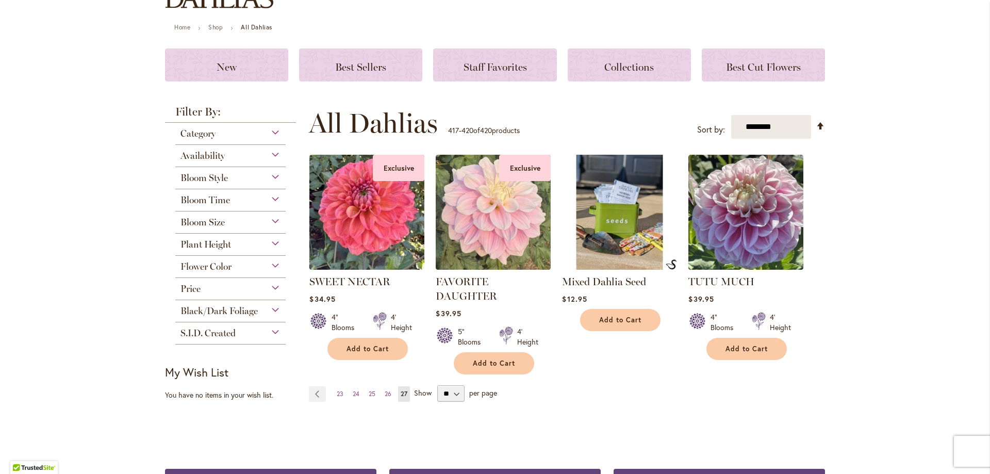
scroll to position [103, 0]
click at [467, 194] on img at bounding box center [493, 212] width 121 height 121
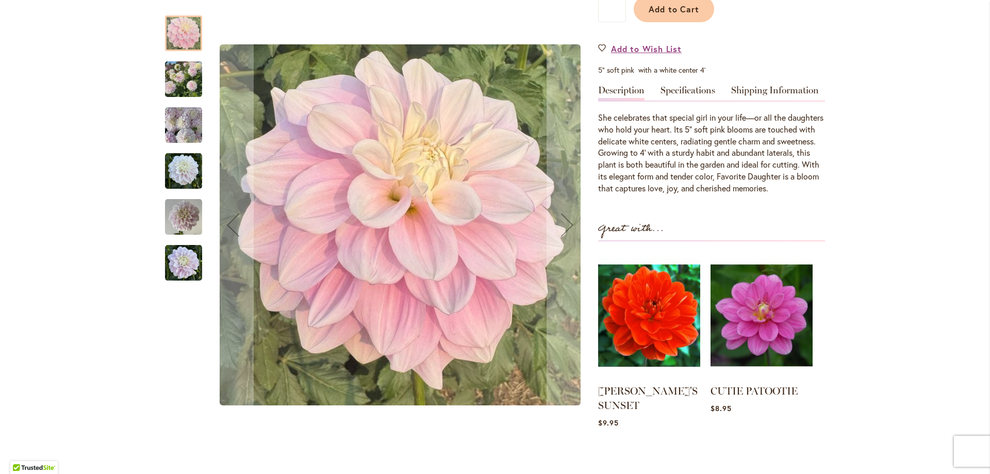
scroll to position [103, 0]
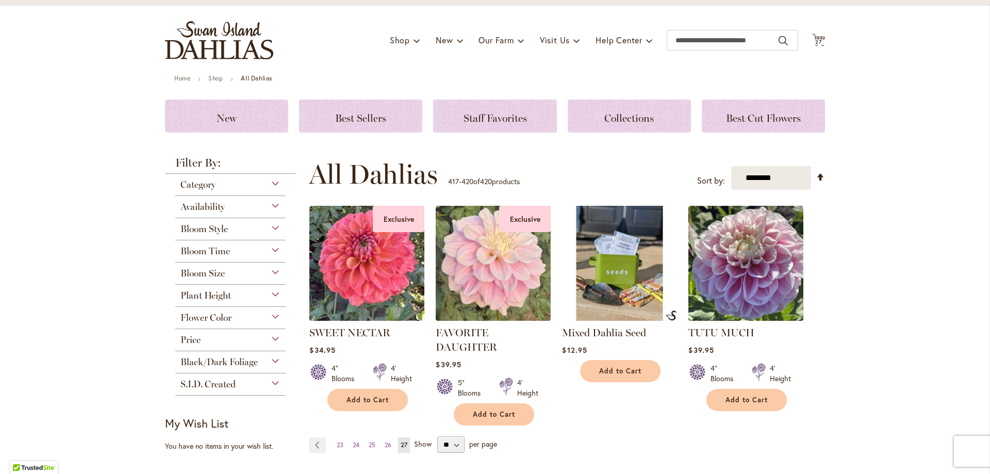
scroll to position [103, 0]
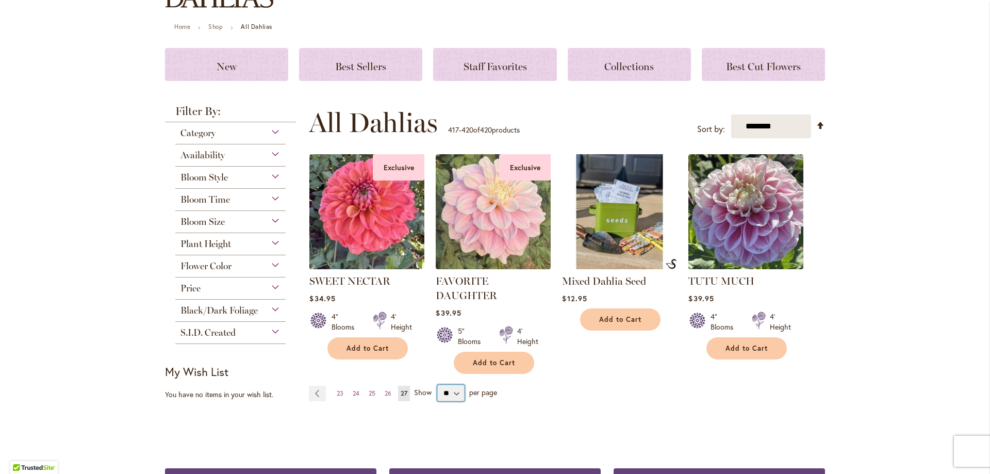
click at [449, 387] on select "** ** ** **" at bounding box center [450, 393] width 27 height 17
click at [319, 394] on link "Page Previous" at bounding box center [317, 393] width 17 height 15
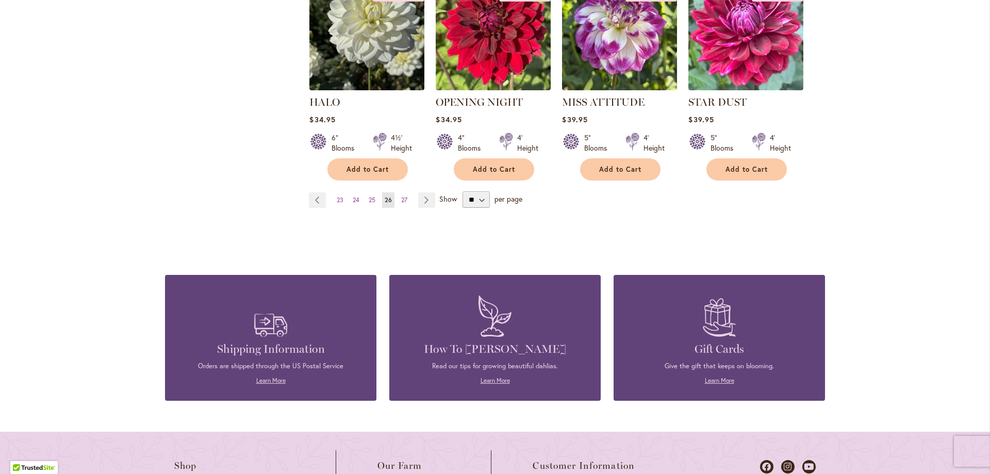
scroll to position [825, 0]
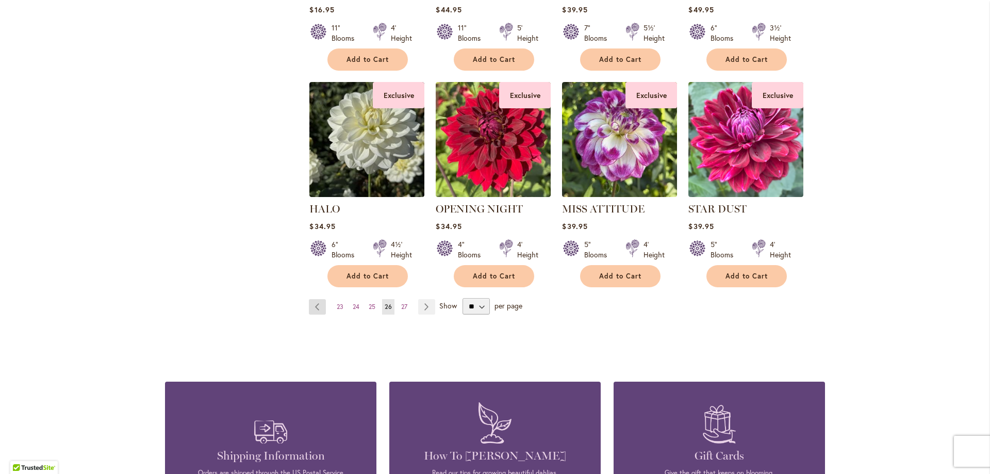
click at [312, 307] on link "Page Previous" at bounding box center [317, 306] width 17 height 15
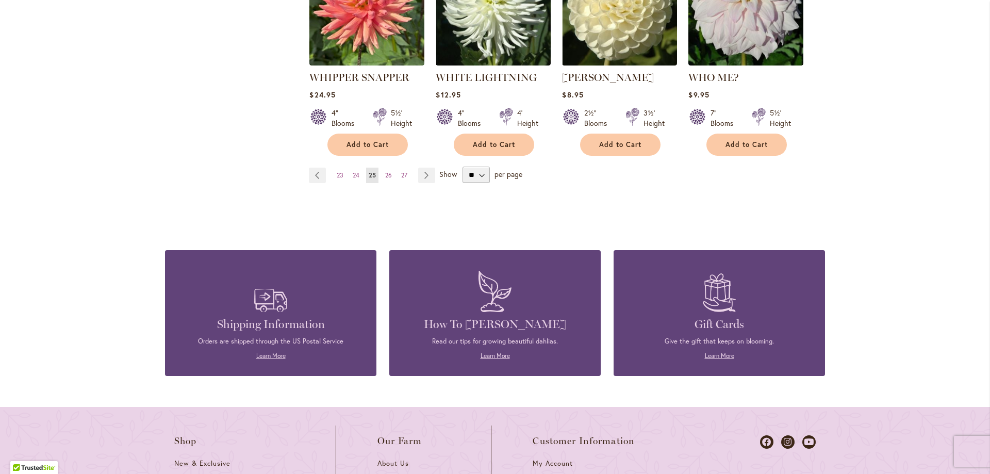
scroll to position [980, 0]
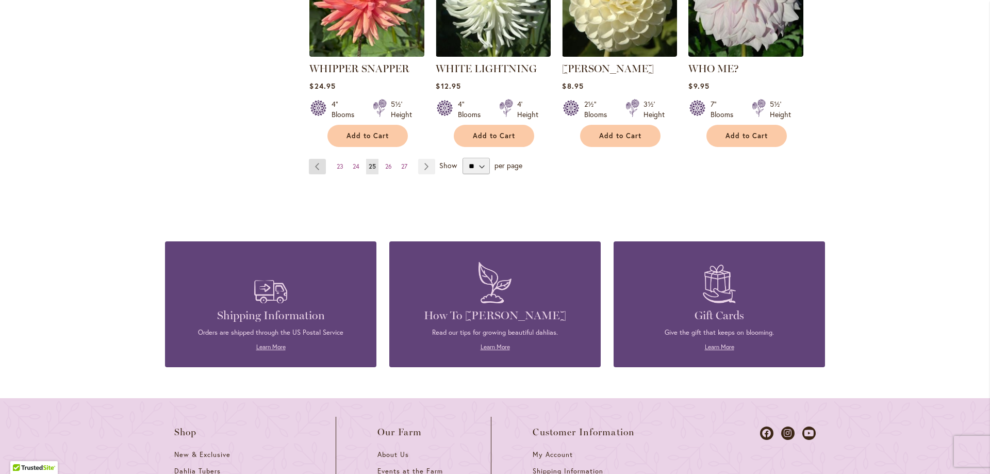
click at [309, 159] on link "Page Previous" at bounding box center [317, 166] width 17 height 15
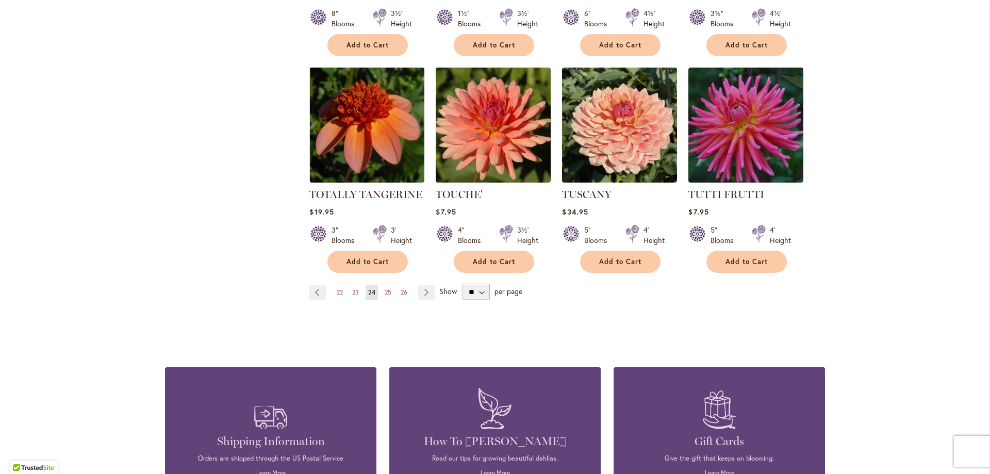
scroll to position [877, 0]
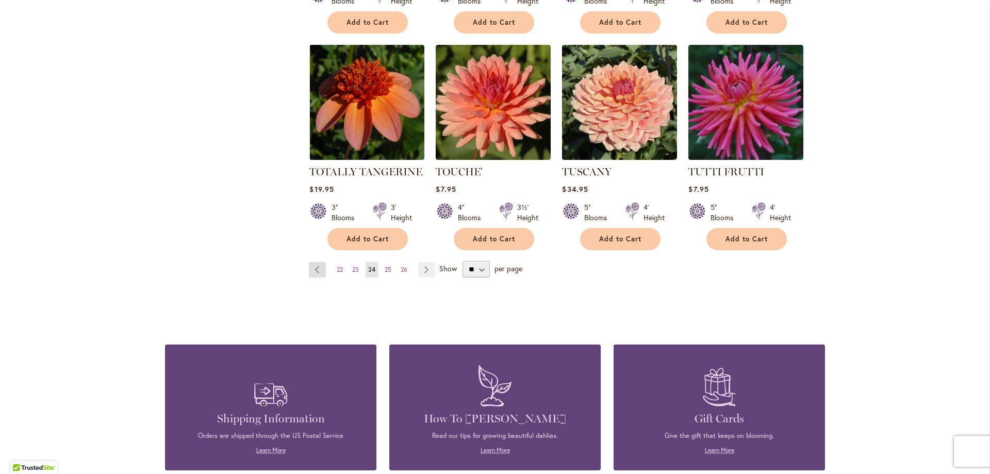
click at [315, 262] on link "Page Previous" at bounding box center [317, 269] width 17 height 15
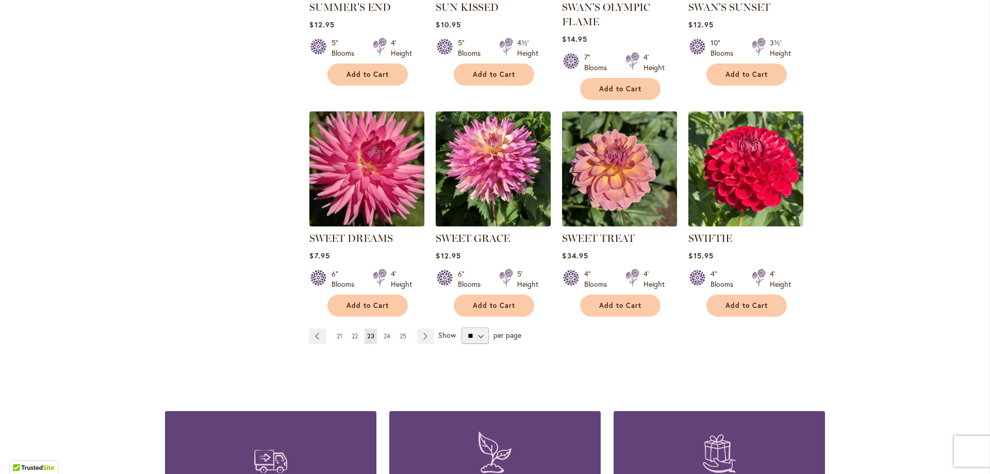
scroll to position [877, 0]
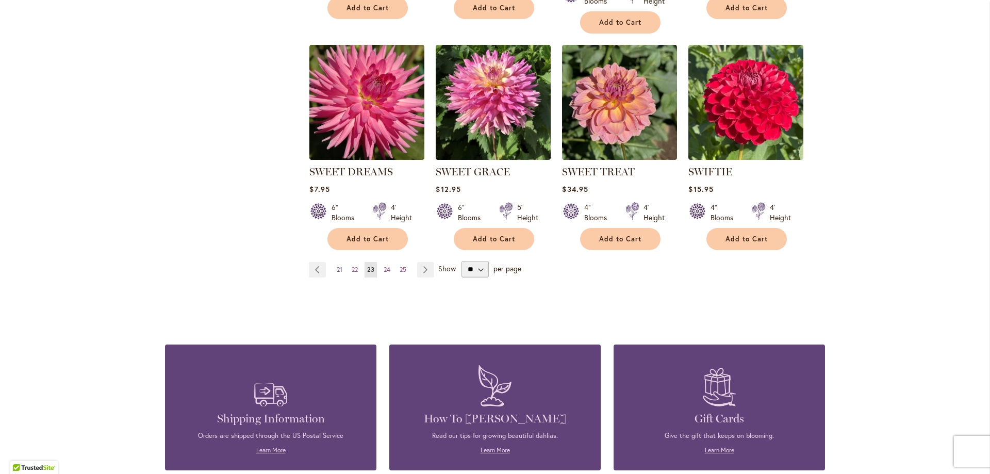
click at [337, 268] on span "21" at bounding box center [340, 270] width 6 height 8
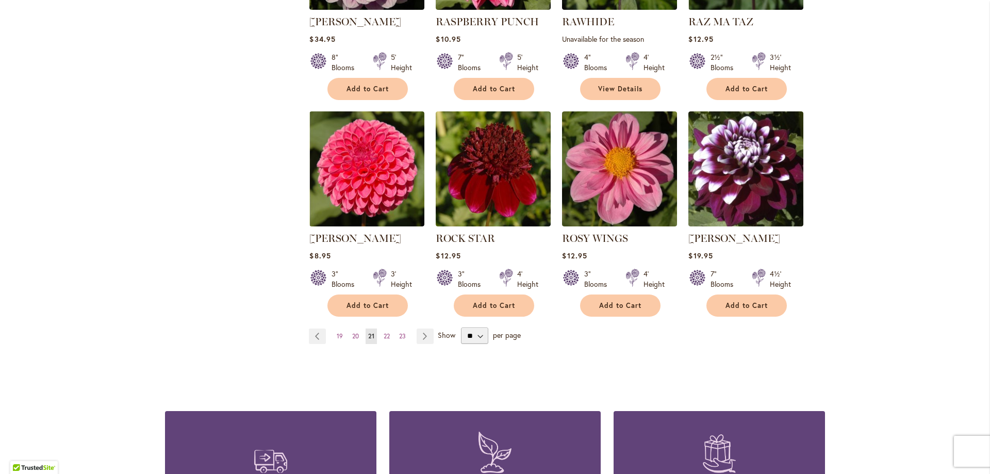
scroll to position [877, 0]
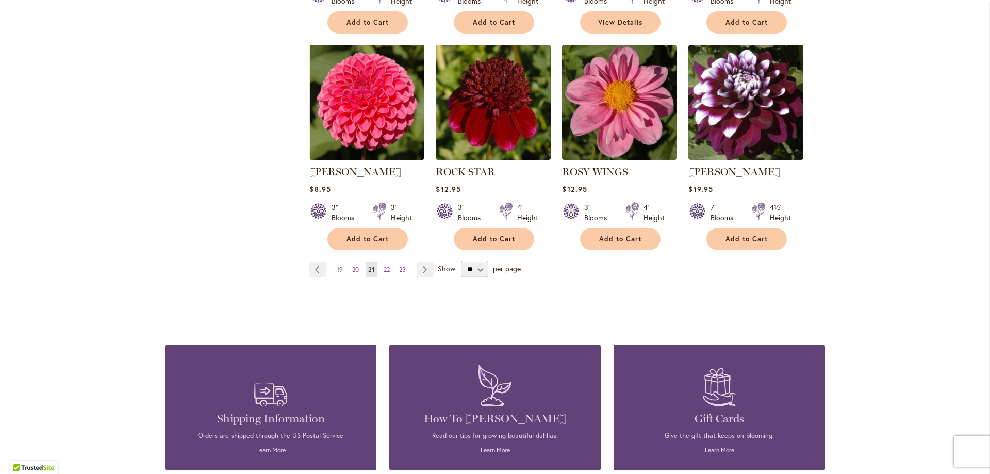
click at [337, 268] on span "19" at bounding box center [340, 270] width 6 height 8
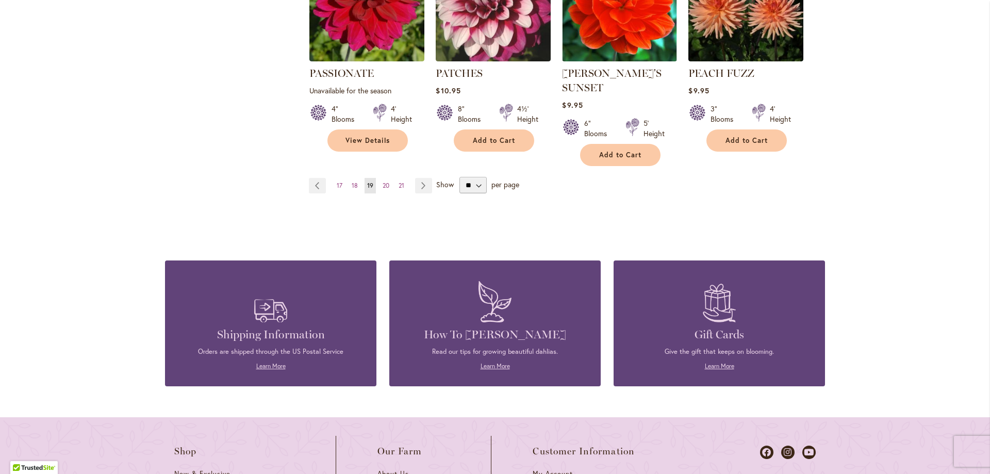
scroll to position [980, 0]
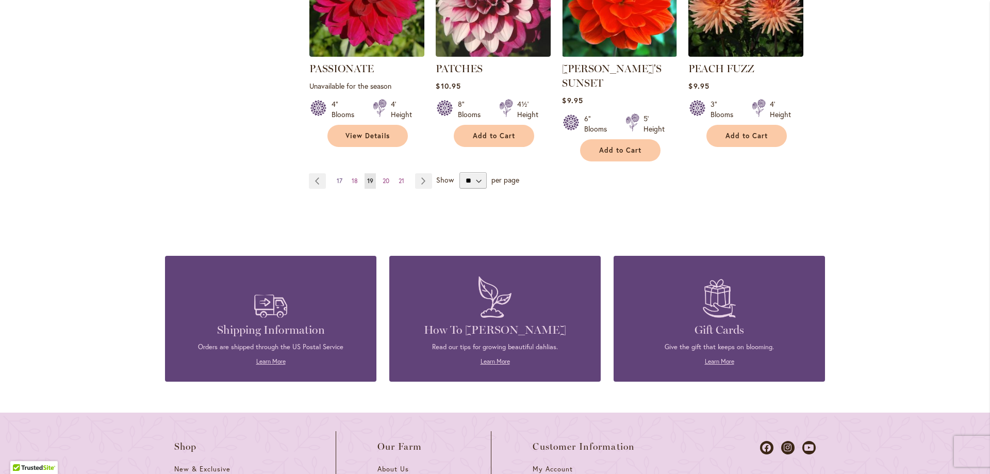
click at [338, 177] on span "17" at bounding box center [340, 181] width 6 height 8
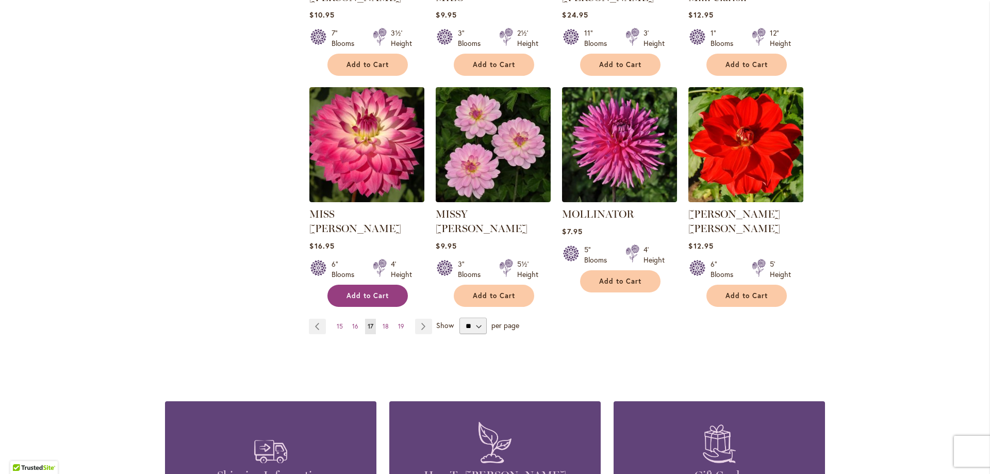
scroll to position [980, 0]
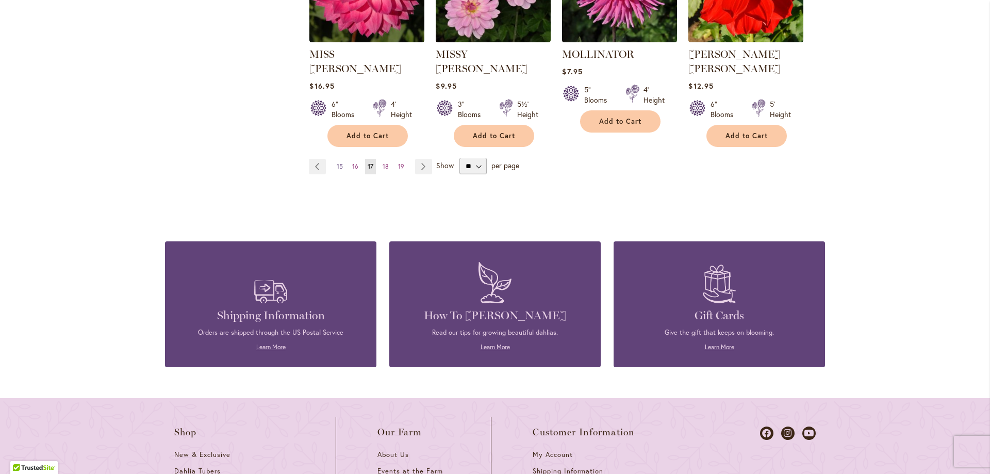
click at [338, 162] on span "15" at bounding box center [340, 166] width 6 height 8
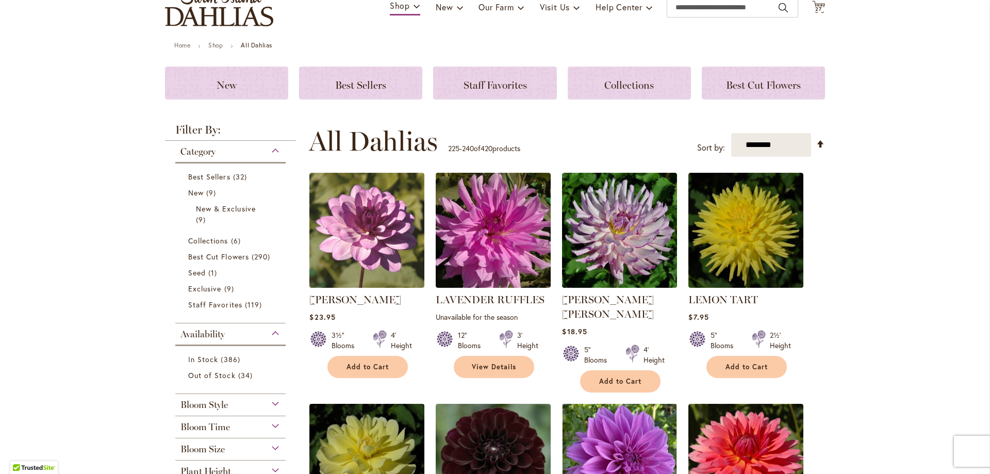
scroll to position [103, 0]
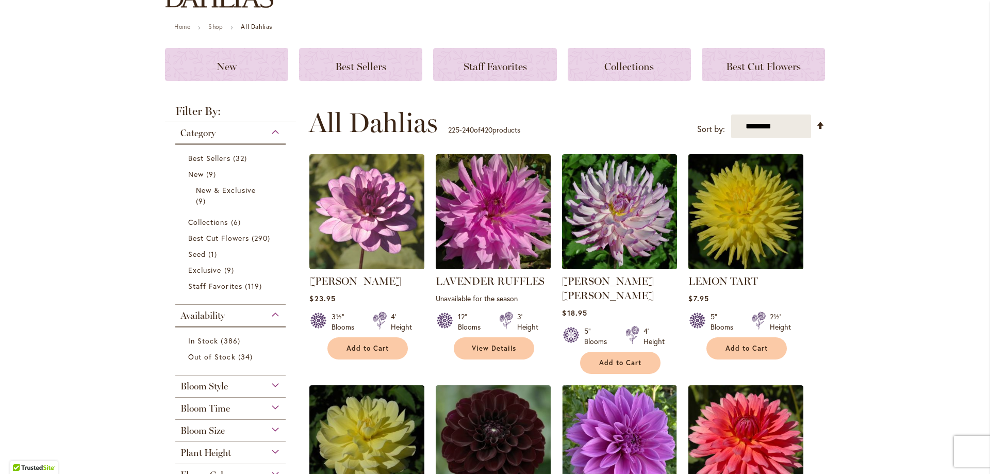
click at [755, 237] on img at bounding box center [746, 212] width 121 height 121
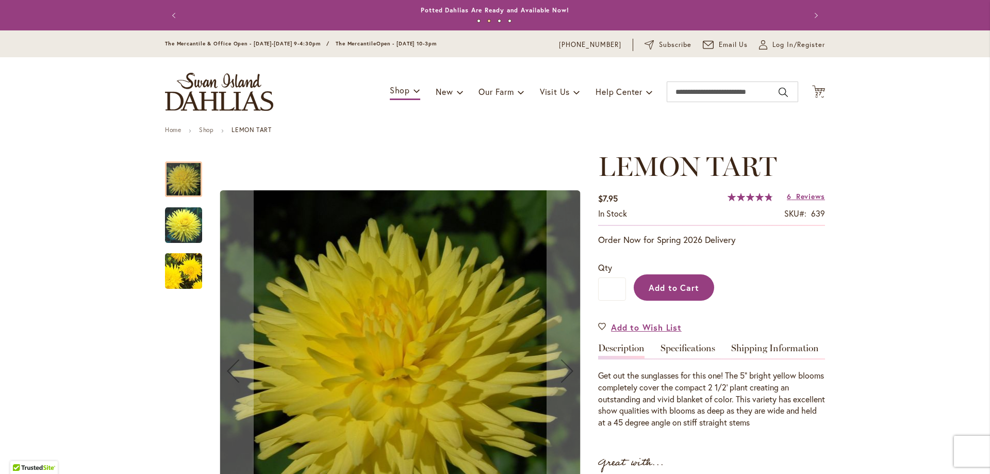
click at [683, 290] on span "Add to Cart" at bounding box center [674, 287] width 51 height 11
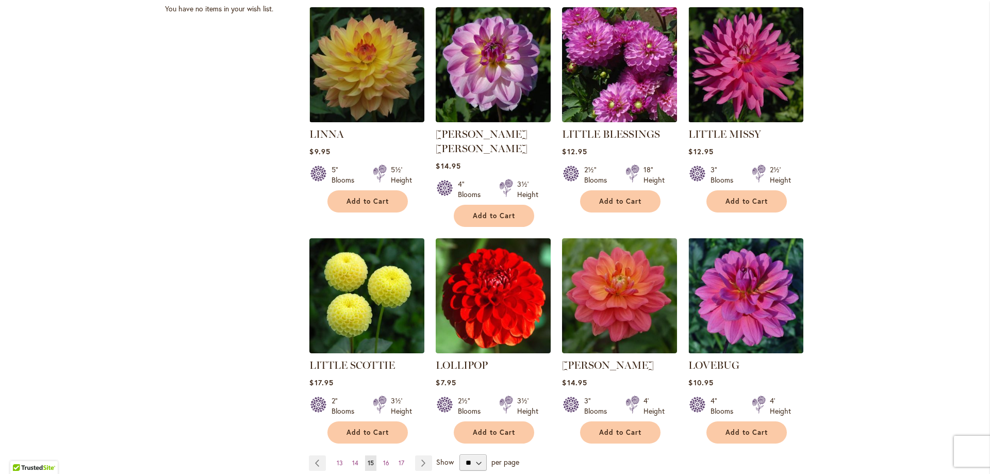
scroll to position [722, 0]
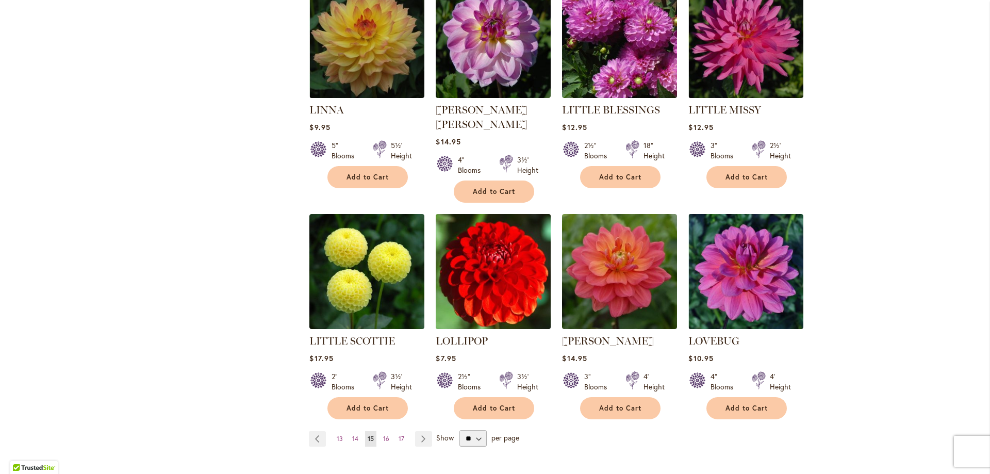
click at [508, 214] on img at bounding box center [493, 271] width 121 height 121
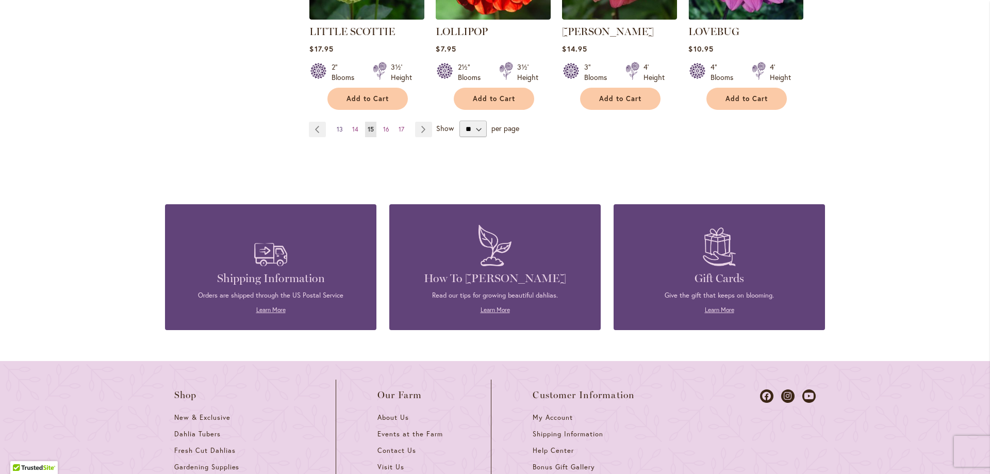
click at [337, 125] on span "13" at bounding box center [340, 129] width 6 height 8
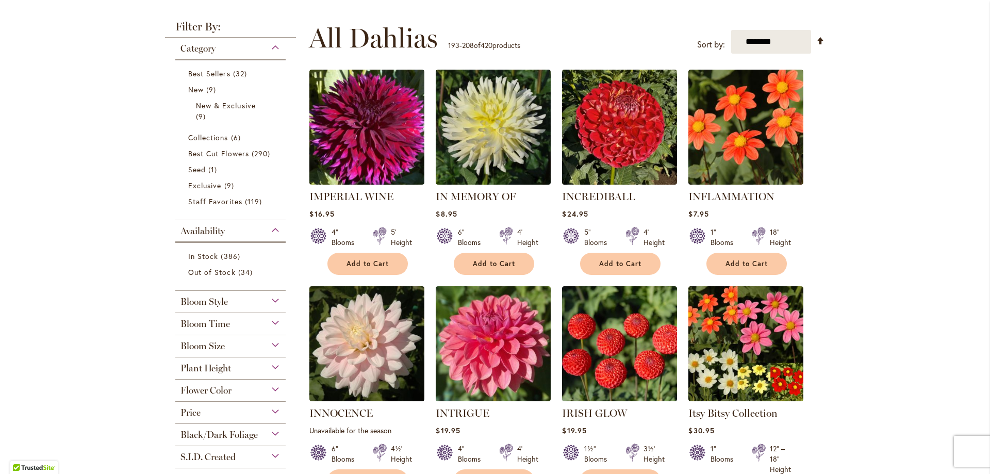
scroll to position [206, 0]
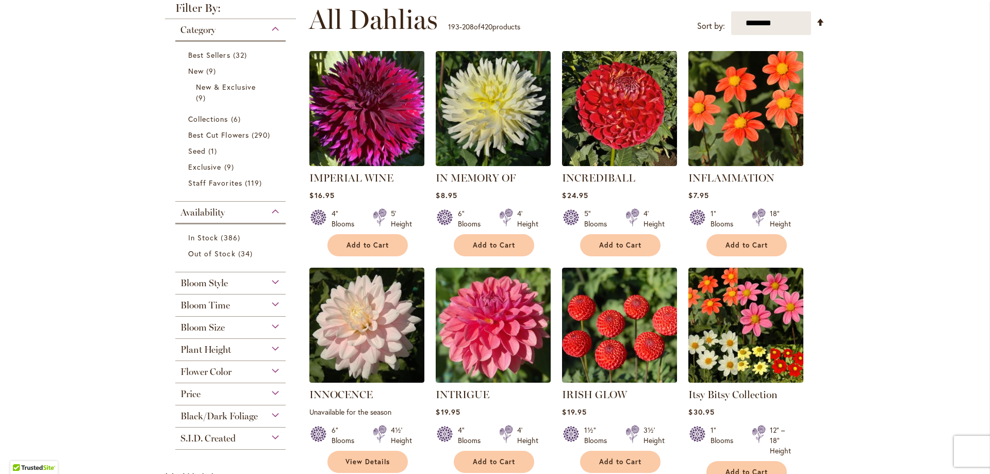
click at [566, 305] on img at bounding box center [619, 325] width 115 height 115
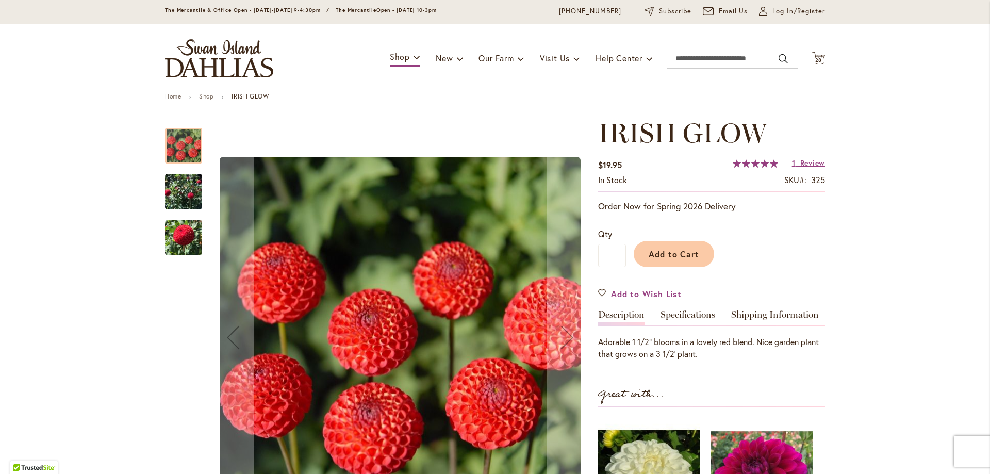
scroll to position [52, 0]
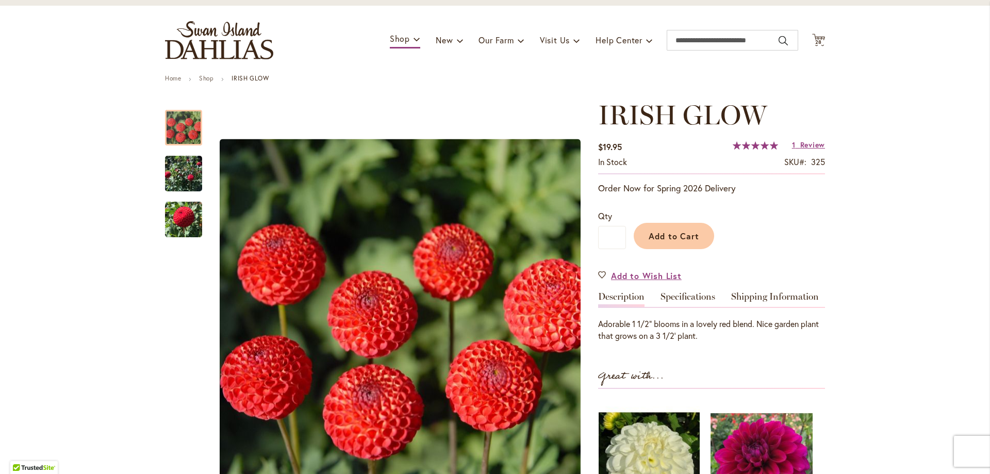
click at [679, 297] on link "Specifications" at bounding box center [688, 299] width 55 height 15
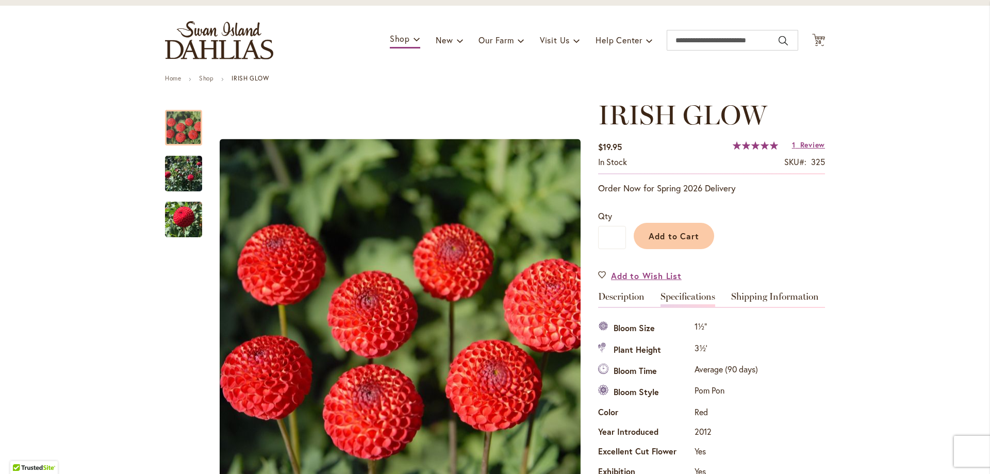
scroll to position [343, 0]
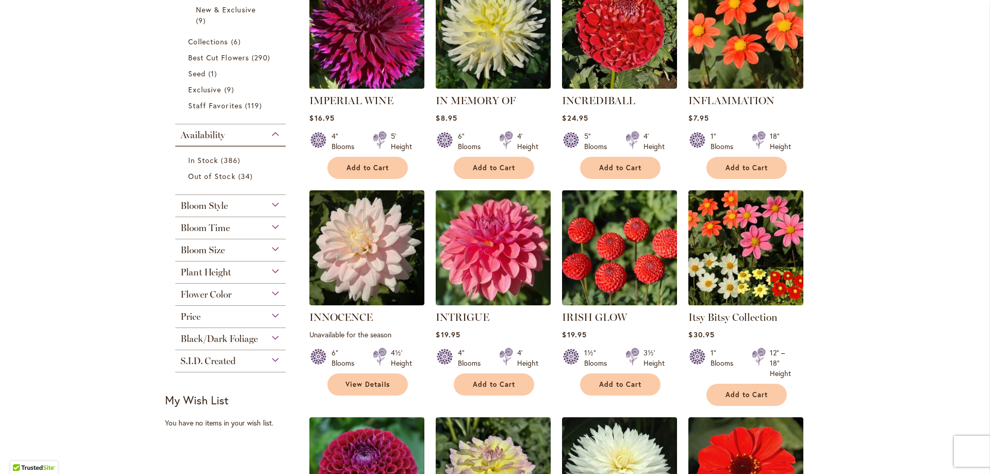
scroll to position [258, 0]
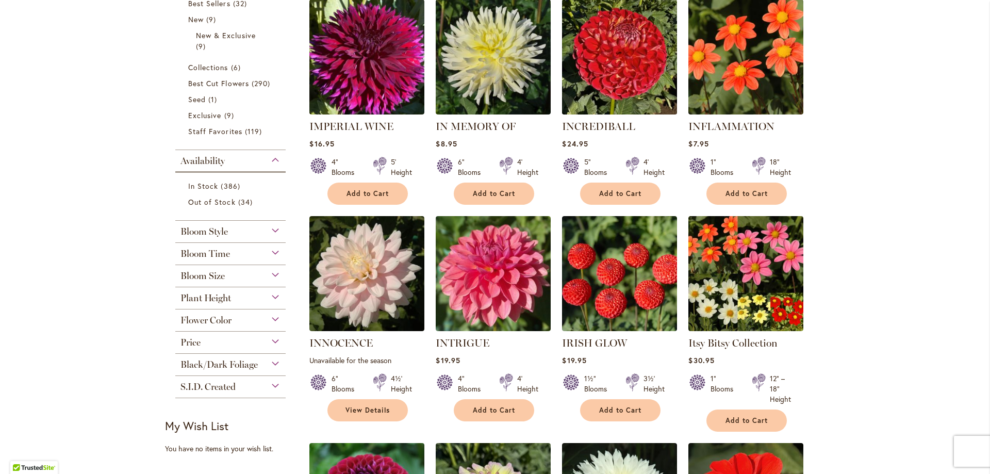
click at [623, 63] on img at bounding box center [620, 57] width 121 height 121
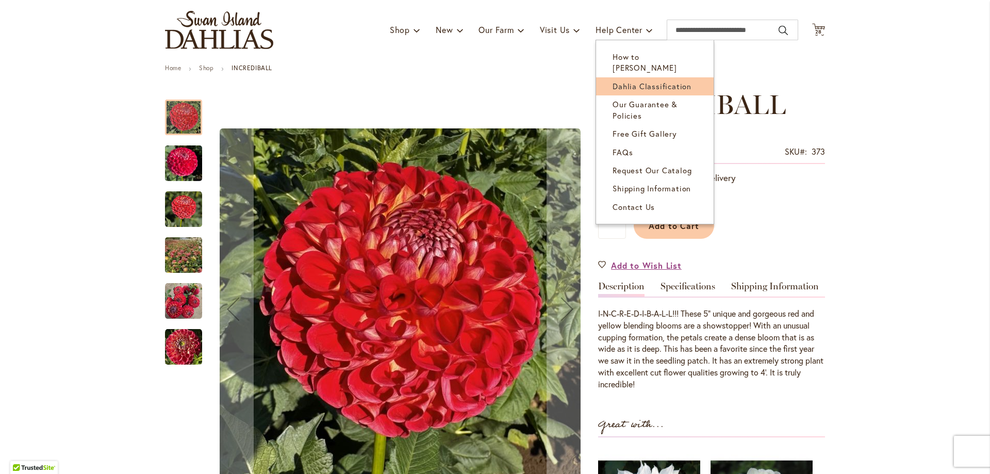
scroll to position [103, 0]
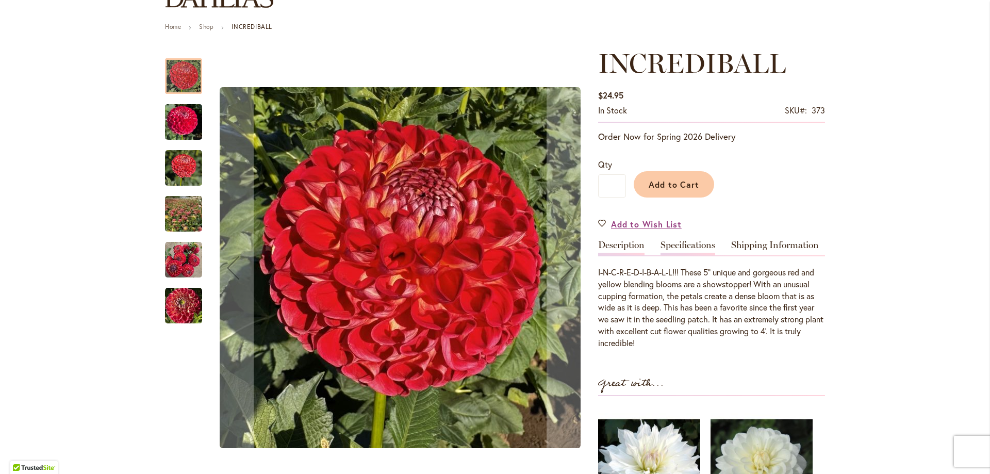
click at [707, 248] on link "Specifications" at bounding box center [688, 247] width 55 height 15
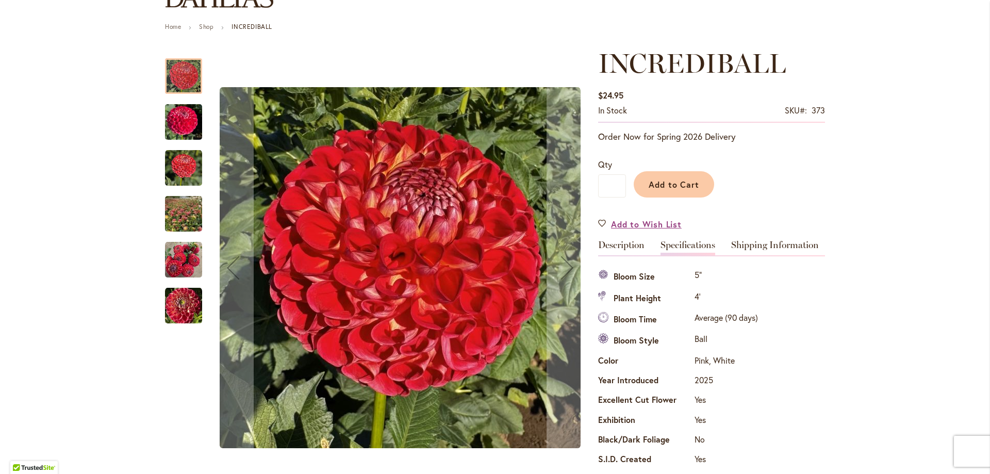
click at [182, 213] on img "INCREDIBALL" at bounding box center [184, 213] width 73 height 71
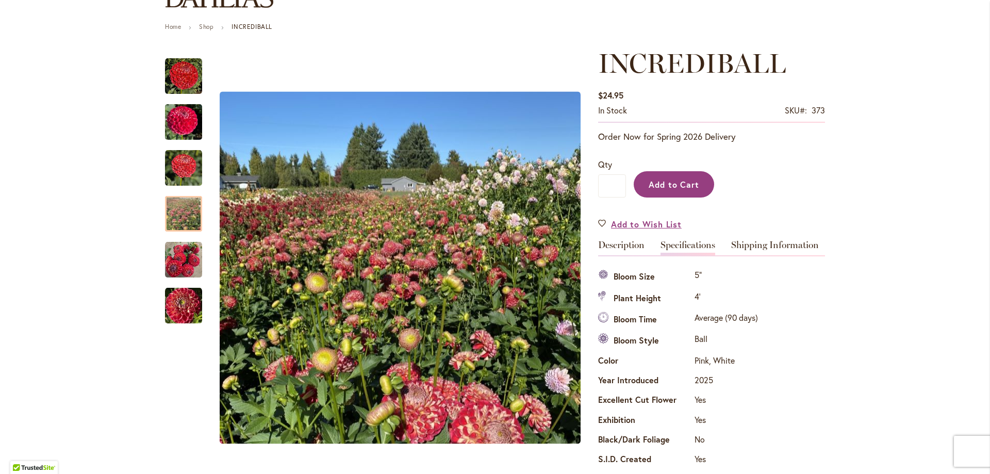
click at [708, 184] on button "Add to Cart" at bounding box center [674, 184] width 80 height 26
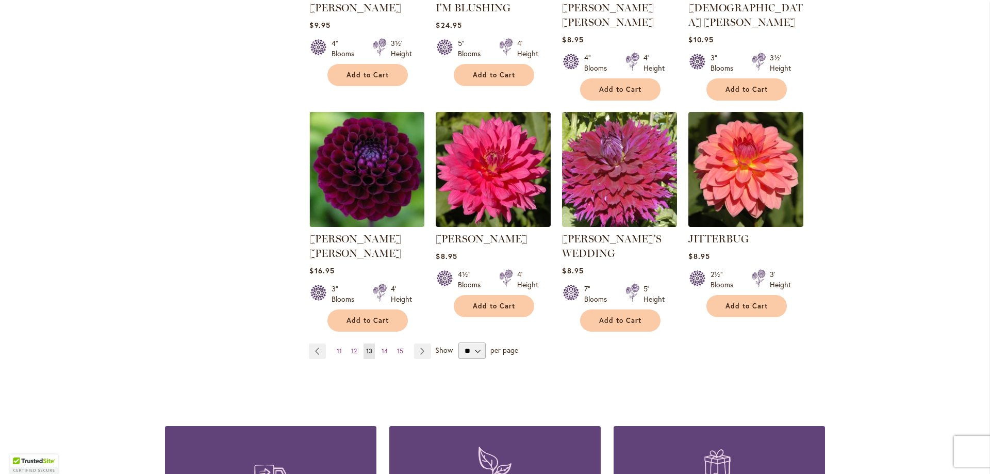
scroll to position [825, 0]
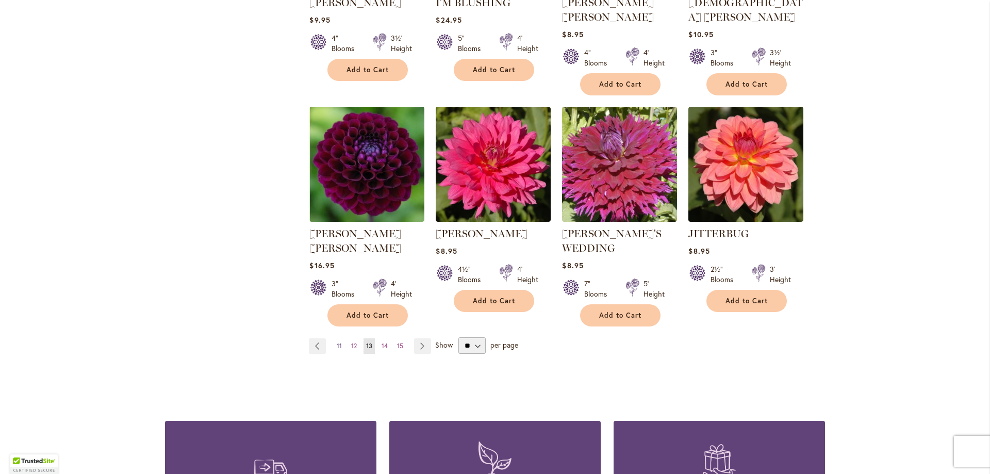
click at [336, 338] on link "Page 11" at bounding box center [339, 345] width 10 height 15
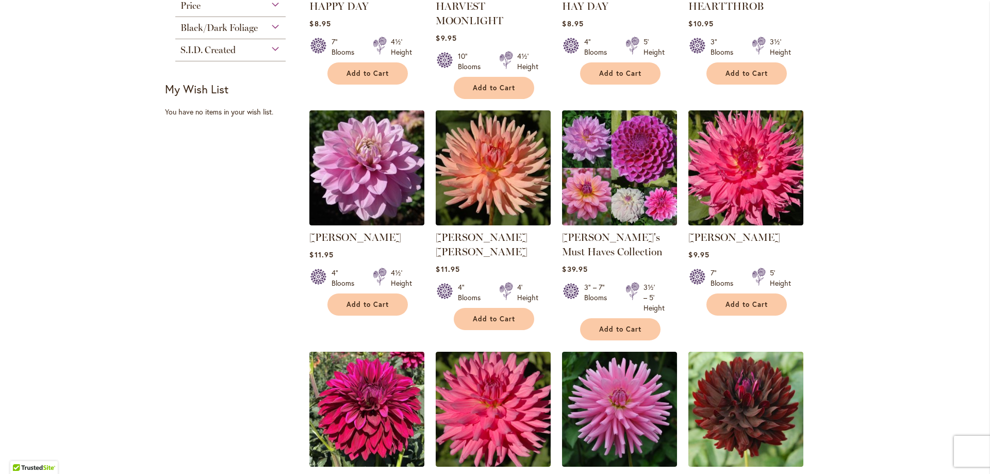
scroll to position [619, 0]
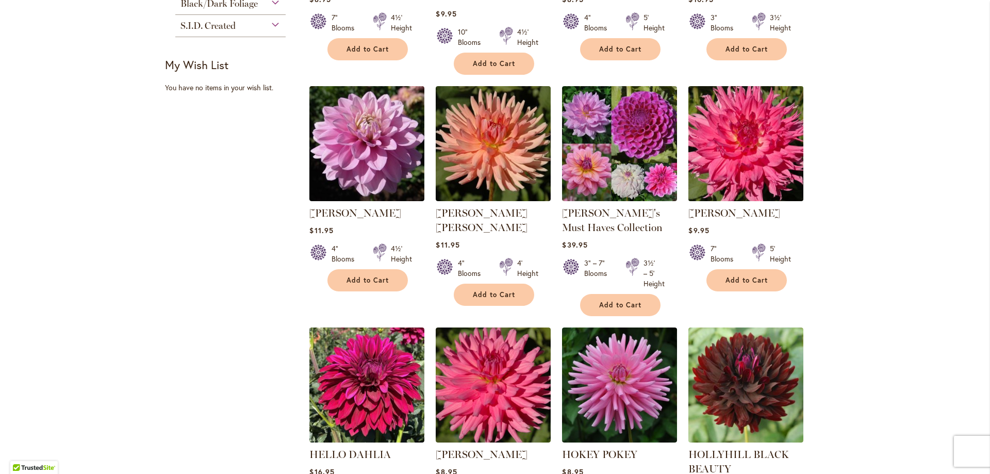
click at [762, 167] on img at bounding box center [746, 144] width 121 height 121
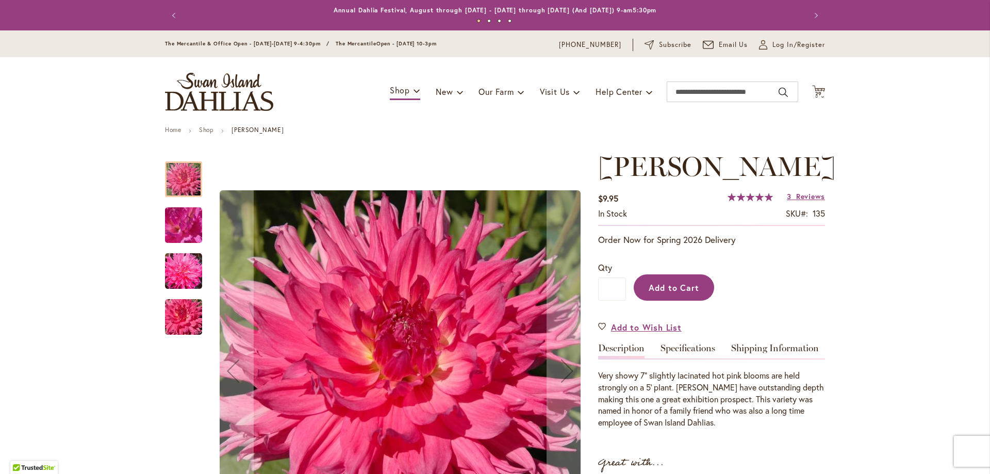
click at [693, 301] on button "Add to Cart" at bounding box center [674, 287] width 80 height 26
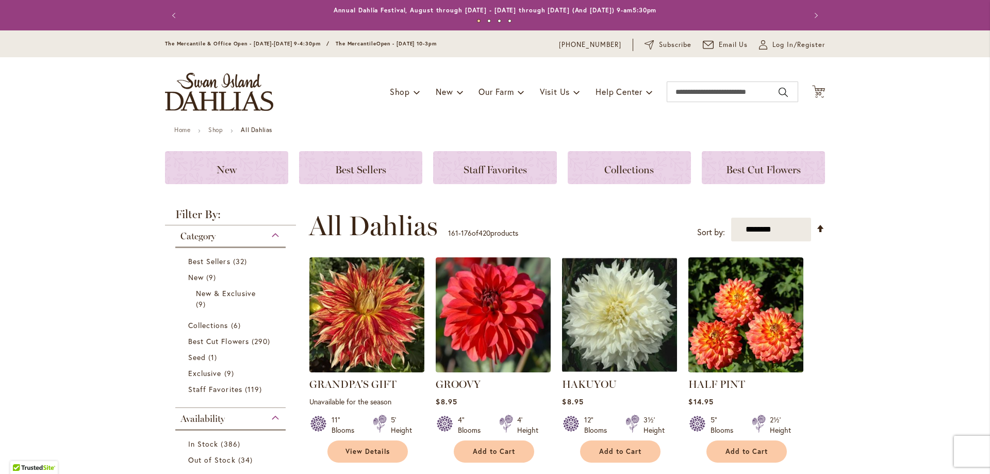
scroll to position [103, 0]
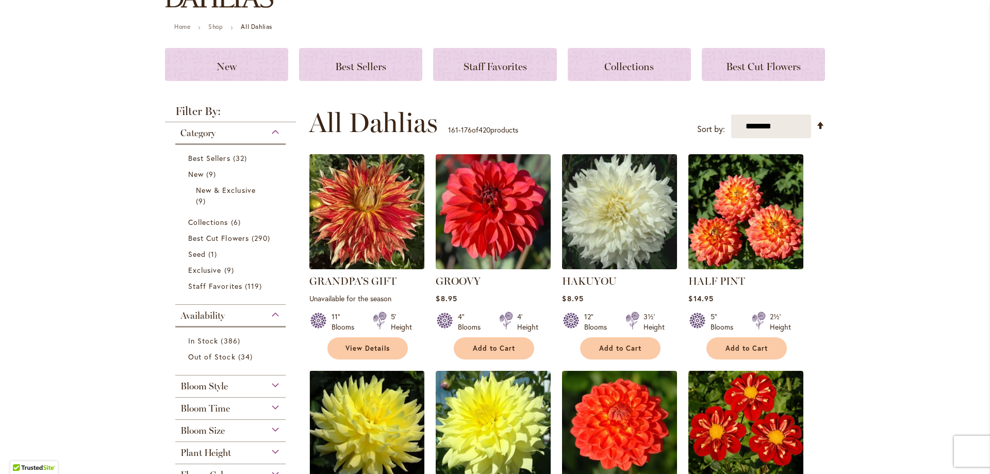
click at [613, 211] on img at bounding box center [620, 212] width 121 height 121
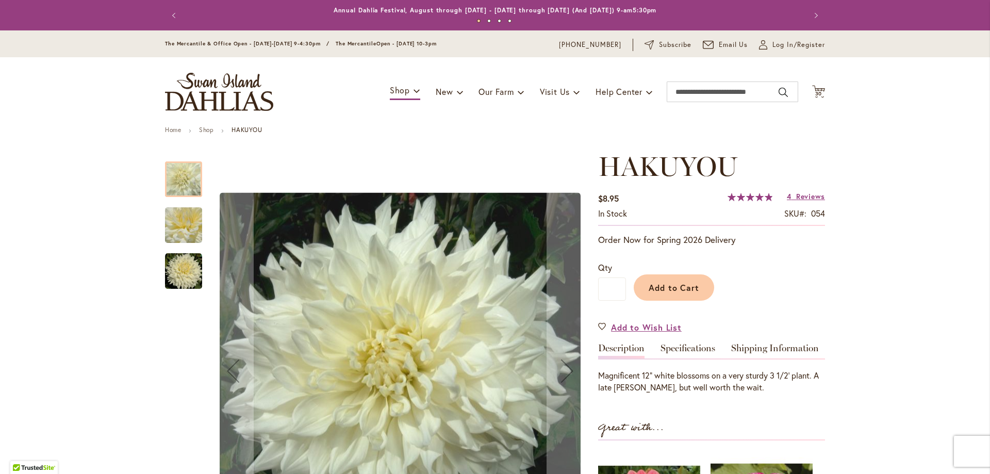
scroll to position [52, 0]
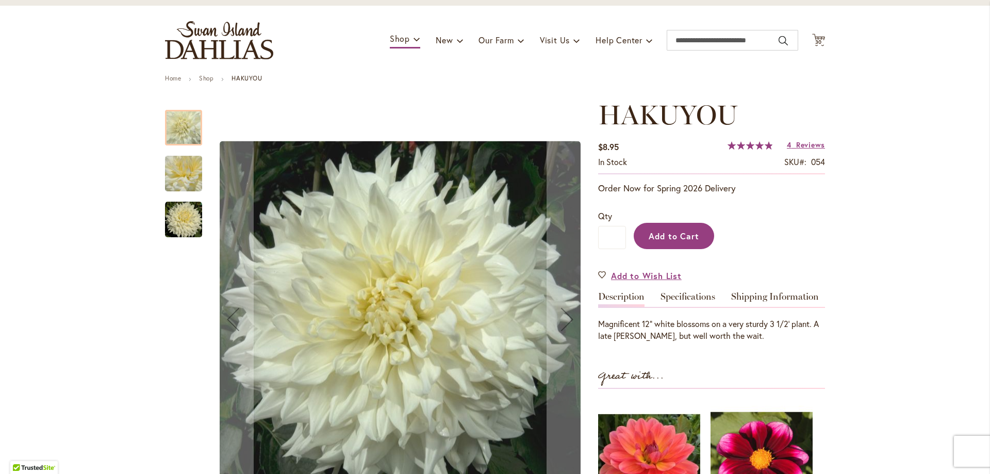
click at [652, 247] on button "Add to Cart" at bounding box center [674, 236] width 80 height 26
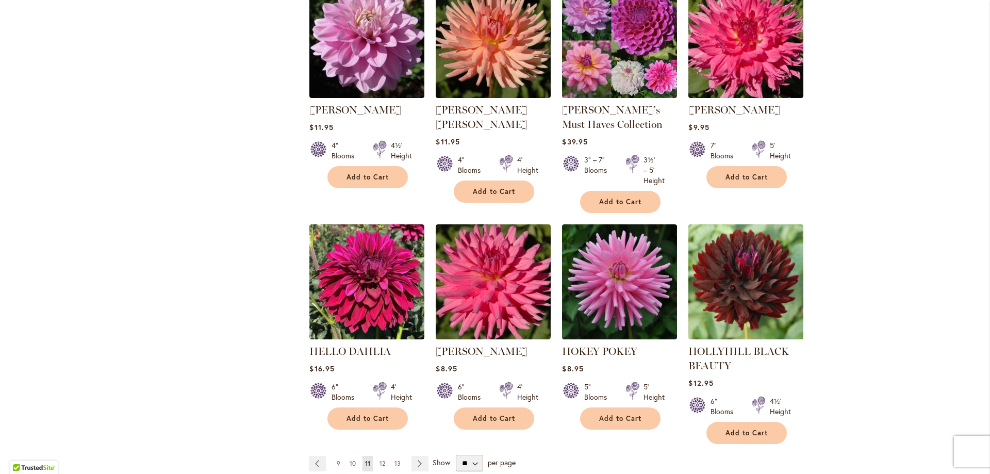
scroll to position [774, 0]
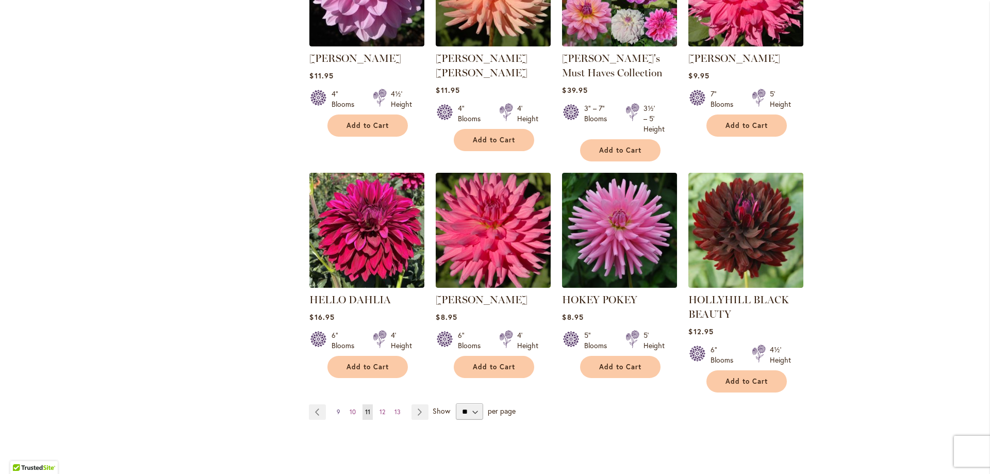
click at [335, 414] on link "Page 9" at bounding box center [338, 411] width 9 height 15
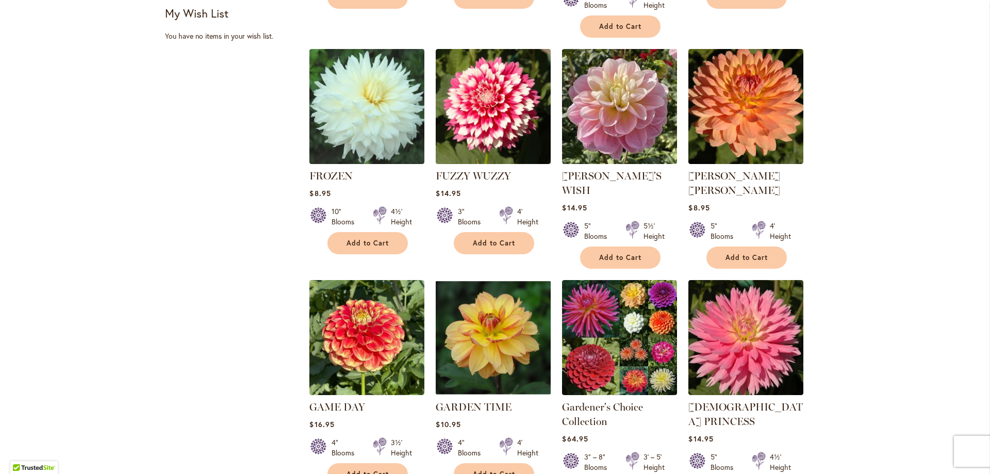
scroll to position [722, 0]
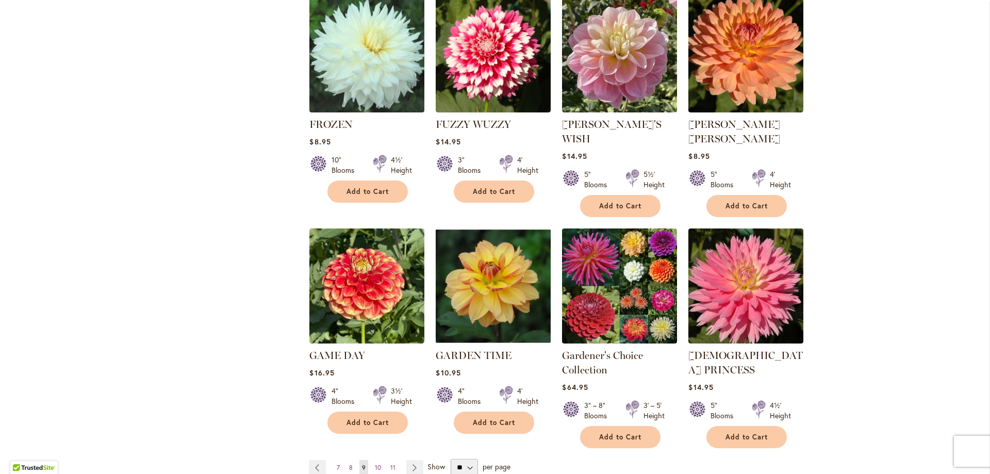
click at [337, 464] on span "7" at bounding box center [338, 468] width 3 height 8
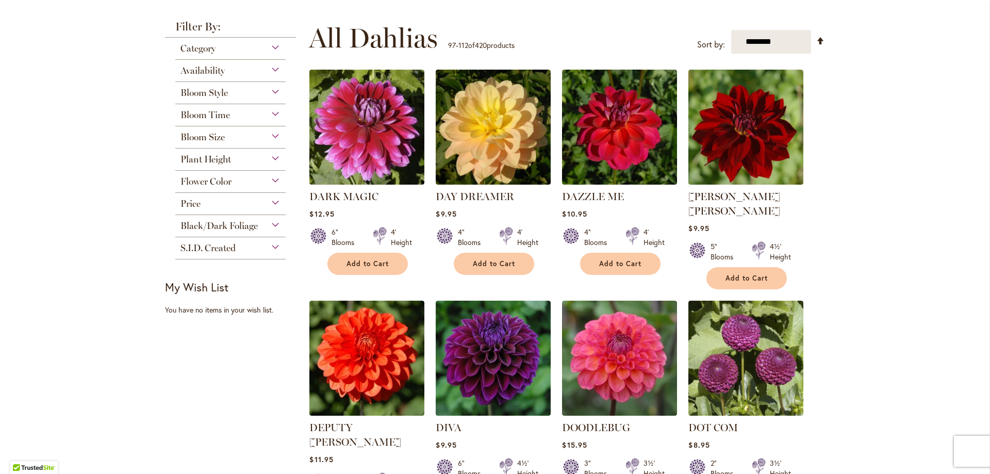
scroll to position [206, 0]
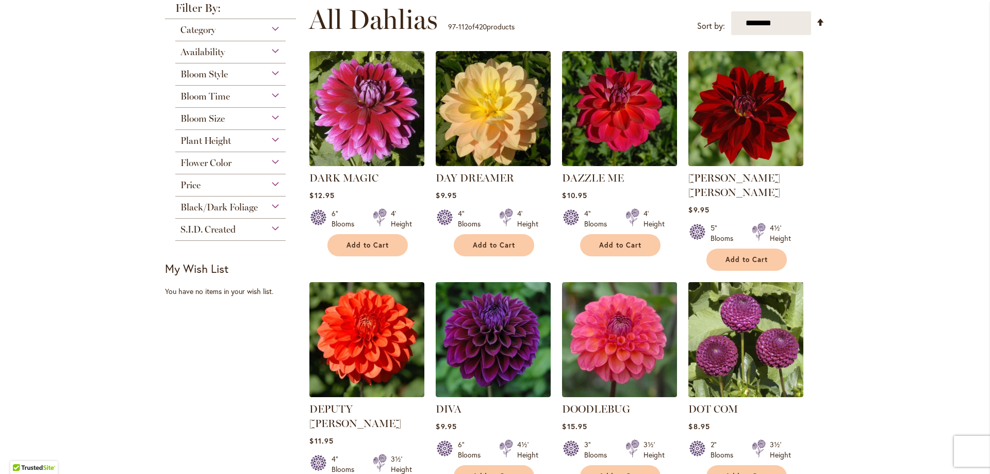
click at [793, 341] on img at bounding box center [746, 340] width 121 height 121
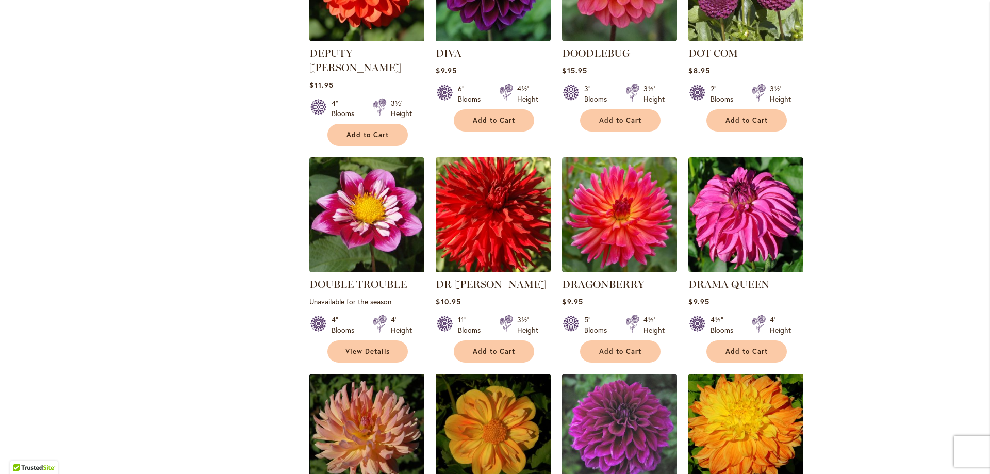
scroll to position [567, 0]
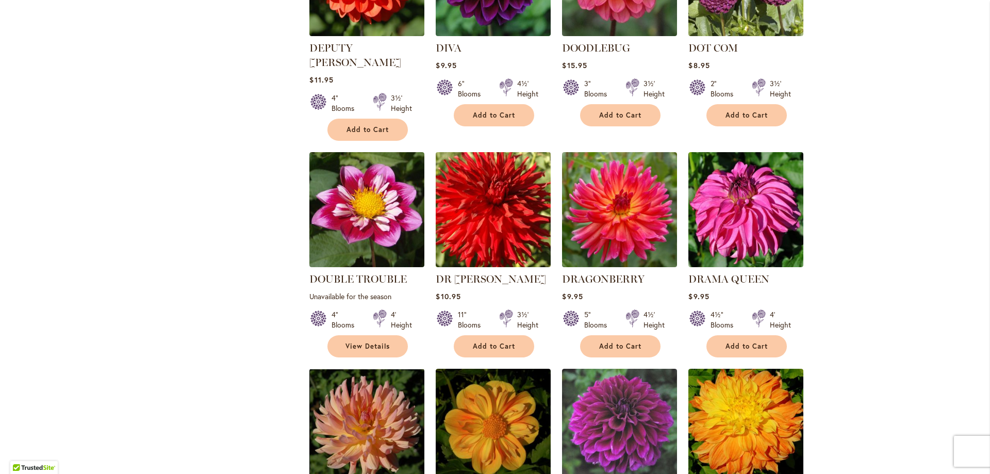
click at [515, 221] on img at bounding box center [493, 210] width 121 height 121
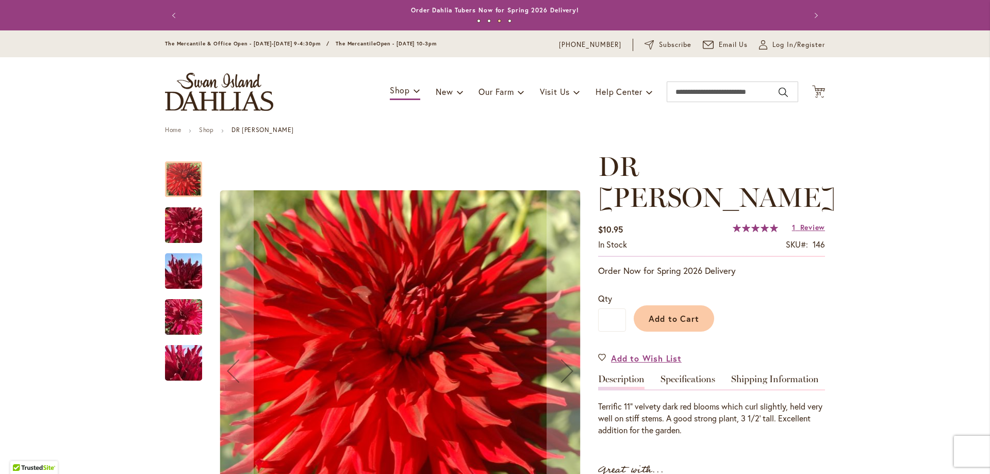
click at [194, 235] on img "DR LES" at bounding box center [184, 226] width 74 height 56
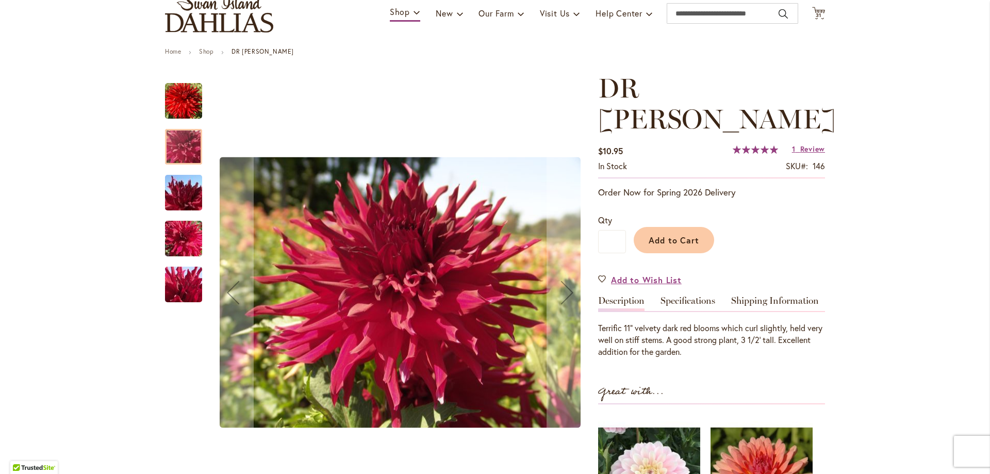
scroll to position [103, 0]
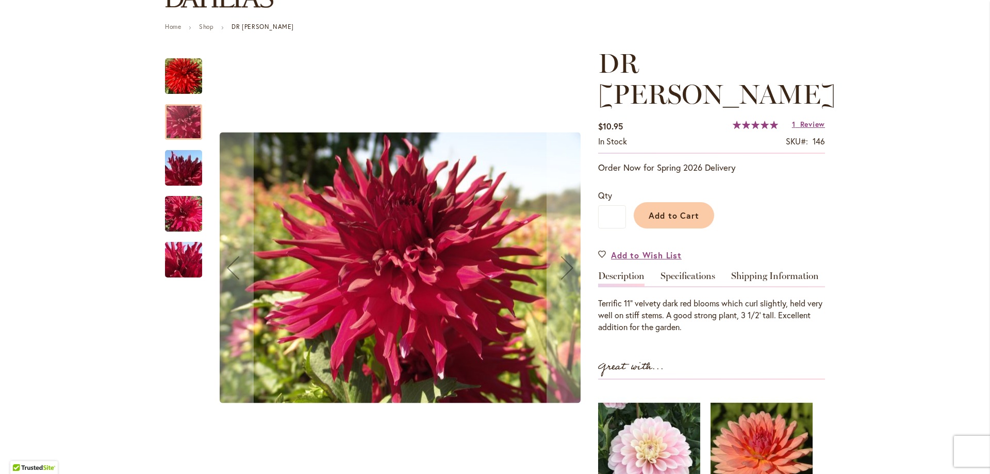
click at [184, 154] on img "DR LES" at bounding box center [184, 168] width 74 height 56
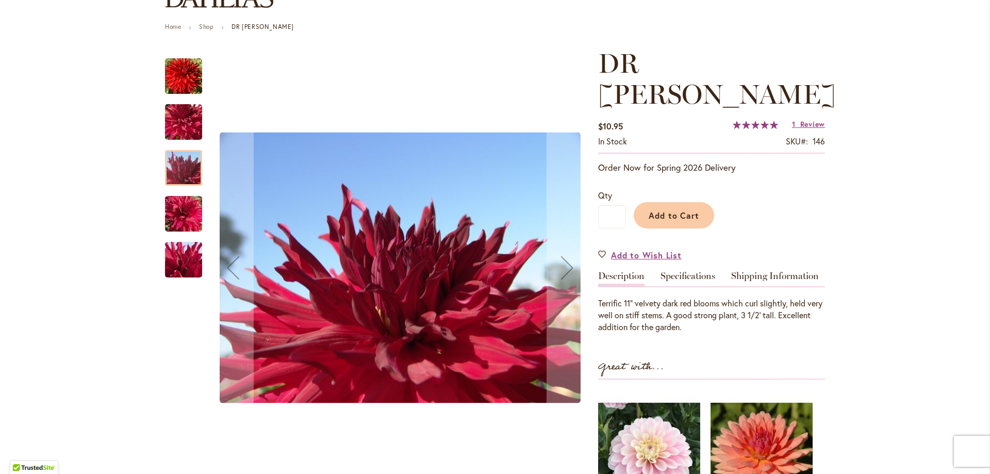
click at [190, 204] on img "DR LES" at bounding box center [184, 214] width 74 height 56
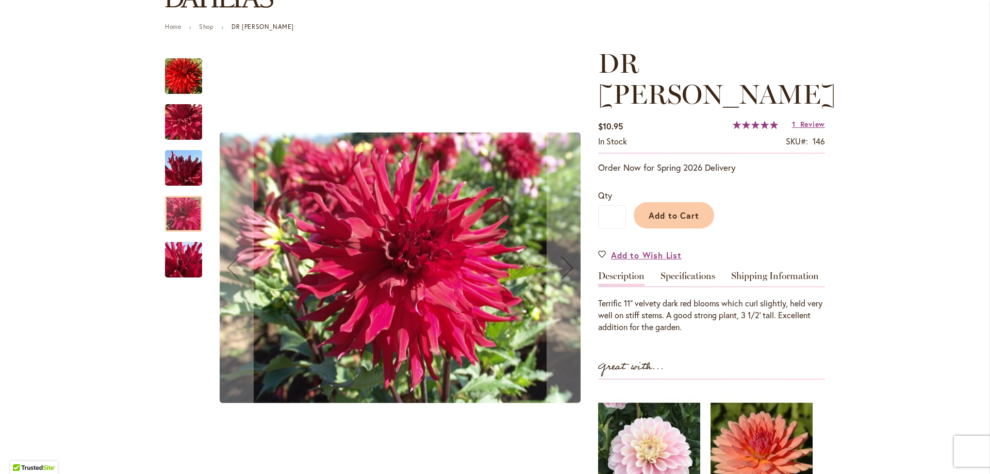
click at [188, 259] on img "DR LES" at bounding box center [184, 260] width 74 height 56
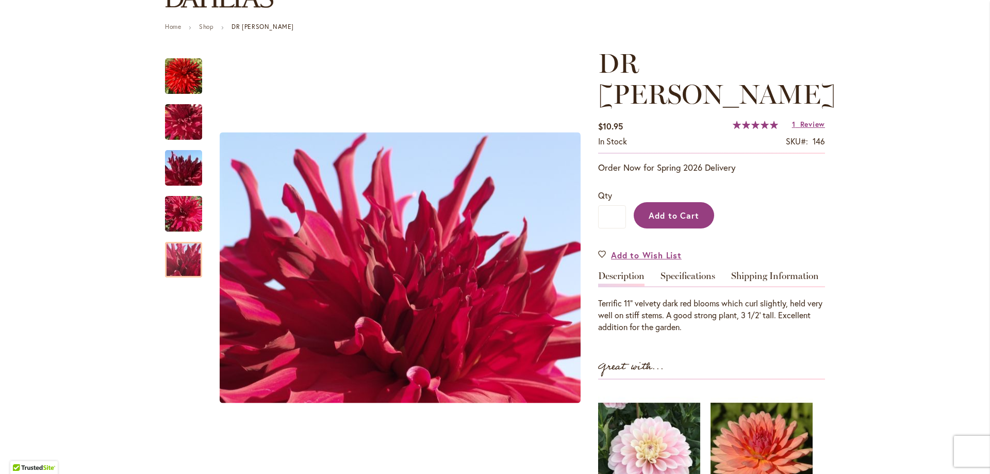
click at [663, 202] on button "Add to Cart" at bounding box center [674, 215] width 80 height 26
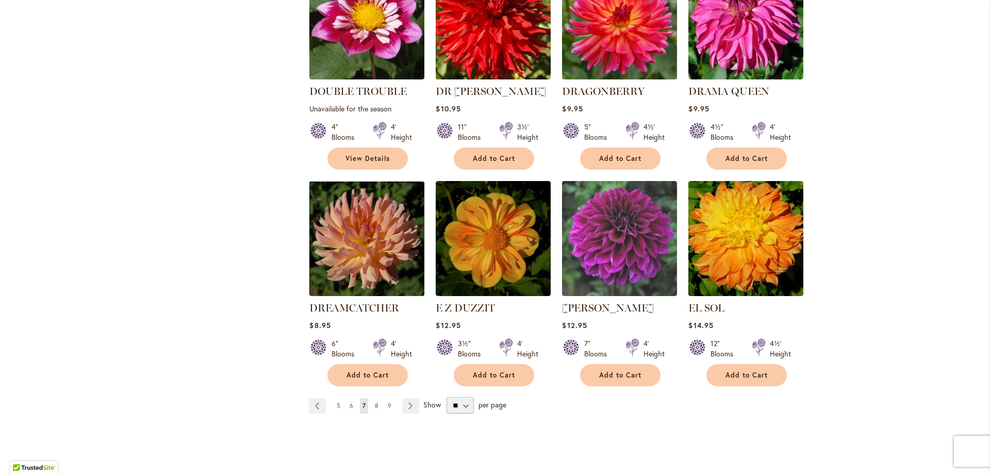
scroll to position [774, 0]
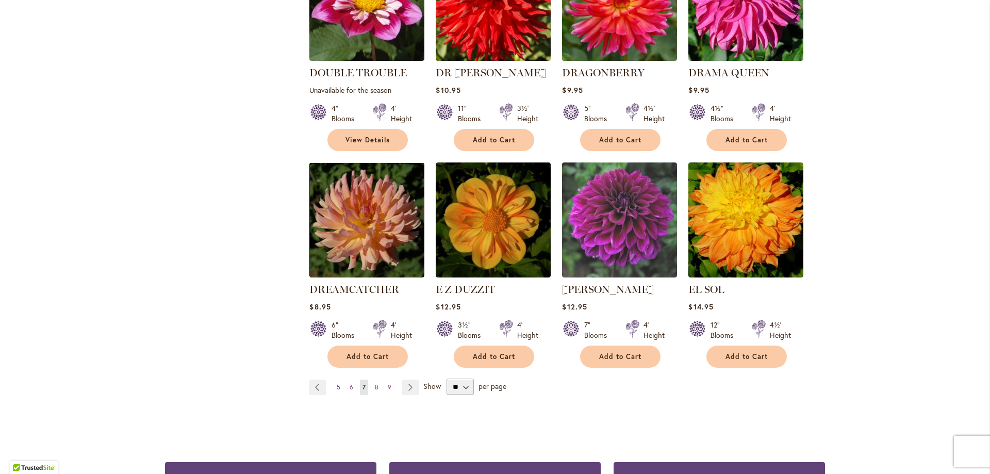
click at [337, 383] on span "5" at bounding box center [339, 387] width 4 height 8
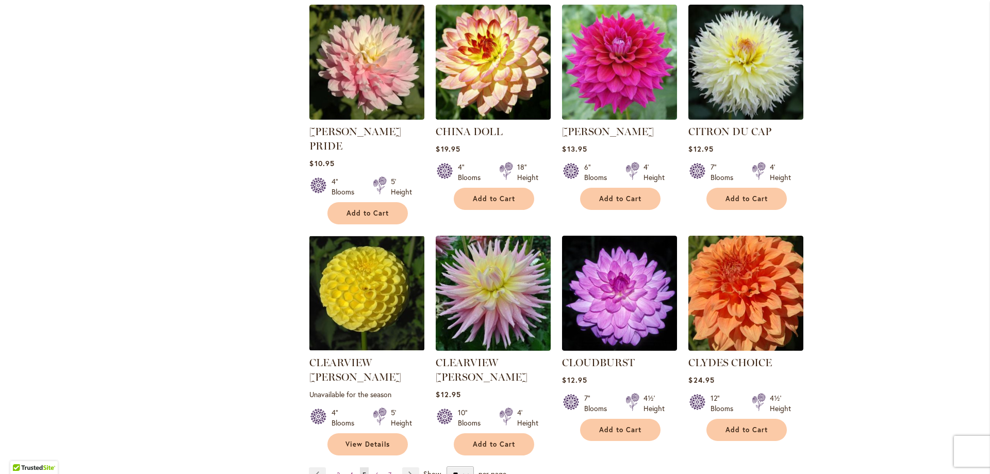
scroll to position [722, 0]
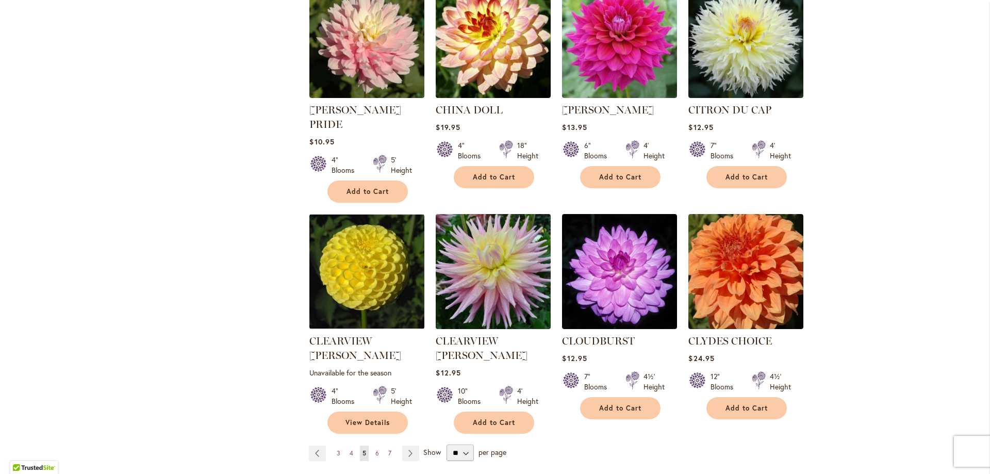
click at [468, 267] on img at bounding box center [493, 271] width 121 height 121
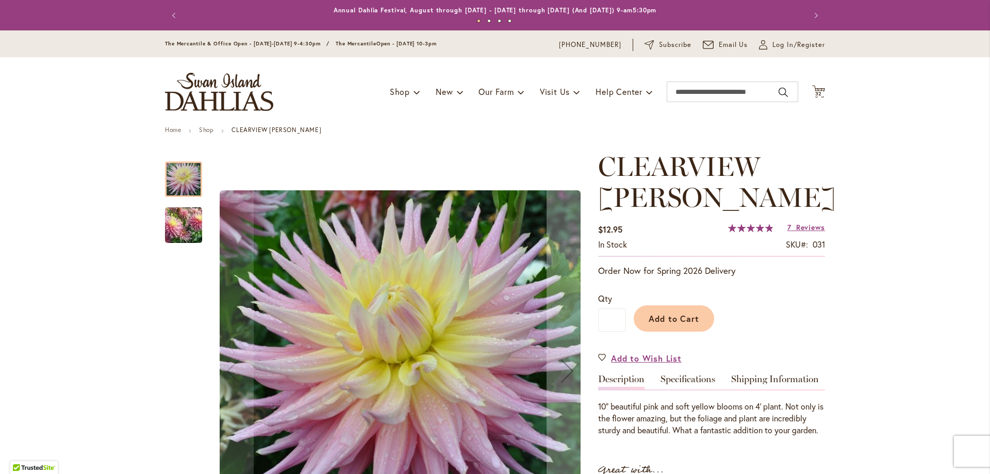
click at [171, 221] on img "Clearview Jonas" at bounding box center [184, 225] width 74 height 63
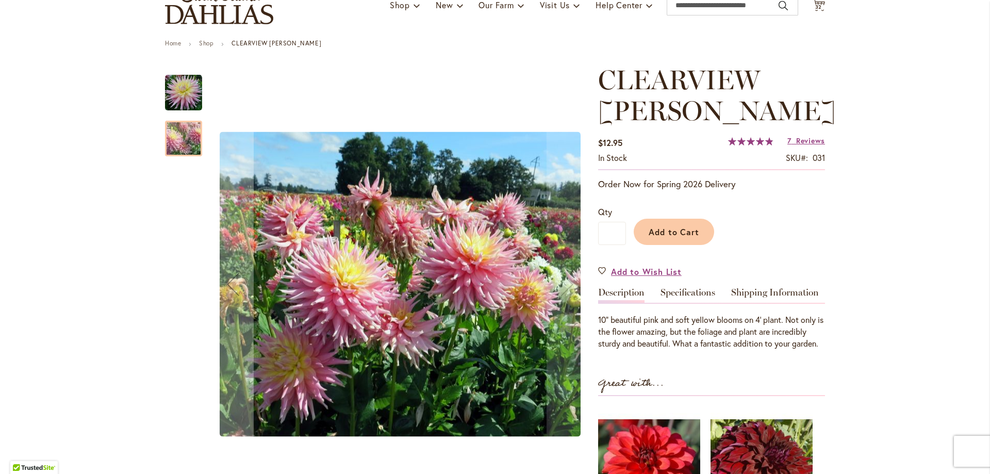
scroll to position [103, 0]
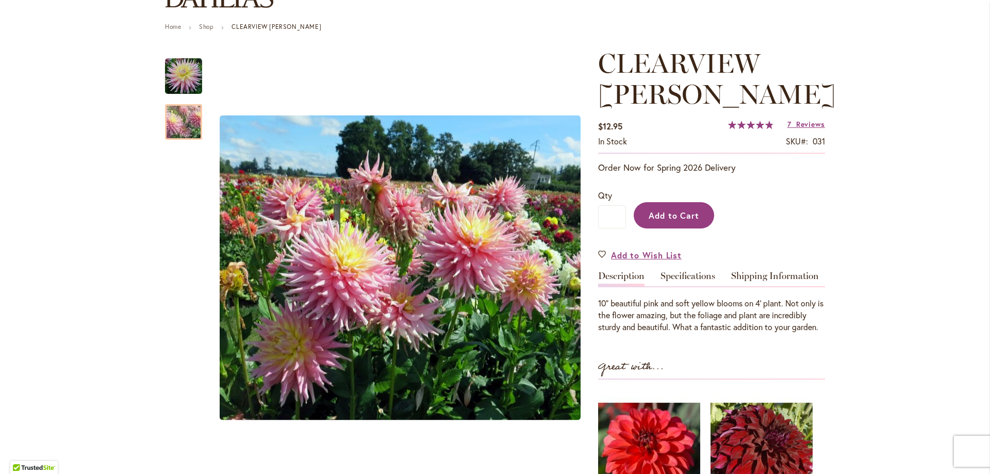
click at [675, 220] on button "Add to Cart" at bounding box center [674, 215] width 80 height 26
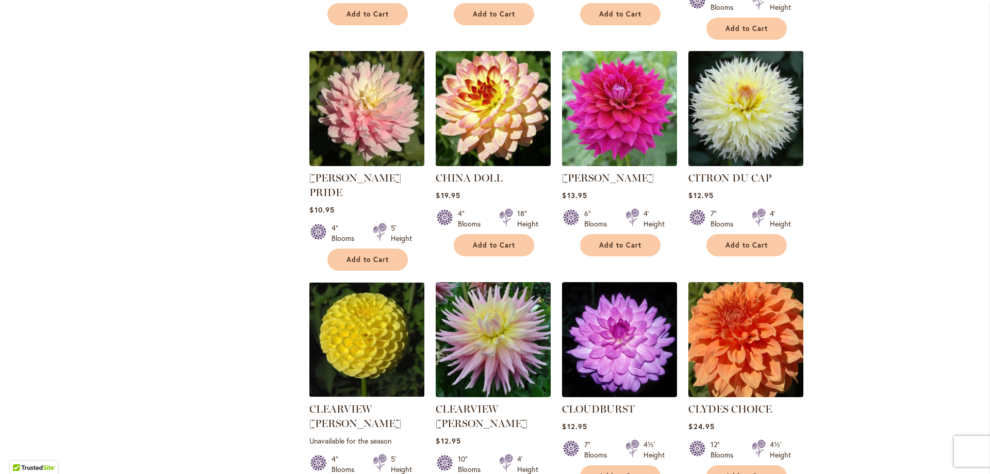
scroll to position [722, 0]
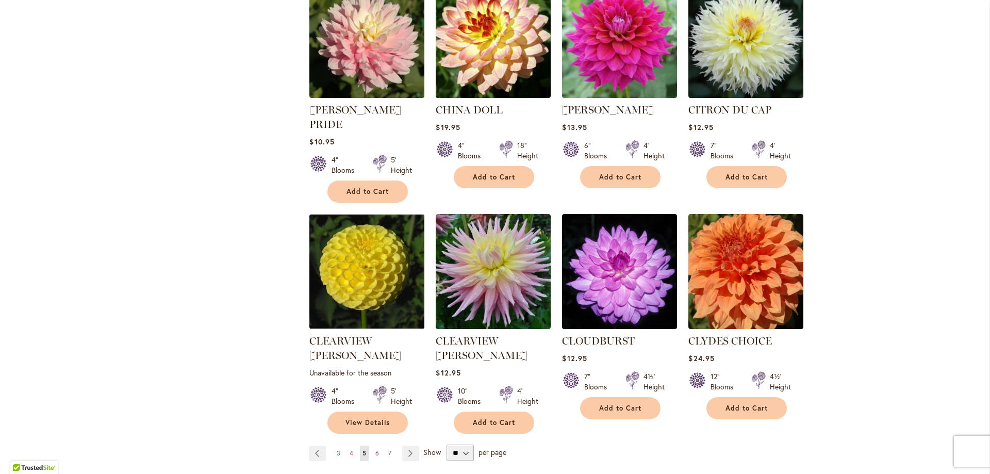
click at [337, 449] on span "3" at bounding box center [339, 453] width 4 height 8
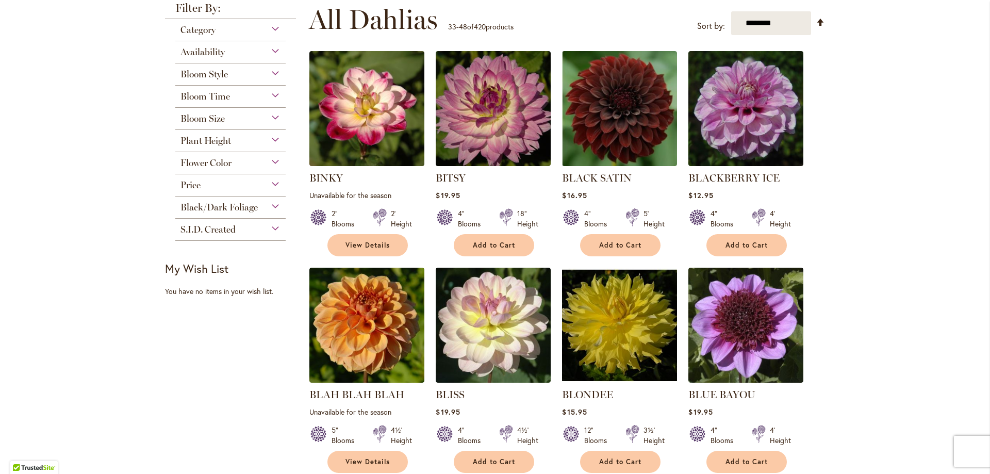
scroll to position [258, 0]
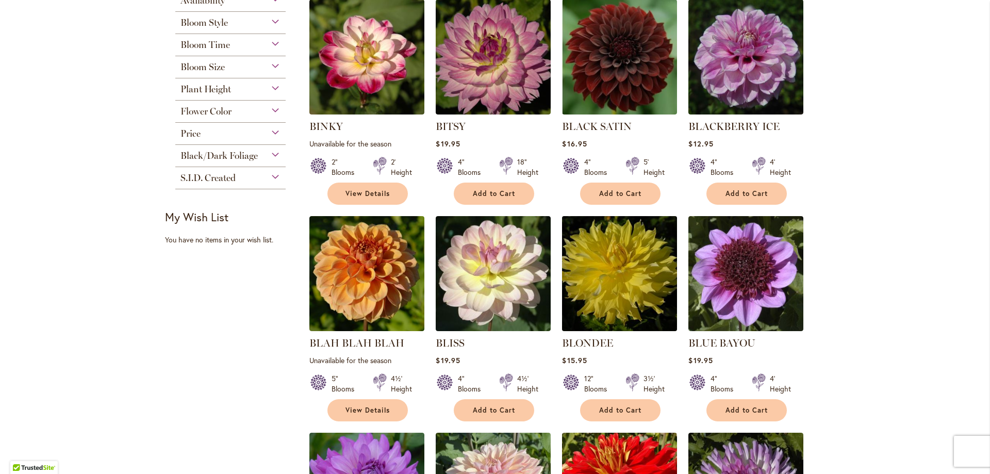
click at [643, 286] on img at bounding box center [620, 274] width 121 height 121
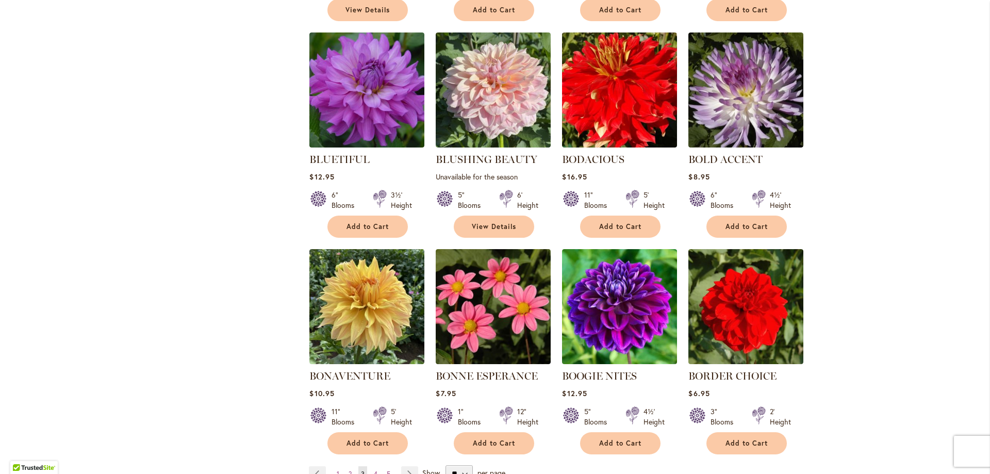
scroll to position [671, 0]
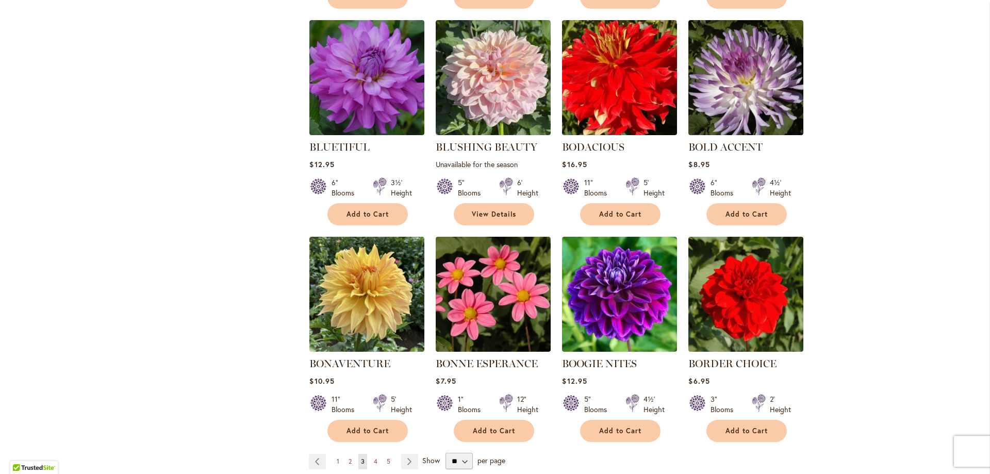
click at [337, 462] on link "Page 1" at bounding box center [338, 461] width 8 height 15
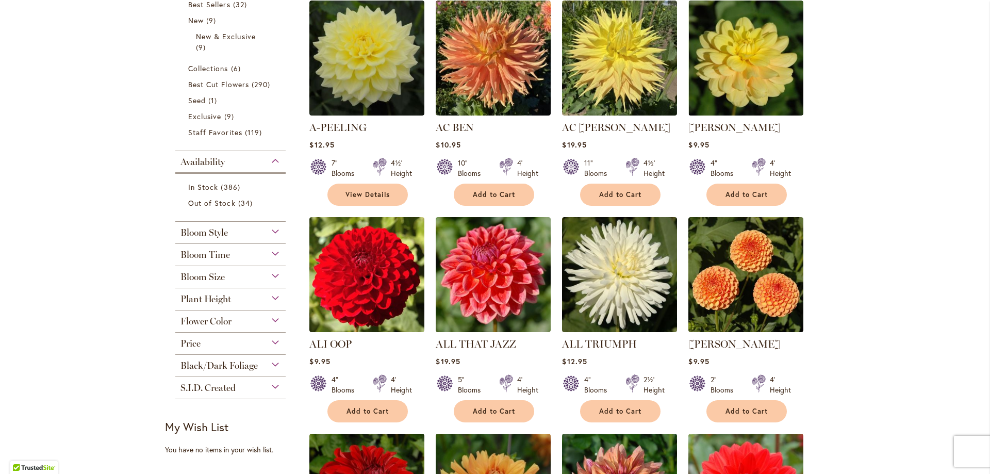
scroll to position [258, 0]
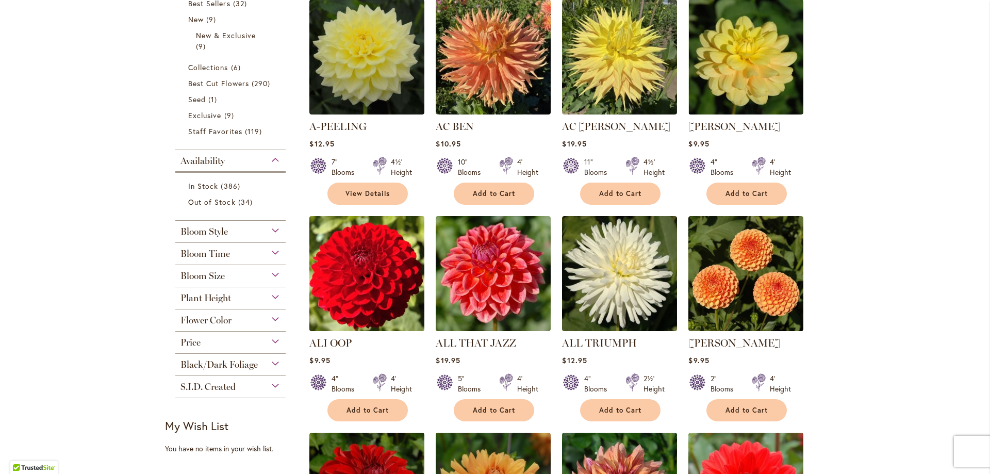
click at [358, 298] on img at bounding box center [367, 274] width 121 height 121
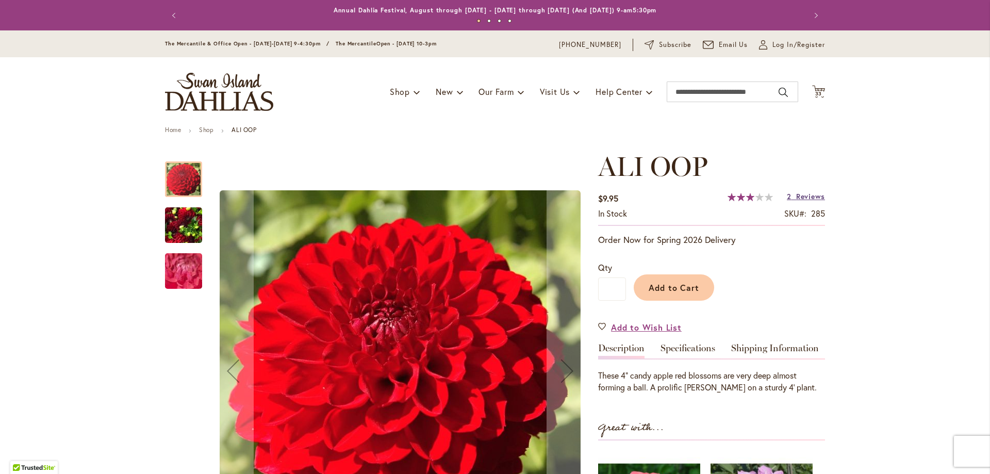
click at [813, 198] on span "Reviews" at bounding box center [810, 196] width 29 height 10
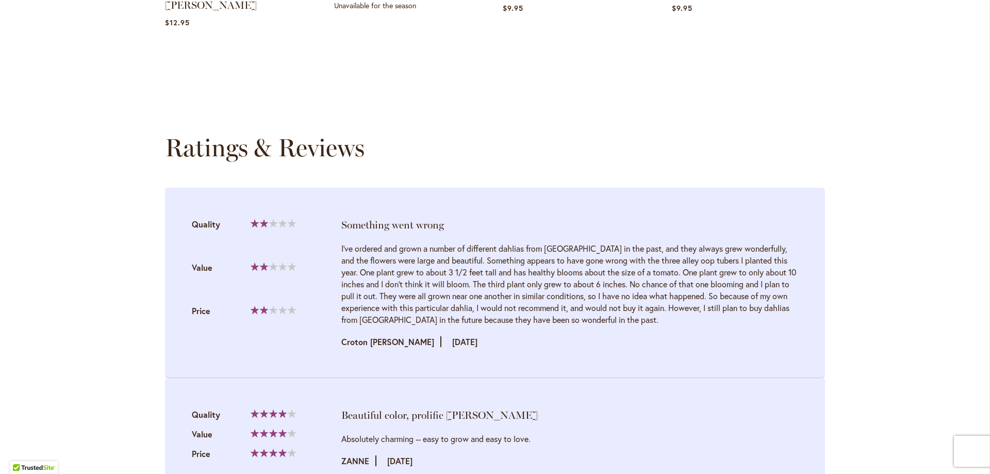
scroll to position [1020, 0]
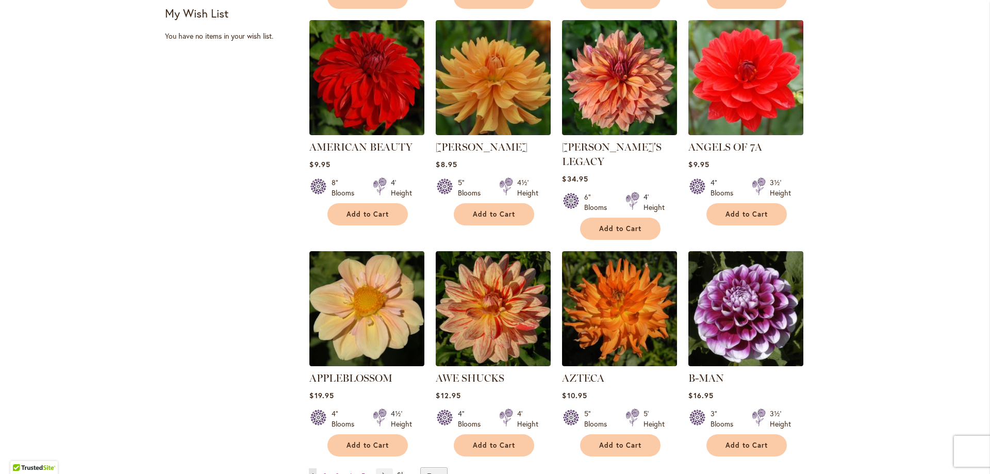
scroll to position [722, 0]
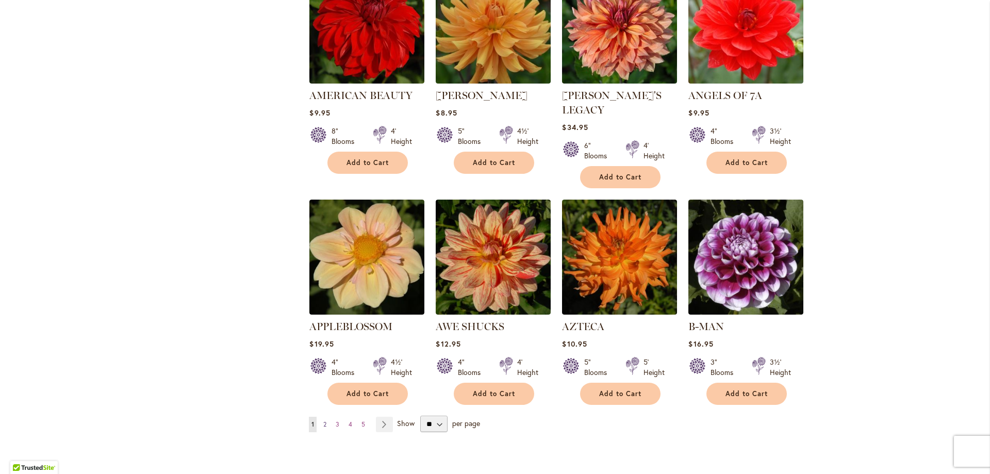
click at [323, 420] on span "2" at bounding box center [324, 424] width 3 height 8
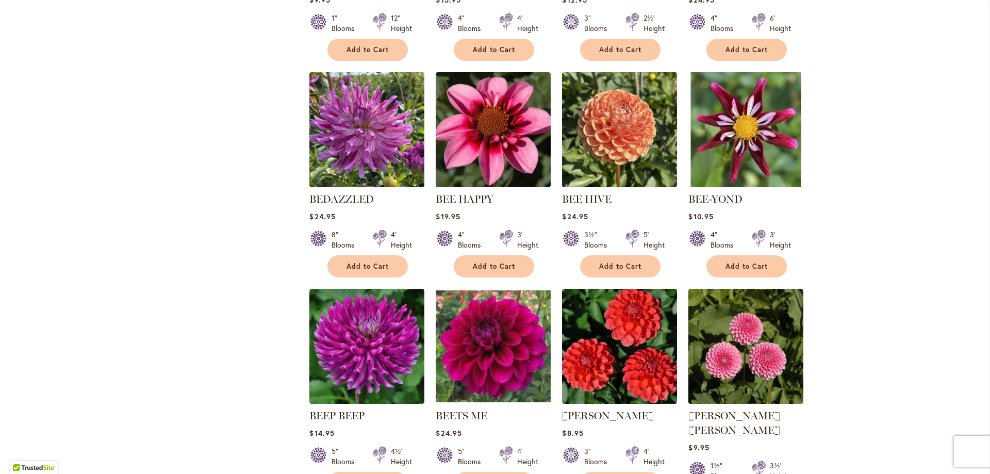
scroll to position [619, 0]
click at [623, 374] on img at bounding box center [620, 346] width 121 height 121
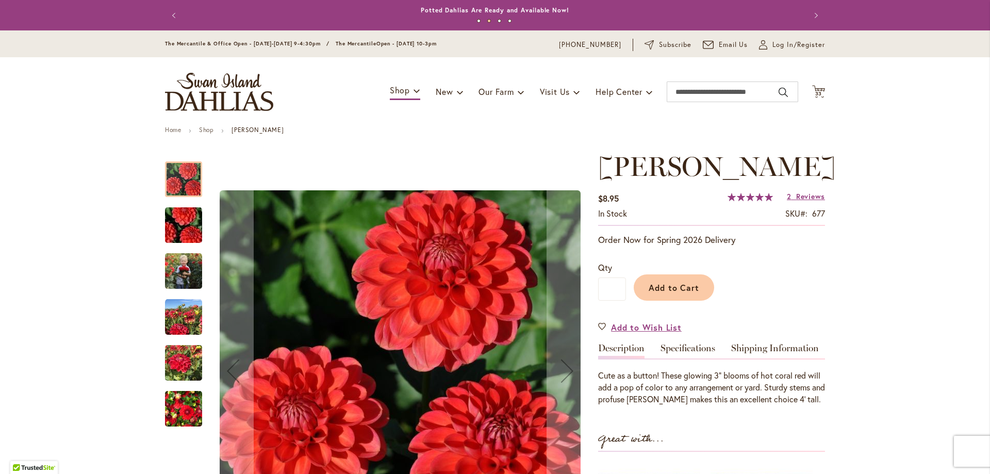
click at [174, 409] on img "BENJAMIN MATTHEW" at bounding box center [183, 409] width 37 height 50
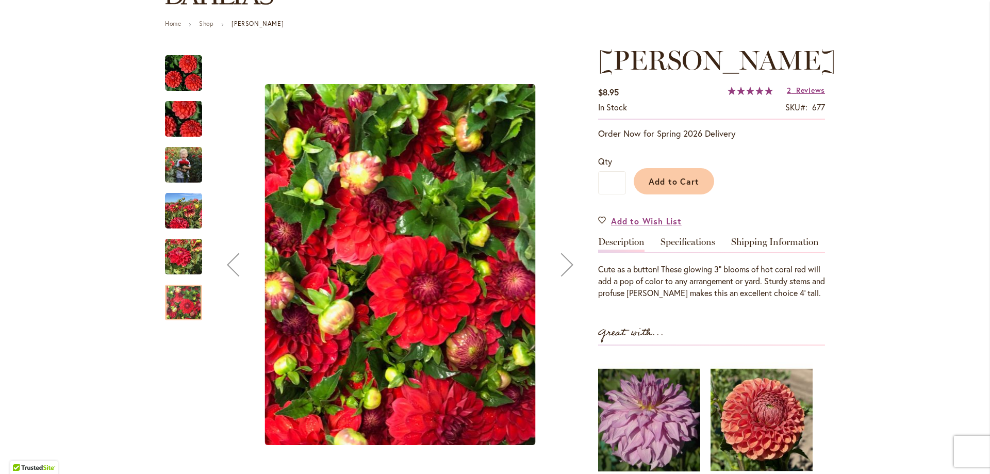
scroll to position [155, 0]
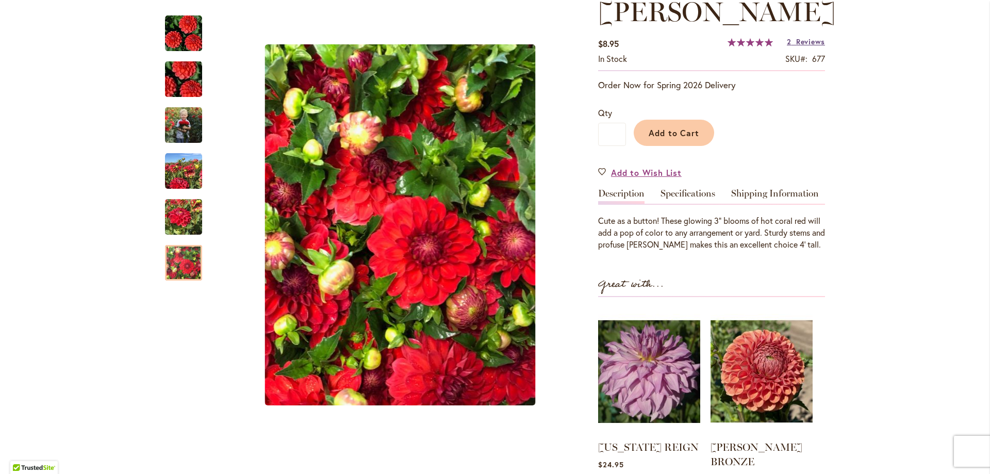
click at [821, 46] on span "Reviews" at bounding box center [810, 42] width 29 height 10
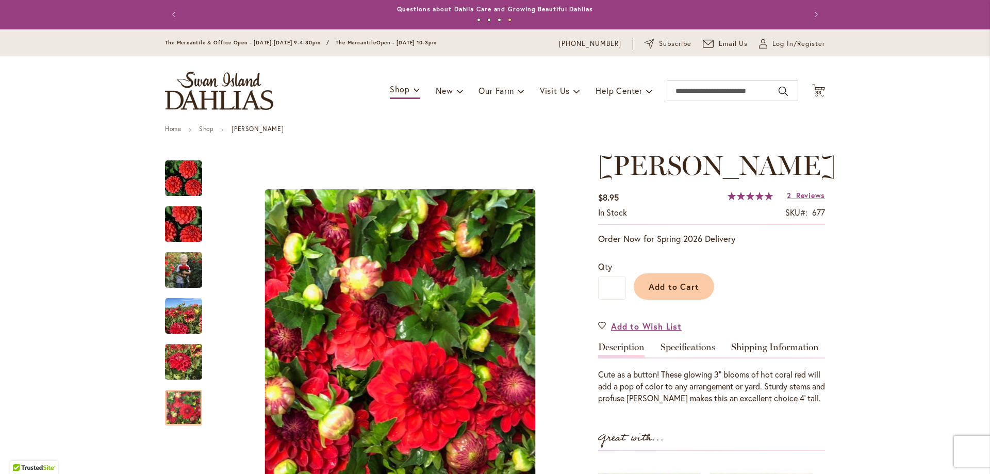
scroll to position [0, 0]
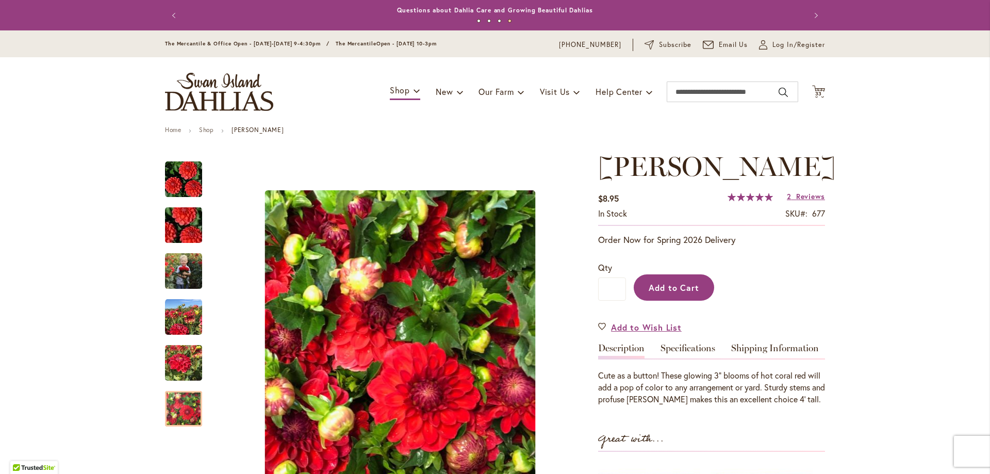
click at [691, 301] on button "Add to Cart" at bounding box center [674, 287] width 80 height 26
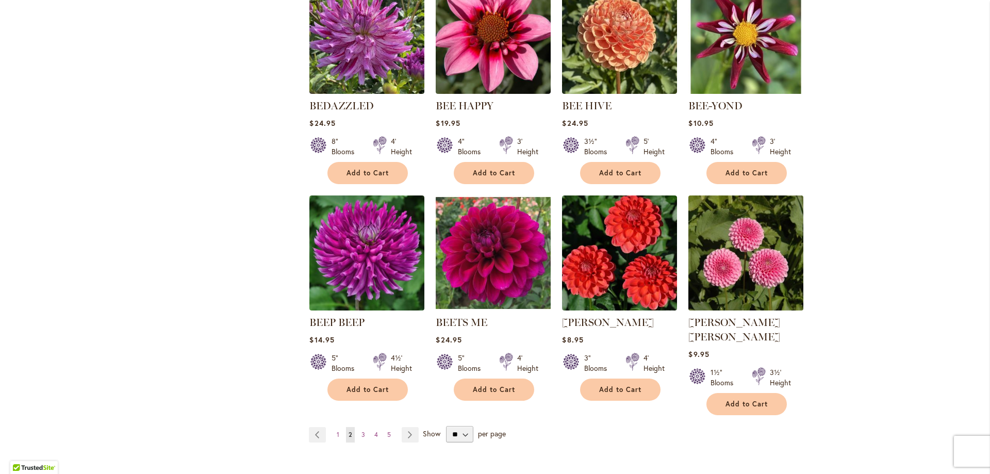
scroll to position [722, 0]
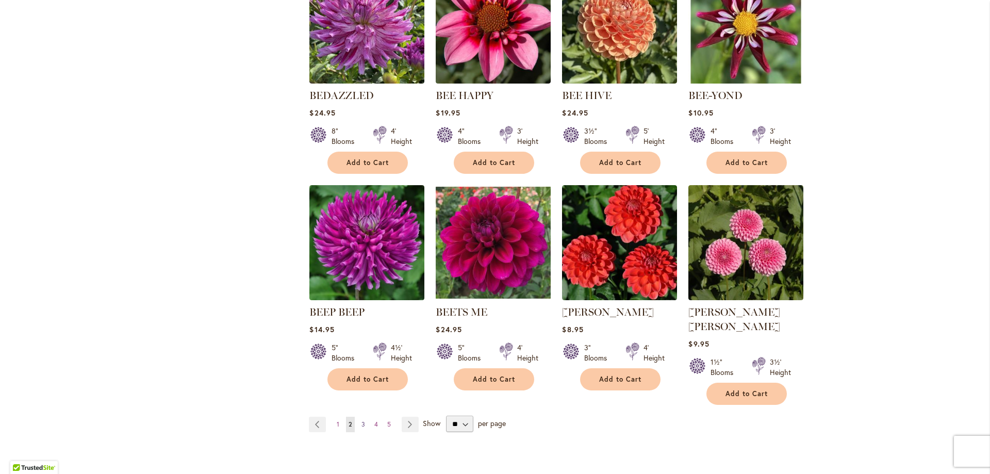
click at [359, 417] on link "Page 3" at bounding box center [363, 424] width 9 height 15
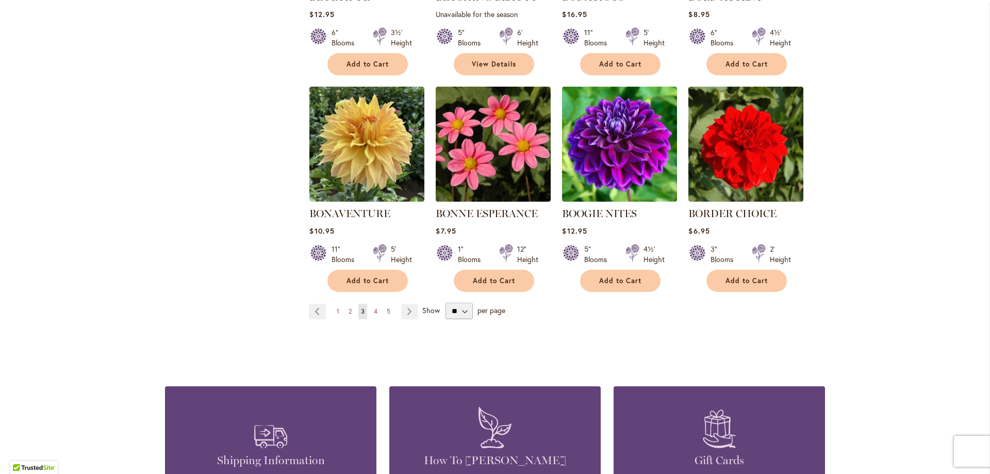
scroll to position [825, 0]
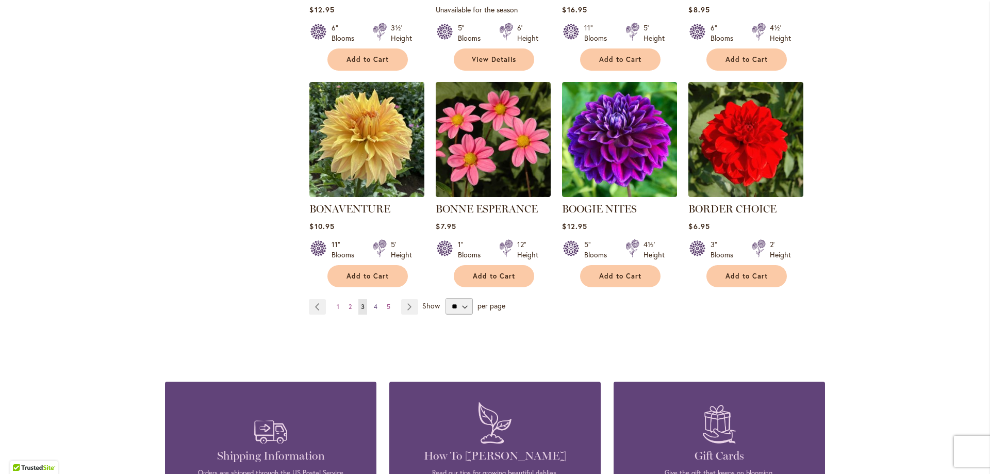
click at [374, 306] on span "4" at bounding box center [376, 307] width 4 height 8
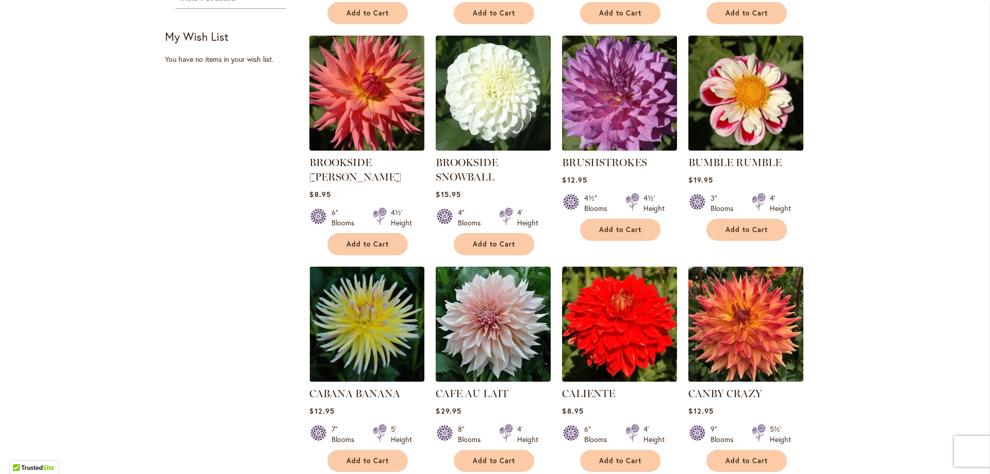
scroll to position [464, 0]
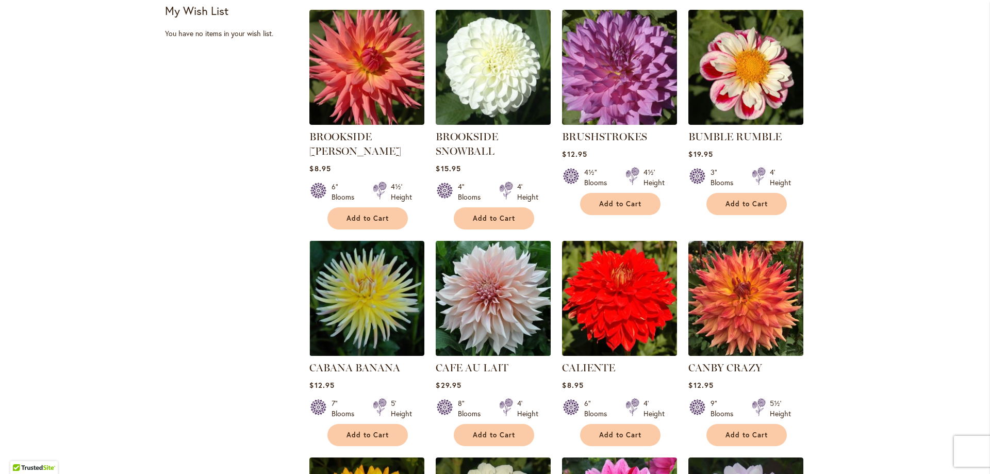
click at [505, 296] on img at bounding box center [493, 298] width 121 height 121
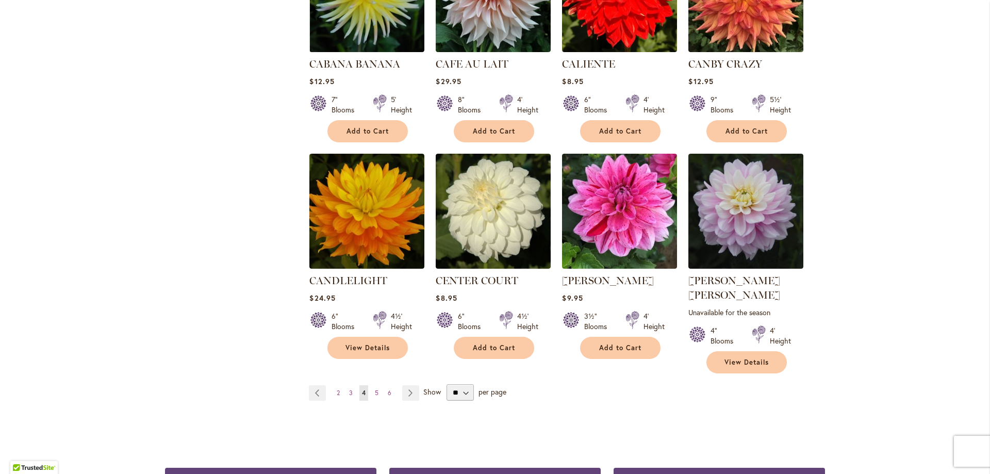
scroll to position [774, 0]
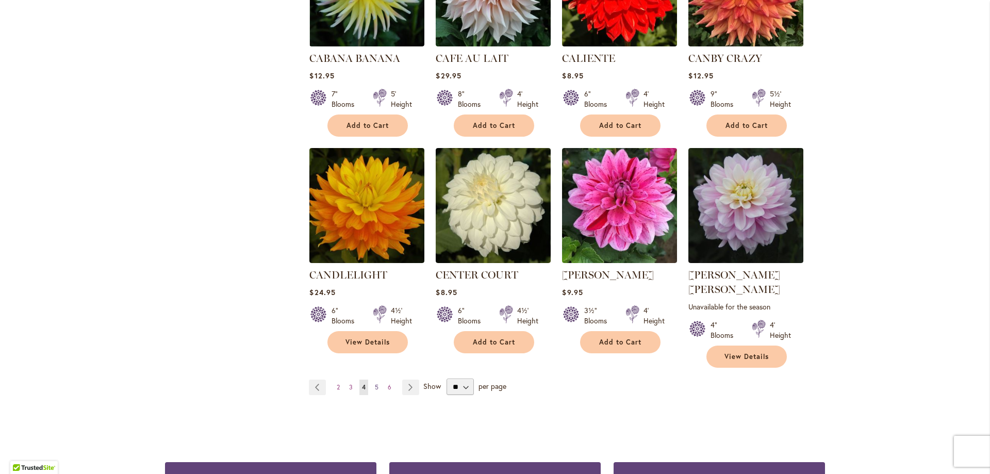
click at [375, 383] on span "5" at bounding box center [377, 387] width 4 height 8
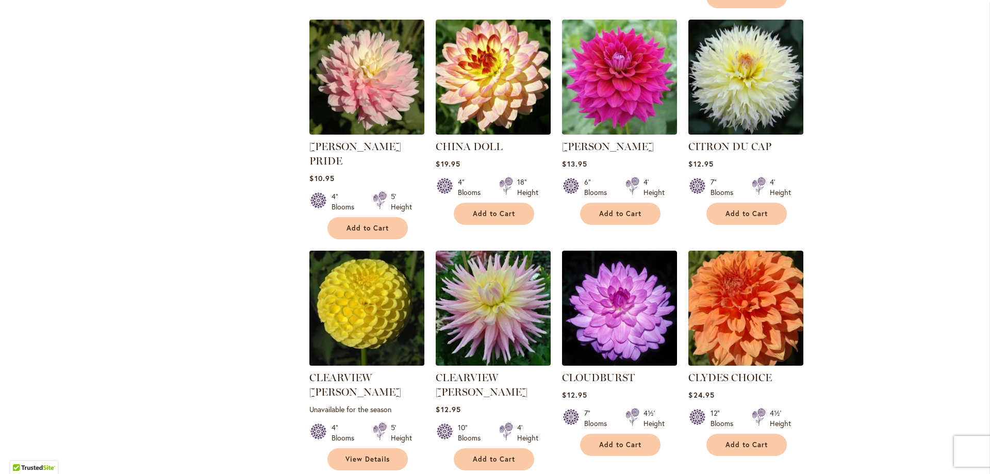
scroll to position [722, 0]
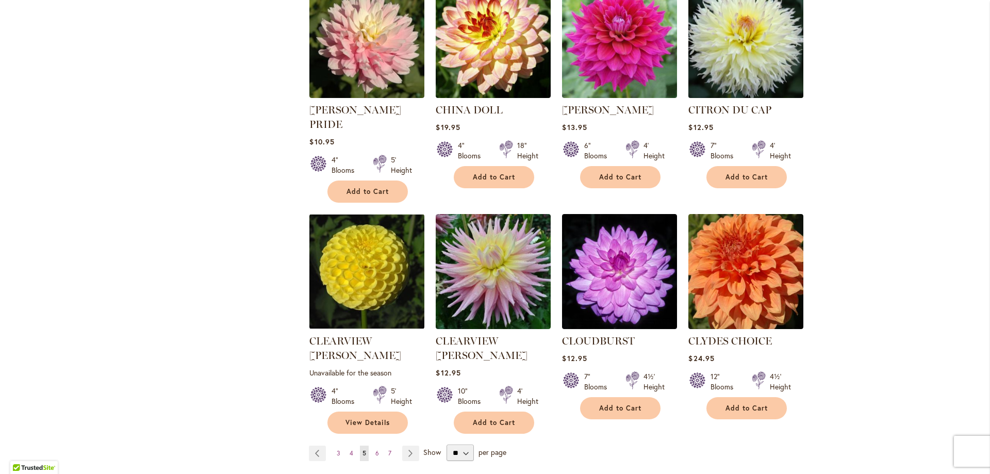
click at [739, 39] on img at bounding box center [746, 40] width 121 height 121
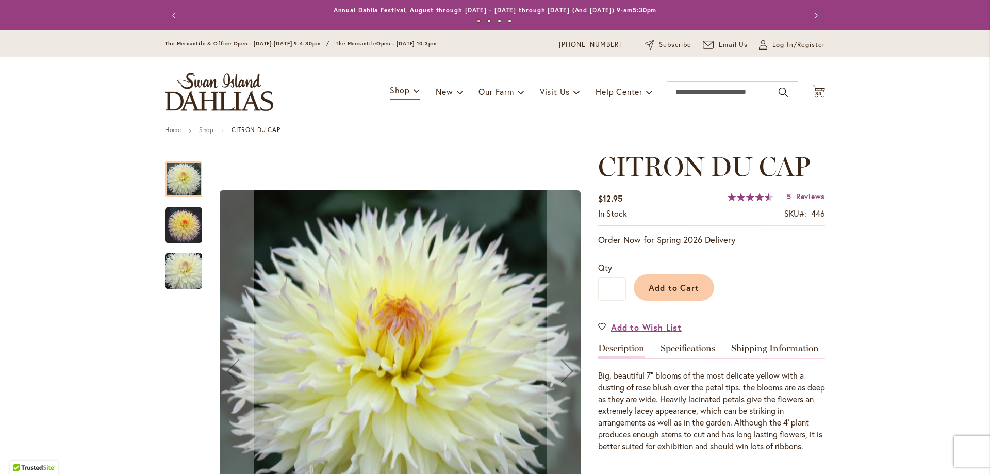
click at [165, 236] on img "CITRON DU CAP" at bounding box center [183, 225] width 37 height 37
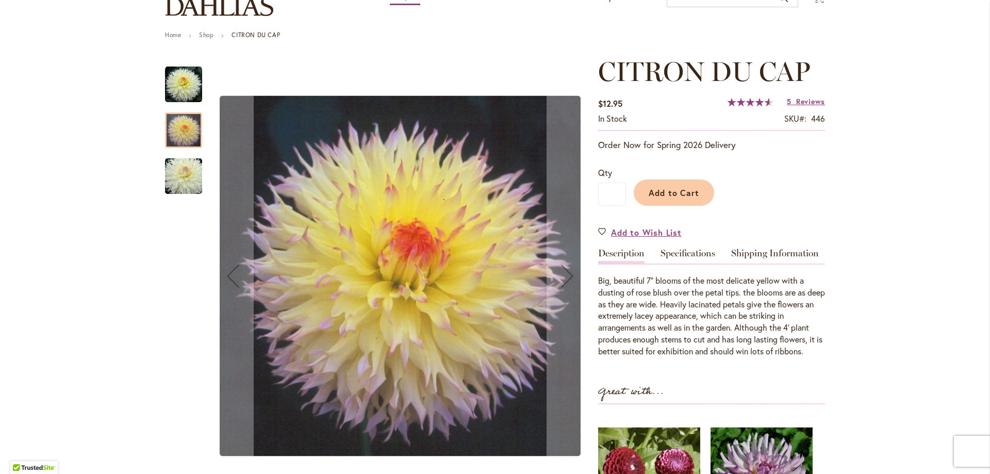
scroll to position [103, 0]
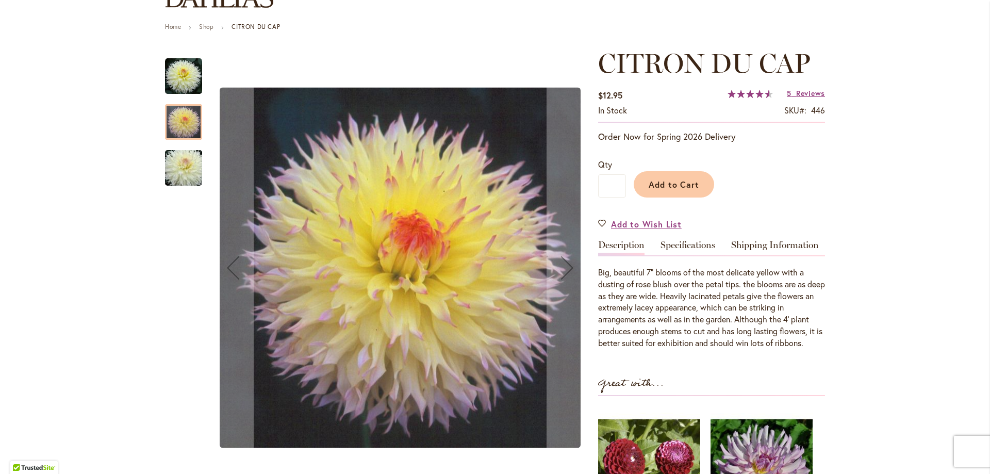
click at [198, 169] on div at bounding box center [376, 268] width 423 height 440
click at [170, 176] on img "CITRON DU CAP" at bounding box center [184, 168] width 74 height 50
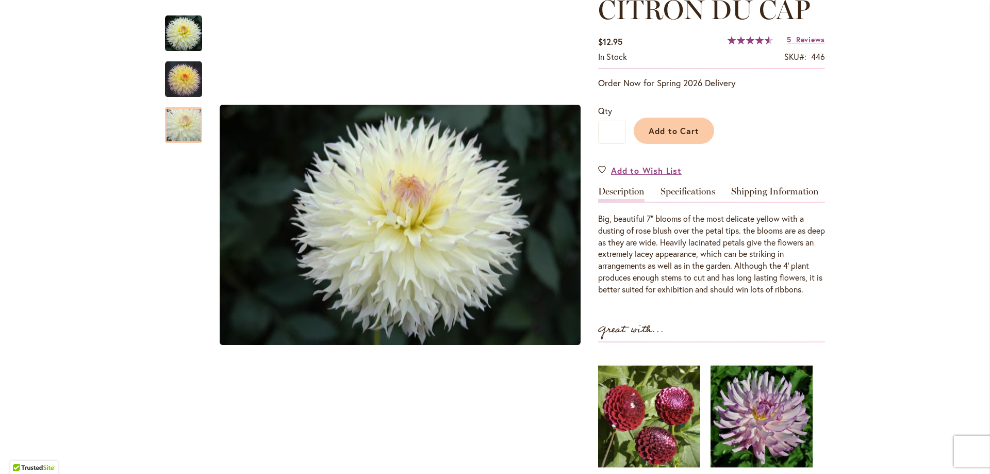
scroll to position [258, 0]
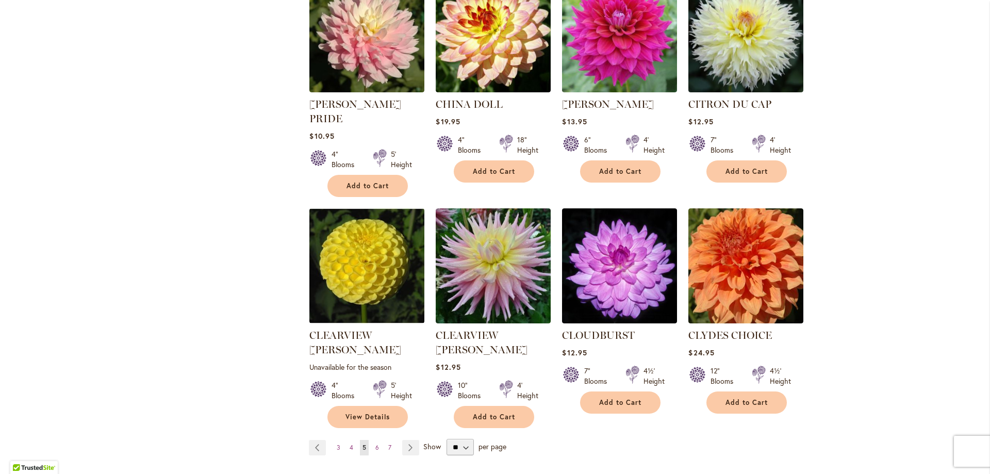
scroll to position [774, 0]
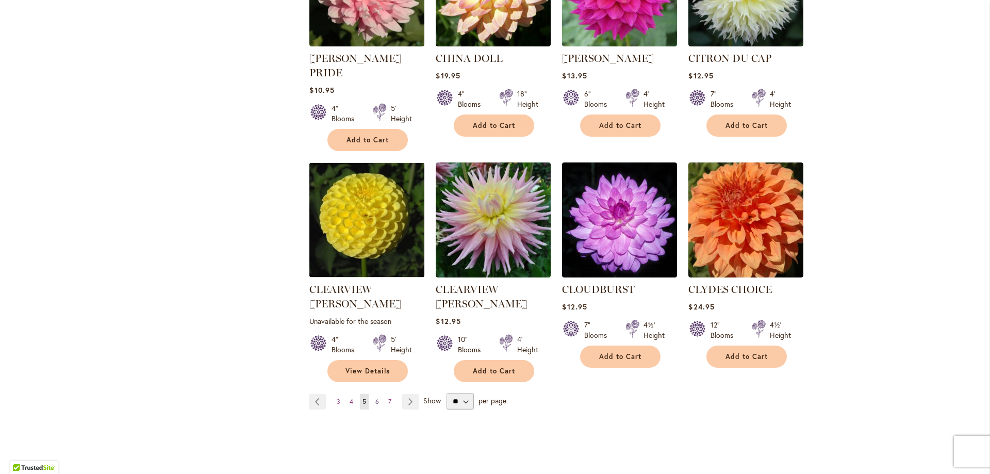
click at [376, 398] on span "6" at bounding box center [378, 402] width 4 height 8
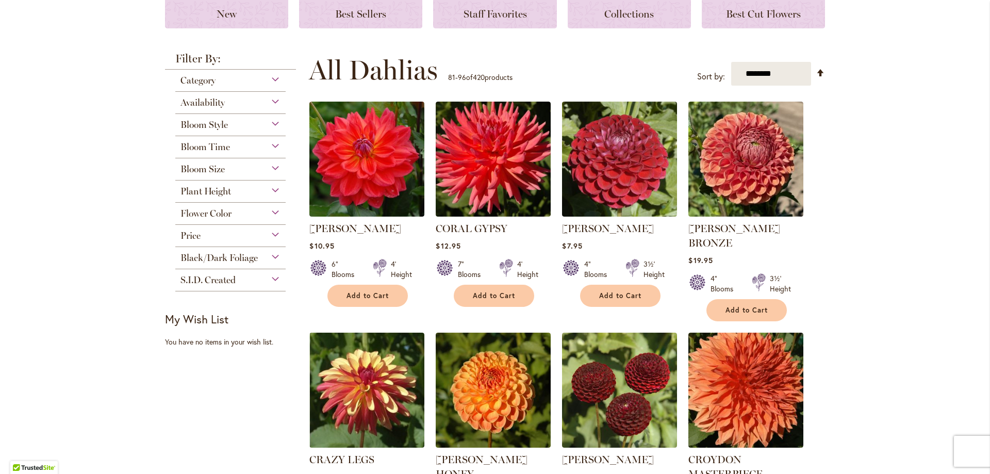
scroll to position [206, 0]
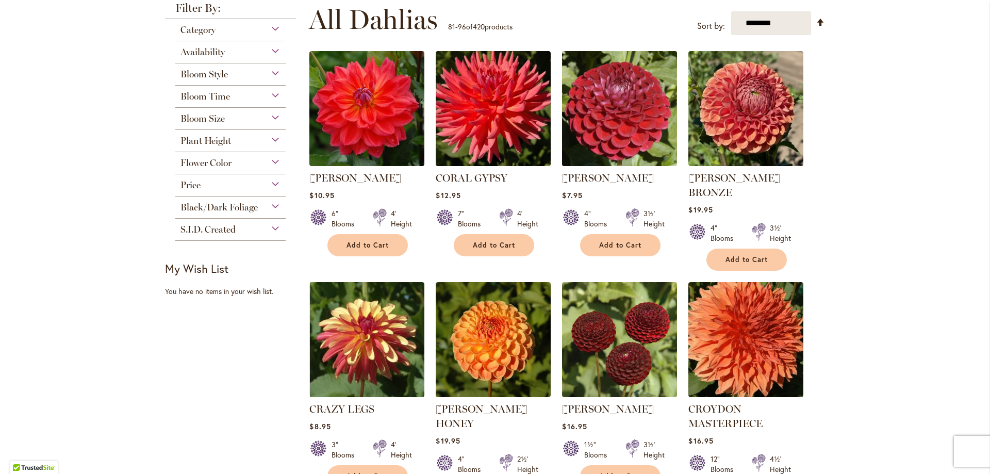
click at [598, 132] on img at bounding box center [620, 108] width 121 height 121
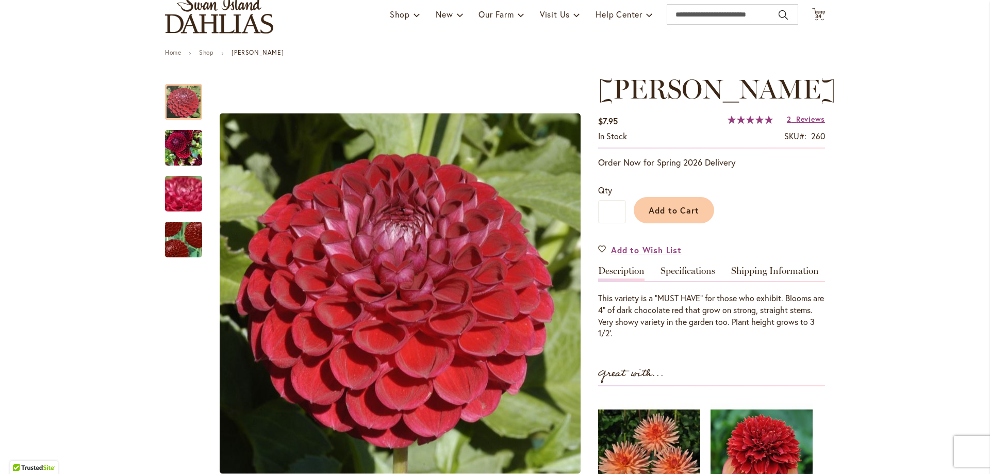
scroll to position [155, 0]
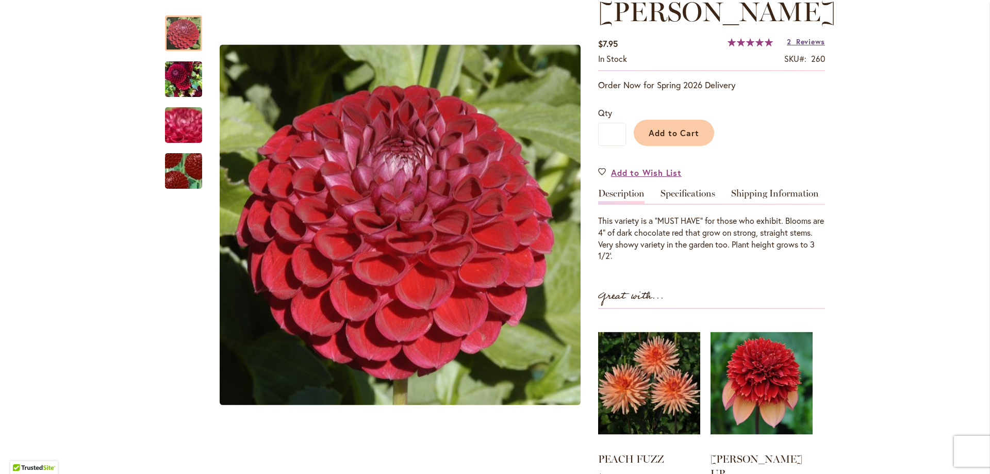
click at [816, 39] on span "Reviews" at bounding box center [810, 42] width 29 height 10
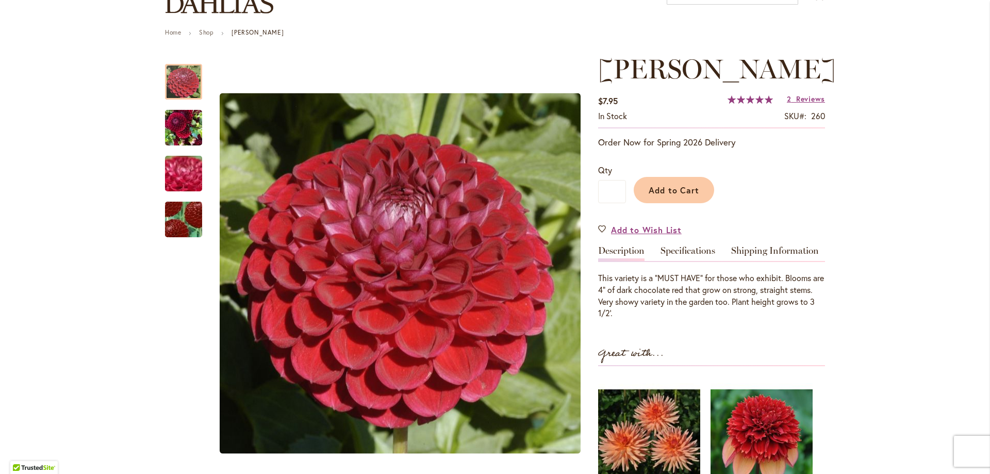
scroll to position [11, 0]
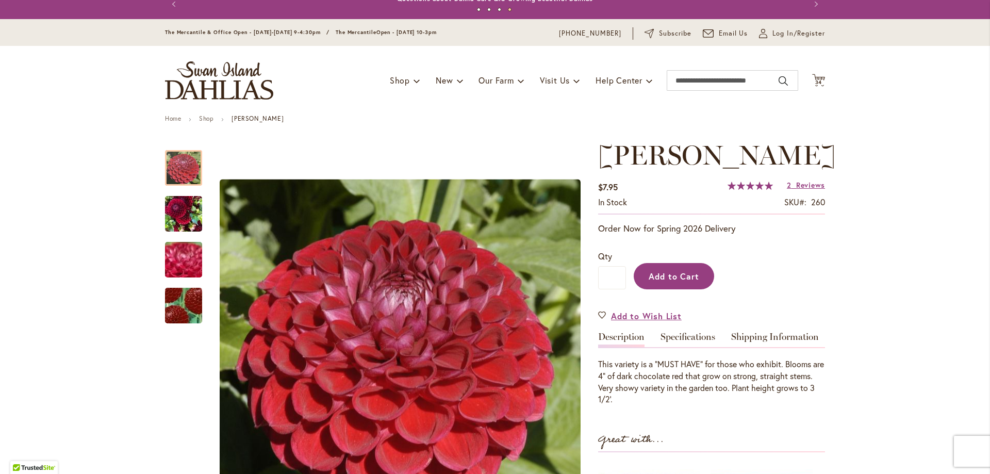
click at [659, 274] on span "Add to Cart" at bounding box center [674, 276] width 51 height 11
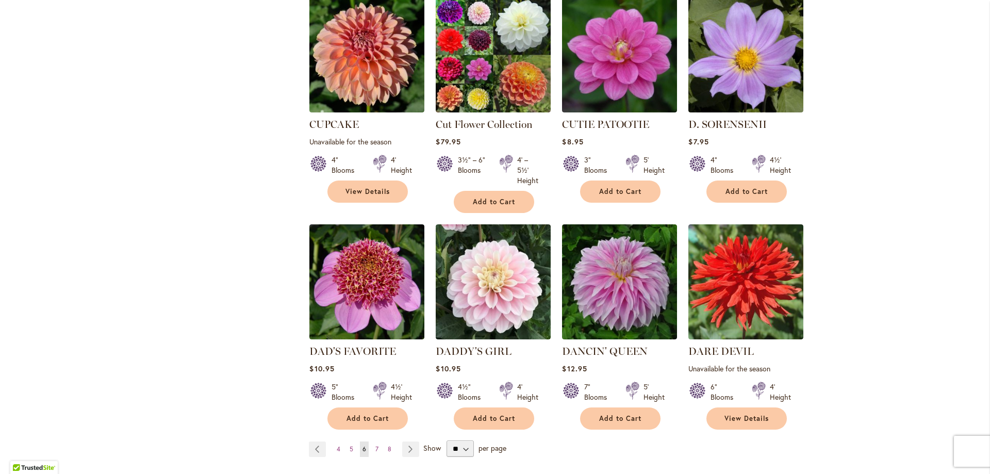
scroll to position [774, 0]
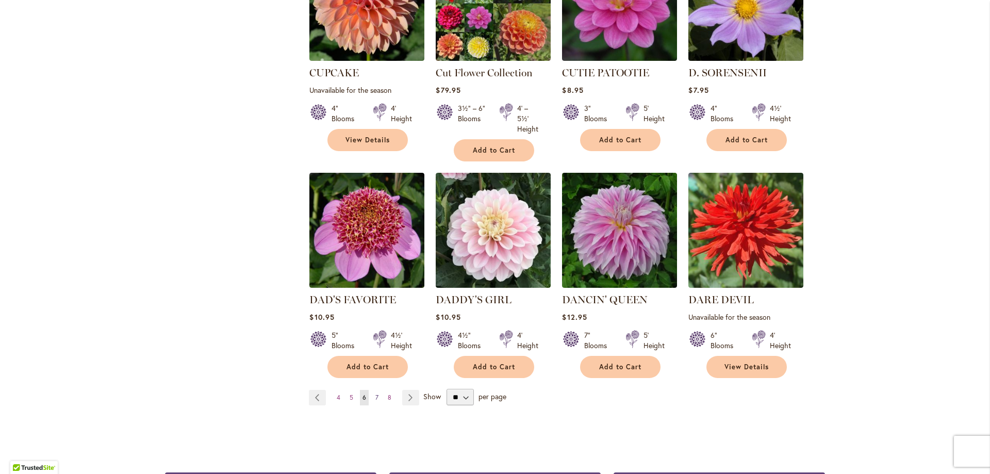
click at [376, 390] on link "Page 7" at bounding box center [377, 397] width 8 height 15
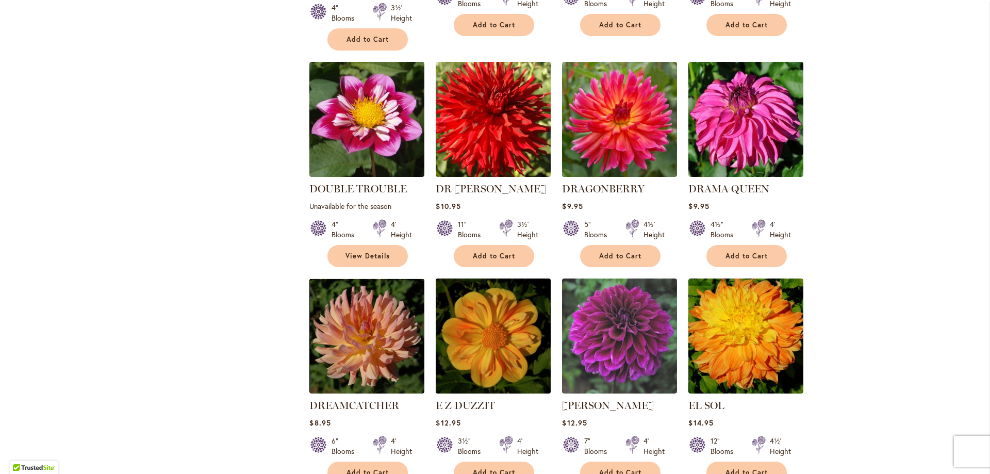
scroll to position [774, 0]
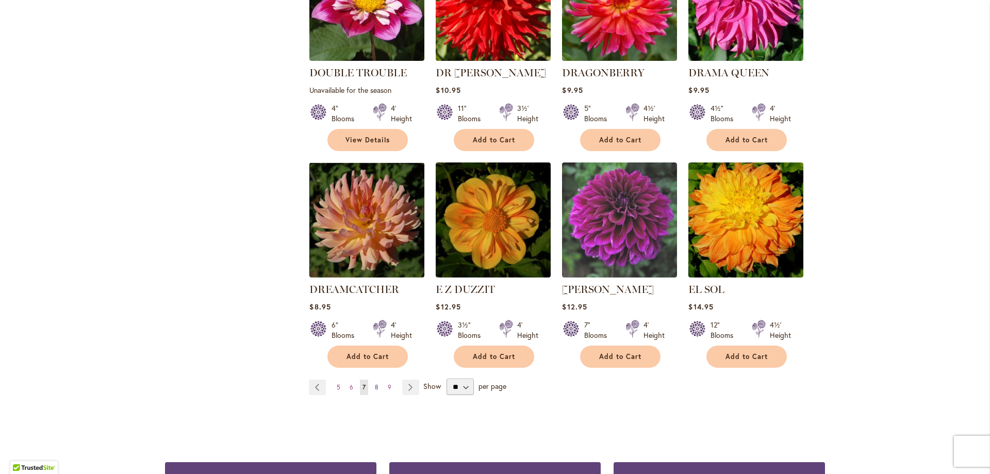
click at [377, 380] on link "Page 8" at bounding box center [376, 387] width 9 height 15
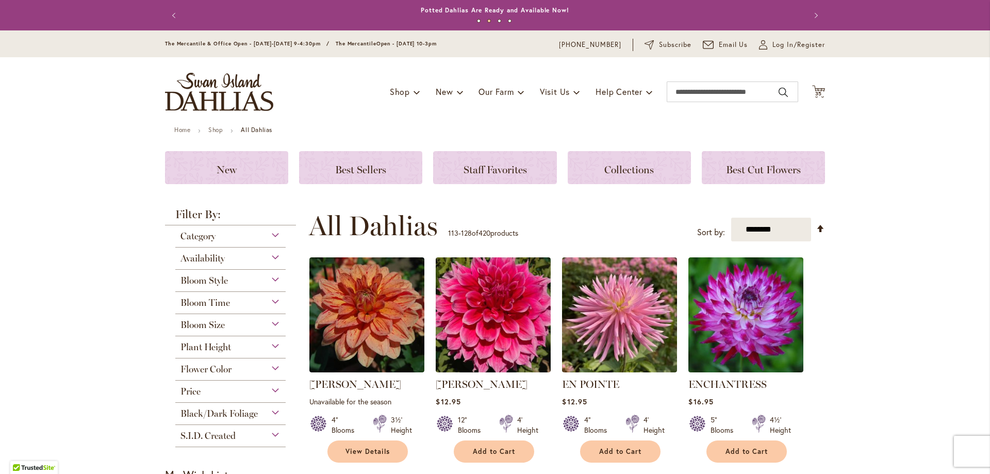
click at [822, 93] on div "Toggle Nav Shop Dahlia Tubers Collections Fresh Cut Dahlias Gardening Supplies …" at bounding box center [495, 91] width 681 height 69
click at [817, 92] on span "35" at bounding box center [819, 93] width 7 height 7
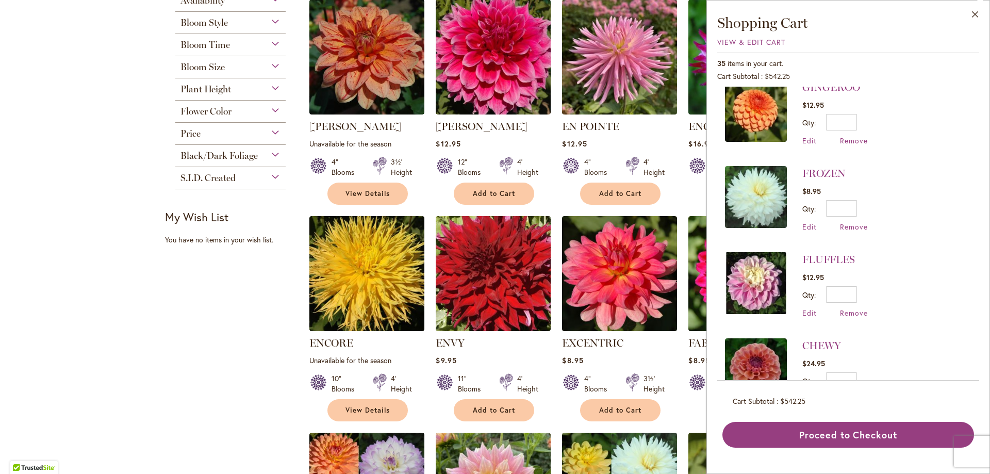
scroll to position [1444, 0]
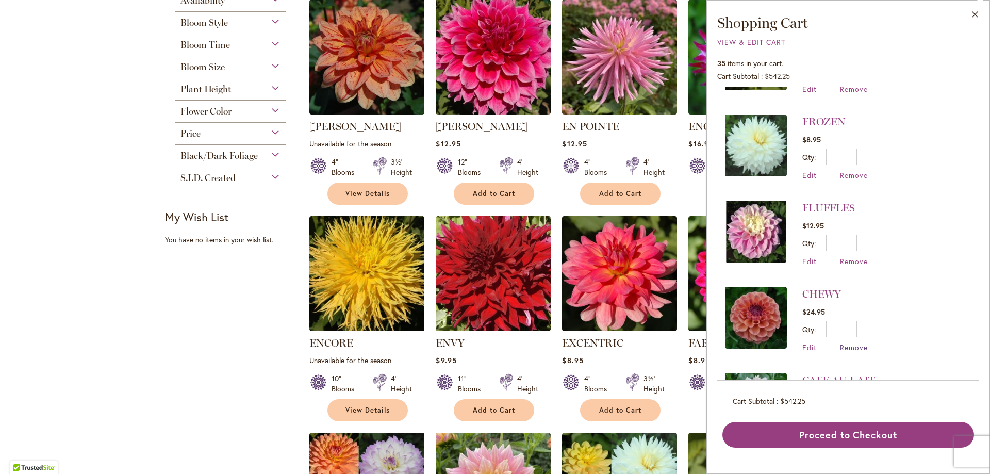
click at [847, 343] on span "Remove" at bounding box center [854, 348] width 28 height 10
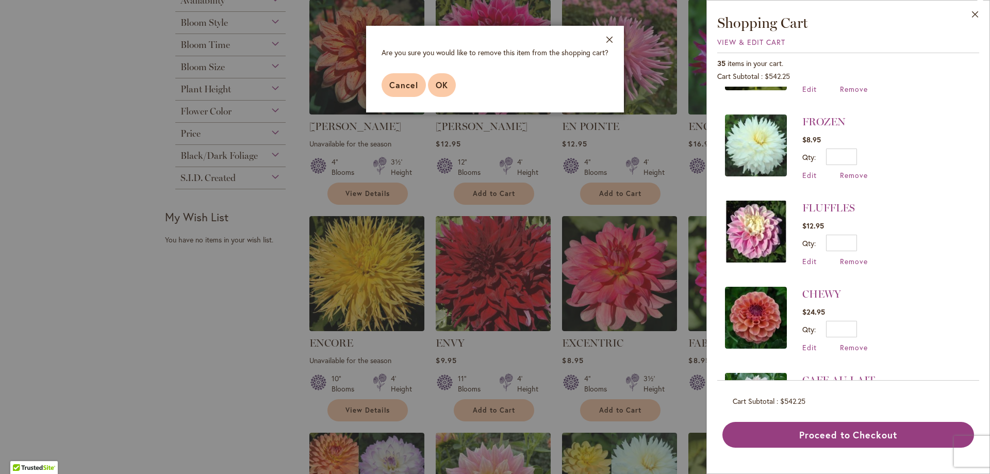
click at [439, 82] on span "OK" at bounding box center [442, 84] width 12 height 11
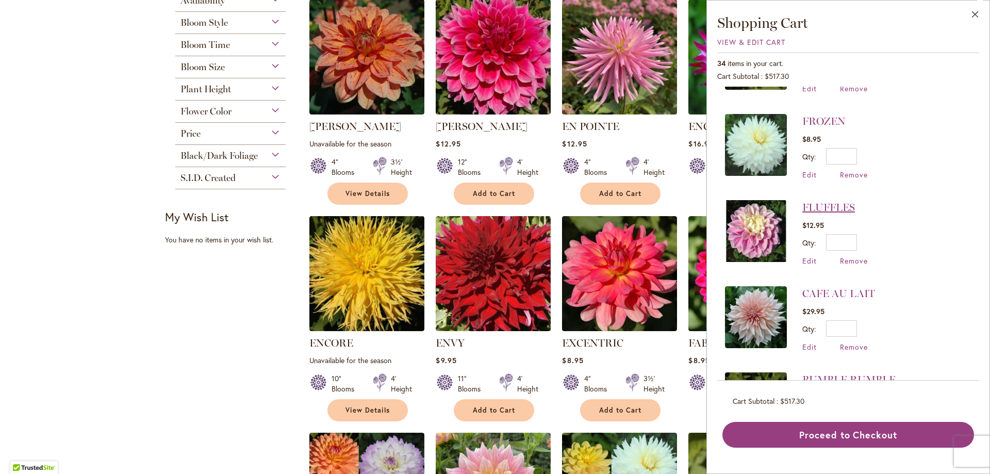
scroll to position [1444, 0]
click at [829, 202] on link "FLUFFLES" at bounding box center [829, 208] width 53 height 12
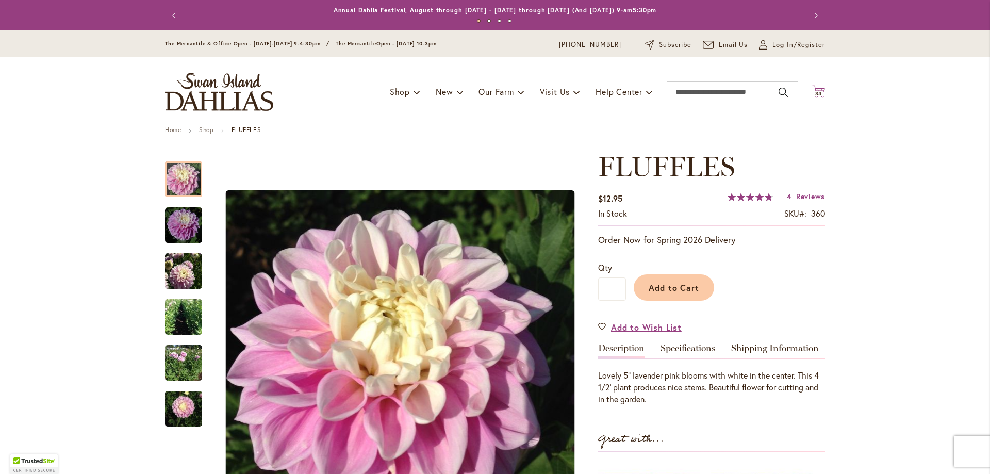
click at [818, 98] on span "Cart .cls-1 { fill: #231f20; }" at bounding box center [818, 92] width 13 height 14
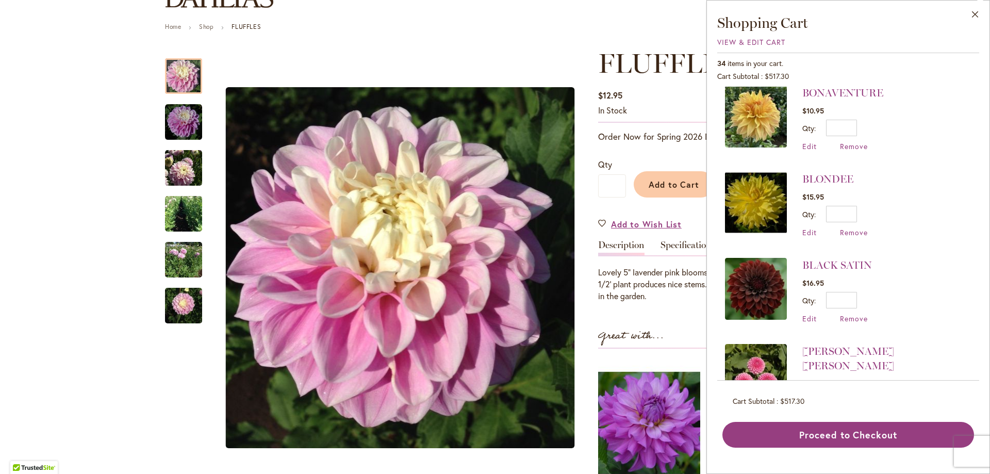
scroll to position [1909, 0]
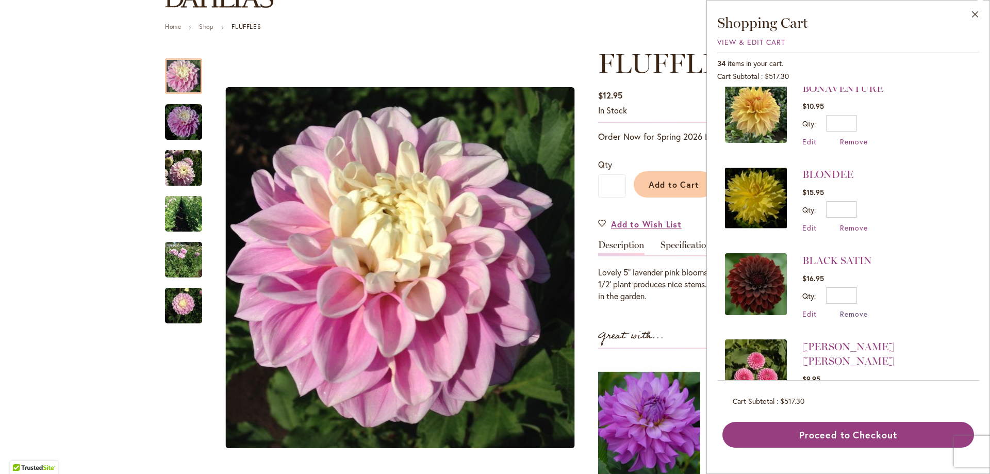
click at [847, 309] on span "Remove" at bounding box center [854, 314] width 28 height 10
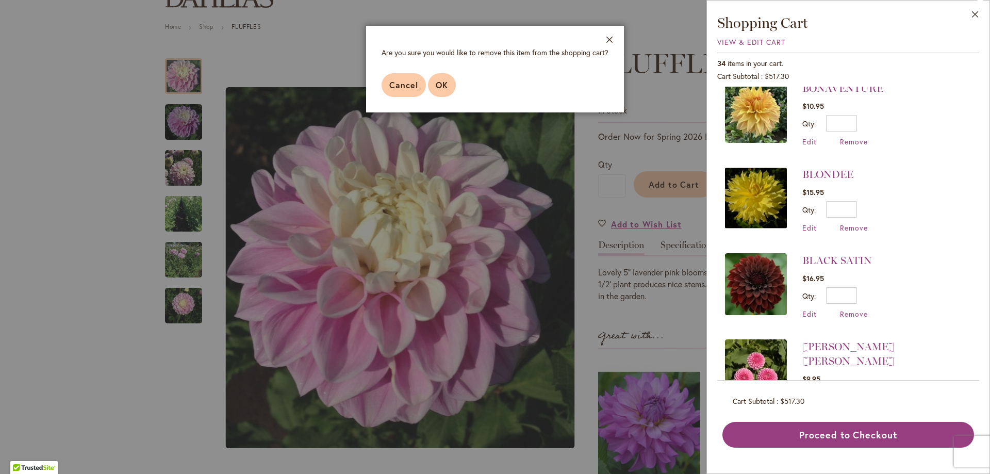
click at [438, 81] on span "OK" at bounding box center [442, 84] width 12 height 11
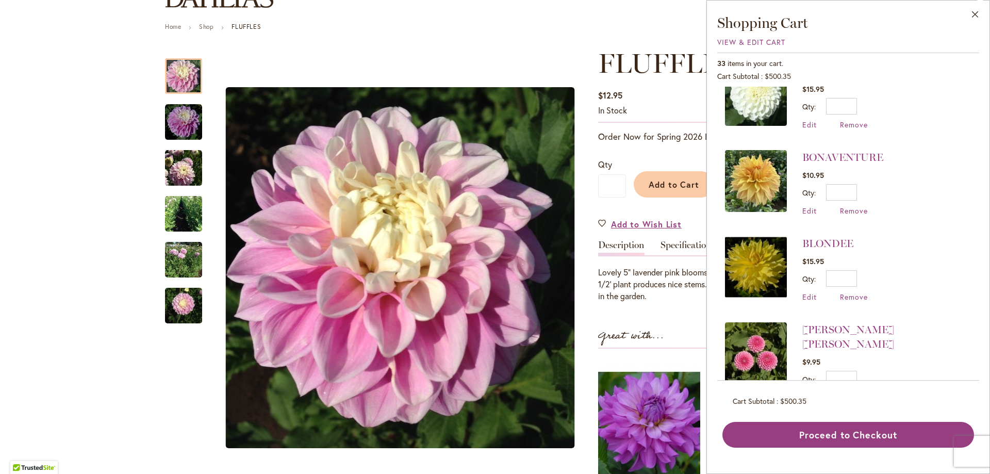
scroll to position [1857, 0]
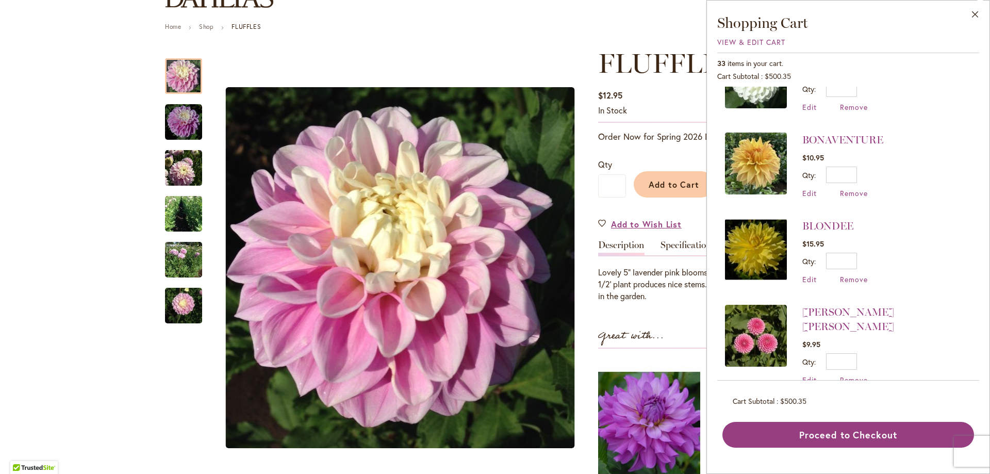
click at [758, 141] on img at bounding box center [756, 164] width 62 height 62
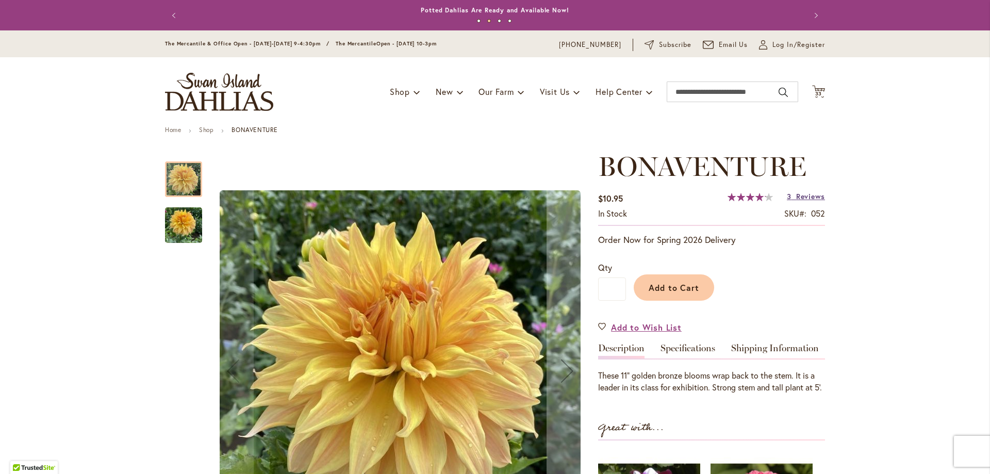
click at [790, 197] on link "3 Reviews" at bounding box center [806, 196] width 38 height 10
click at [815, 90] on icon at bounding box center [818, 91] width 13 height 12
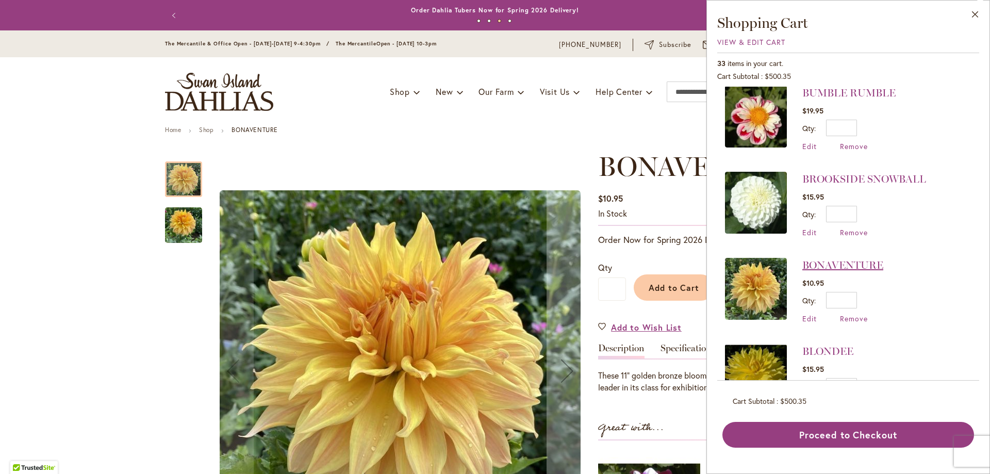
scroll to position [1754, 0]
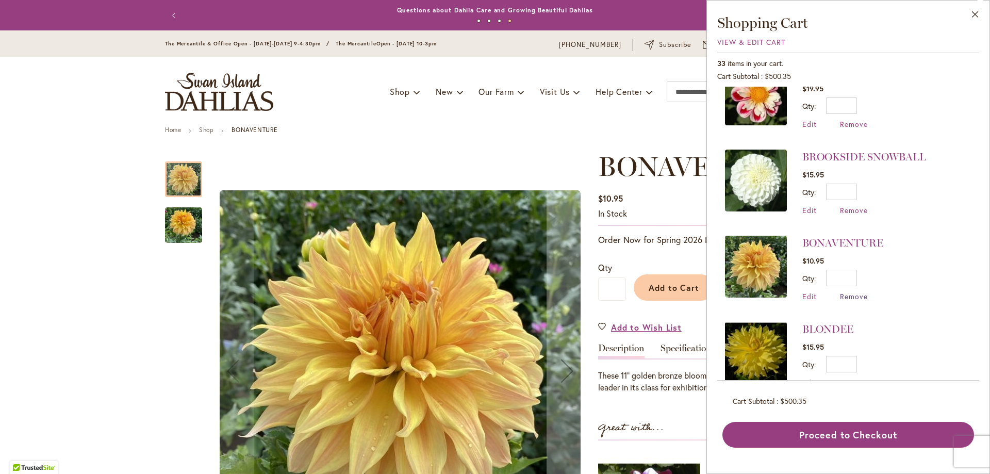
click at [845, 291] on span "Remove" at bounding box center [854, 296] width 28 height 10
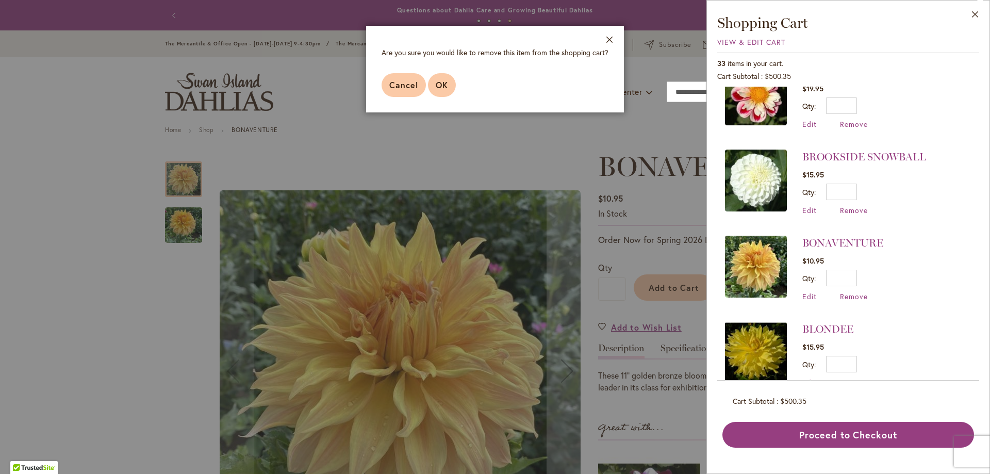
click at [428, 86] on button "OK" at bounding box center [442, 85] width 28 height 24
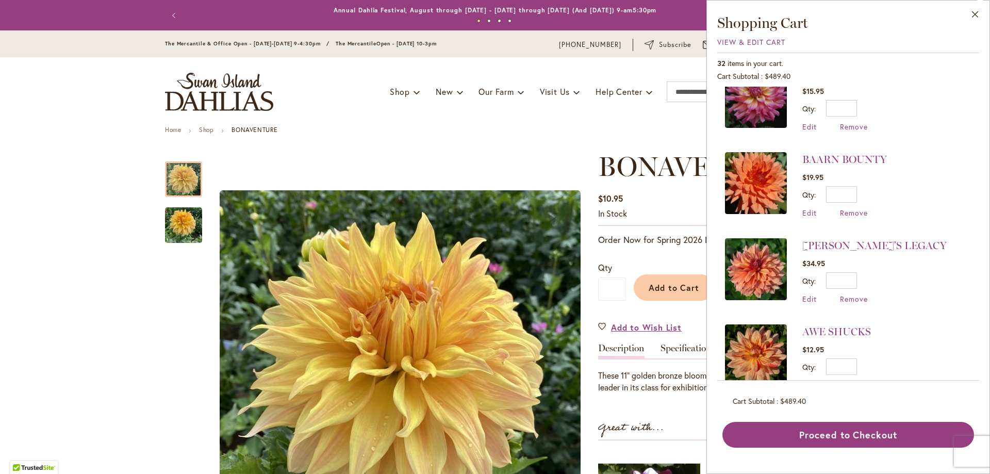
scroll to position [2263, 0]
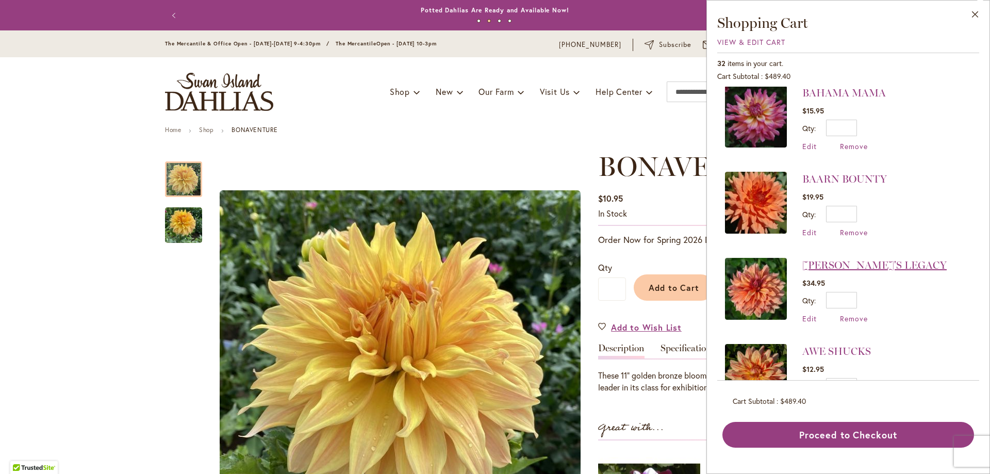
click at [850, 259] on link "ANDY'S LEGACY" at bounding box center [875, 265] width 144 height 12
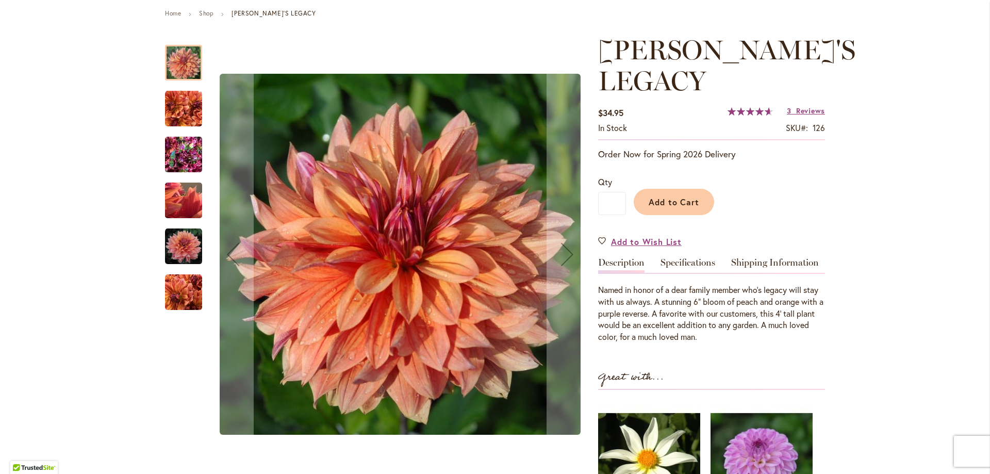
scroll to position [103, 0]
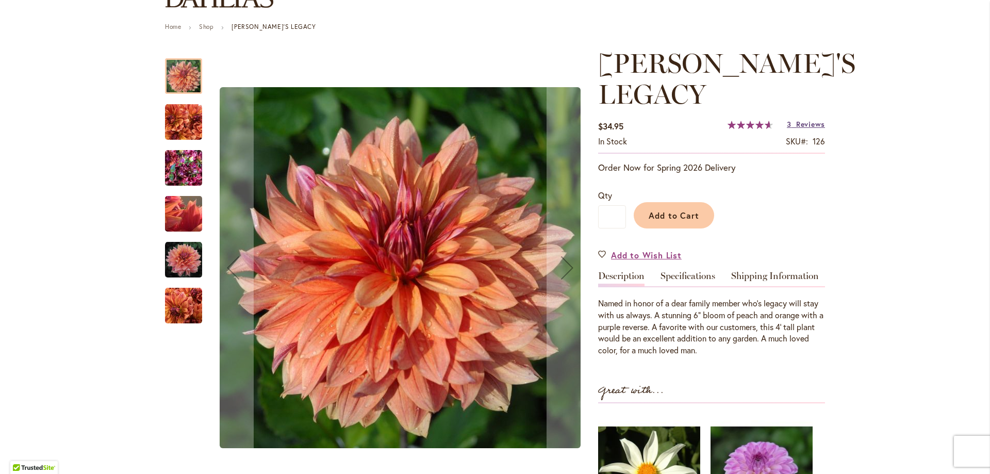
click at [806, 119] on span "Reviews" at bounding box center [810, 124] width 29 height 10
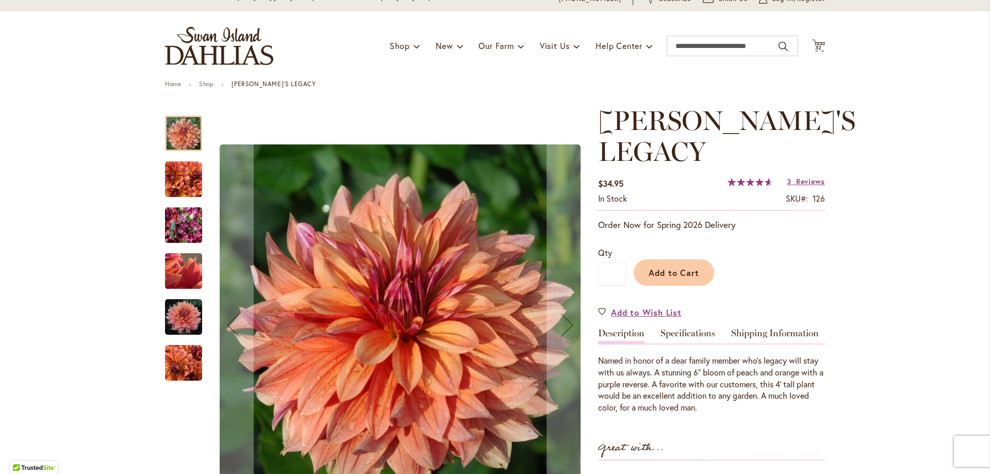
scroll to position [0, 0]
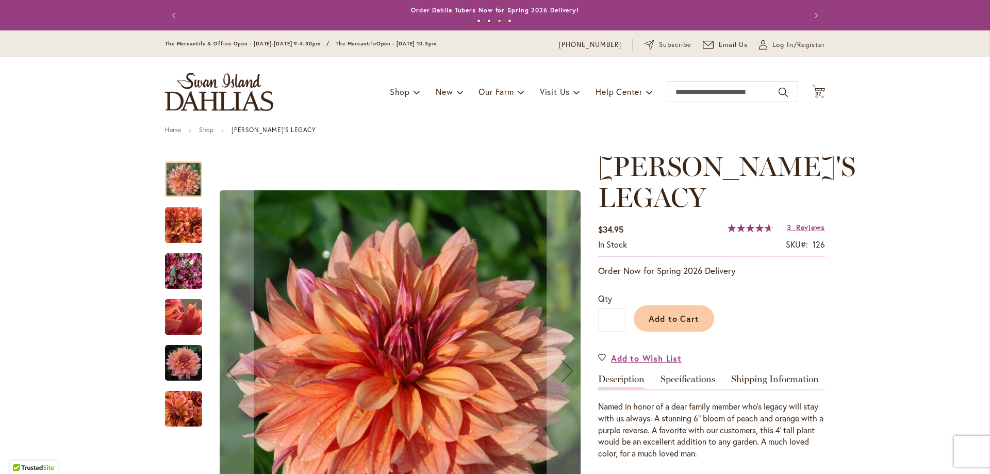
click at [806, 92] on div "Toggle Nav Shop Dahlia Tubers Collections Fresh Cut Dahlias Gardening Supplies …" at bounding box center [495, 91] width 681 height 69
click at [818, 95] on span "32" at bounding box center [819, 93] width 7 height 7
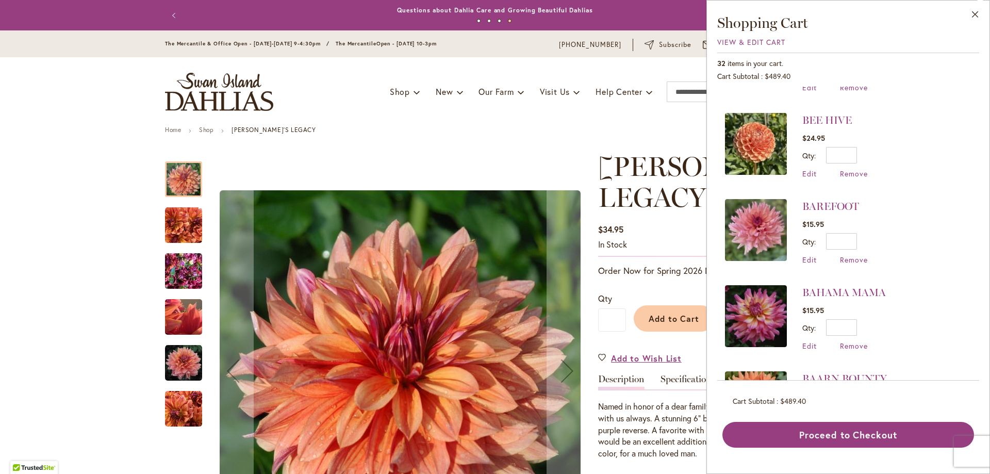
scroll to position [2366, 0]
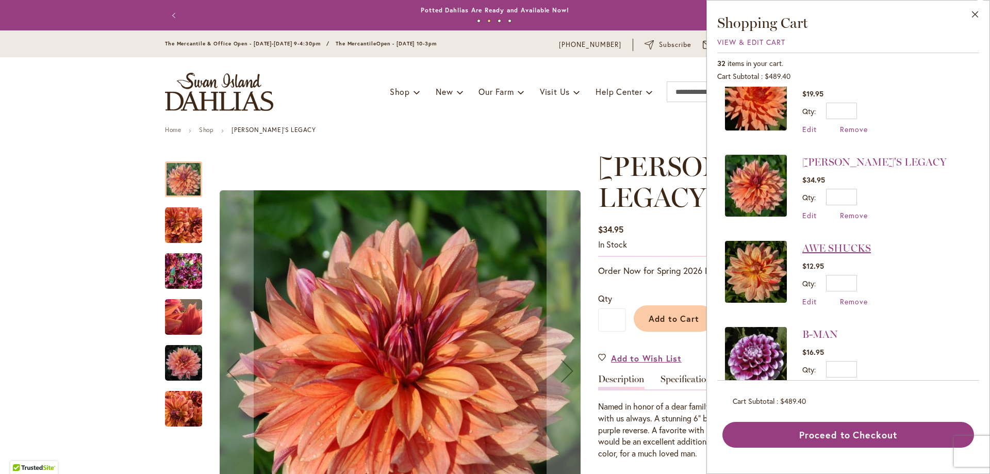
click at [866, 242] on link "AWE SHUCKS" at bounding box center [837, 248] width 69 height 12
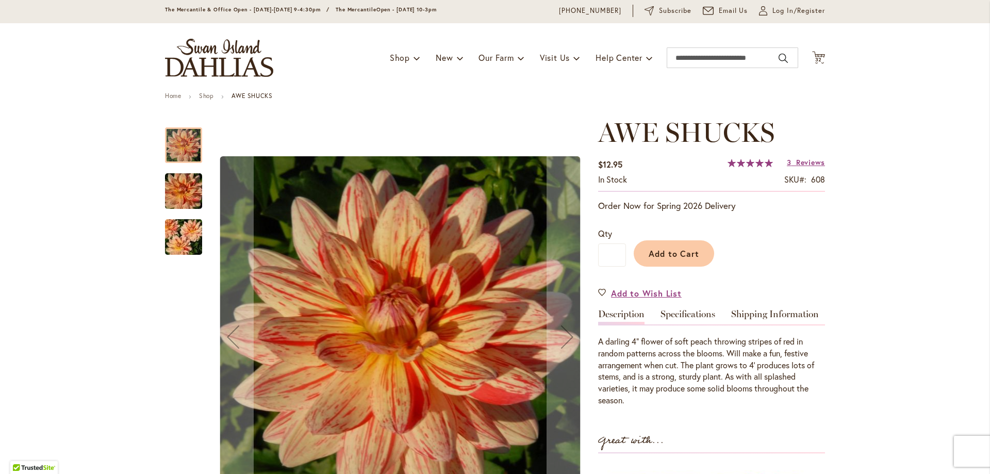
scroll to position [52, 0]
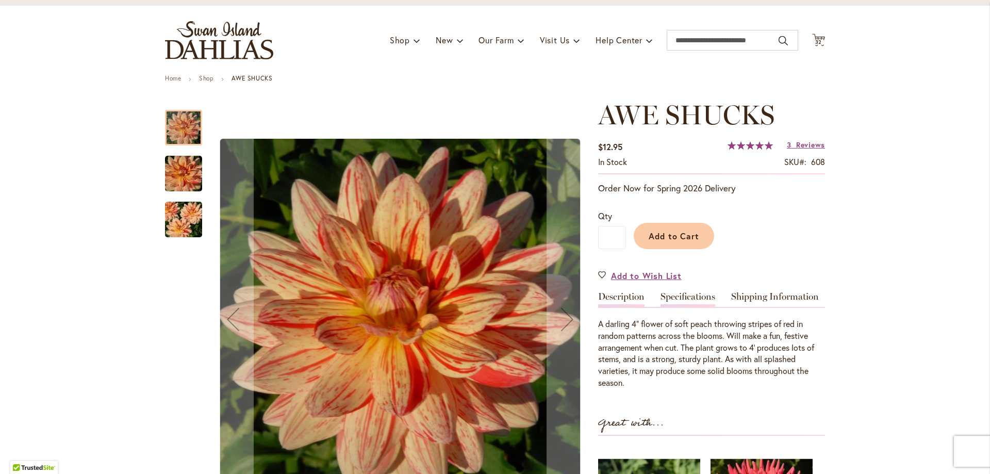
click at [696, 298] on link "Specifications" at bounding box center [688, 299] width 55 height 15
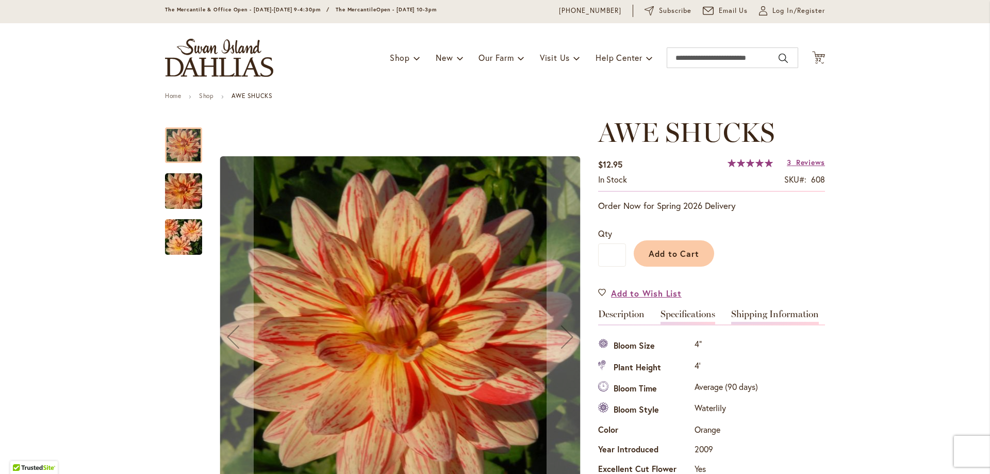
scroll to position [34, 0]
click at [798, 164] on span "Reviews" at bounding box center [810, 163] width 29 height 10
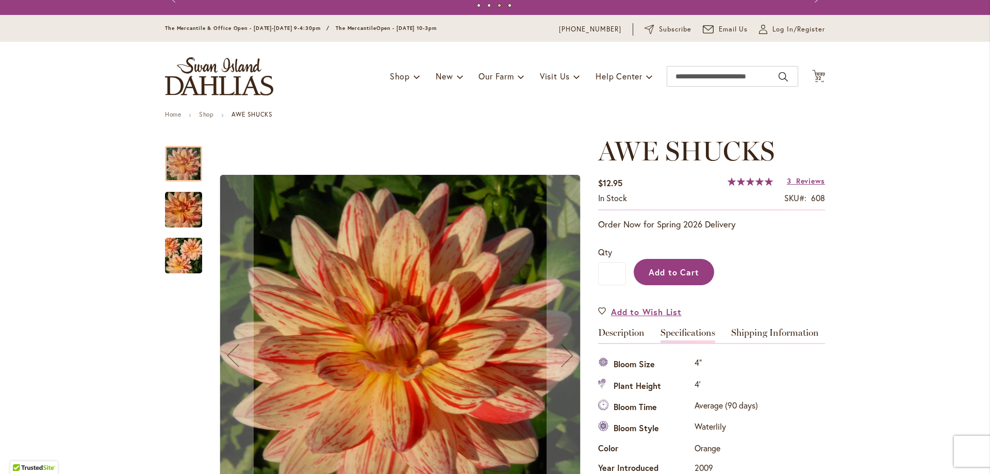
scroll to position [0, 0]
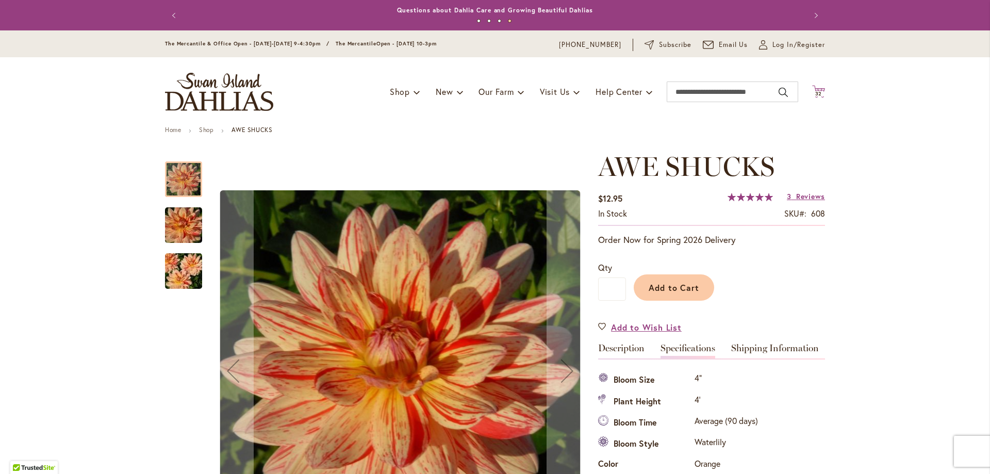
click at [820, 97] on span "Cart .cls-1 { fill: #231f20; }" at bounding box center [818, 92] width 13 height 14
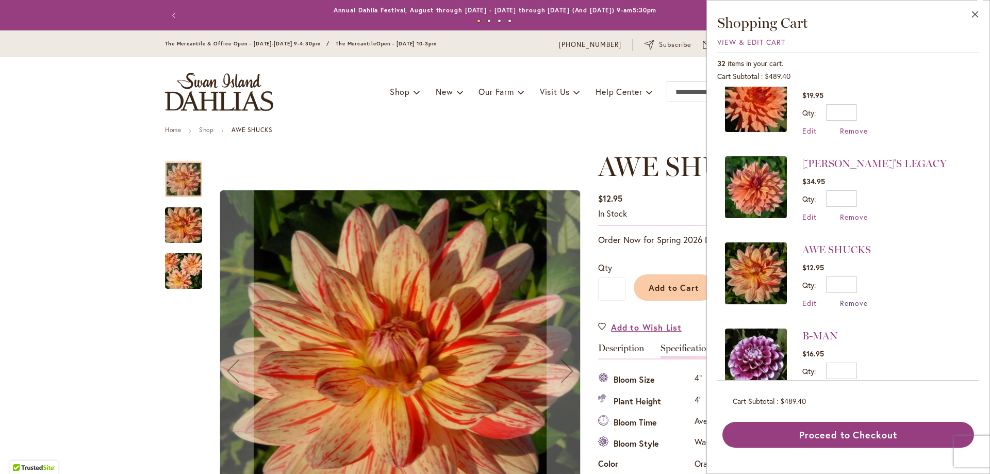
scroll to position [2366, 0]
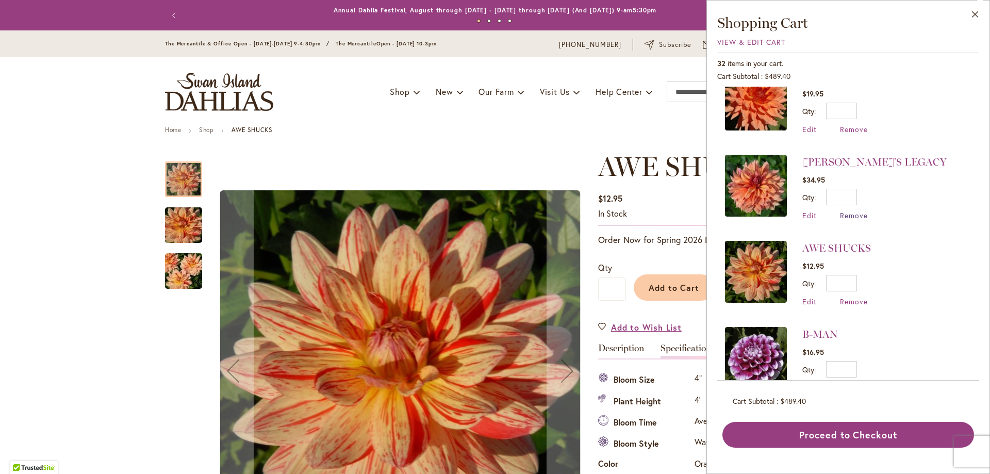
click at [854, 210] on span "Remove" at bounding box center [854, 215] width 28 height 10
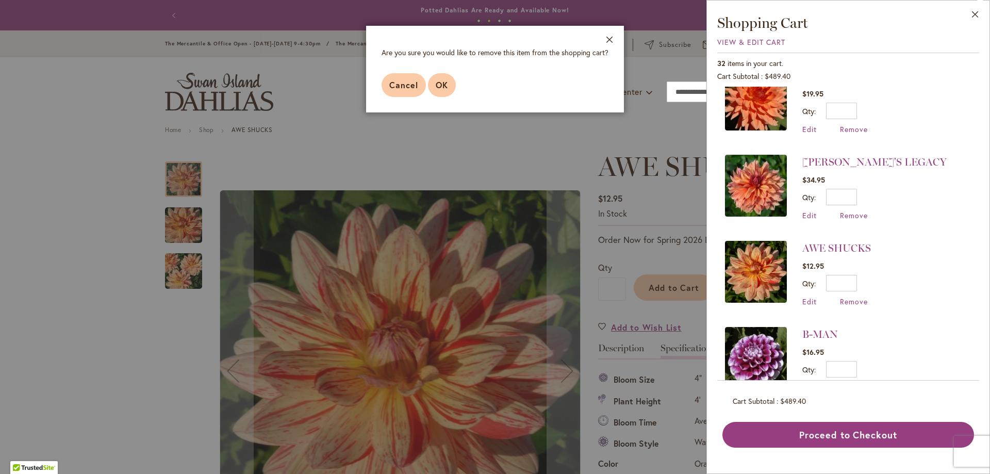
click at [431, 90] on button "OK" at bounding box center [442, 85] width 28 height 24
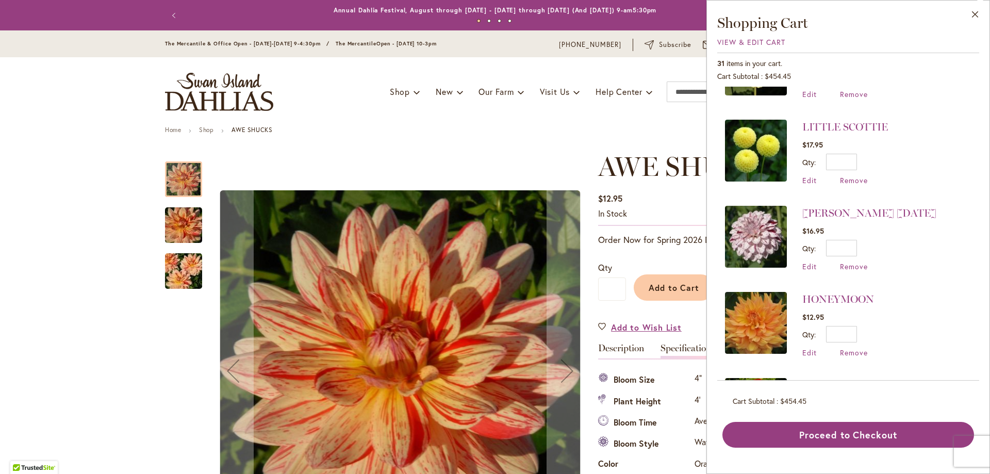
scroll to position [1032, 0]
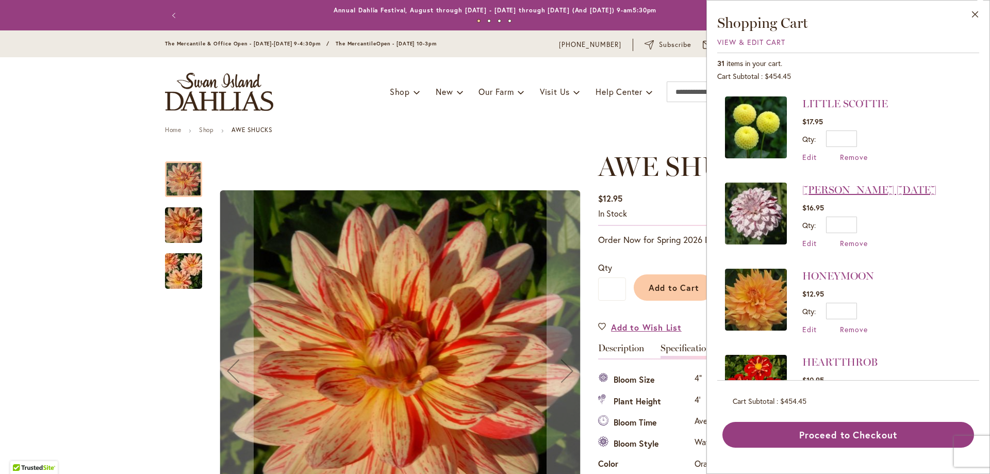
click at [880, 186] on link "[PERSON_NAME] [DATE]" at bounding box center [870, 190] width 134 height 12
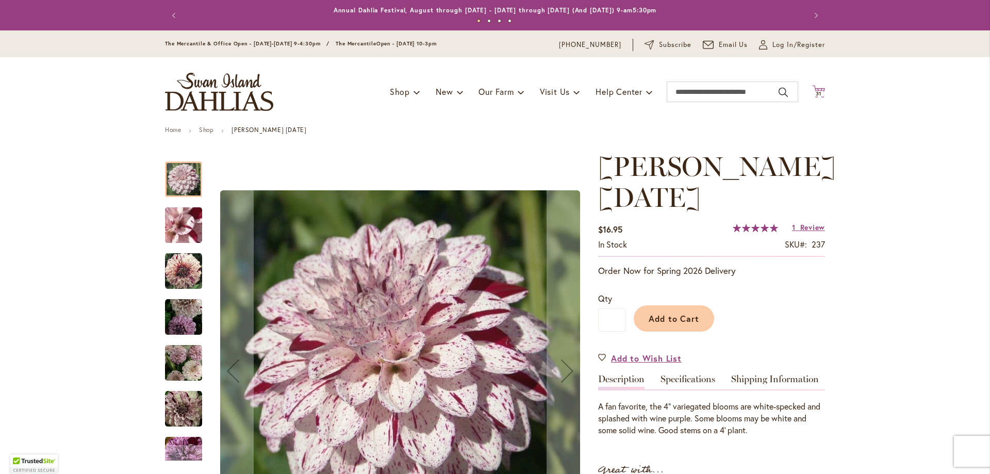
click at [815, 94] on button "Cart .cls-1 { fill: #231f20; } 31 31 items" at bounding box center [818, 92] width 13 height 14
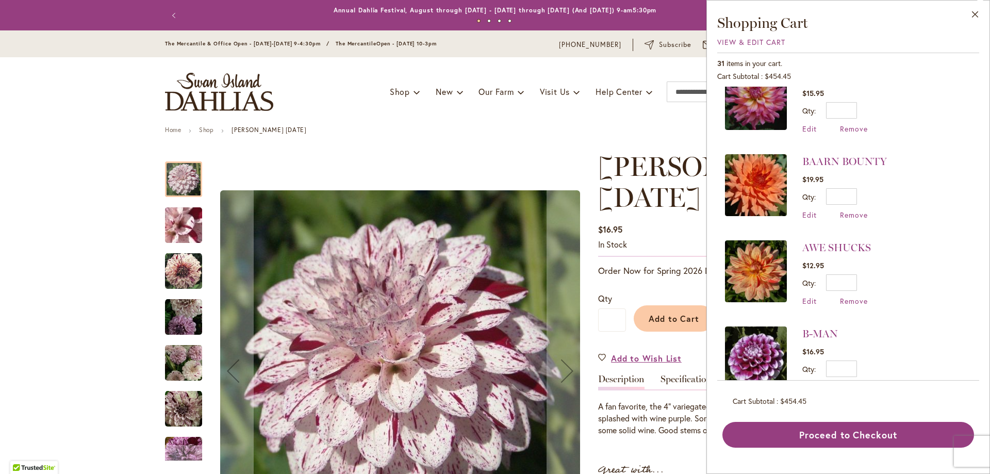
scroll to position [2229, 0]
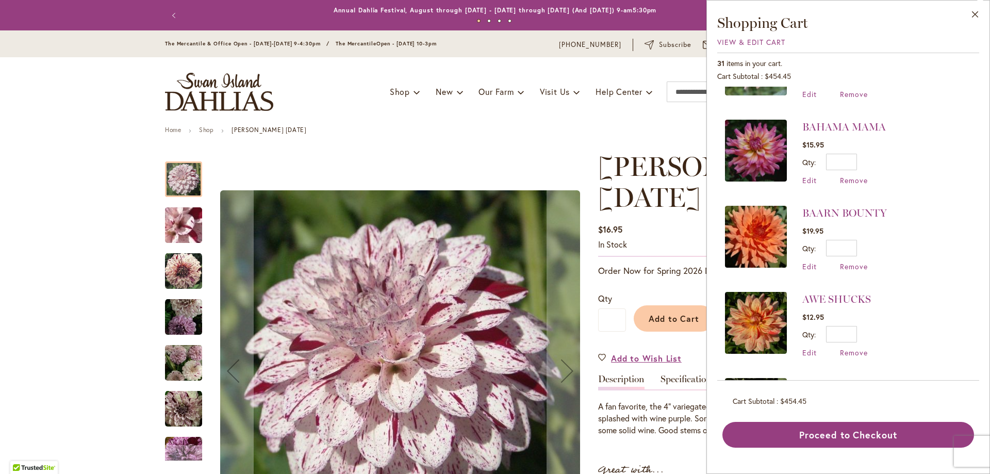
click at [878, 207] on link "BAARN BOUNTY" at bounding box center [845, 213] width 85 height 12
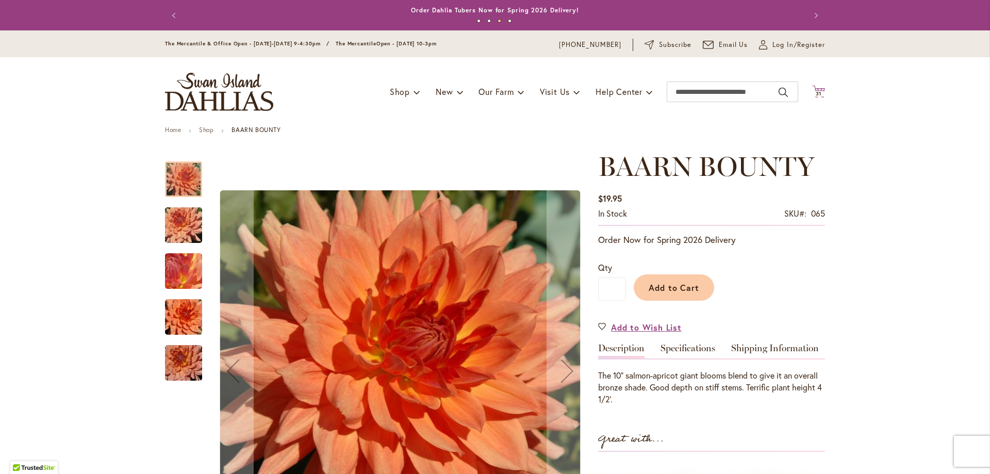
click at [817, 93] on span "31" at bounding box center [819, 93] width 6 height 7
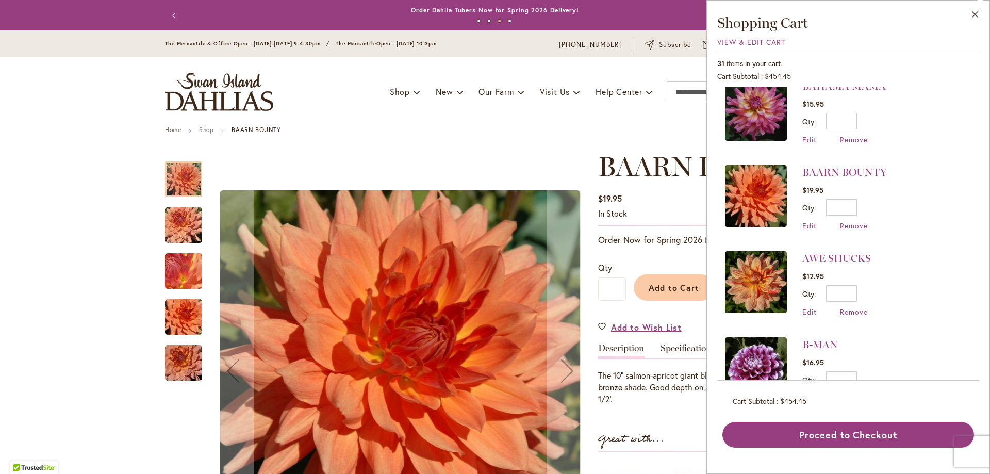
scroll to position [2281, 0]
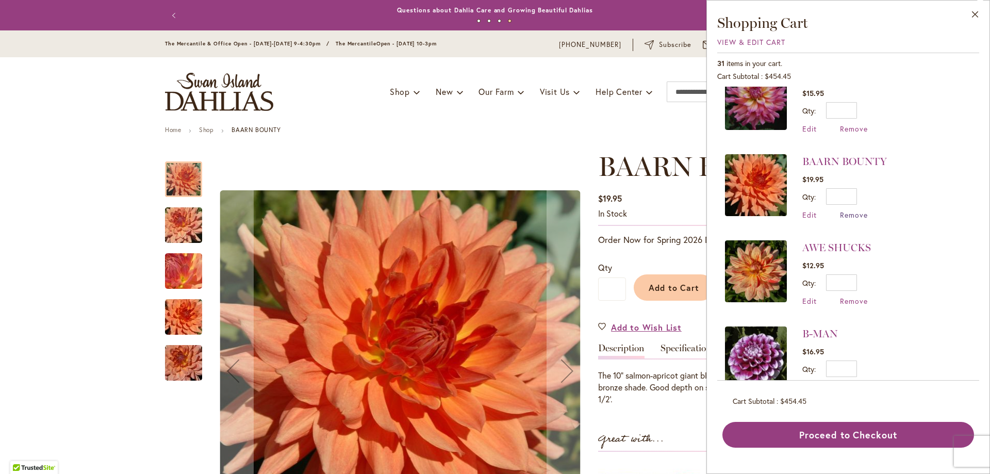
click at [848, 210] on span "Remove" at bounding box center [854, 215] width 28 height 10
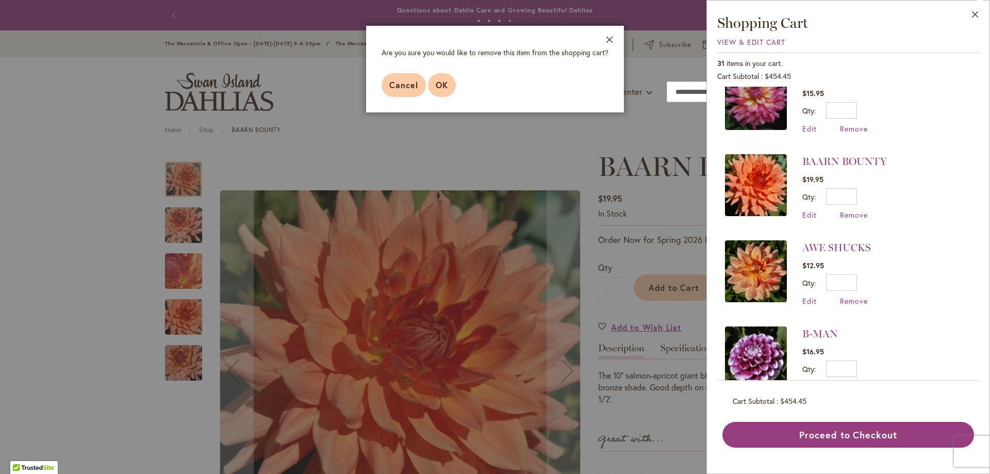
click at [445, 92] on button "OK" at bounding box center [442, 85] width 28 height 24
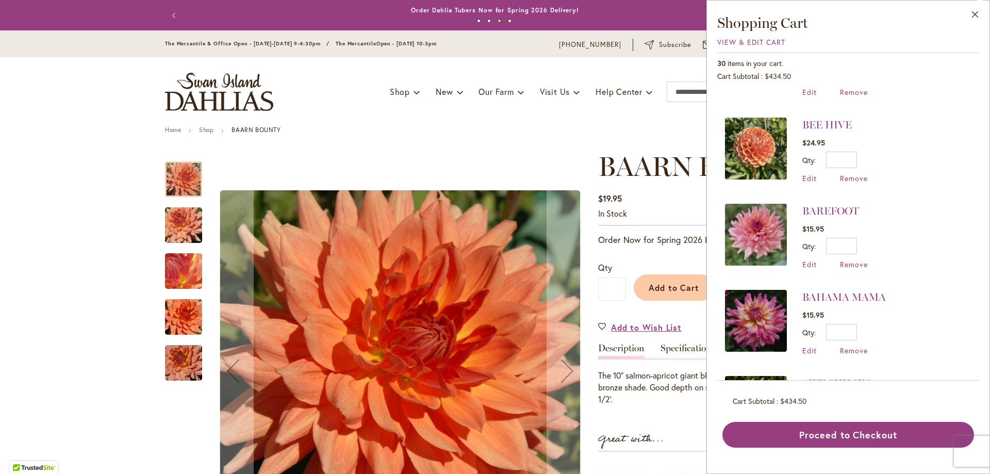
scroll to position [2040, 0]
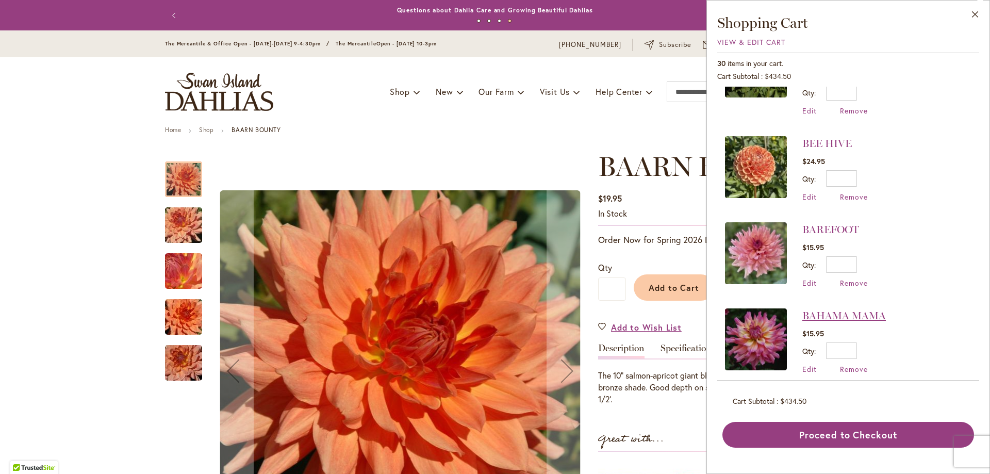
click at [866, 310] on link "BAHAMA MAMA" at bounding box center [845, 316] width 84 height 12
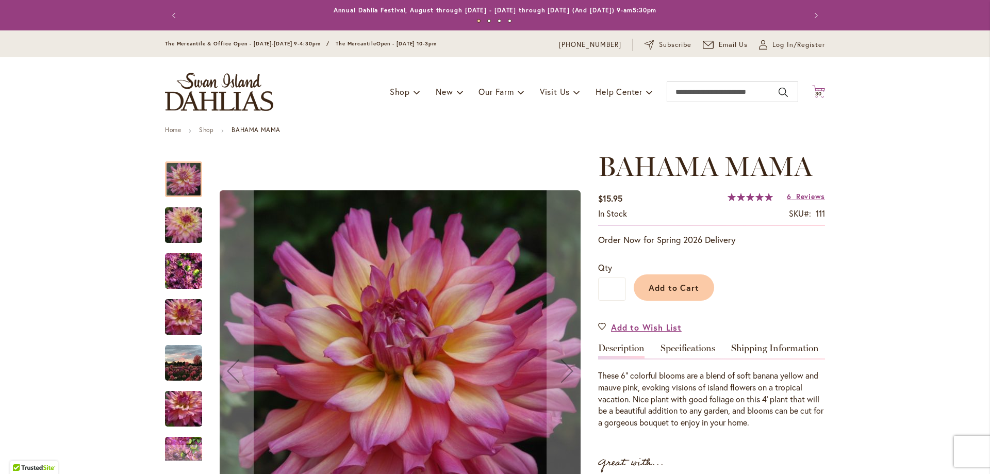
click at [816, 91] on span "30" at bounding box center [819, 93] width 7 height 7
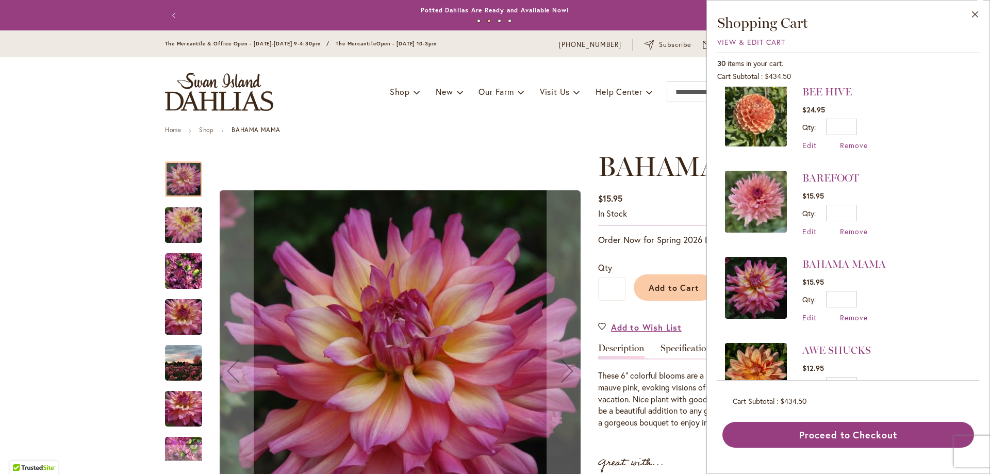
scroll to position [2040, 0]
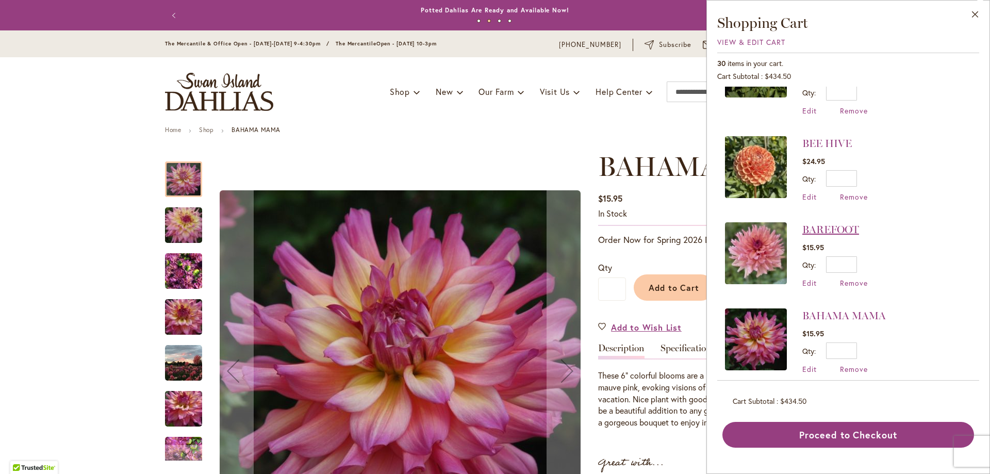
click at [823, 223] on link "BAREFOOT" at bounding box center [831, 229] width 57 height 12
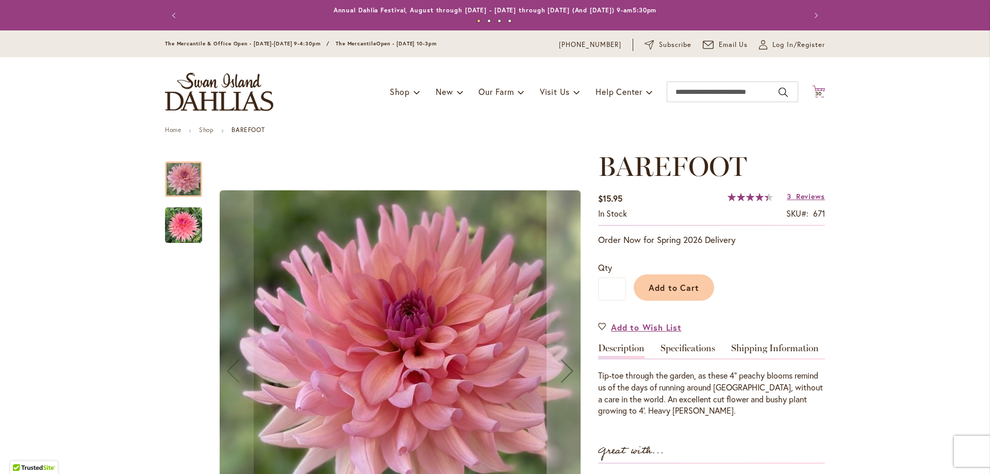
click at [818, 94] on span "30" at bounding box center [819, 93] width 7 height 7
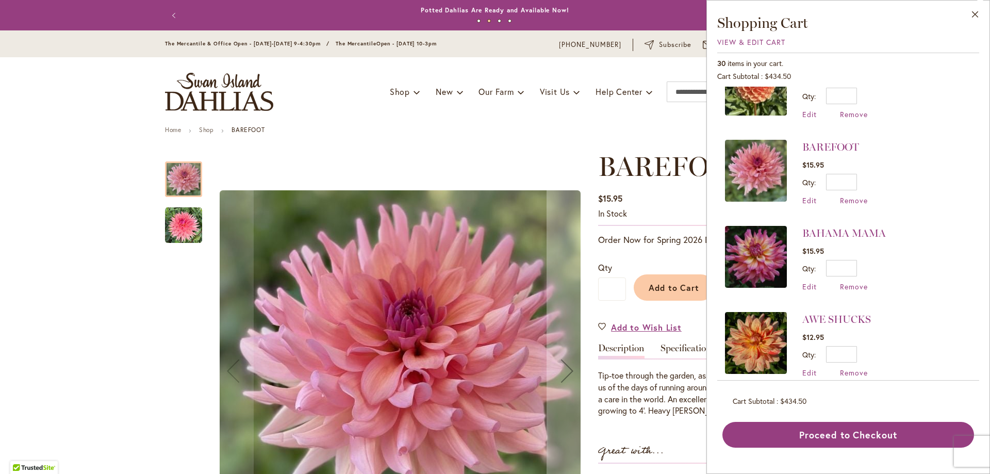
scroll to position [2092, 0]
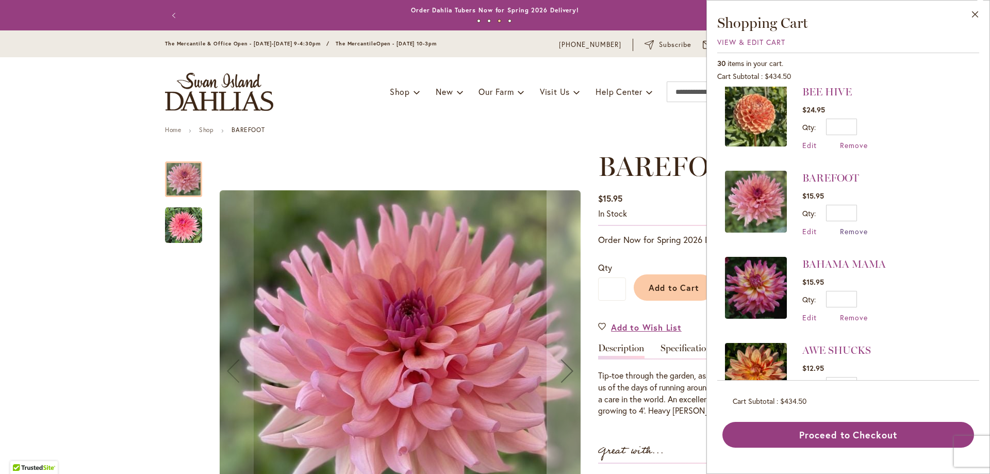
click at [853, 226] on span "Remove" at bounding box center [854, 231] width 28 height 10
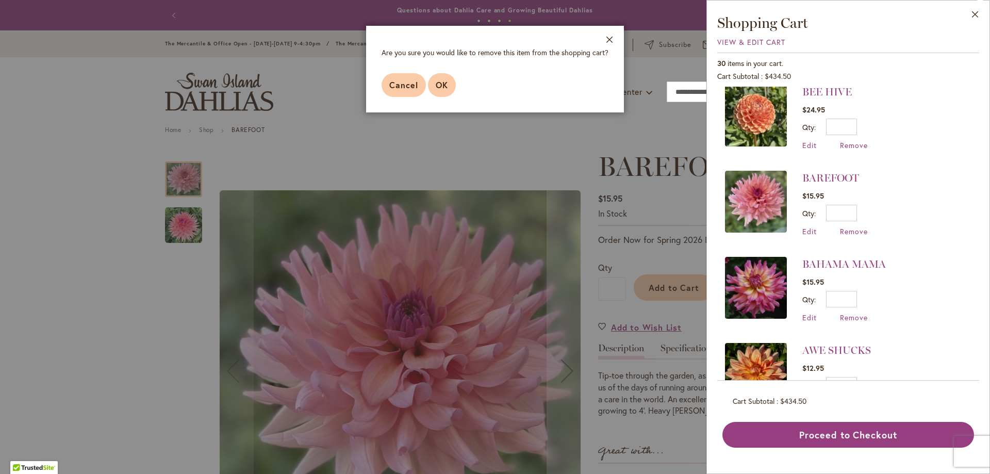
click at [440, 84] on span "OK" at bounding box center [442, 84] width 12 height 11
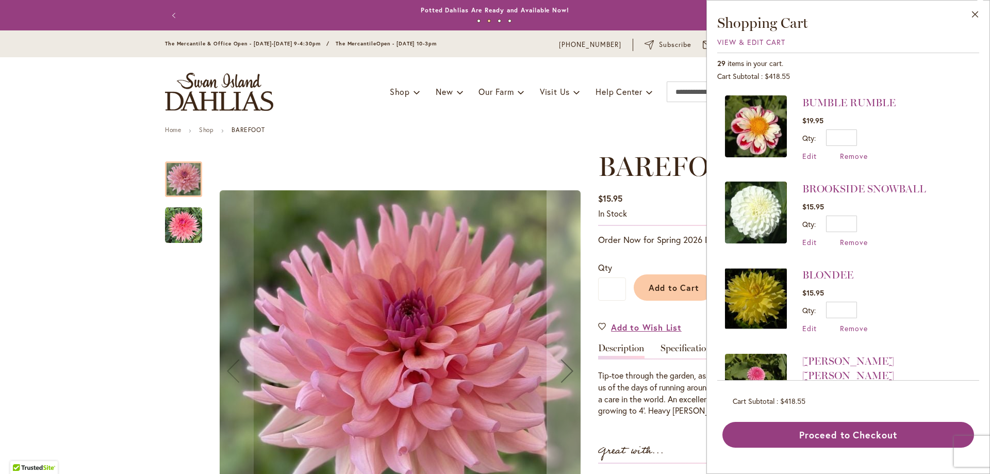
scroll to position [1697, 0]
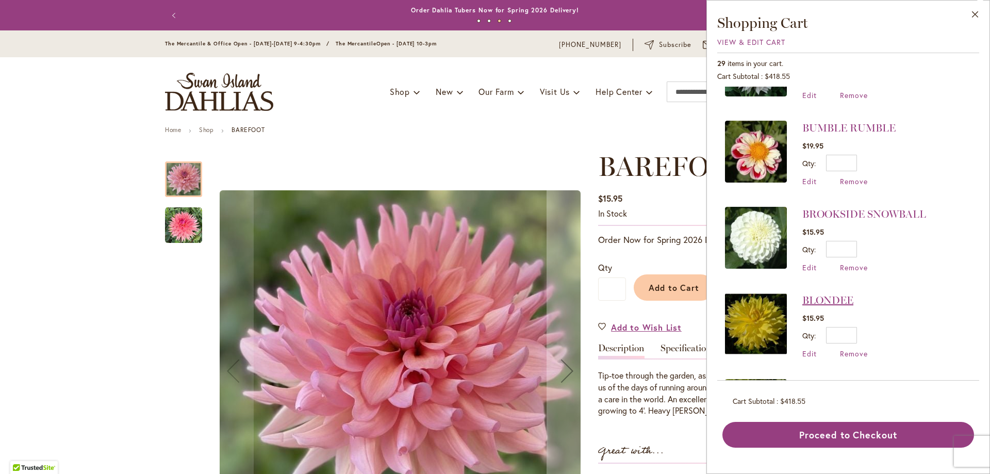
click at [842, 294] on link "BLONDEE" at bounding box center [828, 300] width 51 height 12
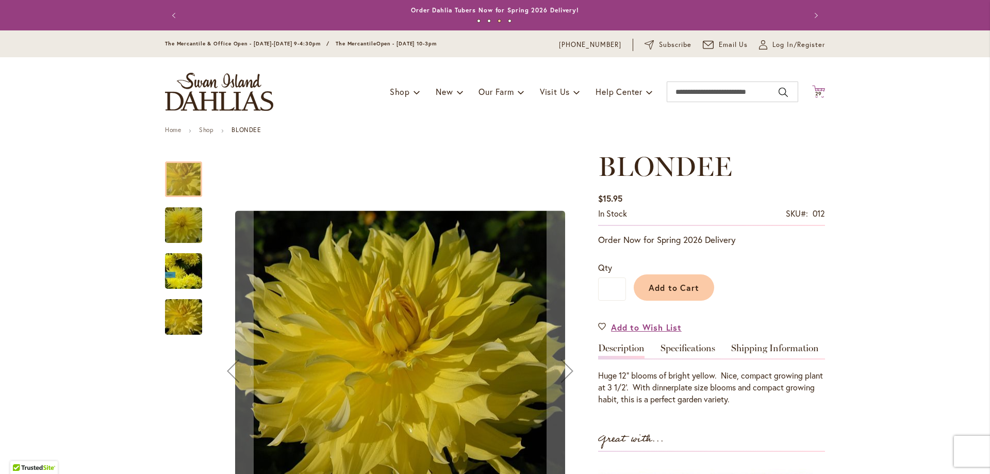
click at [816, 93] on span "29" at bounding box center [819, 93] width 7 height 7
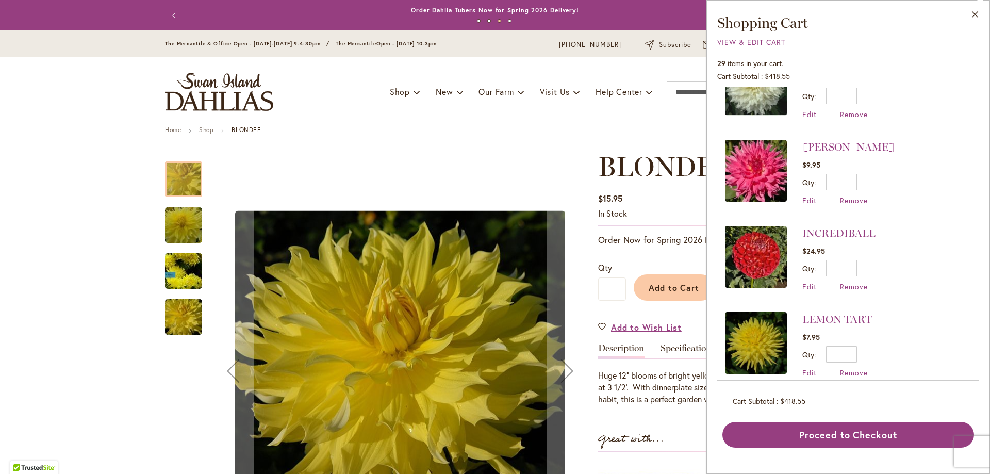
scroll to position [413, 0]
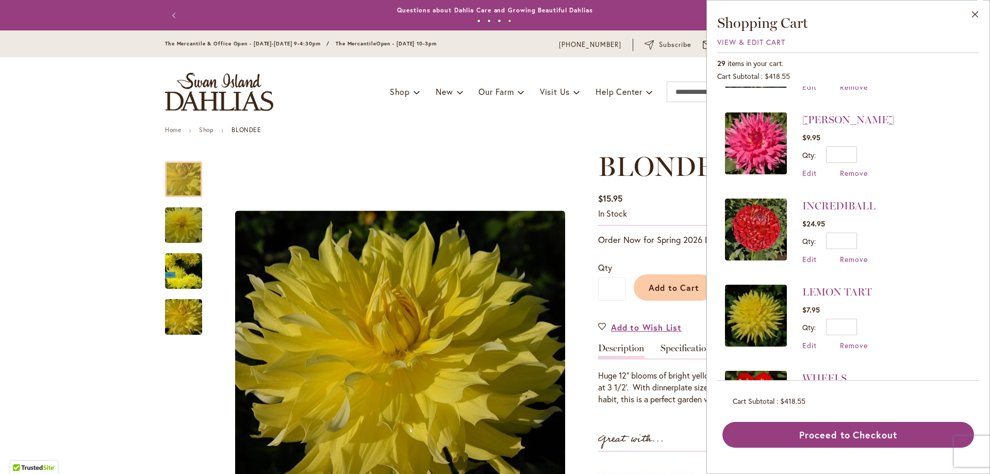
drag, startPoint x: 492, startPoint y: 145, endPoint x: 526, endPoint y: 148, distance: 34.7
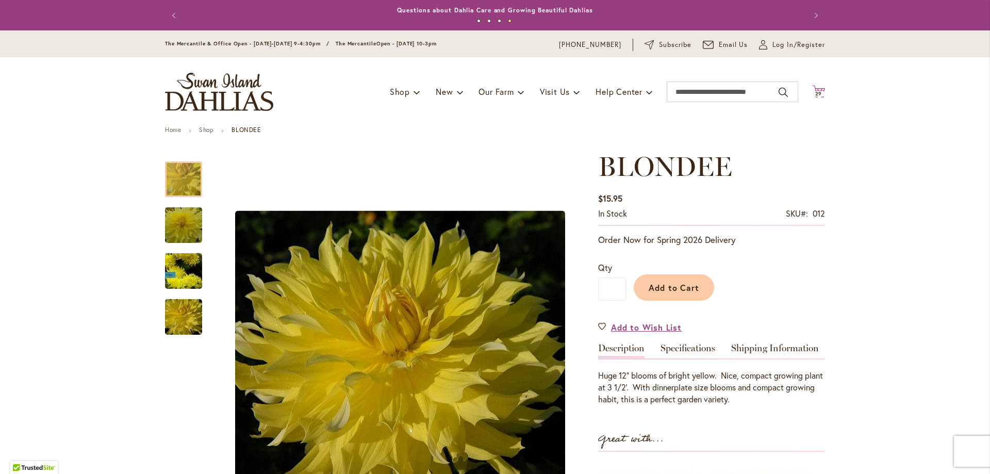
click at [816, 92] on span "29" at bounding box center [819, 93] width 7 height 7
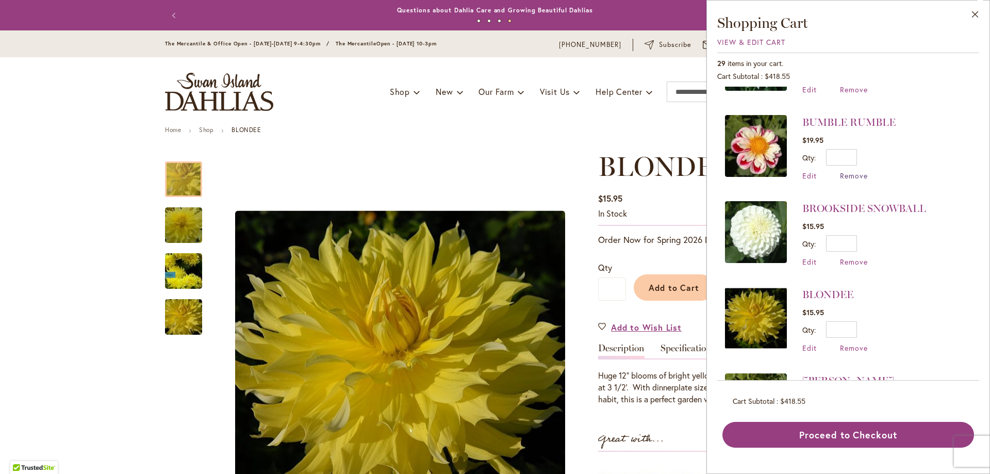
scroll to position [1754, 0]
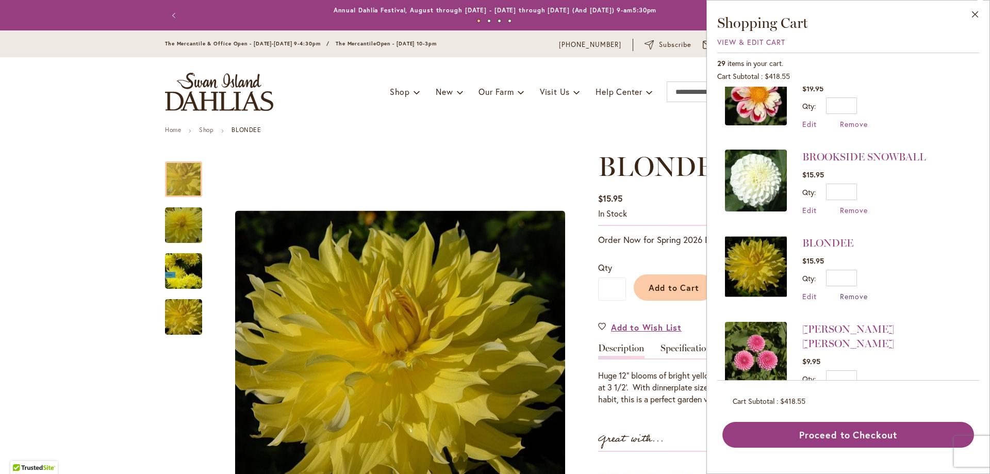
click at [847, 291] on span "Remove" at bounding box center [854, 296] width 28 height 10
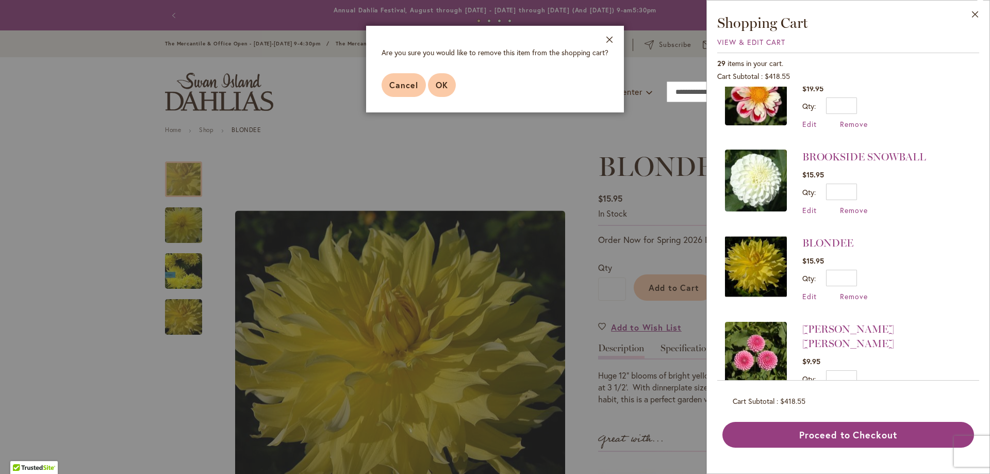
click at [438, 79] on span "OK" at bounding box center [442, 84] width 12 height 11
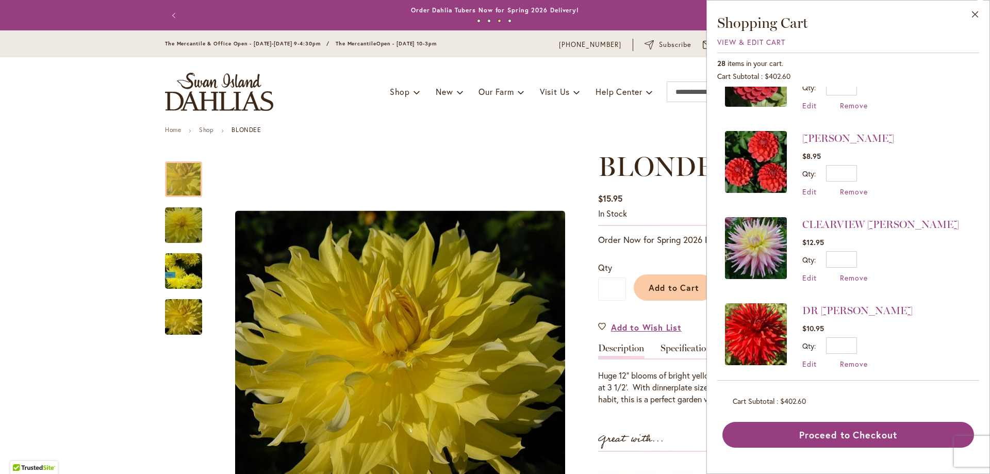
scroll to position [52, 0]
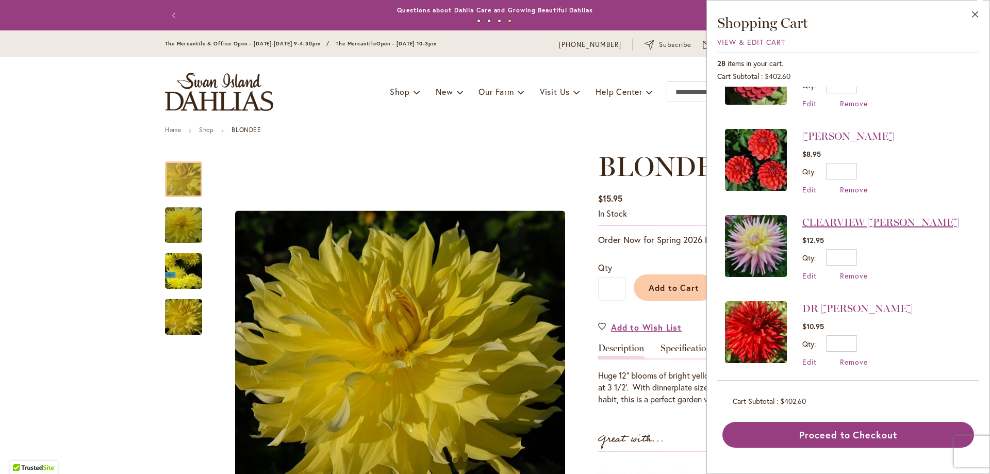
click at [827, 216] on link "CLEARVIEW [PERSON_NAME]" at bounding box center [881, 222] width 157 height 12
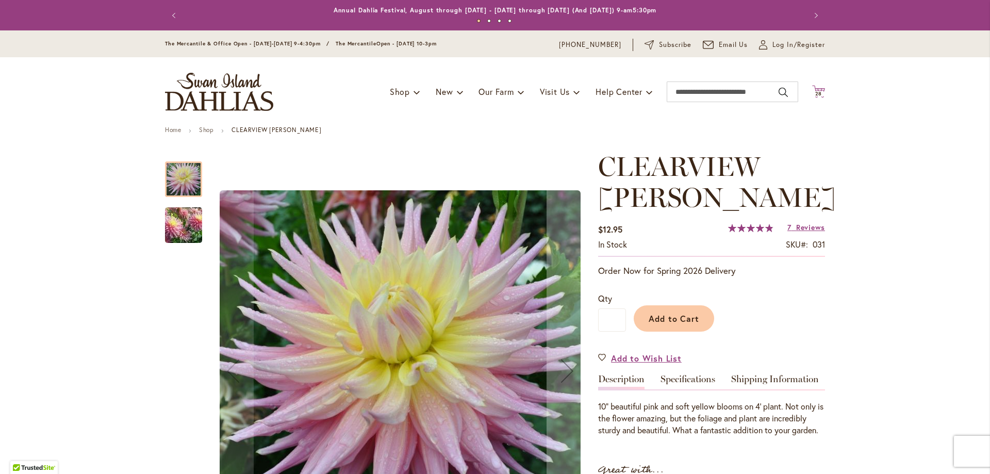
click at [816, 94] on span "28" at bounding box center [819, 93] width 7 height 7
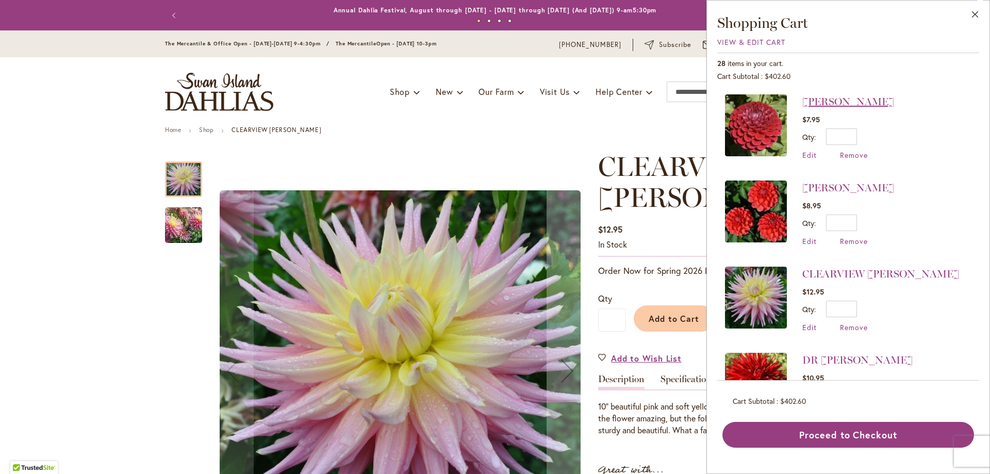
click at [843, 104] on link "[PERSON_NAME]" at bounding box center [849, 101] width 92 height 12
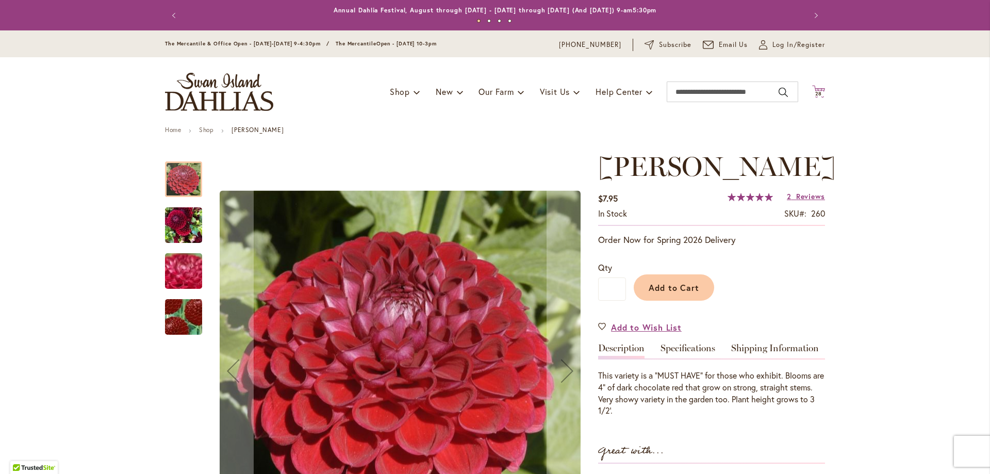
click at [816, 92] on span "28" at bounding box center [819, 93] width 7 height 7
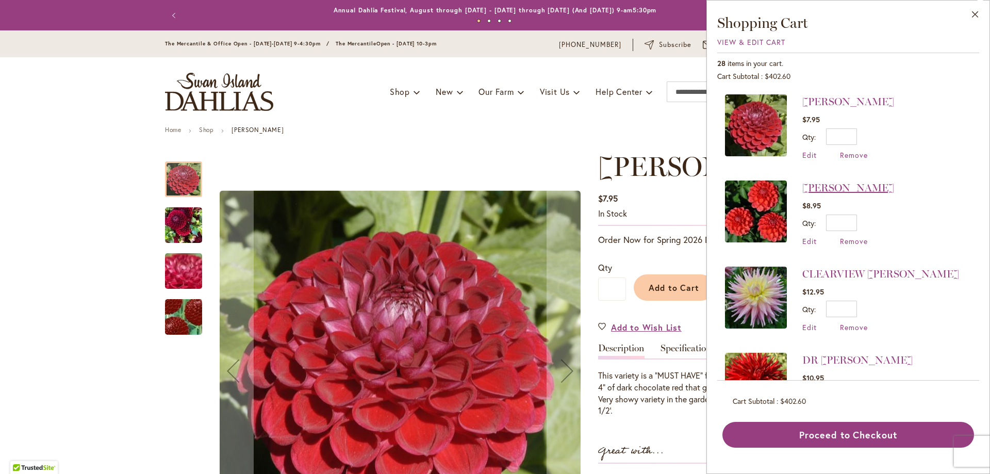
click at [854, 189] on link "[PERSON_NAME]" at bounding box center [849, 188] width 92 height 12
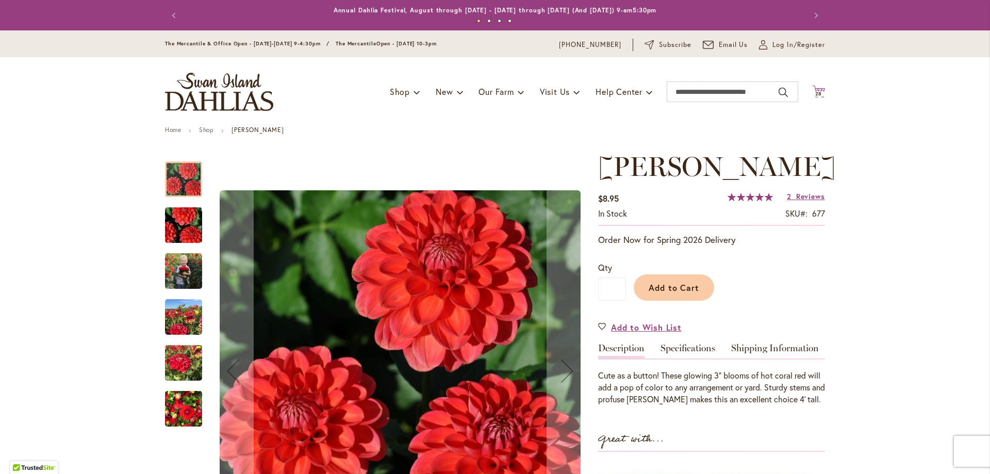
click at [816, 92] on span "28" at bounding box center [819, 93] width 7 height 7
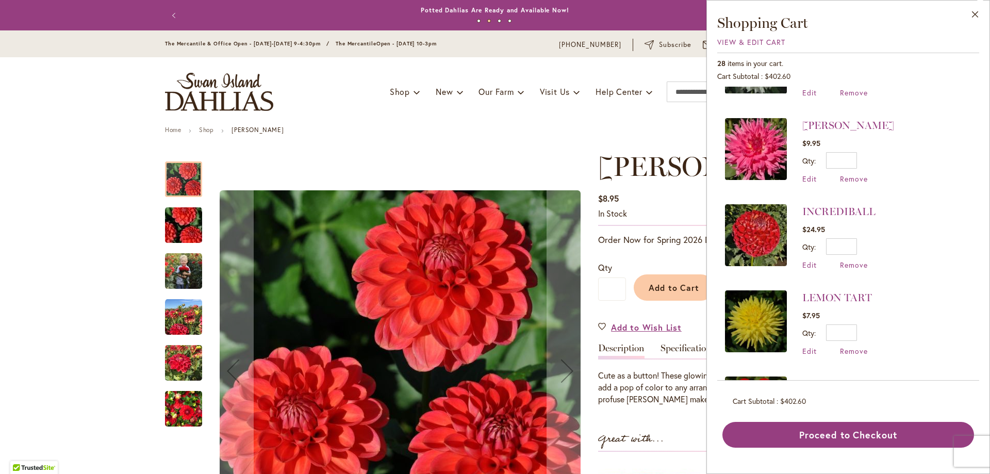
scroll to position [464, 0]
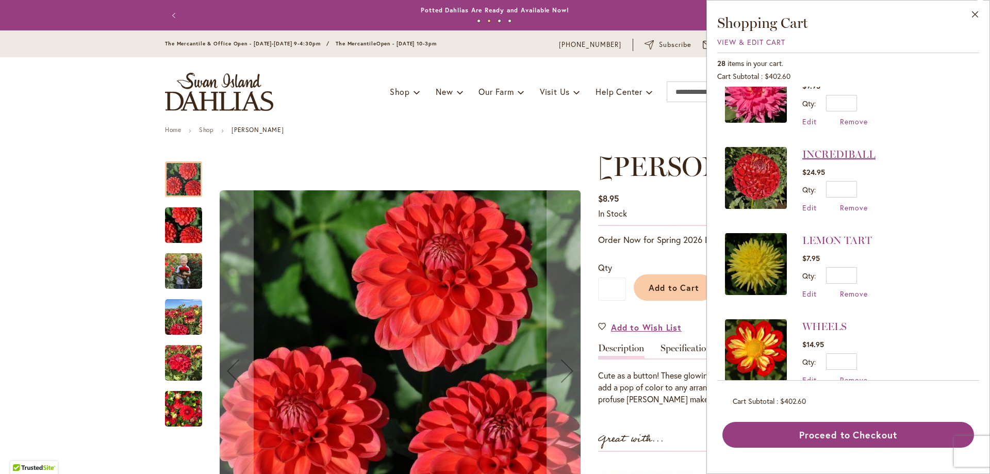
click at [836, 153] on link "INCREDIBALL" at bounding box center [839, 154] width 73 height 12
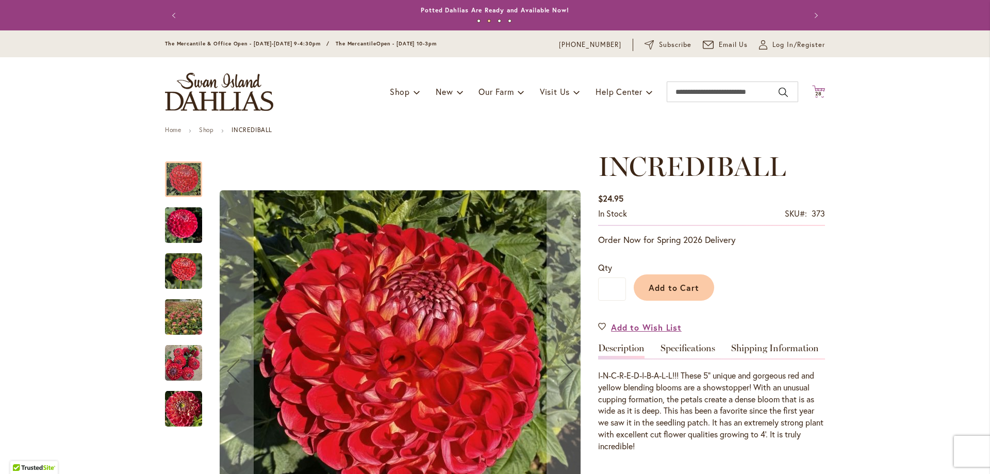
click at [816, 92] on span "28" at bounding box center [819, 93] width 7 height 7
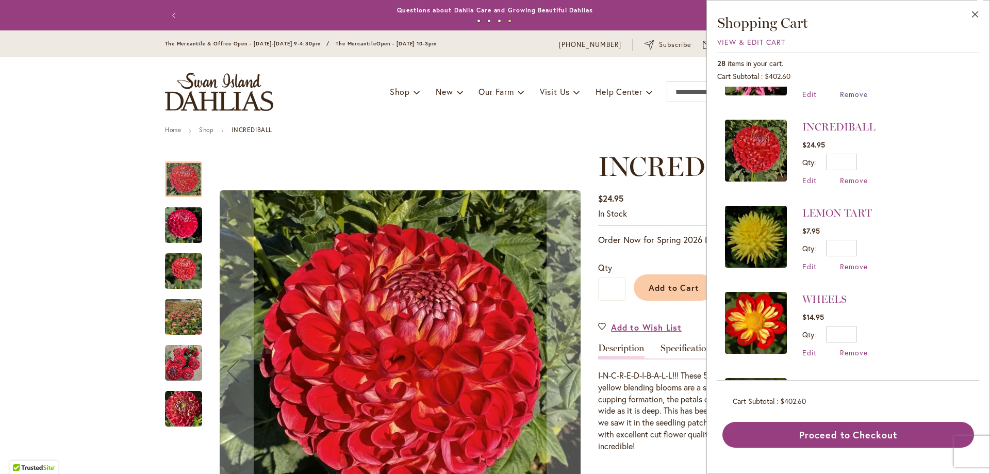
scroll to position [516, 0]
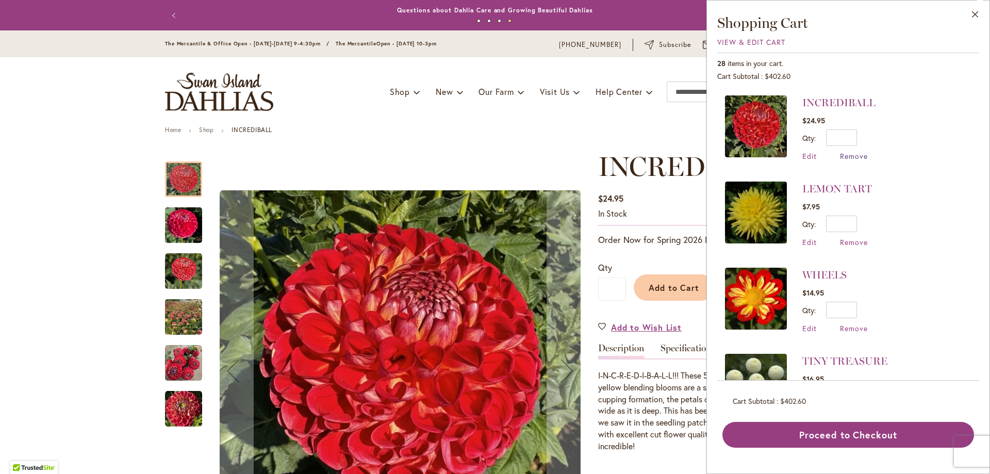
click at [861, 156] on span "Remove" at bounding box center [854, 156] width 28 height 10
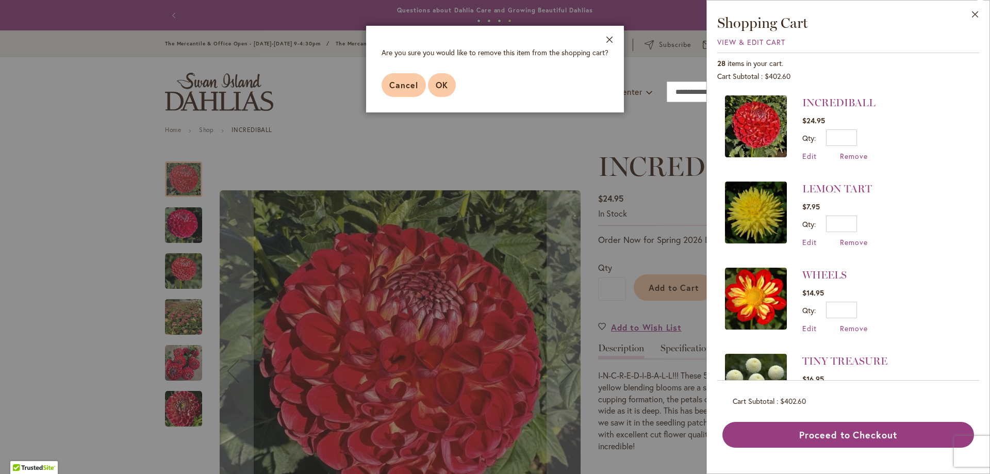
click at [440, 83] on span "OK" at bounding box center [442, 84] width 12 height 11
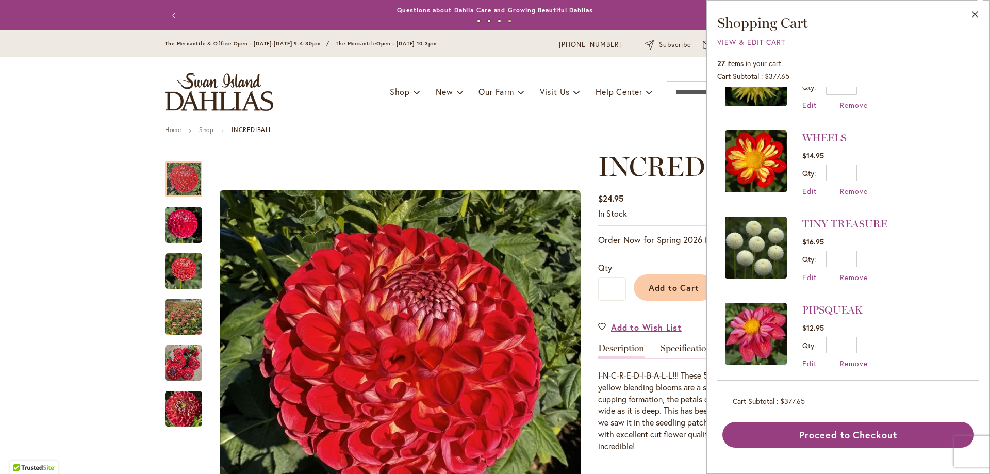
scroll to position [567, 0]
click at [854, 273] on span "Remove" at bounding box center [854, 277] width 28 height 10
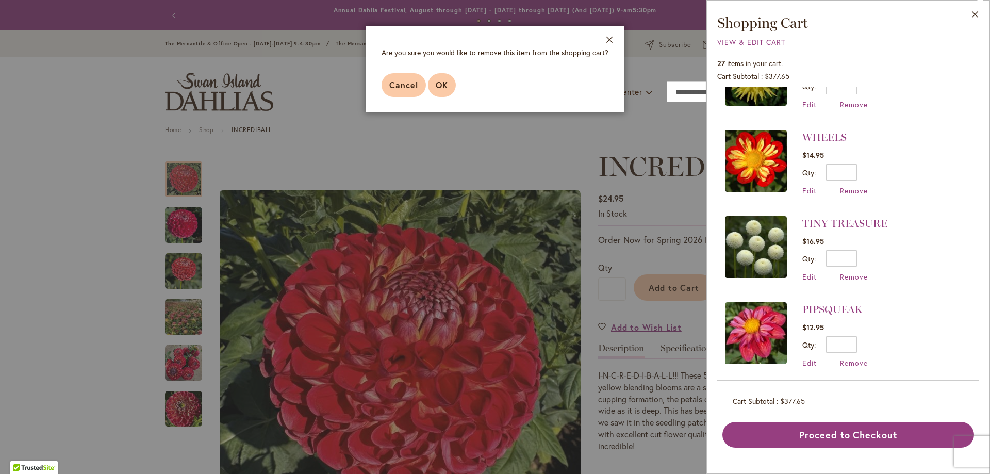
click at [435, 91] on button "OK" at bounding box center [442, 85] width 28 height 24
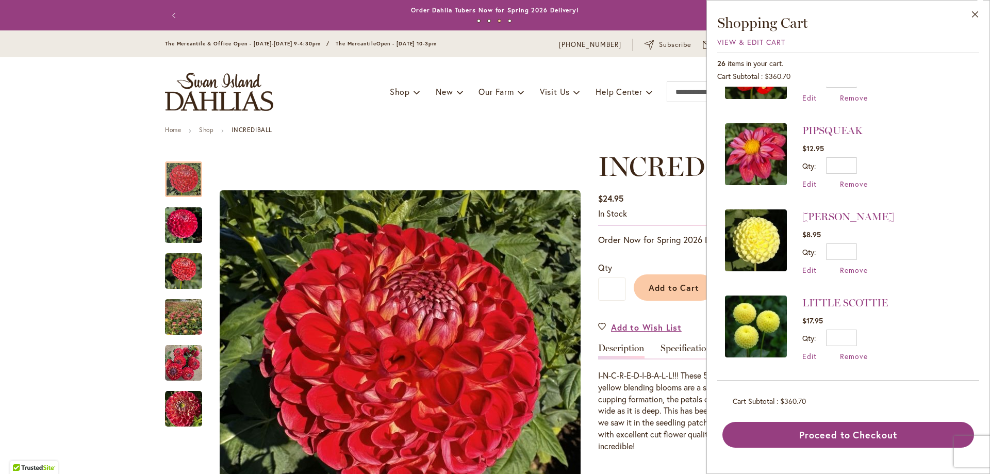
scroll to position [722, 0]
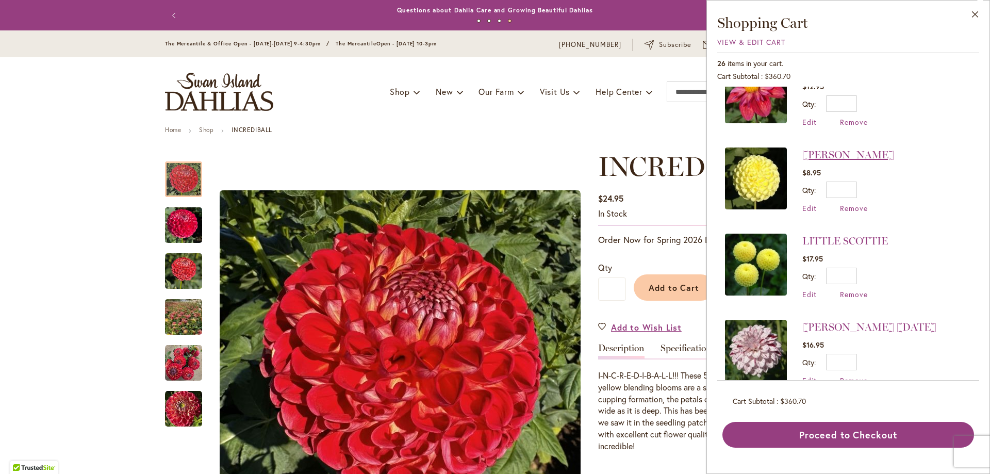
click at [810, 153] on link "[PERSON_NAME]" at bounding box center [849, 155] width 92 height 12
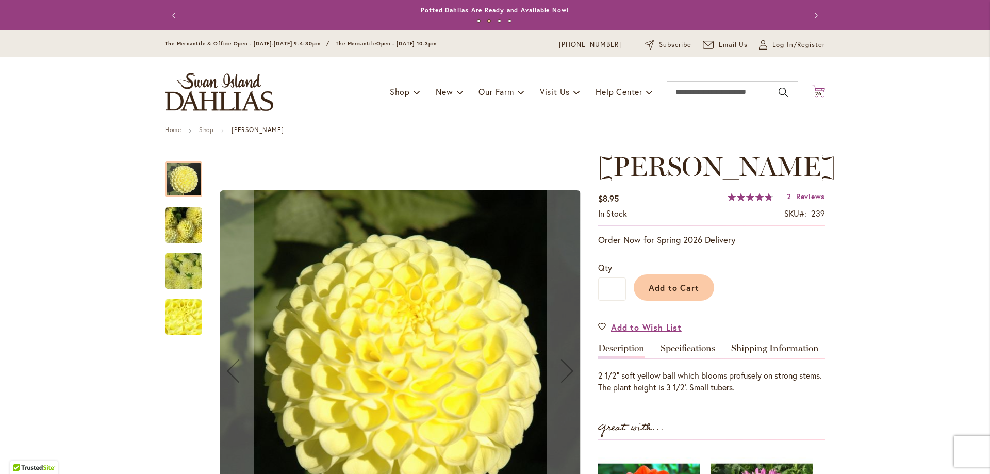
click at [816, 91] on span "26" at bounding box center [819, 93] width 7 height 7
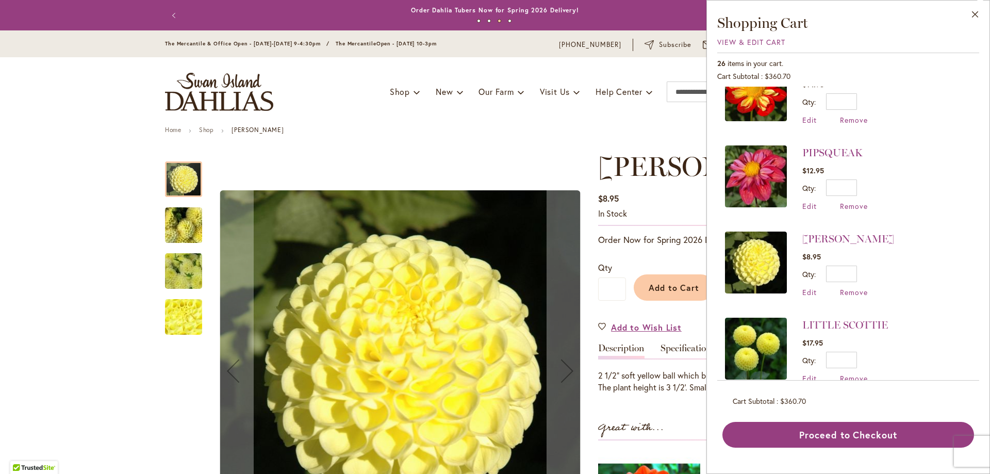
scroll to position [671, 0]
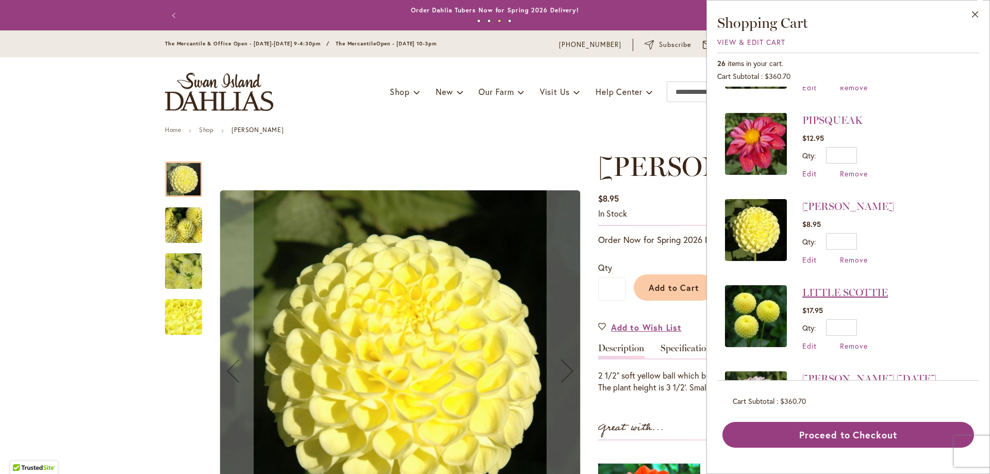
click at [821, 286] on link "LITTLE SCOTTIE" at bounding box center [846, 292] width 86 height 12
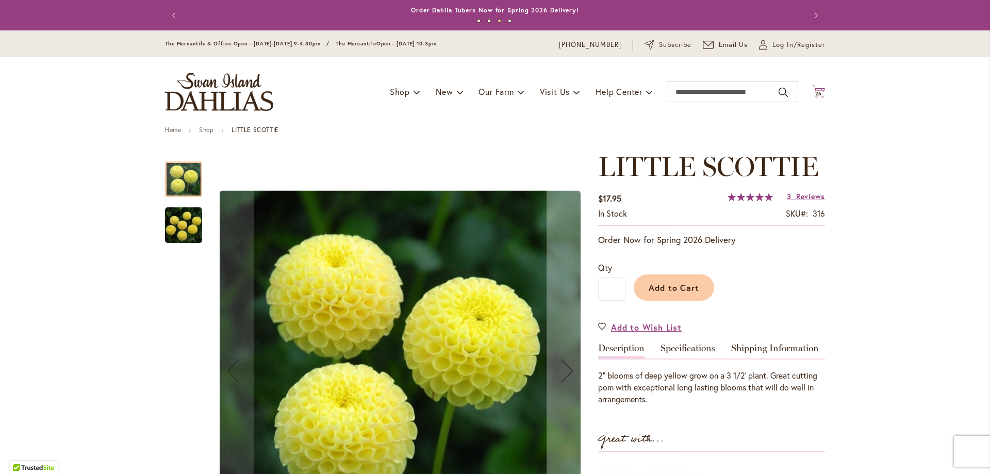
click at [816, 92] on span "26" at bounding box center [819, 93] width 7 height 7
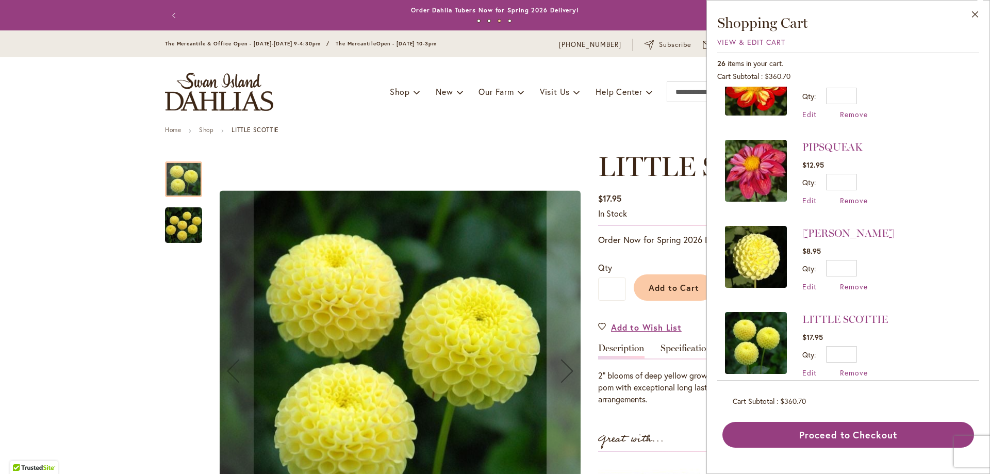
scroll to position [671, 0]
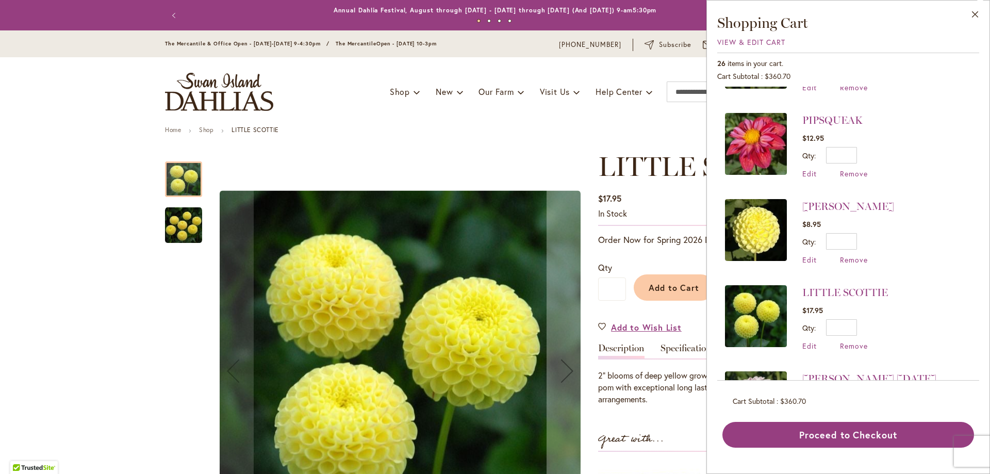
click at [516, 114] on div "Toggle Nav Shop Dahlia Tubers Collections Fresh Cut Dahlias Gardening Supplies …" at bounding box center [495, 91] width 681 height 69
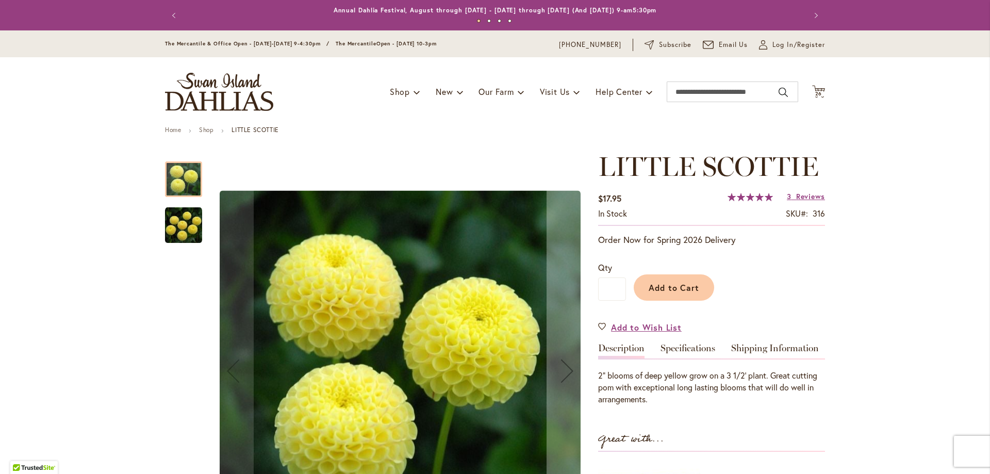
click at [802, 194] on span "Reviews" at bounding box center [810, 196] width 29 height 10
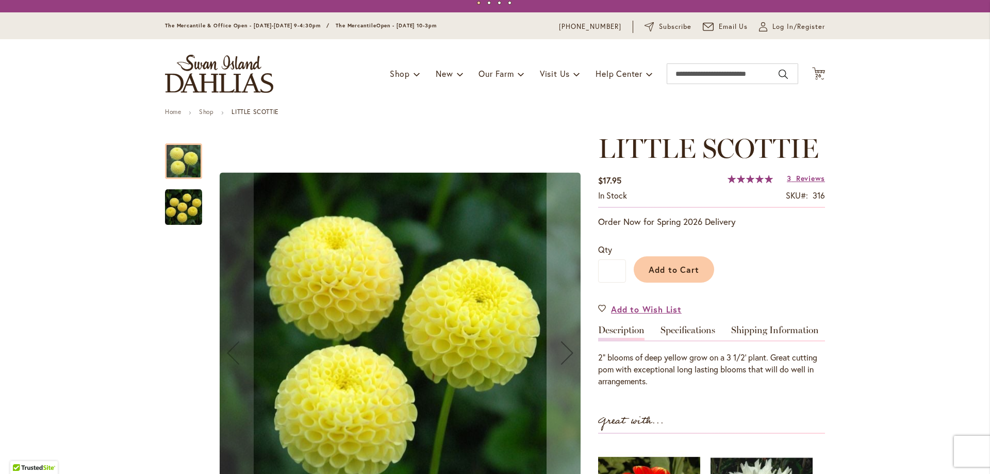
scroll to position [0, 0]
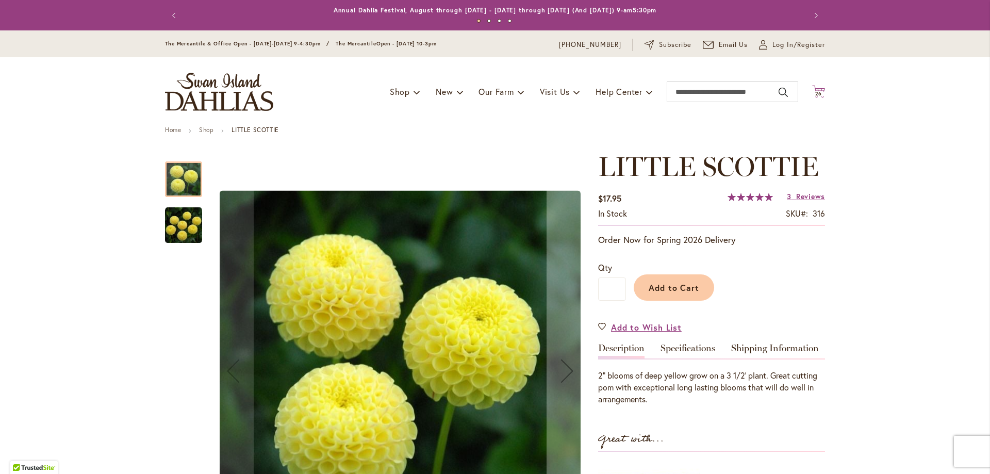
click at [816, 92] on span "26" at bounding box center [819, 93] width 7 height 7
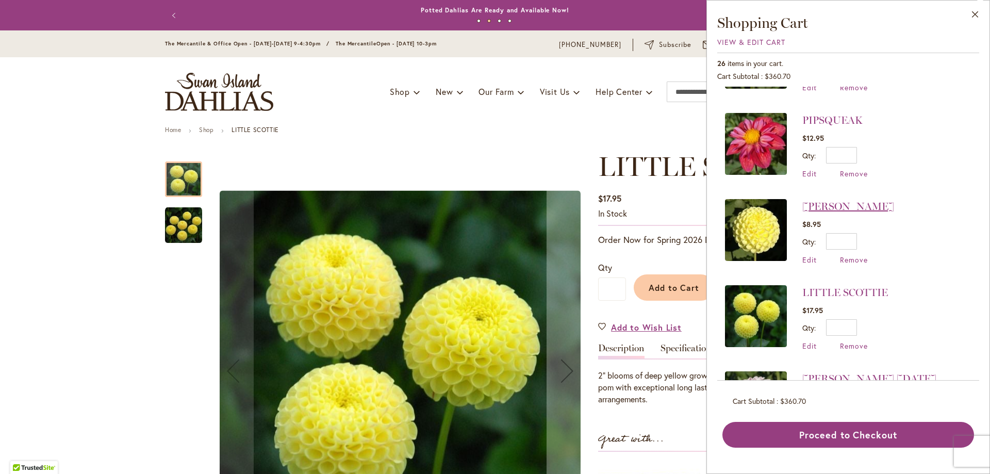
click at [805, 202] on link "[PERSON_NAME]" at bounding box center [849, 206] width 92 height 12
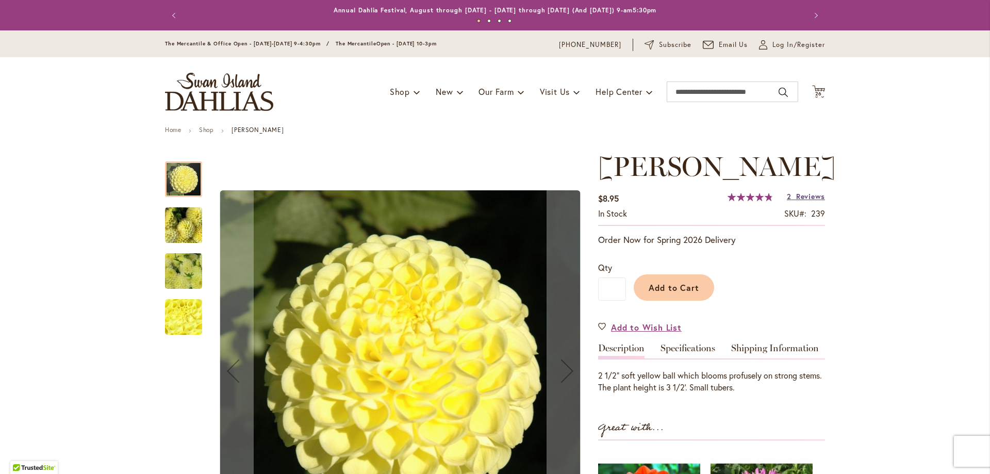
click at [813, 194] on span "Reviews" at bounding box center [810, 196] width 29 height 10
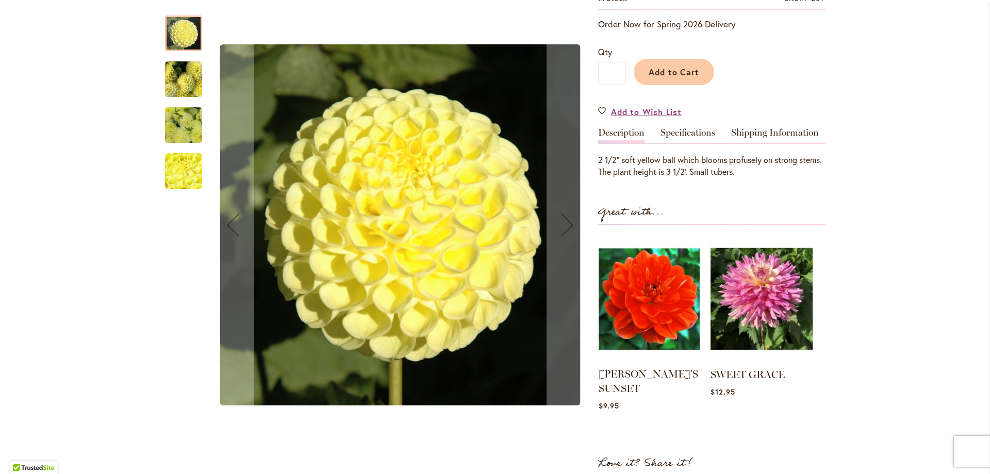
scroll to position [106, 0]
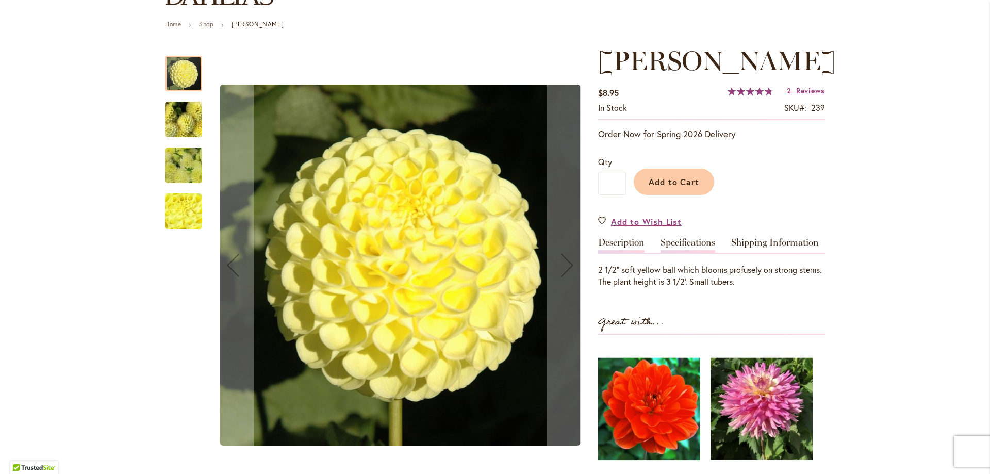
click at [670, 241] on link "Specifications" at bounding box center [688, 245] width 55 height 15
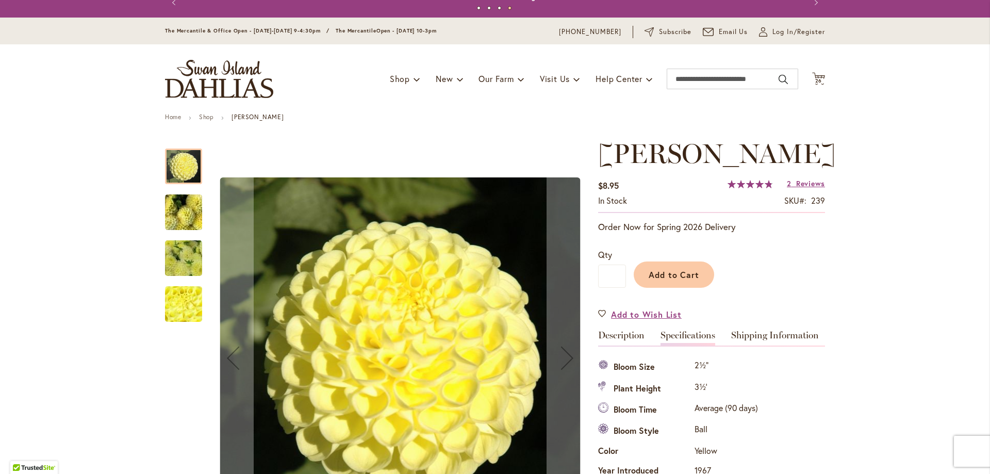
scroll to position [0, 0]
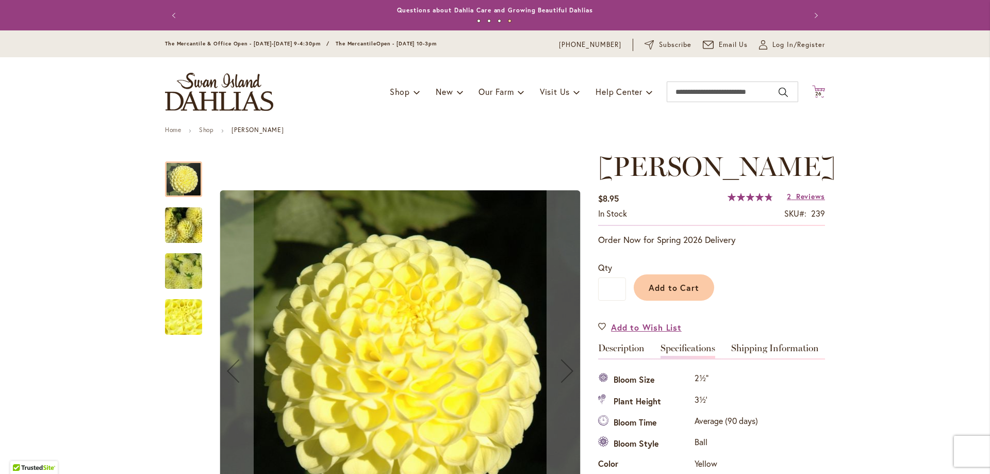
click at [820, 95] on span "26 26 items" at bounding box center [819, 93] width 10 height 5
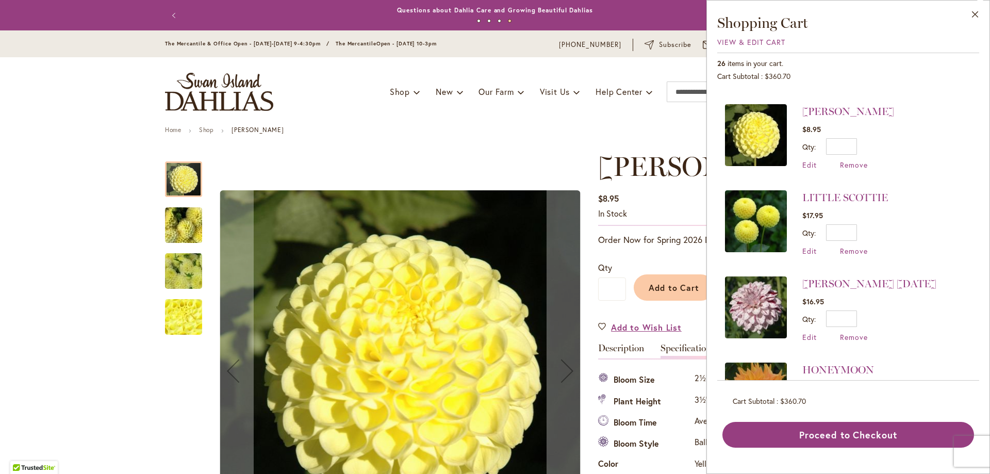
scroll to position [774, 0]
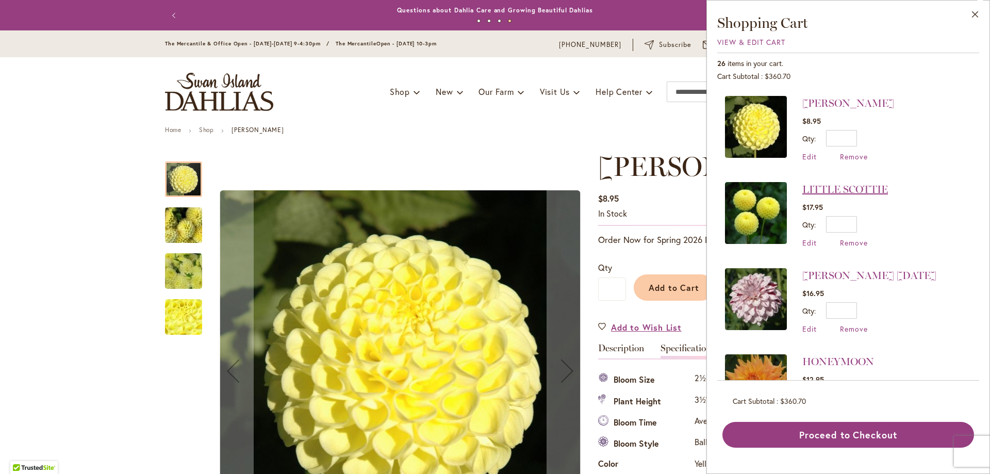
click at [845, 185] on link "LITTLE SCOTTIE" at bounding box center [846, 189] width 86 height 12
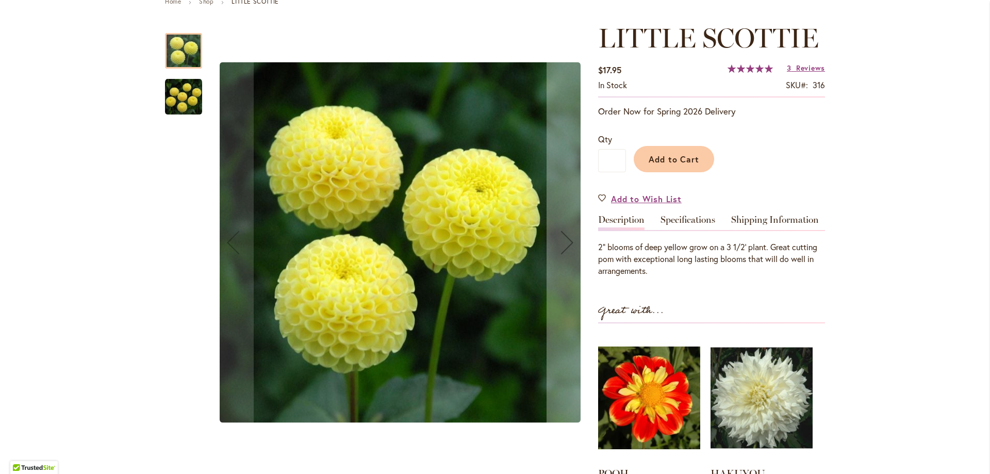
scroll to position [155, 0]
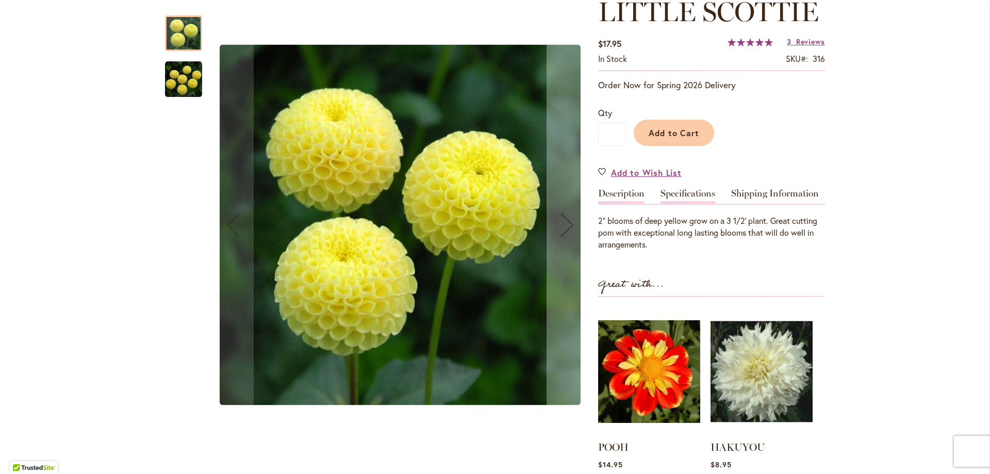
click at [715, 194] on div "Specifications" at bounding box center [691, 196] width 61 height 15
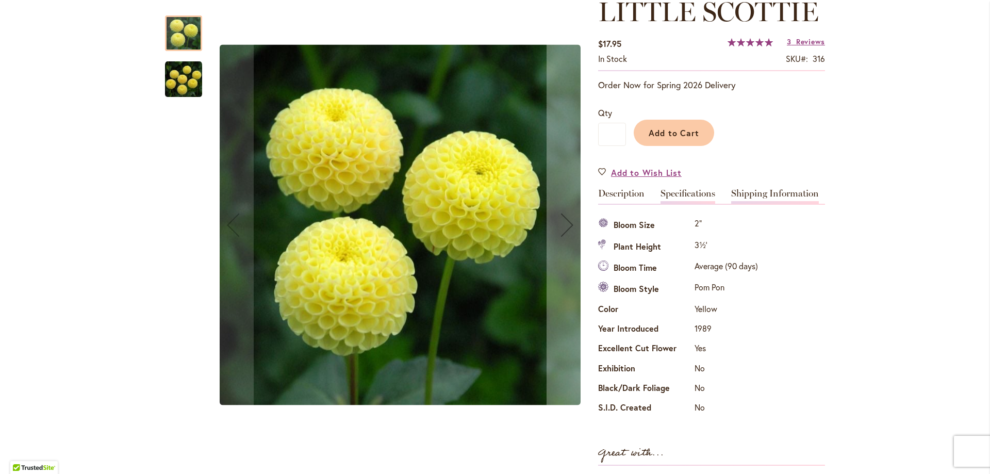
scroll to position [0, 0]
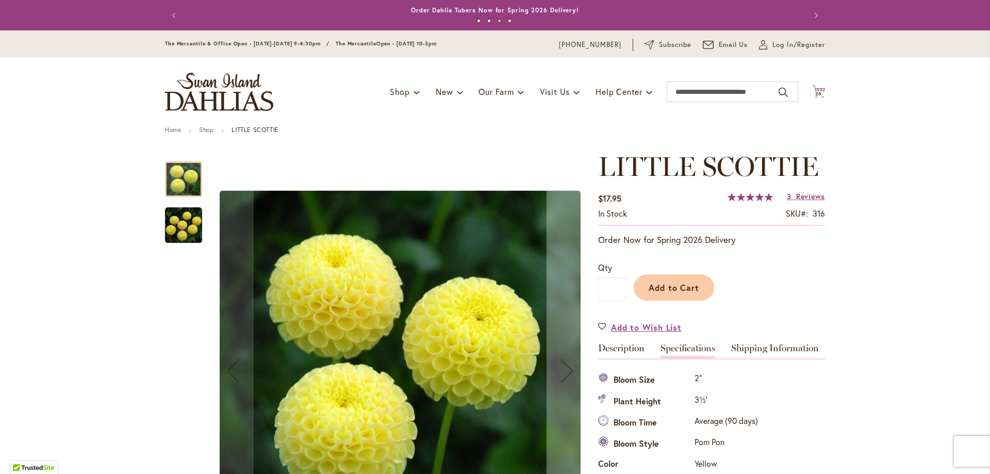
click at [816, 91] on span "26" at bounding box center [819, 93] width 7 height 7
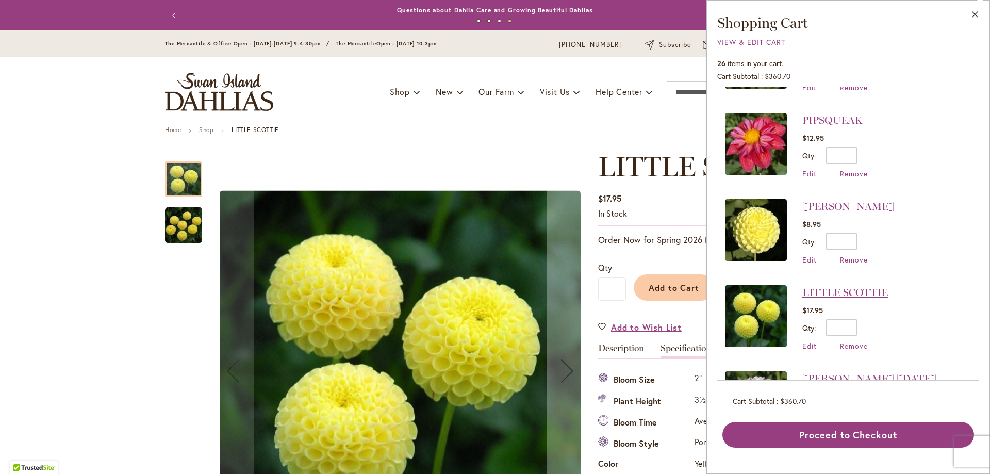
scroll to position [722, 0]
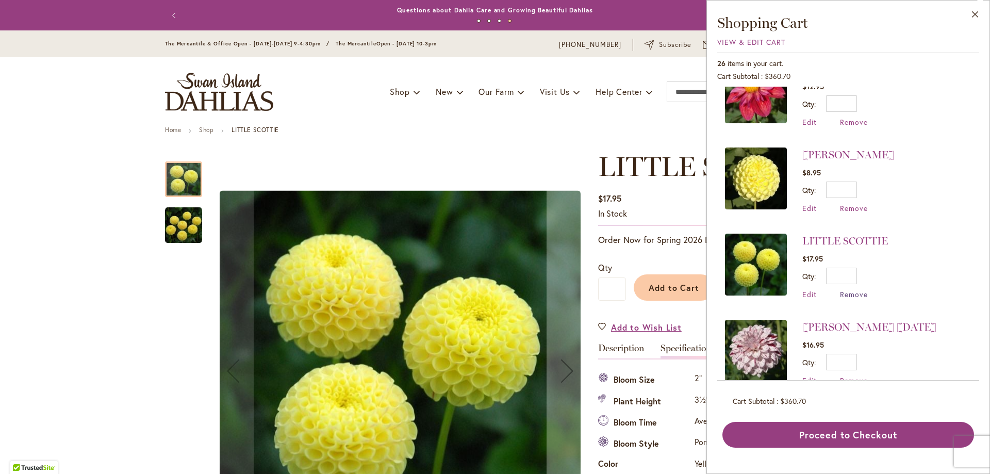
click at [861, 291] on span "Remove" at bounding box center [854, 294] width 28 height 10
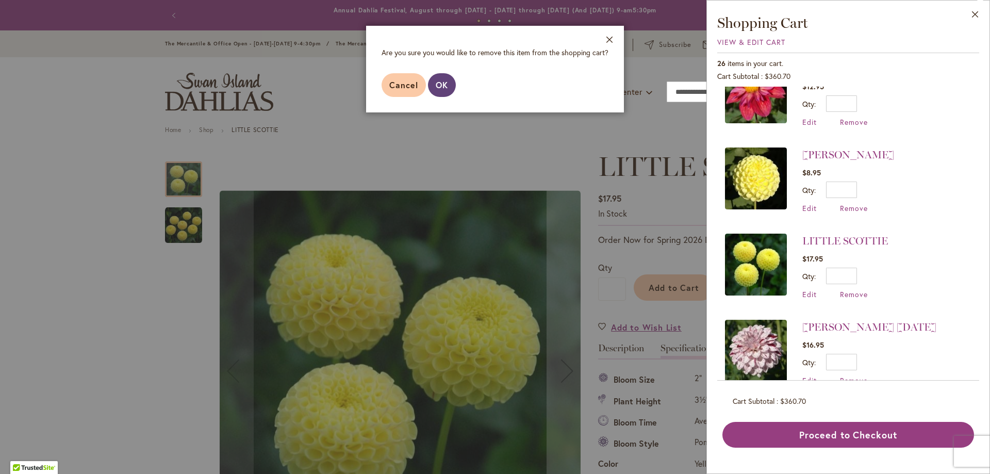
drag, startPoint x: 442, startPoint y: 88, endPoint x: 465, endPoint y: 91, distance: 23.4
click at [442, 87] on span "OK" at bounding box center [442, 84] width 12 height 11
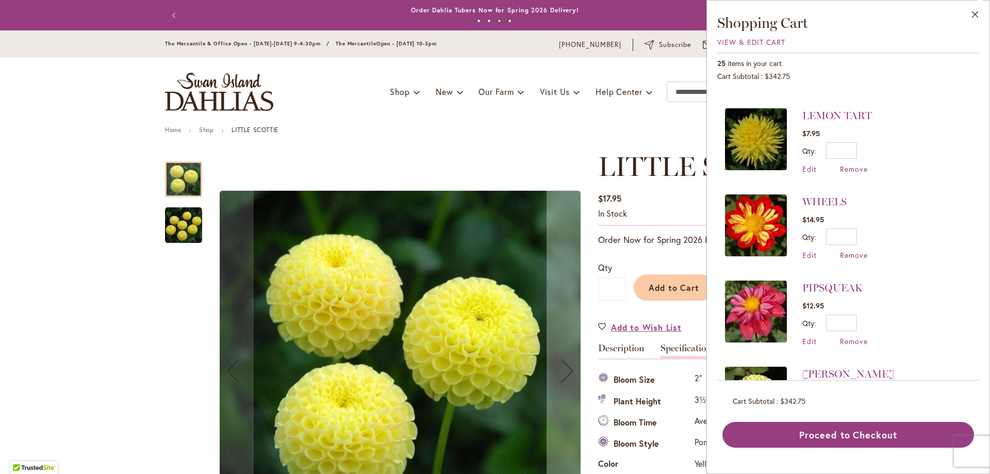
scroll to position [516, 0]
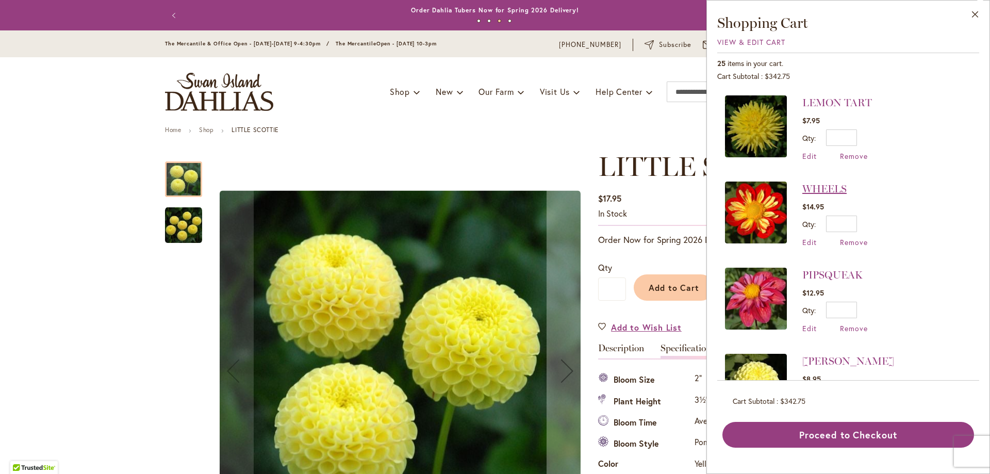
click at [825, 186] on link "WHEELS" at bounding box center [825, 189] width 44 height 12
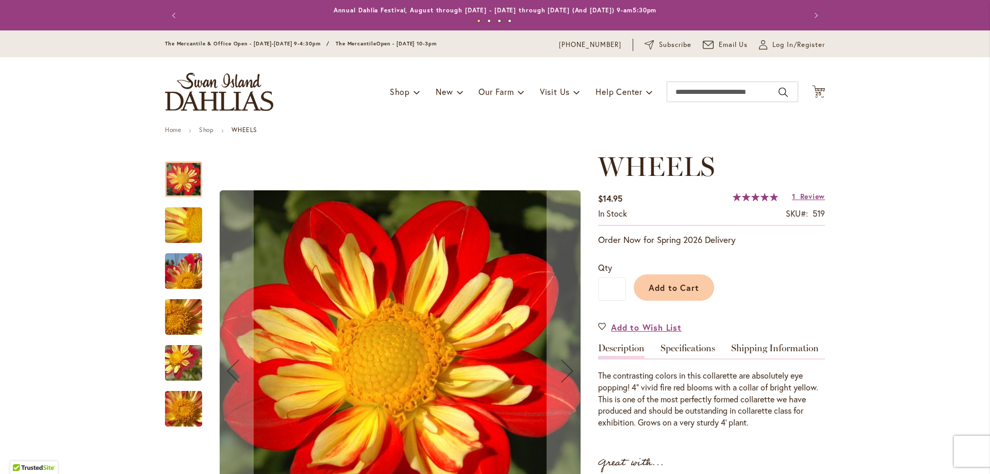
click at [822, 91] on div "Toggle Nav Shop Dahlia Tubers Collections Fresh Cut Dahlias Gardening Supplies …" at bounding box center [495, 91] width 681 height 69
click at [814, 89] on icon "Cart .cls-1 { fill: #231f20; }" at bounding box center [818, 91] width 13 height 13
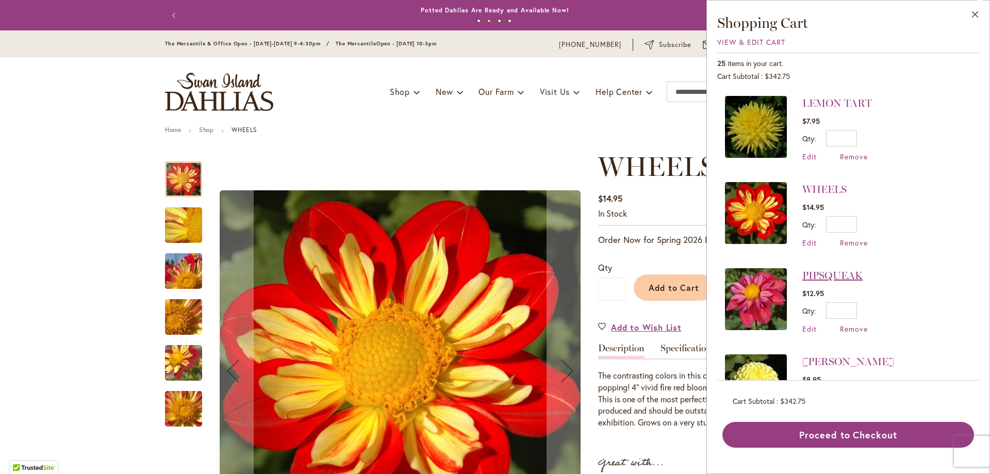
scroll to position [516, 0]
click at [847, 272] on link "PIPSQUEAK" at bounding box center [833, 275] width 60 height 12
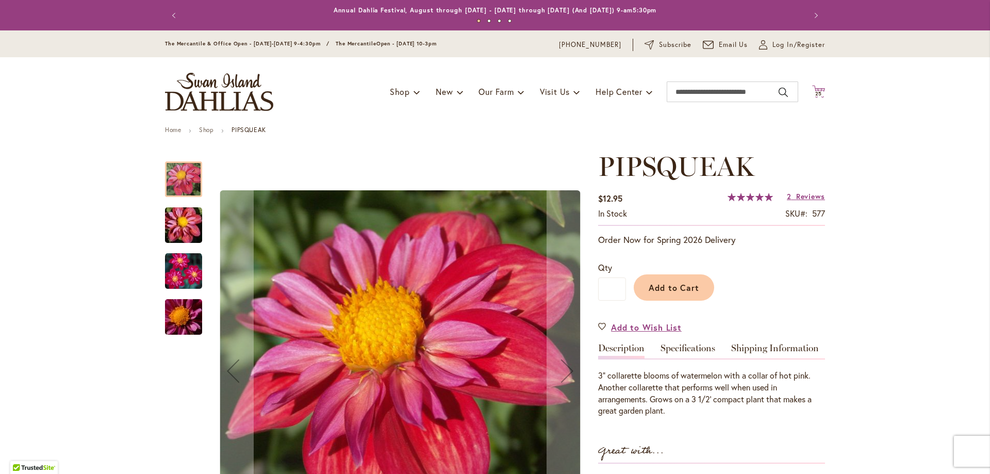
click at [818, 85] on icon "Cart .cls-1 { fill: #231f20; }" at bounding box center [818, 91] width 13 height 13
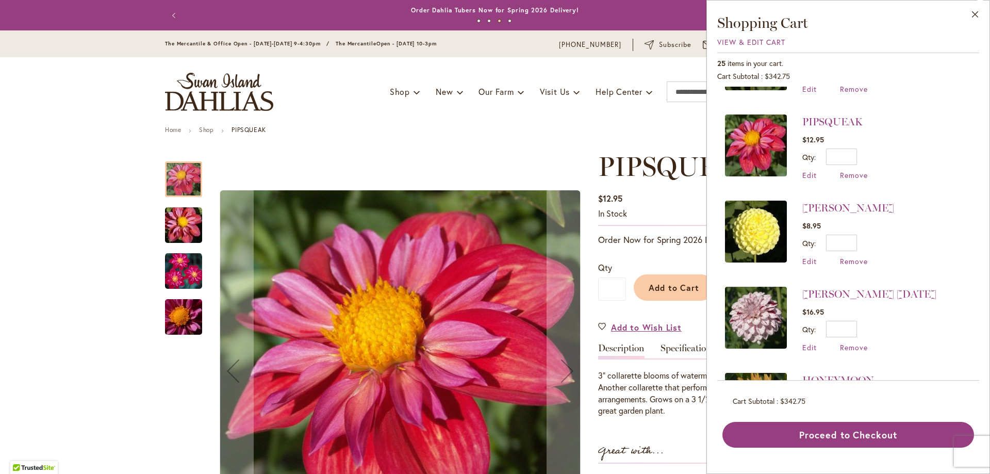
scroll to position [671, 0]
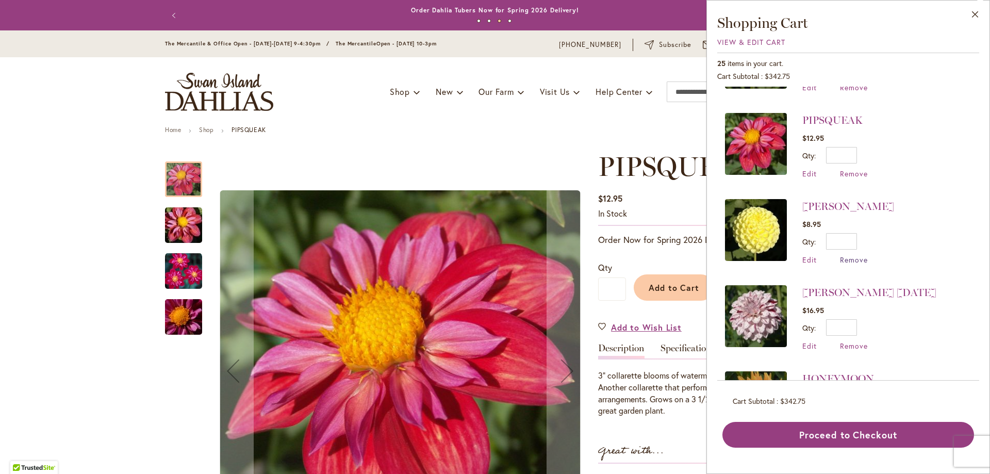
click at [847, 255] on span "Remove" at bounding box center [854, 260] width 28 height 10
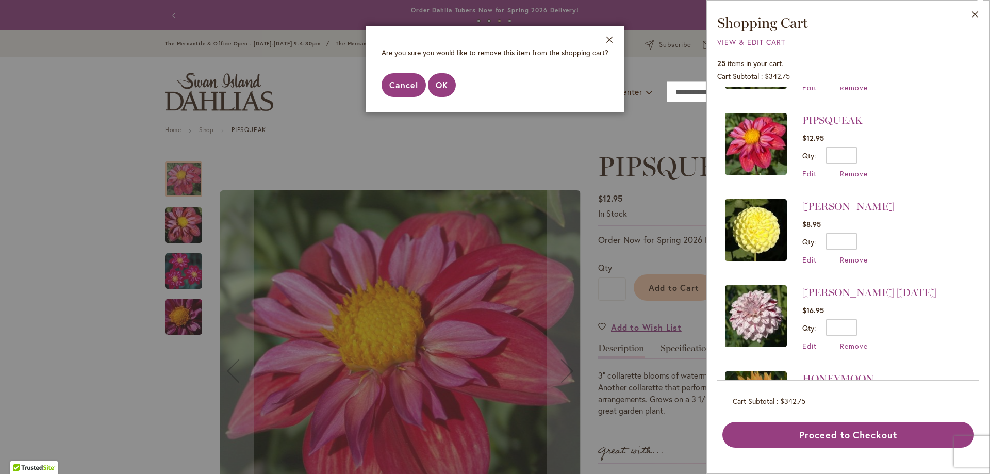
click at [399, 93] on button "Cancel" at bounding box center [404, 85] width 44 height 24
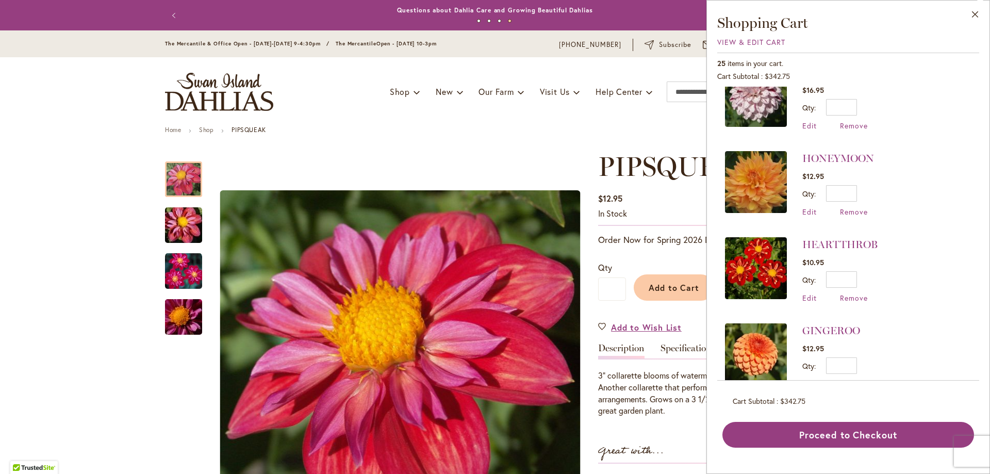
scroll to position [877, 0]
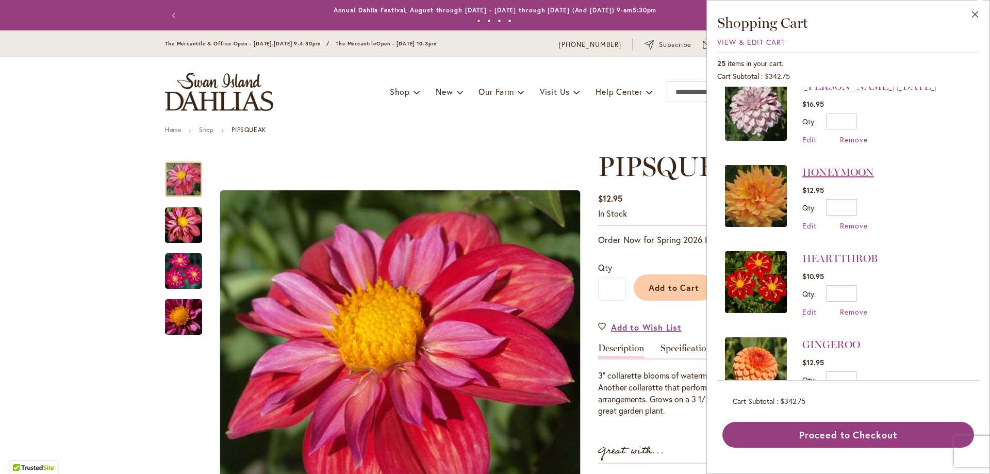
click at [853, 166] on link "HONEYMOON" at bounding box center [839, 172] width 72 height 12
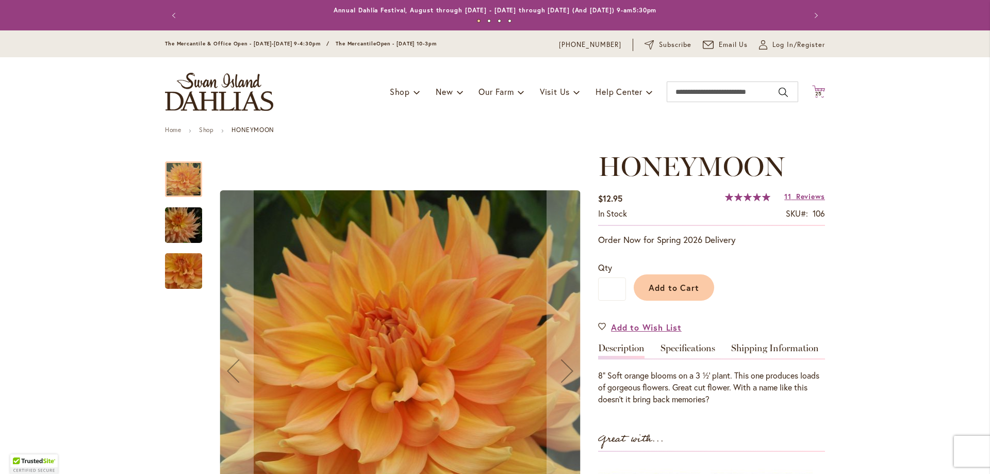
click at [819, 89] on icon "Cart .cls-1 { fill: #231f20; }" at bounding box center [818, 91] width 13 height 13
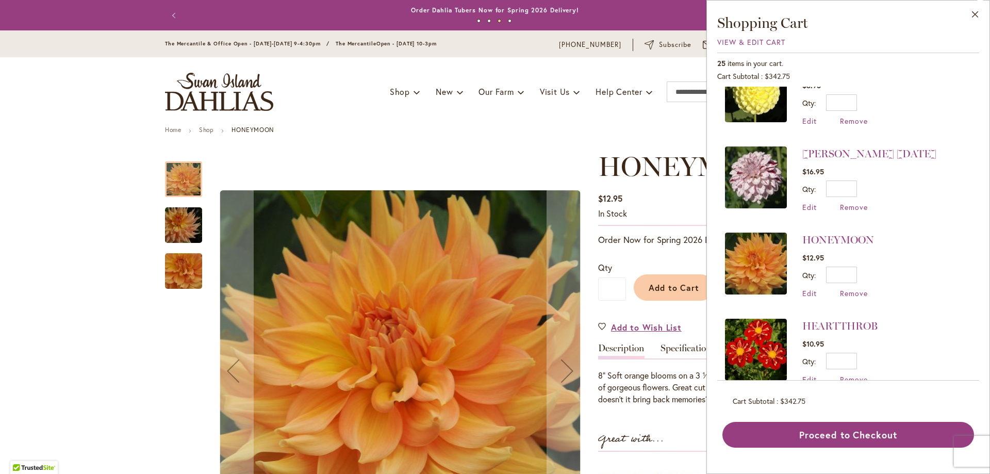
scroll to position [877, 0]
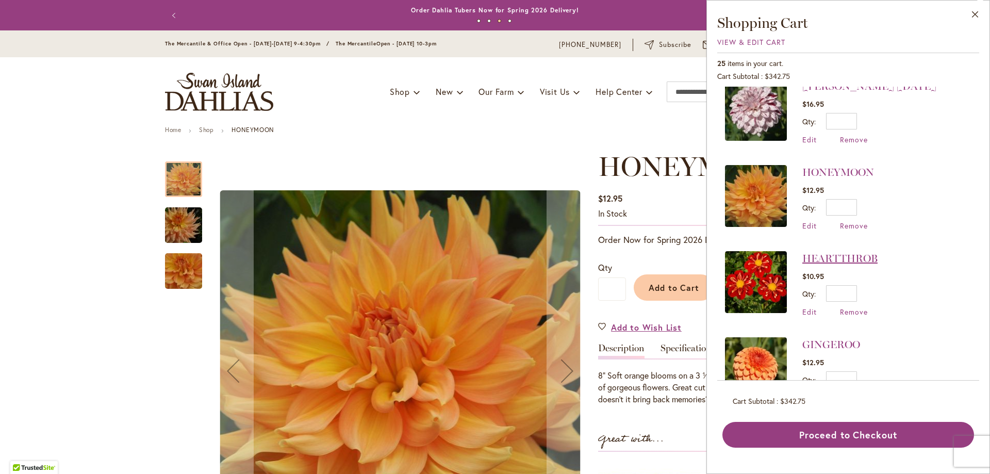
click at [867, 252] on link "HEARTTHROB" at bounding box center [840, 258] width 75 height 12
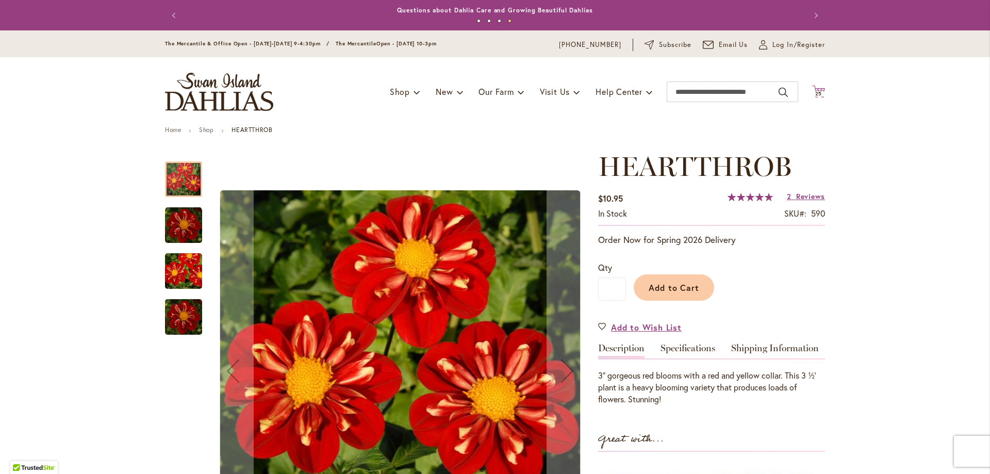
click at [816, 94] on span "25" at bounding box center [819, 93] width 7 height 7
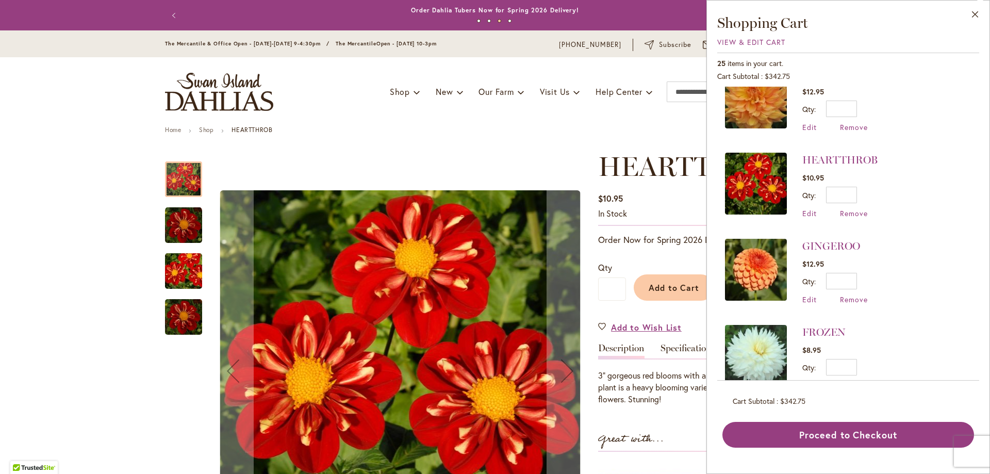
scroll to position [980, 0]
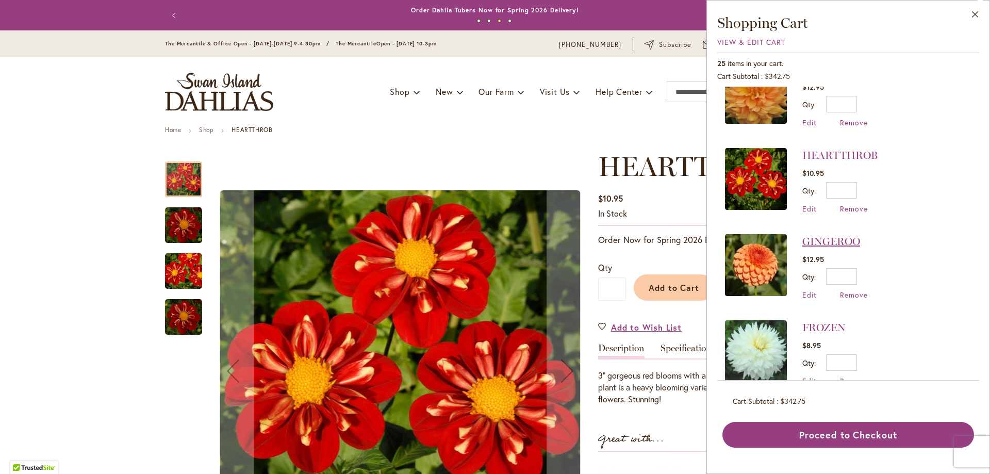
click at [825, 235] on link "GINGEROO" at bounding box center [832, 241] width 58 height 12
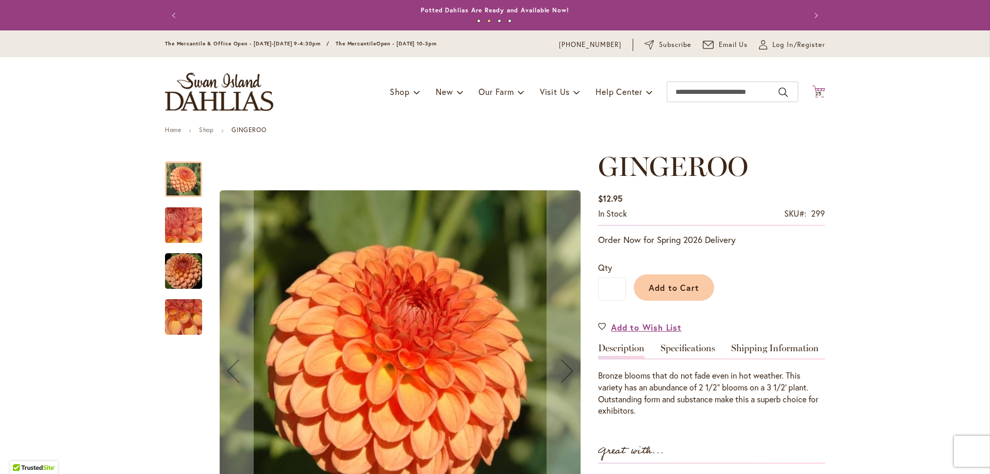
click at [819, 87] on icon "Cart .cls-1 { fill: #231f20; }" at bounding box center [818, 91] width 13 height 13
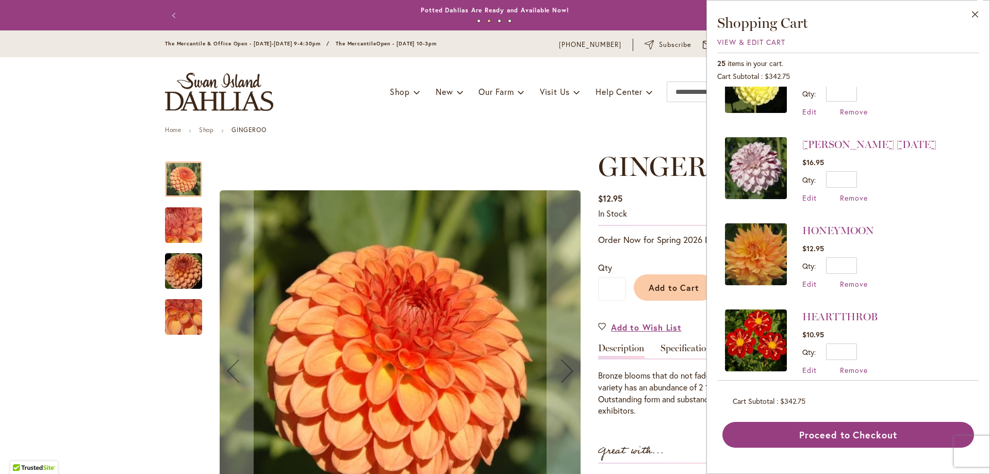
scroll to position [929, 0]
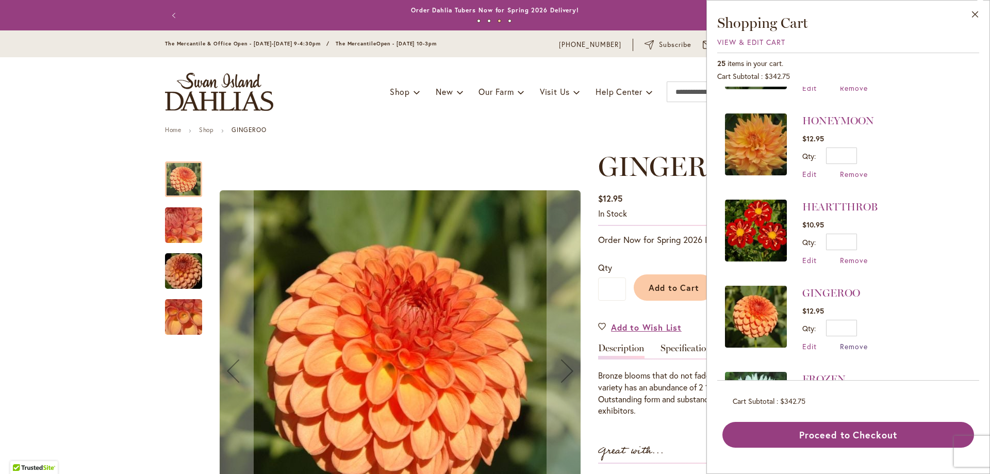
click at [853, 341] on span "Remove" at bounding box center [854, 346] width 28 height 10
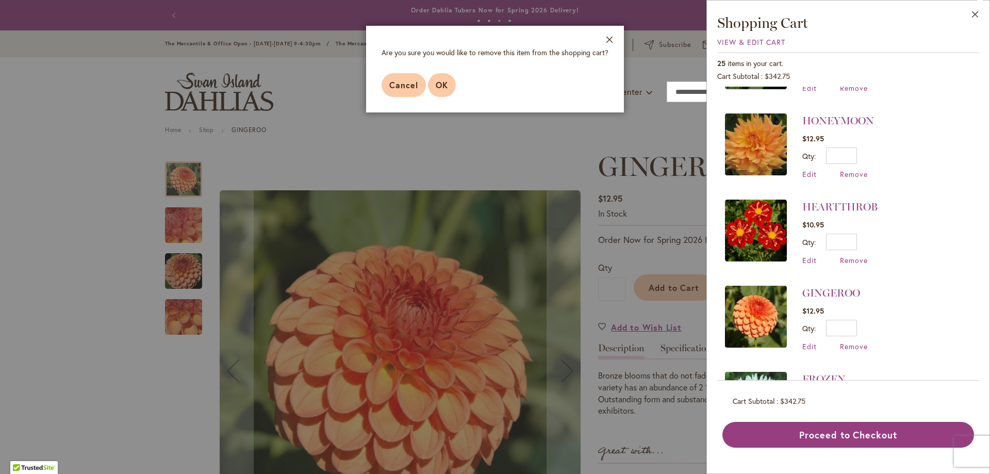
click at [440, 86] on span "OK" at bounding box center [442, 84] width 12 height 11
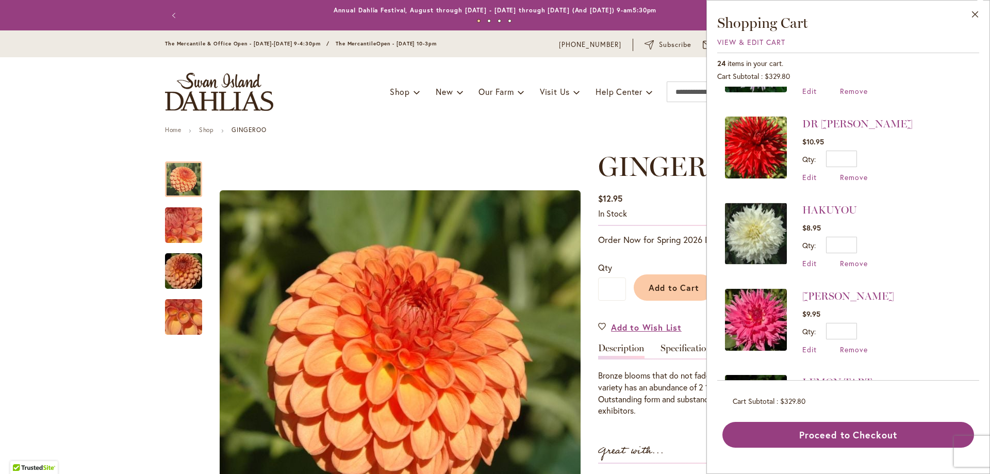
scroll to position [206, 0]
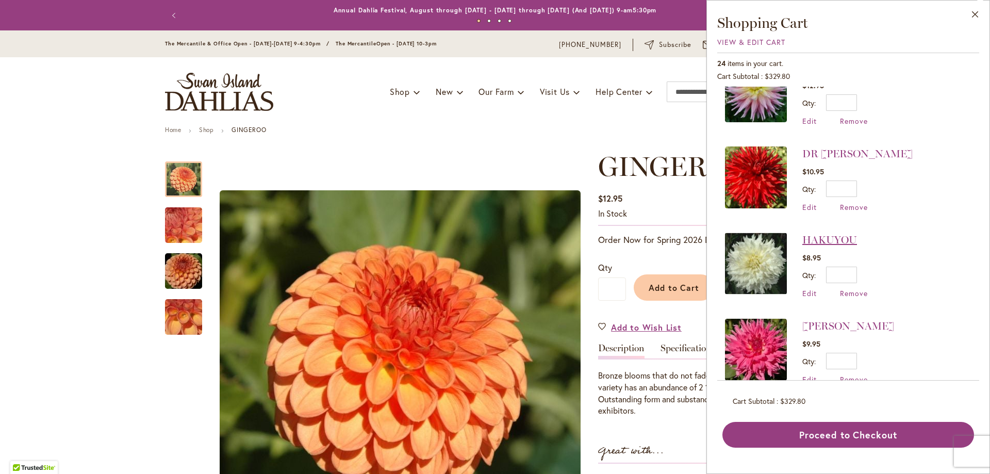
click at [823, 234] on link "HAKUYOU" at bounding box center [830, 240] width 55 height 12
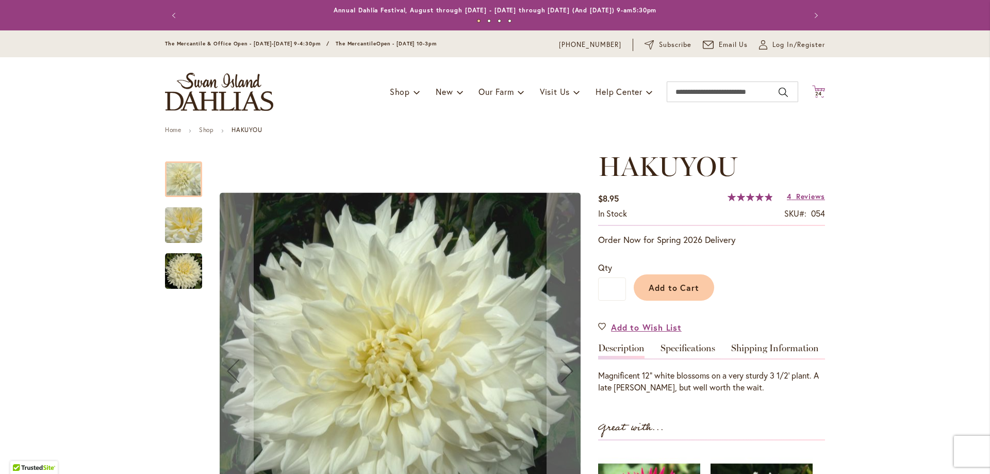
click at [816, 93] on span "24" at bounding box center [819, 93] width 7 height 7
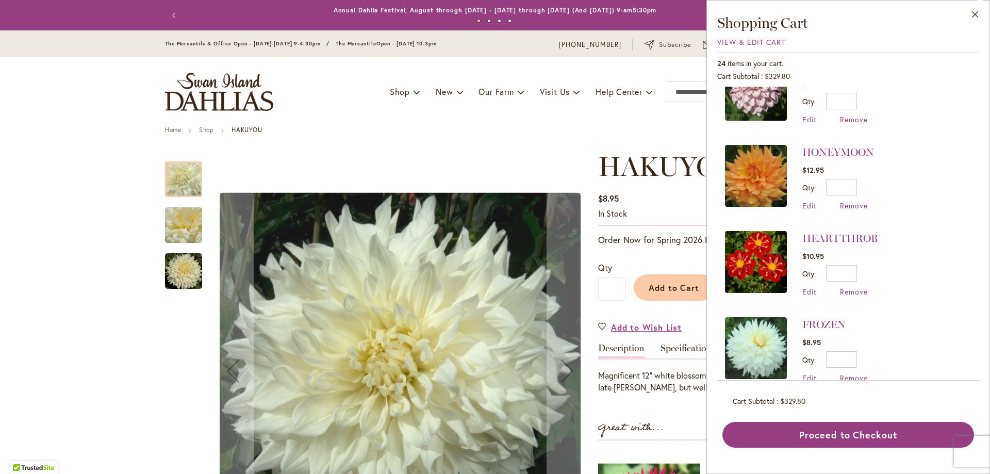
scroll to position [929, 0]
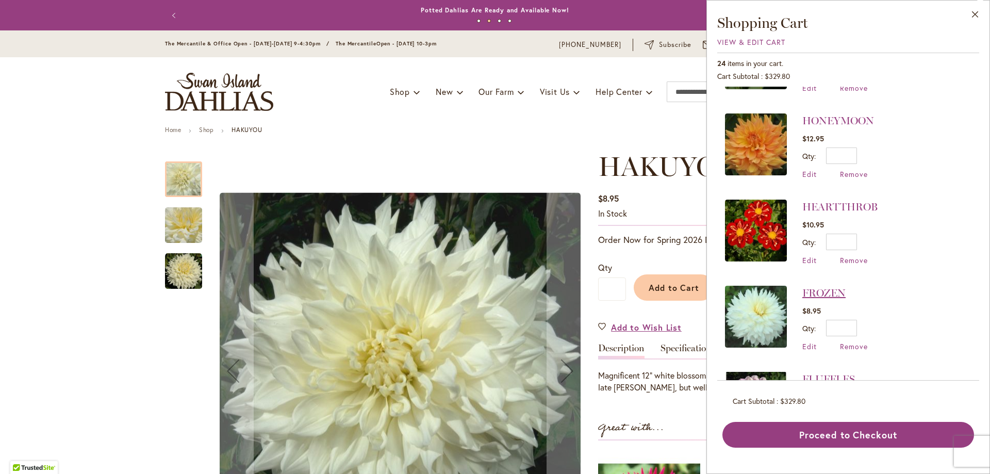
click at [834, 287] on link "FROZEN" at bounding box center [824, 293] width 43 height 12
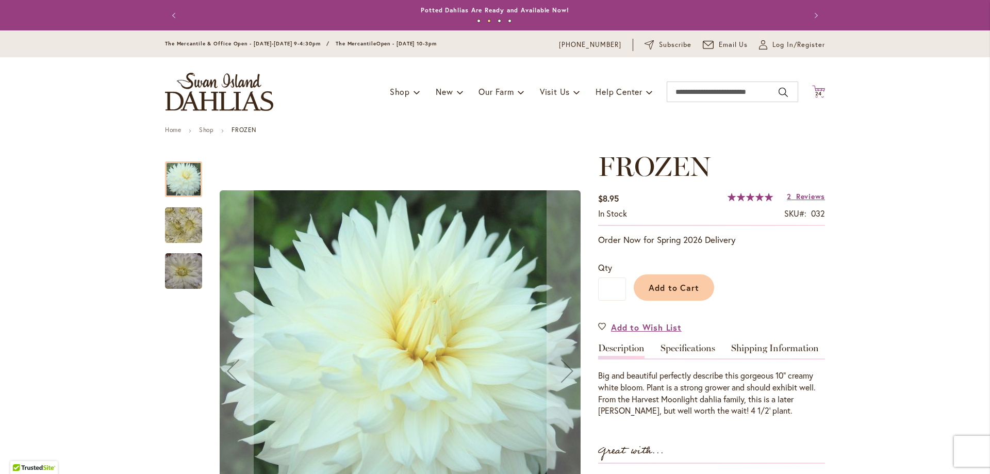
click at [816, 92] on span "24" at bounding box center [819, 93] width 7 height 7
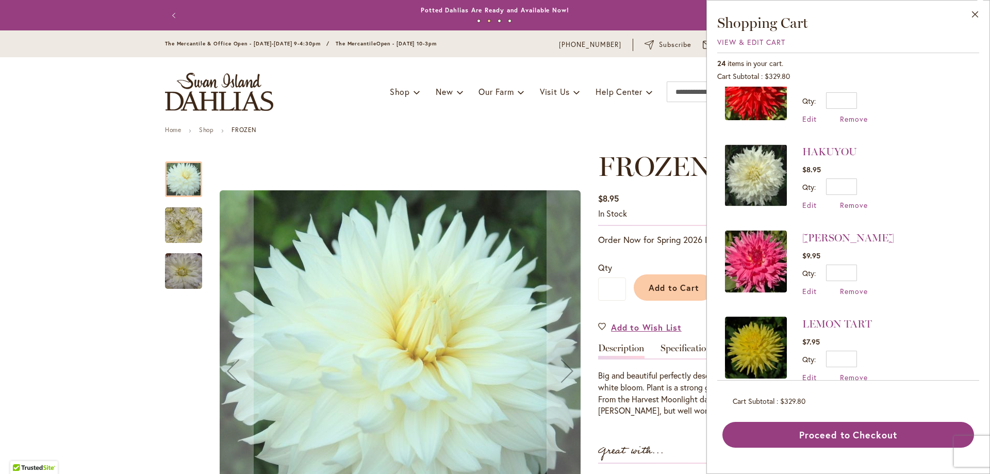
scroll to position [310, 0]
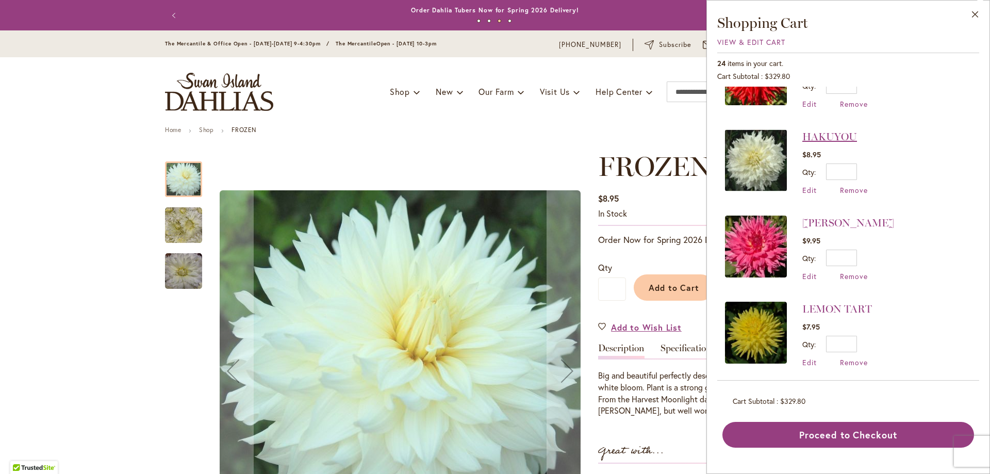
click at [838, 139] on link "HAKUYOU" at bounding box center [830, 137] width 55 height 12
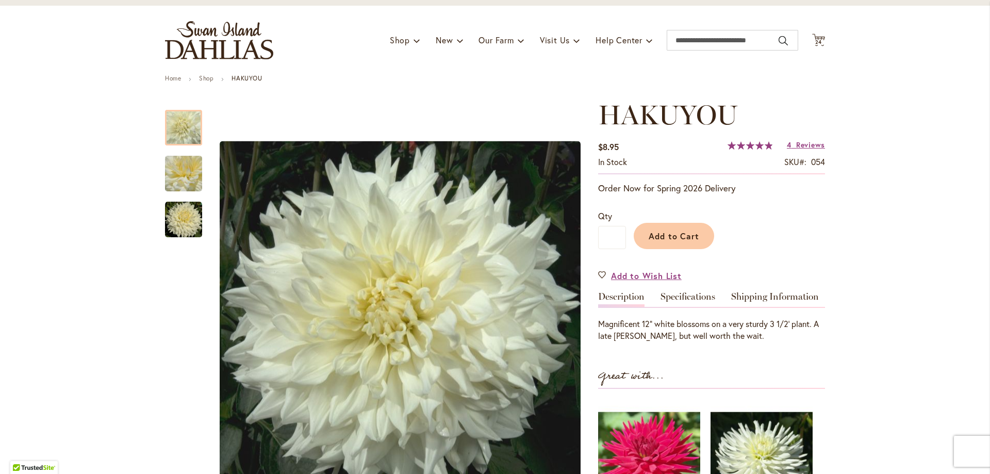
scroll to position [103, 0]
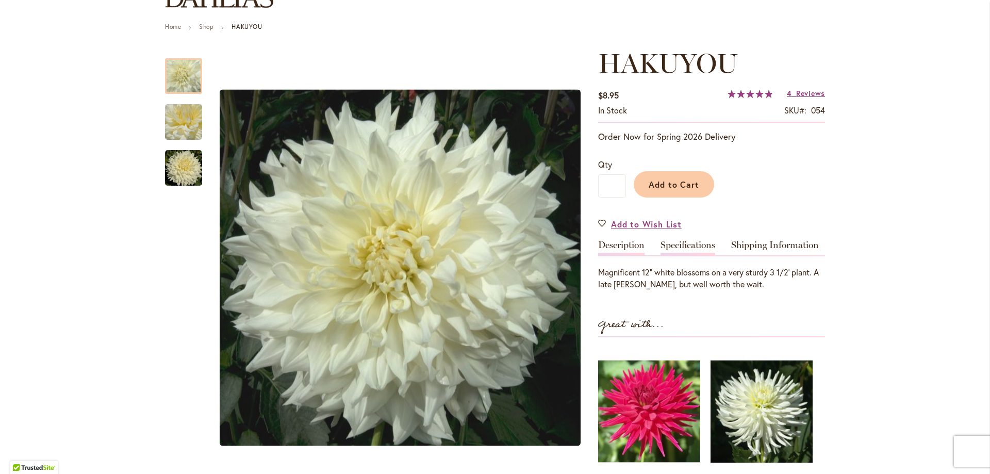
click at [666, 242] on link "Specifications" at bounding box center [688, 247] width 55 height 15
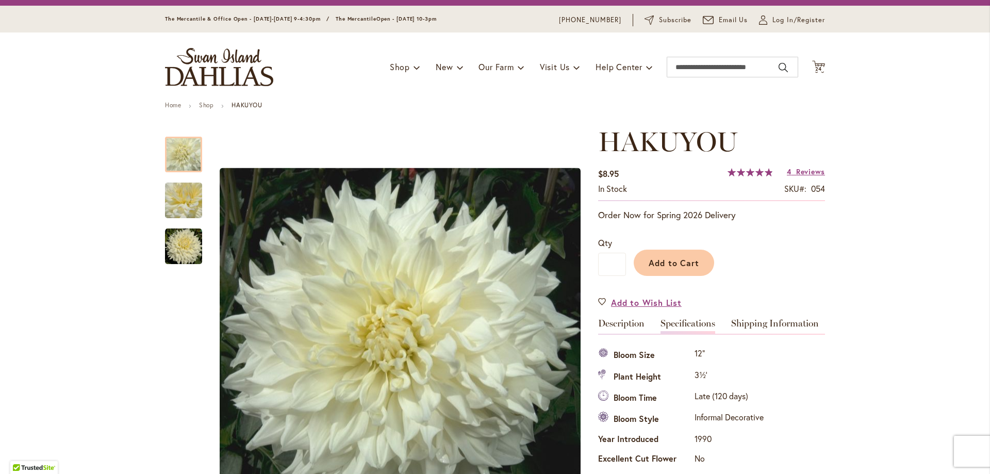
scroll to position [0, 0]
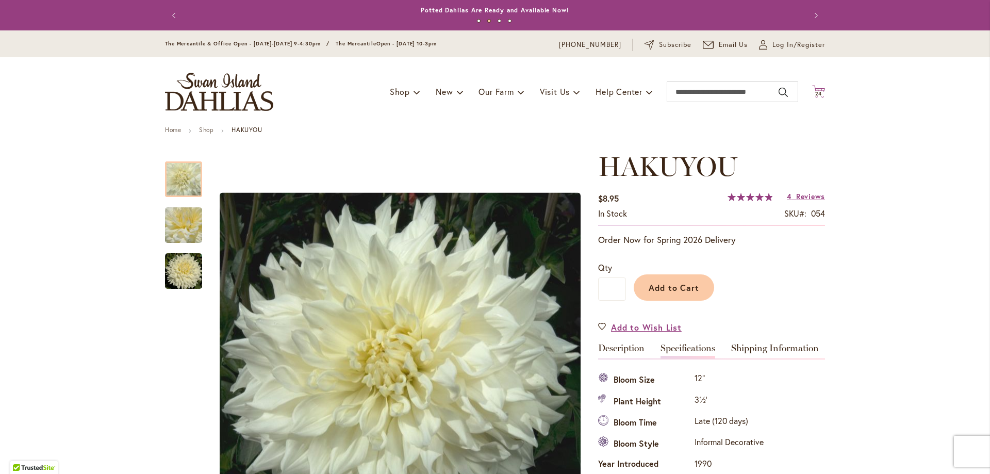
click at [812, 90] on icon "Cart .cls-1 { fill: #231f20; }" at bounding box center [818, 91] width 13 height 13
